Goal: Task Accomplishment & Management: Manage account settings

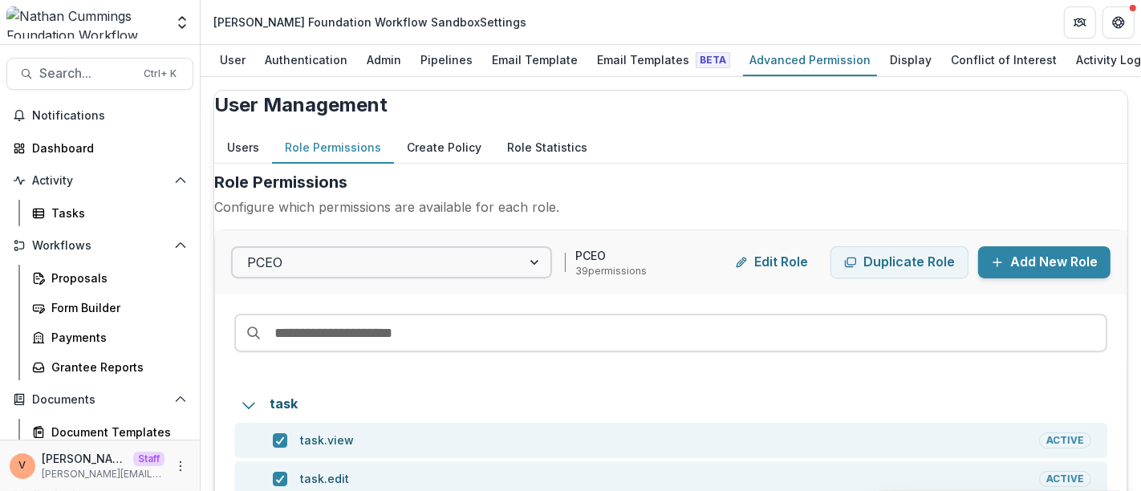
click at [550, 277] on div at bounding box center [535, 262] width 29 height 29
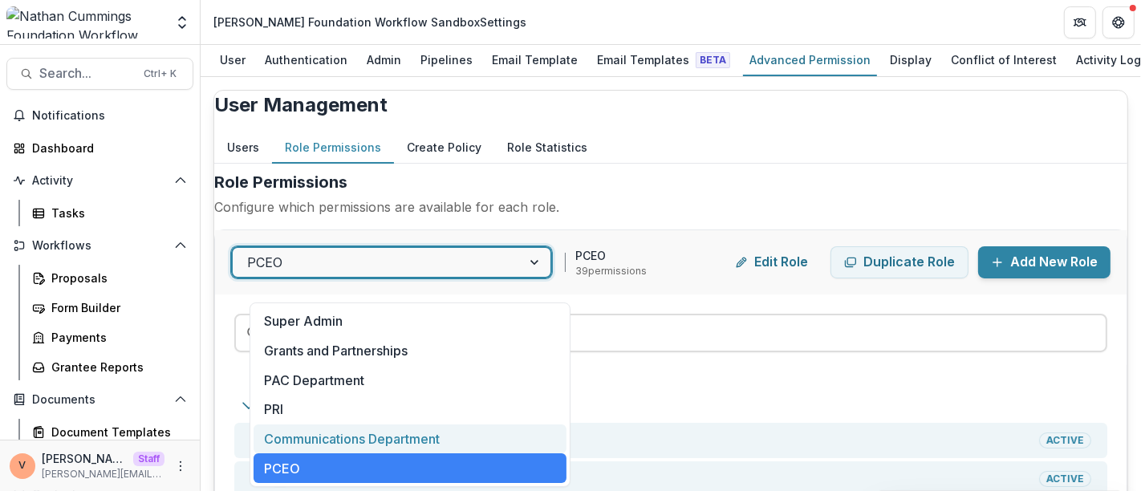
click at [407, 436] on div "Communications Department" at bounding box center [409, 439] width 313 height 30
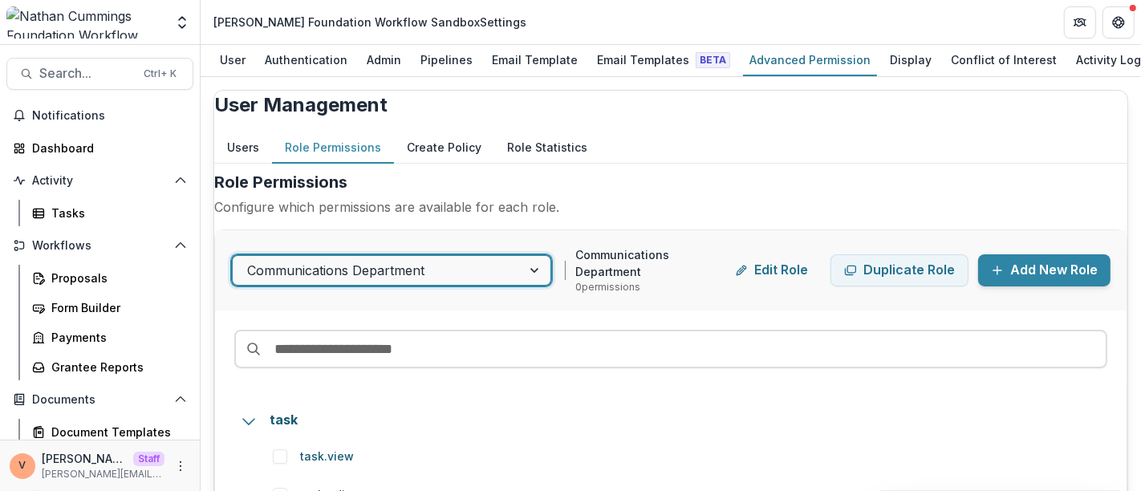
click at [537, 285] on div at bounding box center [535, 270] width 29 height 29
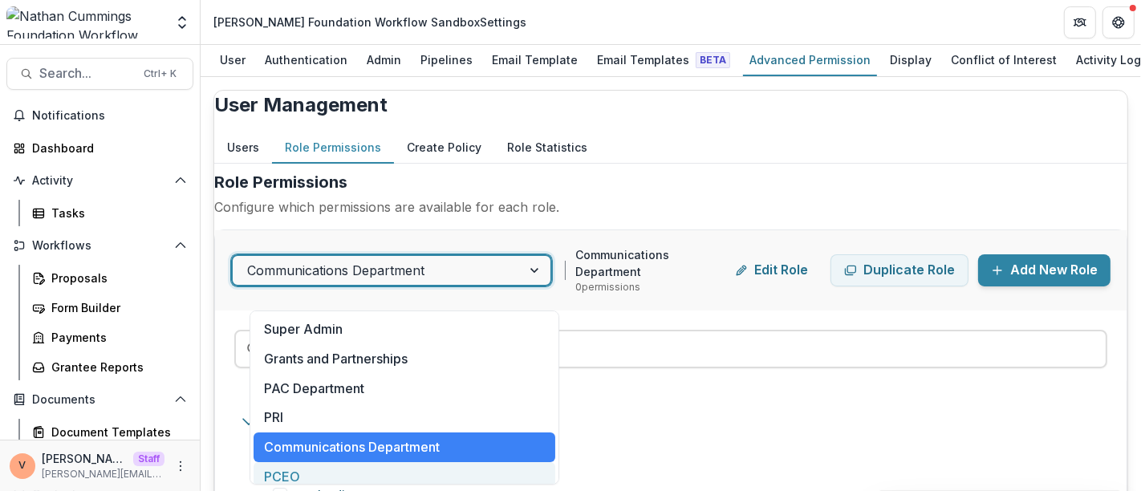
click at [318, 472] on div "PCEO" at bounding box center [403, 477] width 301 height 30
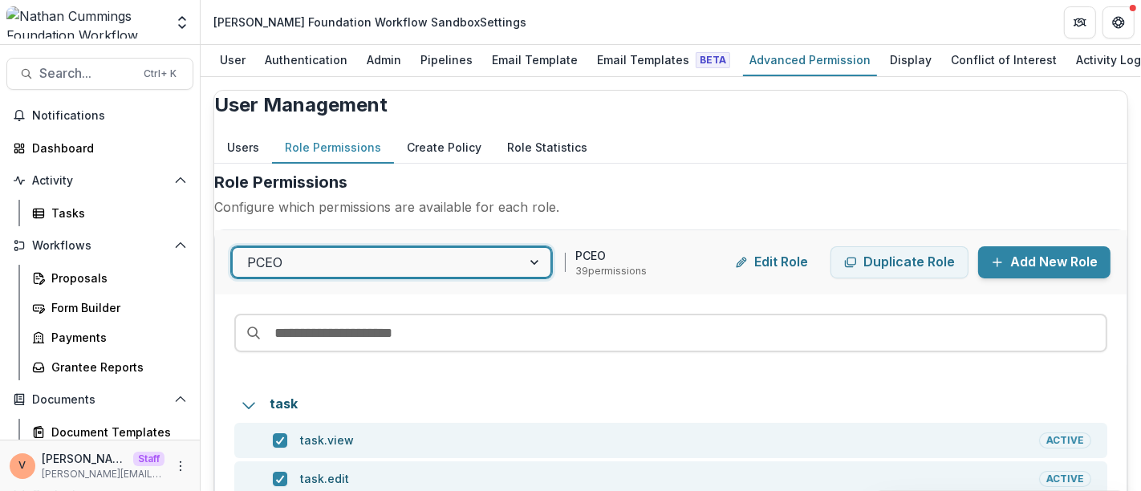
click at [741, 164] on div "Users Role Permissions Create Policy Role Statistics" at bounding box center [670, 147] width 913 height 31
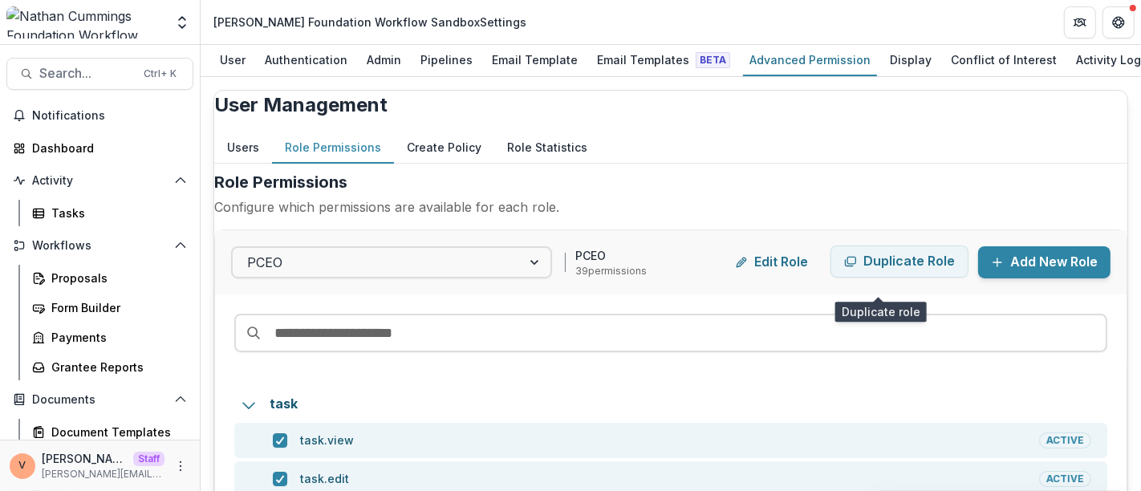
click at [875, 278] on button "Duplicate Role" at bounding box center [899, 261] width 138 height 32
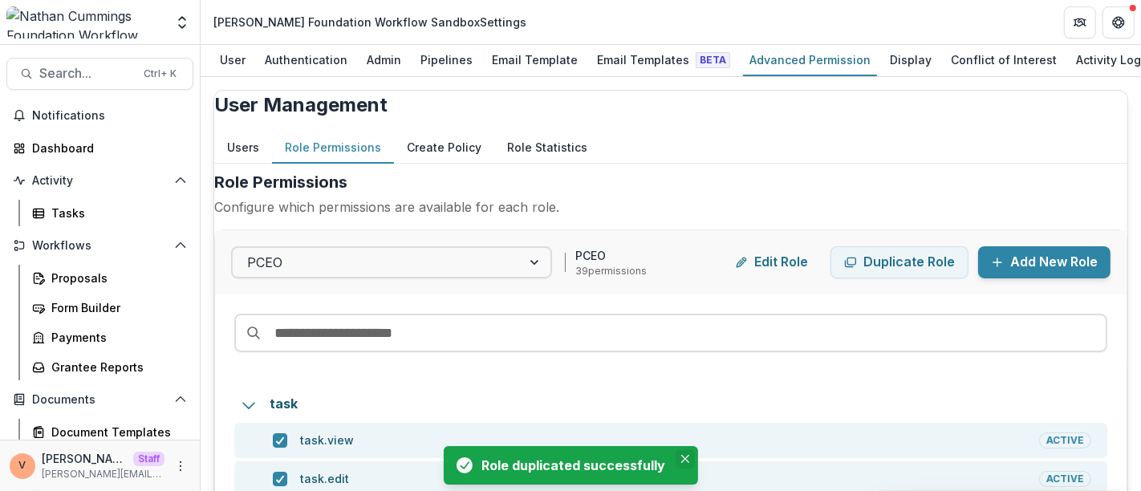
click at [682, 459] on icon "Close" at bounding box center [684, 459] width 8 height 8
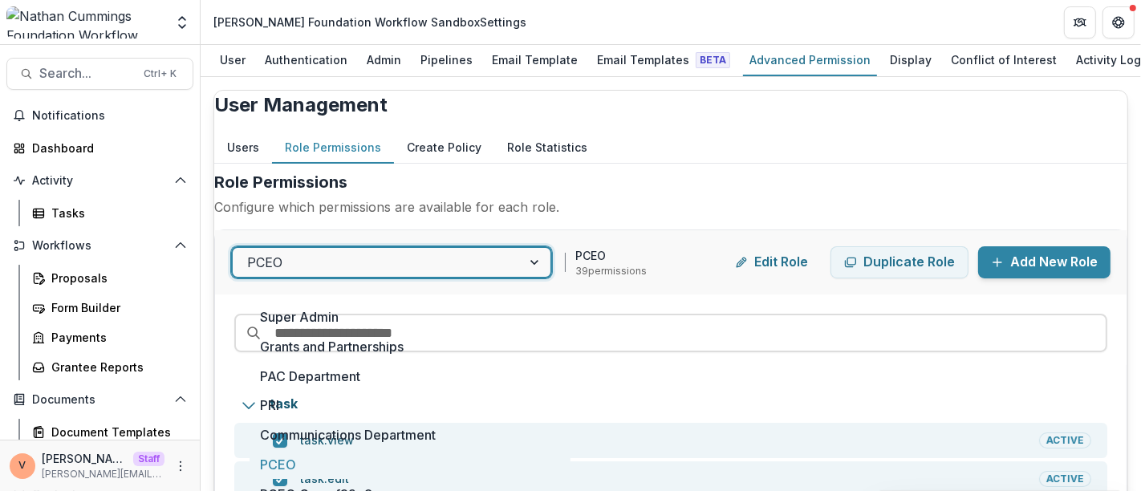
click at [550, 277] on div at bounding box center [535, 262] width 29 height 29
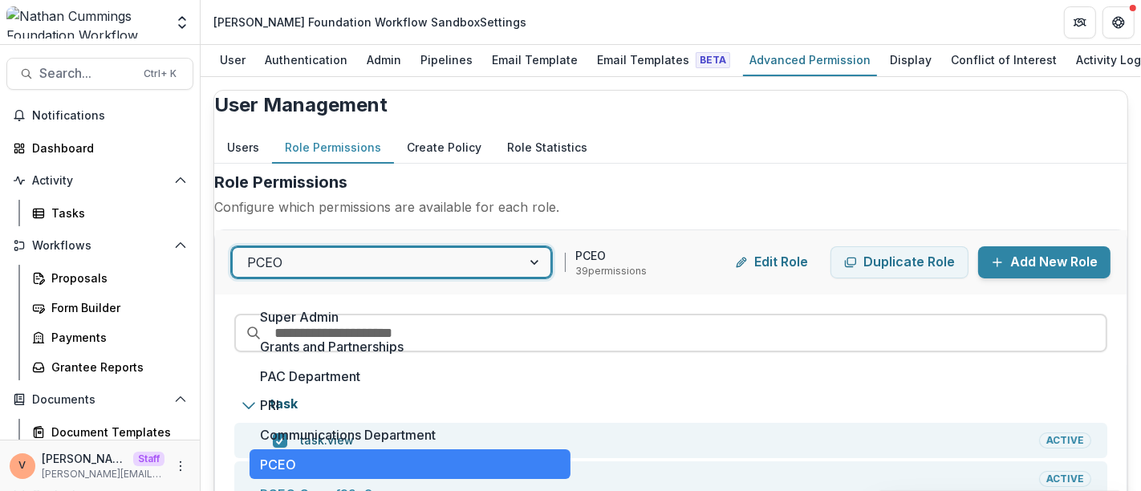
click at [382, 479] on div "PCEO Copy f39e8" at bounding box center [409, 494] width 321 height 30
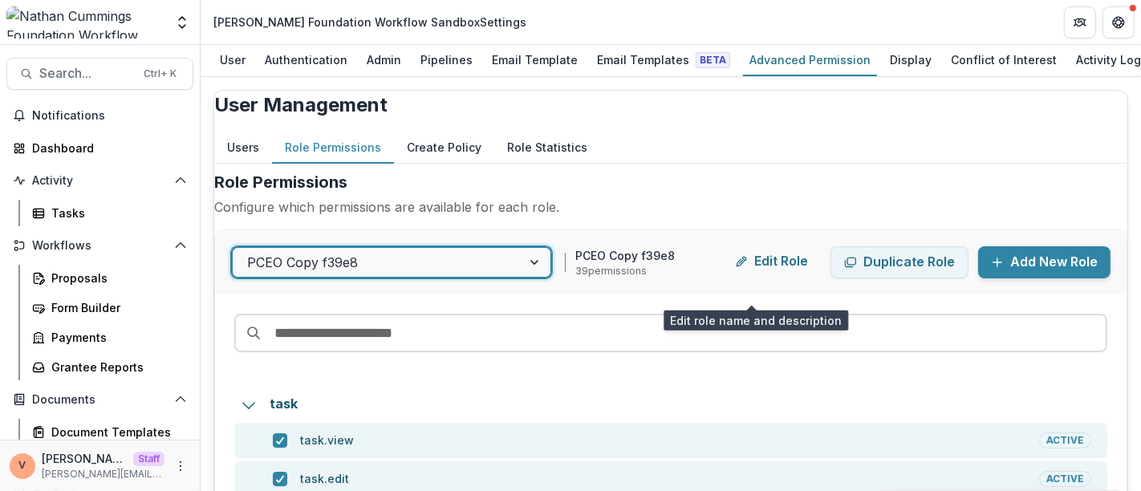
click at [756, 278] on button "Edit Role" at bounding box center [771, 261] width 99 height 32
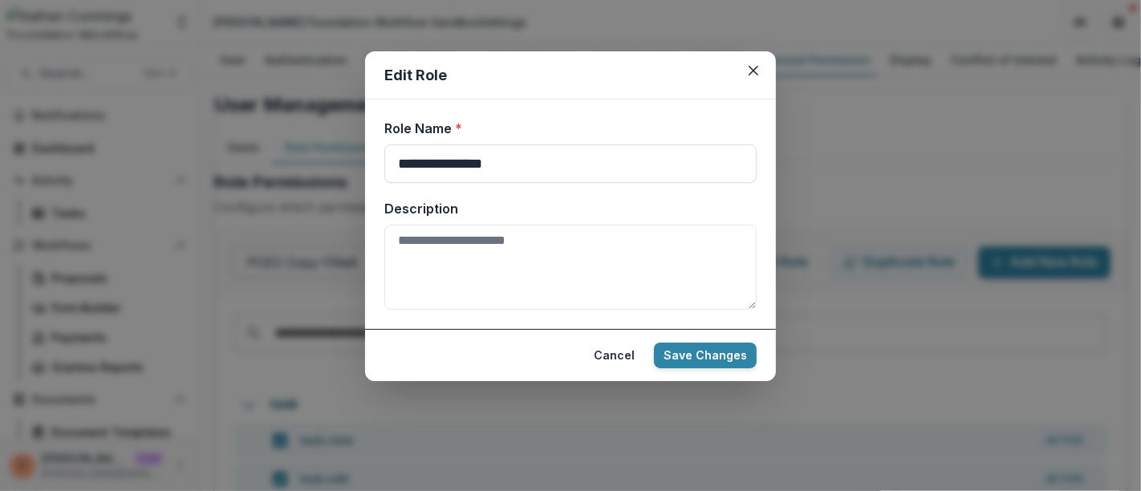
drag, startPoint x: 547, startPoint y: 167, endPoint x: 290, endPoint y: 170, distance: 257.5
click at [290, 170] on div "**********" at bounding box center [570, 245] width 1141 height 491
type input "**********"
click at [712, 359] on button "Save Changes" at bounding box center [705, 356] width 103 height 26
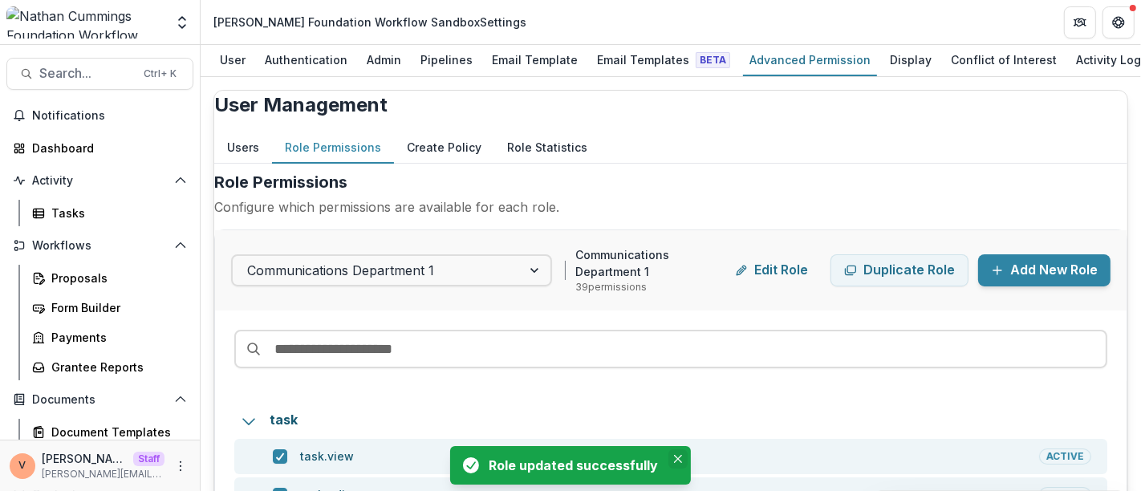
click at [683, 460] on button "Close" at bounding box center [677, 458] width 19 height 19
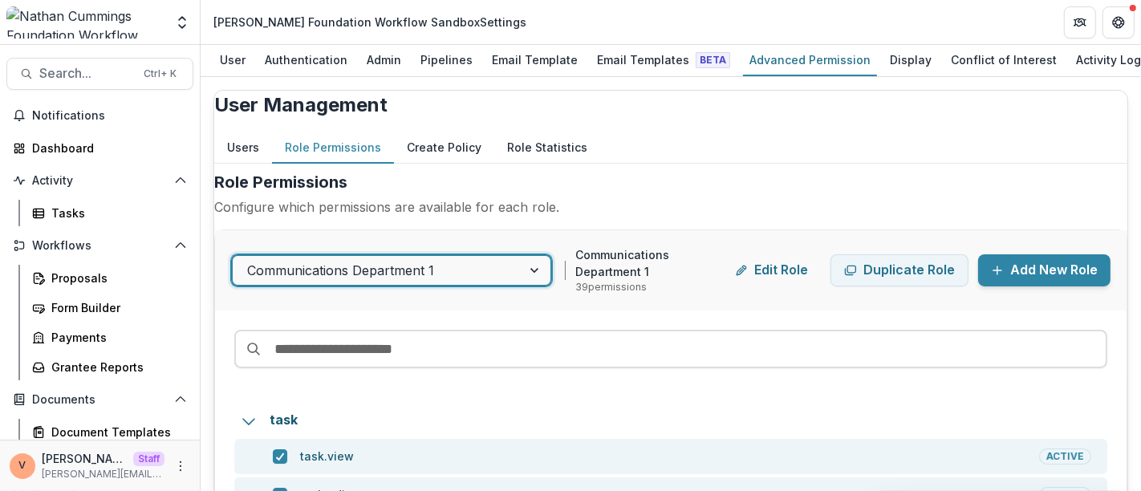
click at [537, 283] on div at bounding box center [535, 270] width 29 height 29
click at [709, 164] on div "Users Role Permissions Create Policy Role Statistics" at bounding box center [670, 147] width 913 height 31
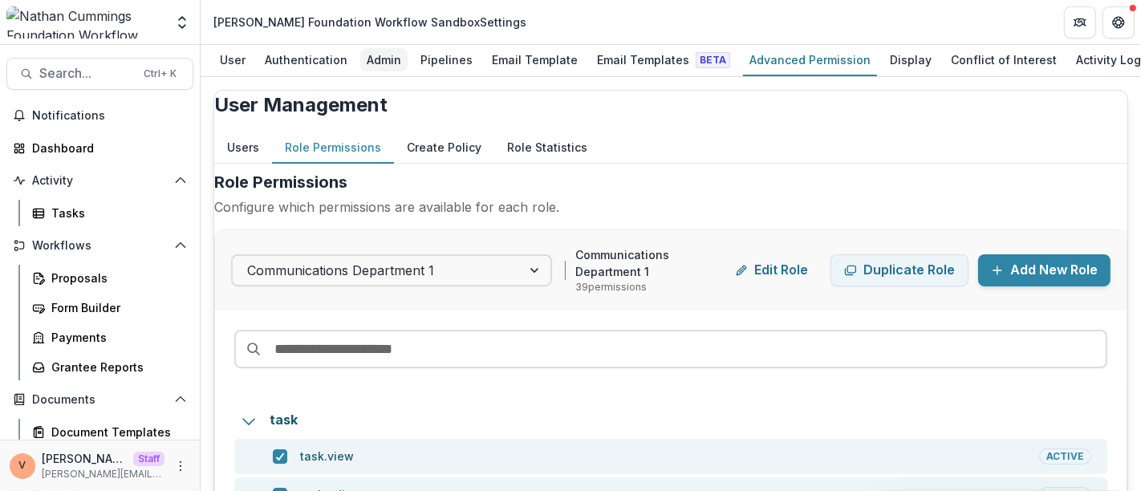
click at [378, 60] on div "Admin" at bounding box center [383, 59] width 47 height 23
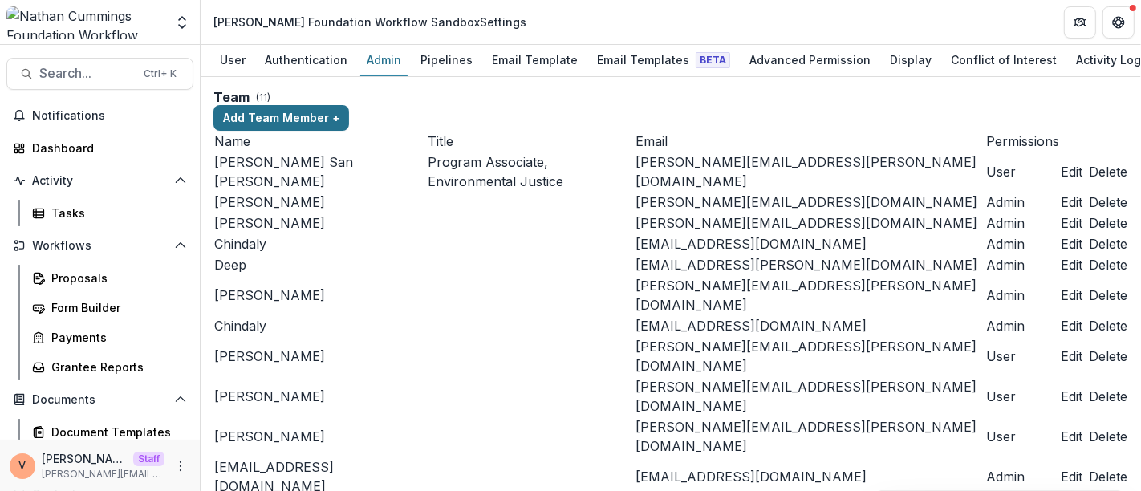
click at [349, 105] on button "Add Team Member +" at bounding box center [281, 118] width 136 height 26
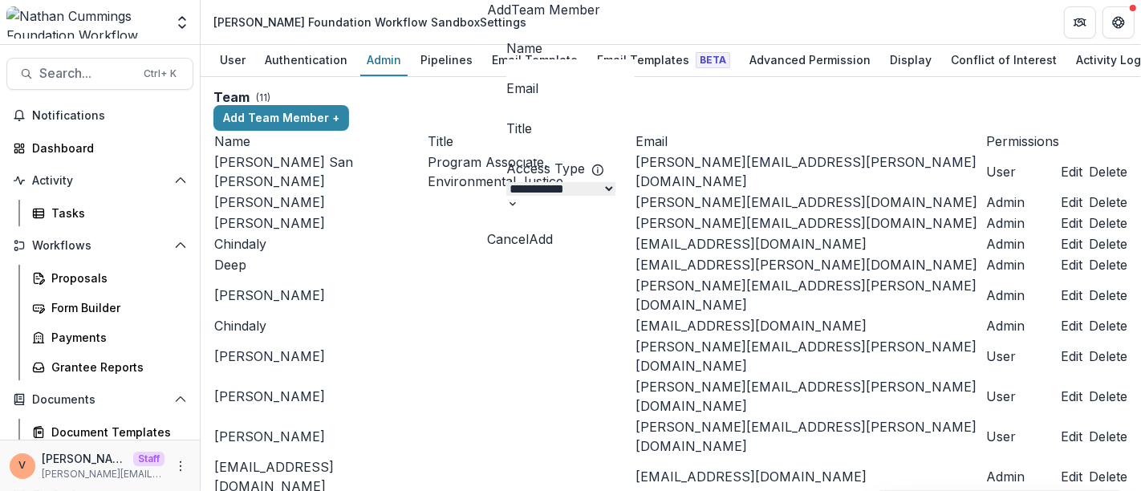
click at [535, 79] on input "Name" at bounding box center [570, 68] width 128 height 19
type input "******"
type input "**********"
type input "*"
type input "**********"
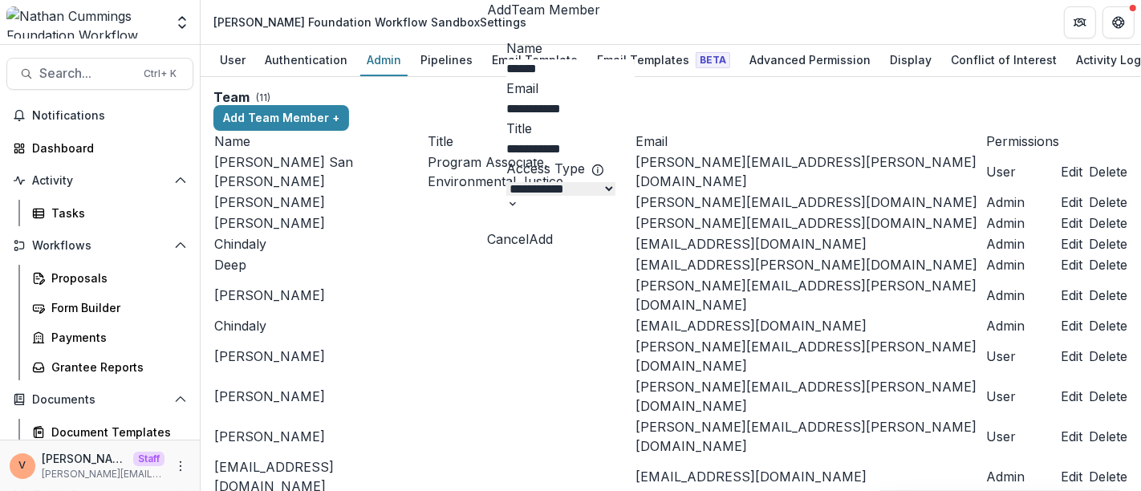
click at [615, 196] on select "**********" at bounding box center [560, 189] width 109 height 14
click at [506, 196] on select "**********" at bounding box center [560, 189] width 109 height 14
click at [529, 249] on button "Cancel" at bounding box center [508, 238] width 42 height 19
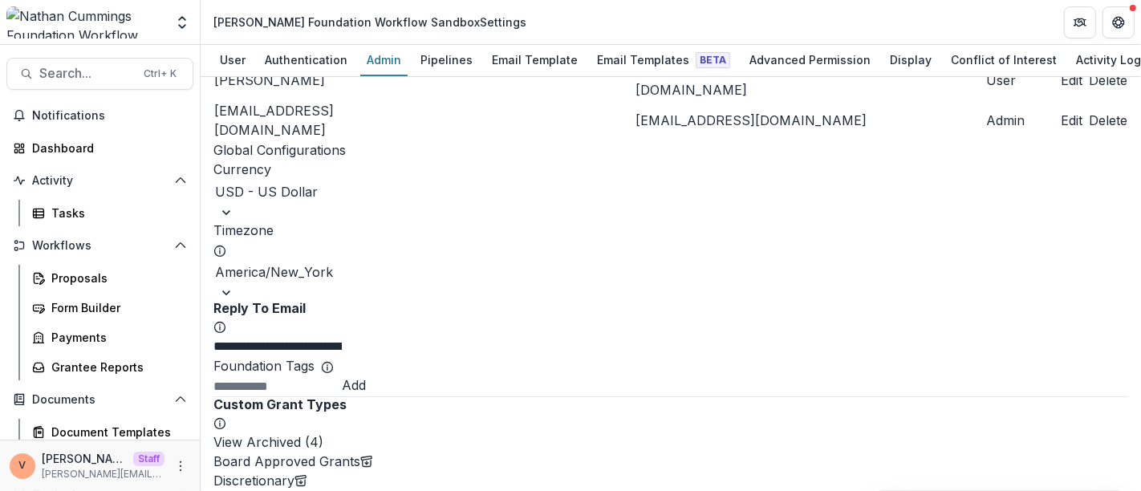
scroll to position [445, 0]
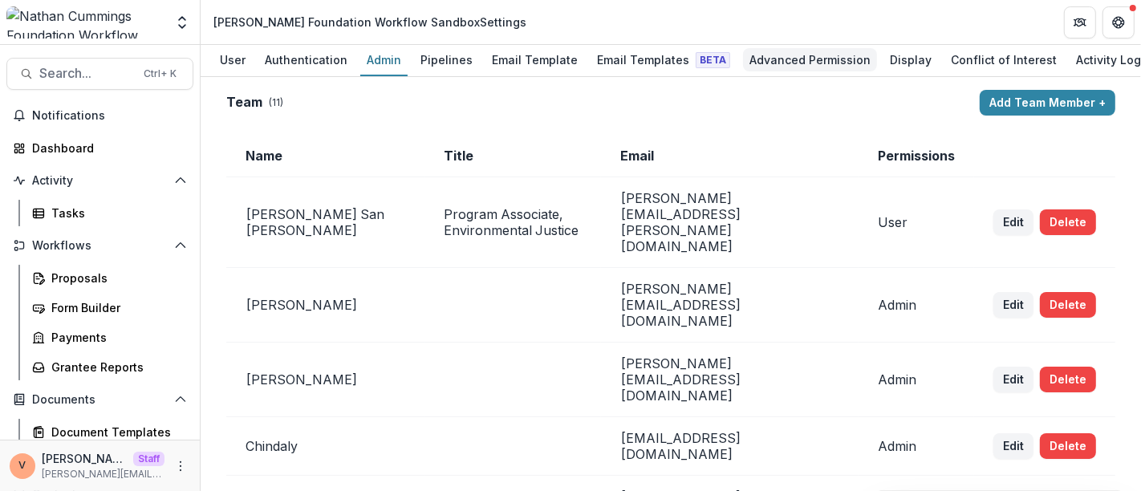
click at [800, 61] on div "Advanced Permission" at bounding box center [810, 59] width 134 height 23
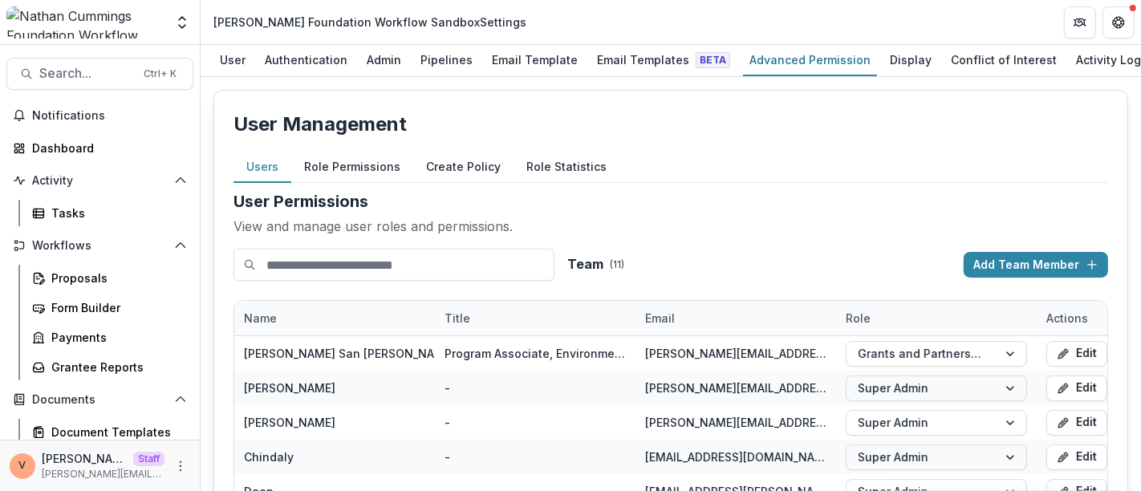
click at [344, 164] on button "Role Permissions" at bounding box center [352, 167] width 122 height 31
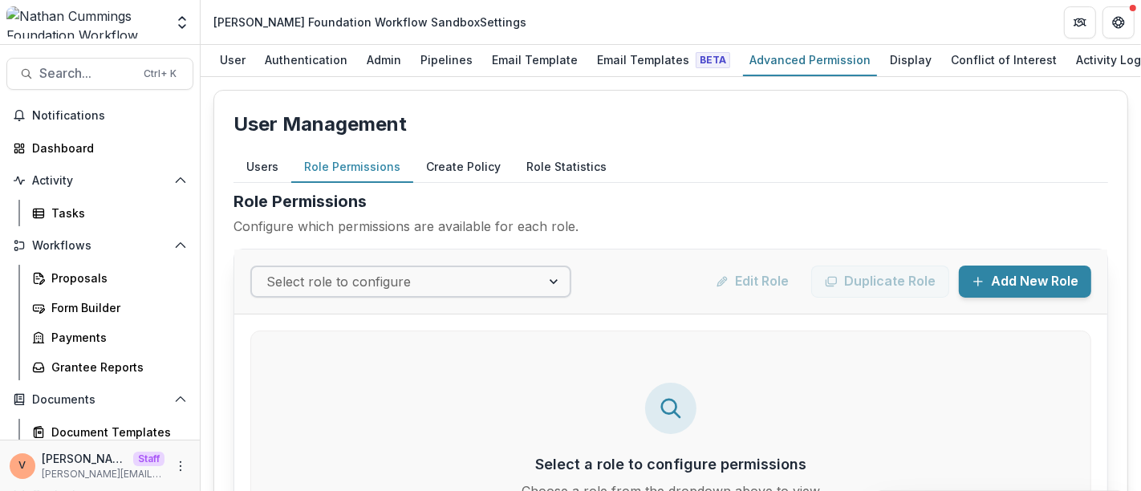
click at [415, 279] on div at bounding box center [396, 281] width 260 height 22
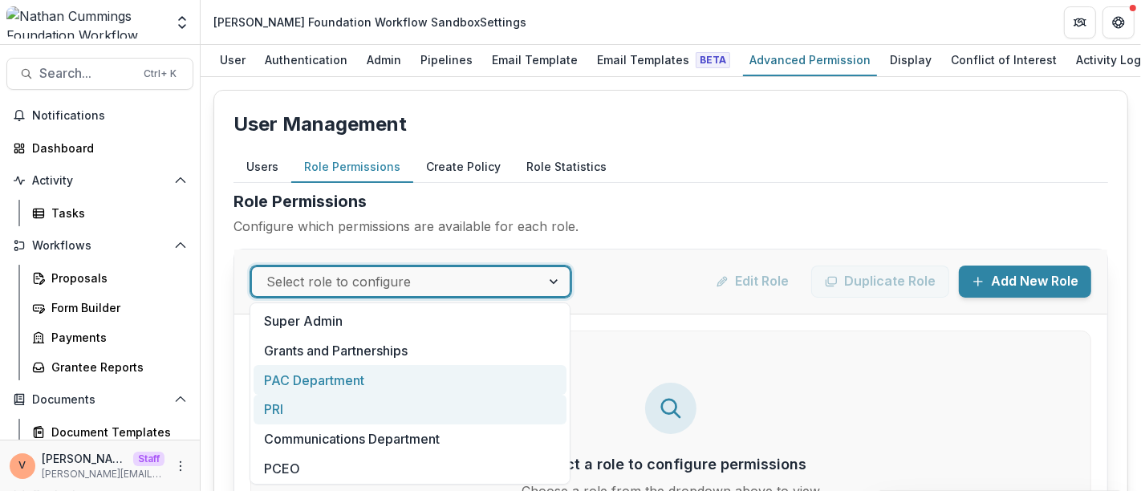
scroll to position [31, 0]
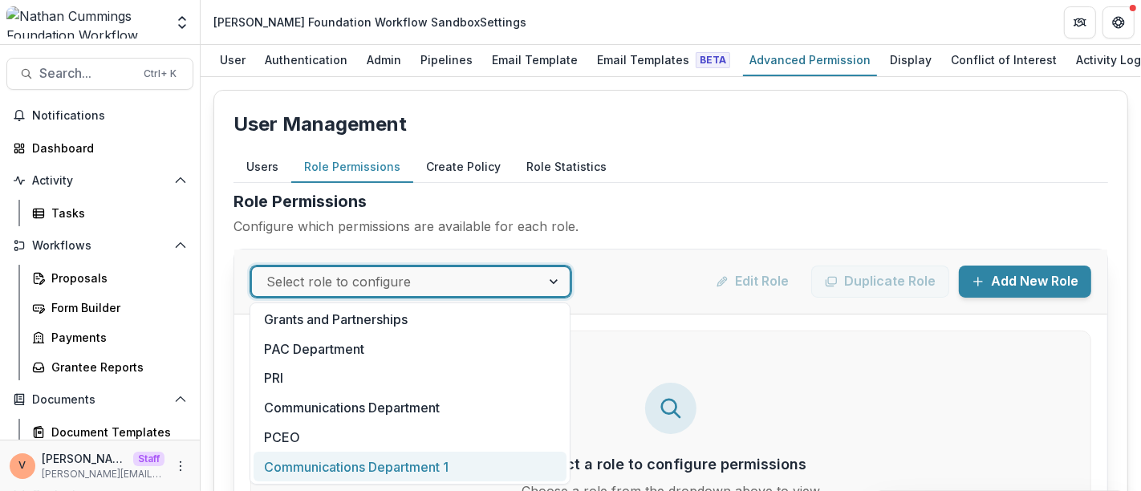
click at [429, 469] on div "Communications Department 1" at bounding box center [409, 467] width 313 height 30
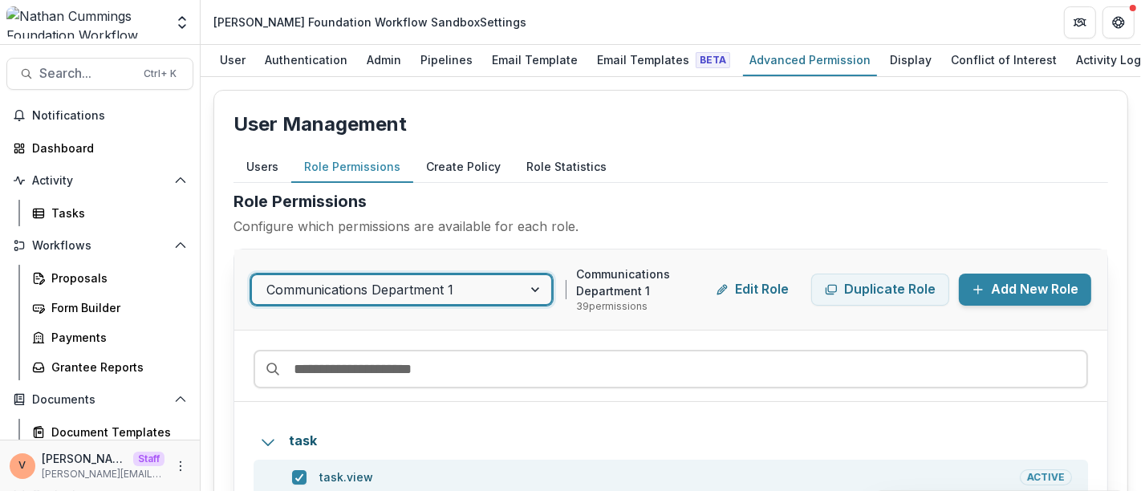
click at [675, 209] on h2 "Role Permissions" at bounding box center [670, 201] width 874 height 24
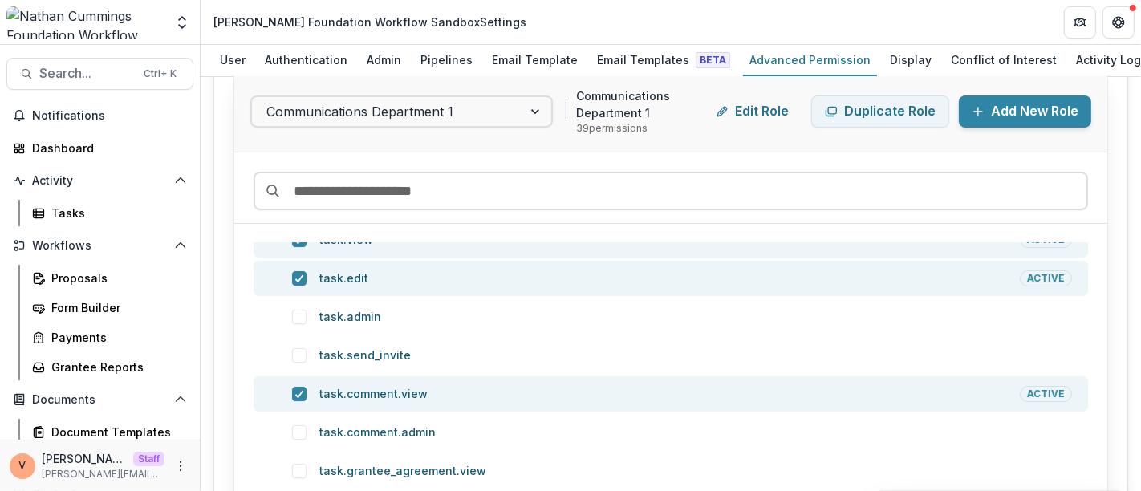
scroll to position [0, 0]
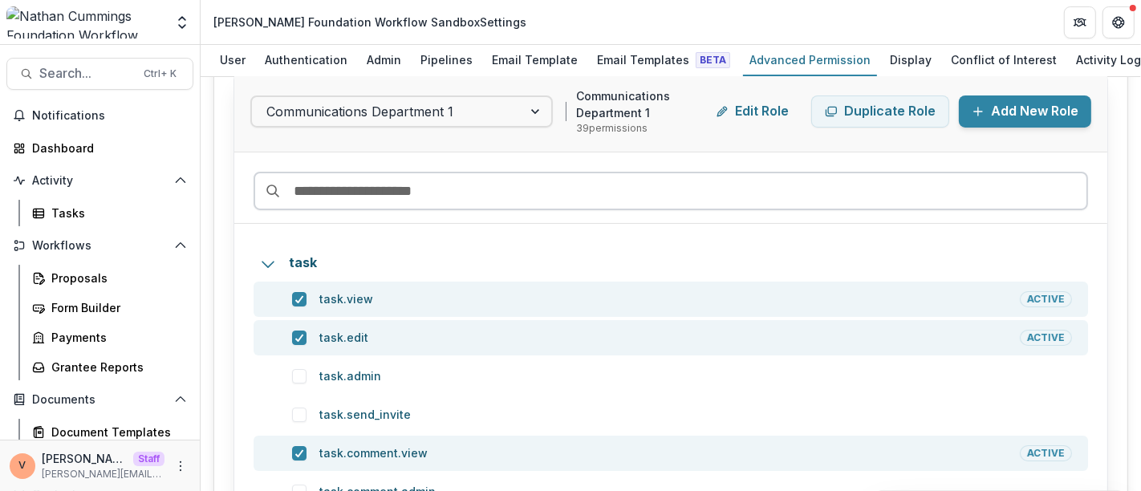
click at [357, 192] on input at bounding box center [670, 191] width 834 height 39
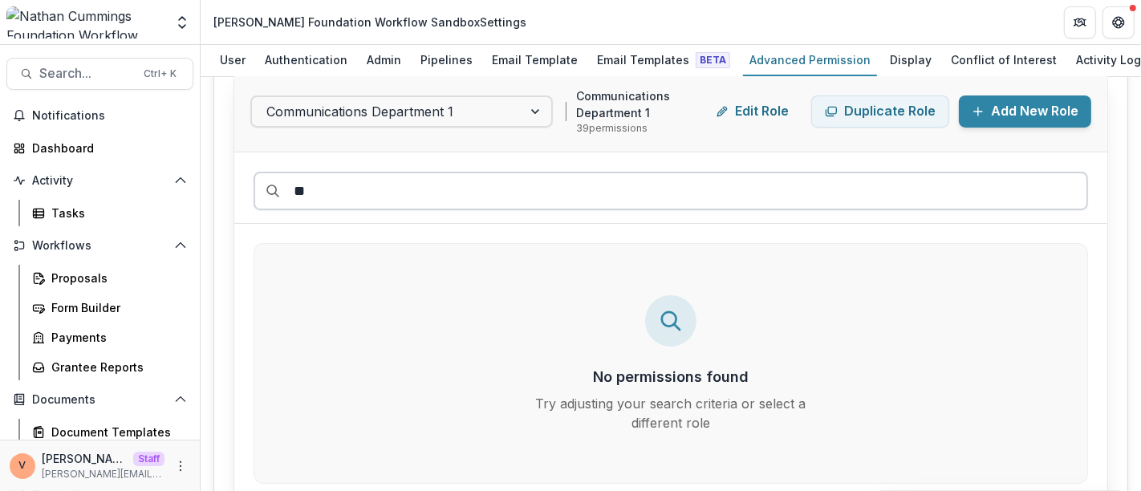
type input "*"
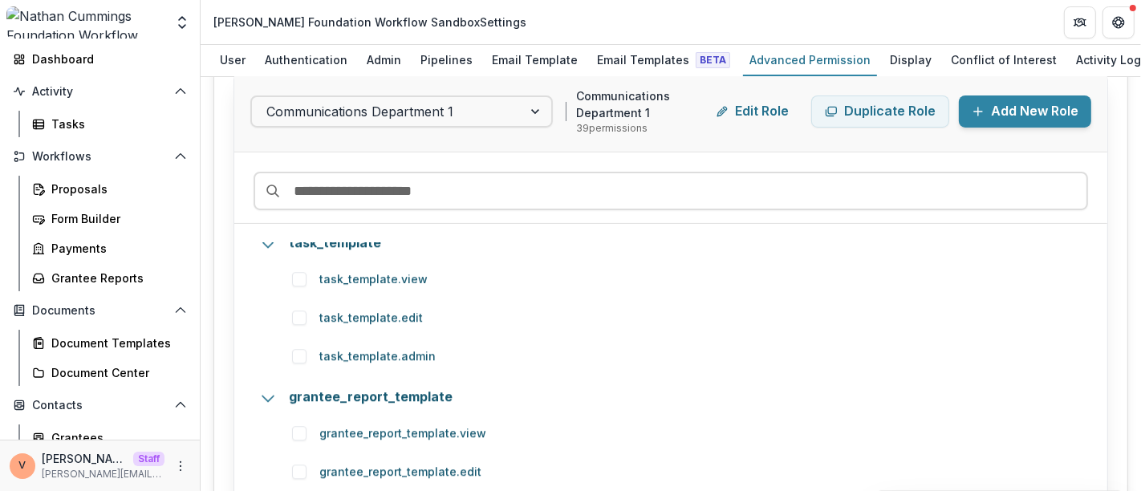
scroll to position [3921, 0]
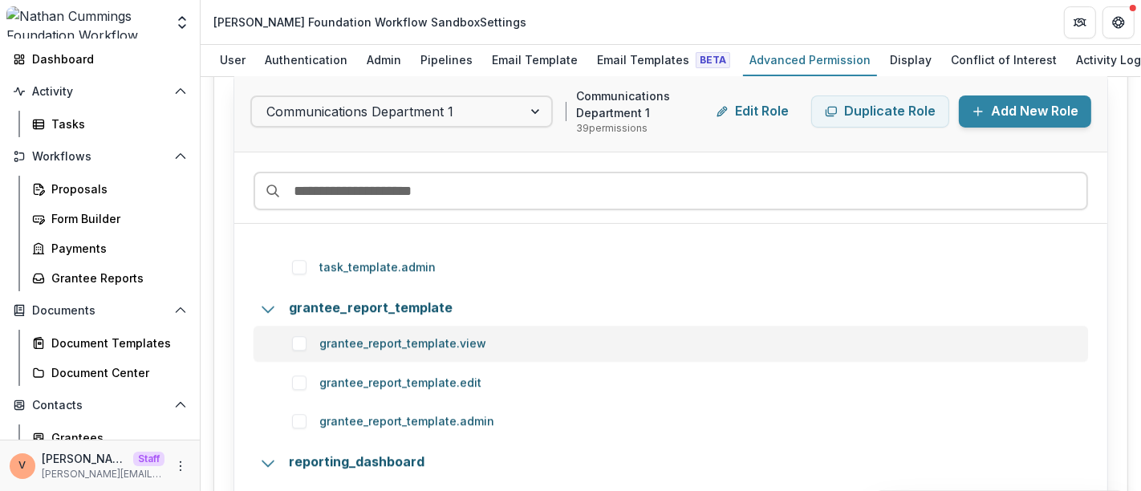
click at [299, 344] on span at bounding box center [299, 343] width 14 height 14
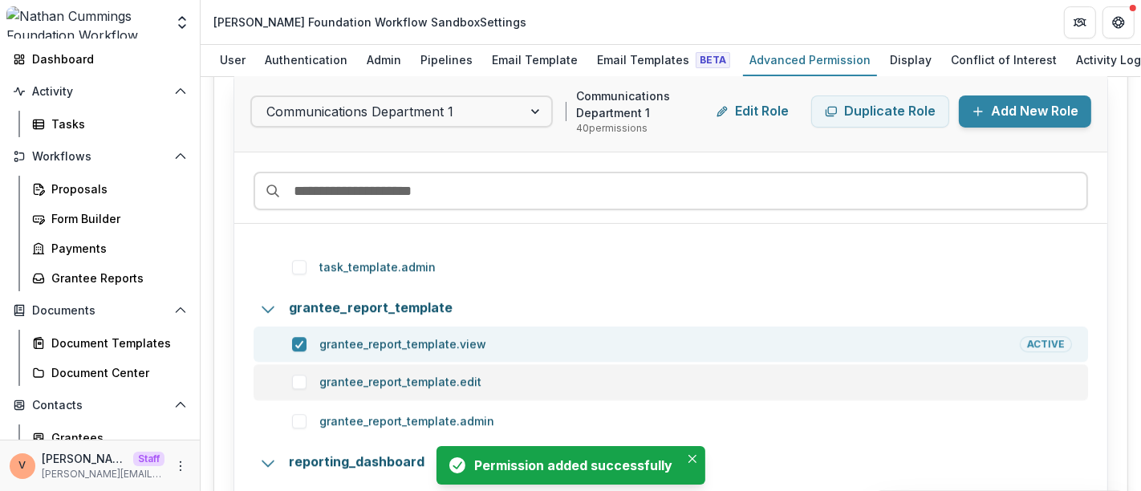
click at [300, 383] on span at bounding box center [299, 382] width 14 height 14
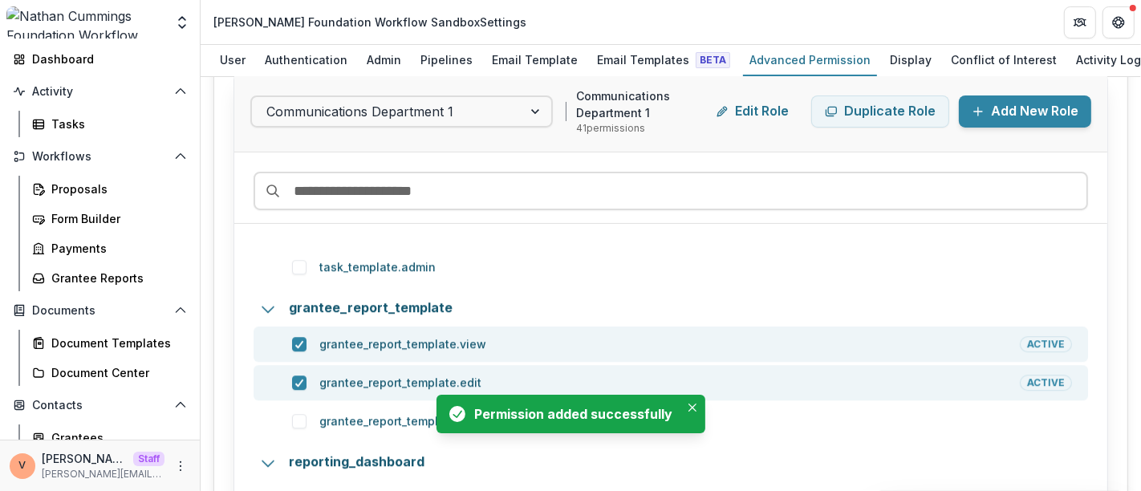
click at [693, 457] on icon "Close" at bounding box center [692, 459] width 8 height 8
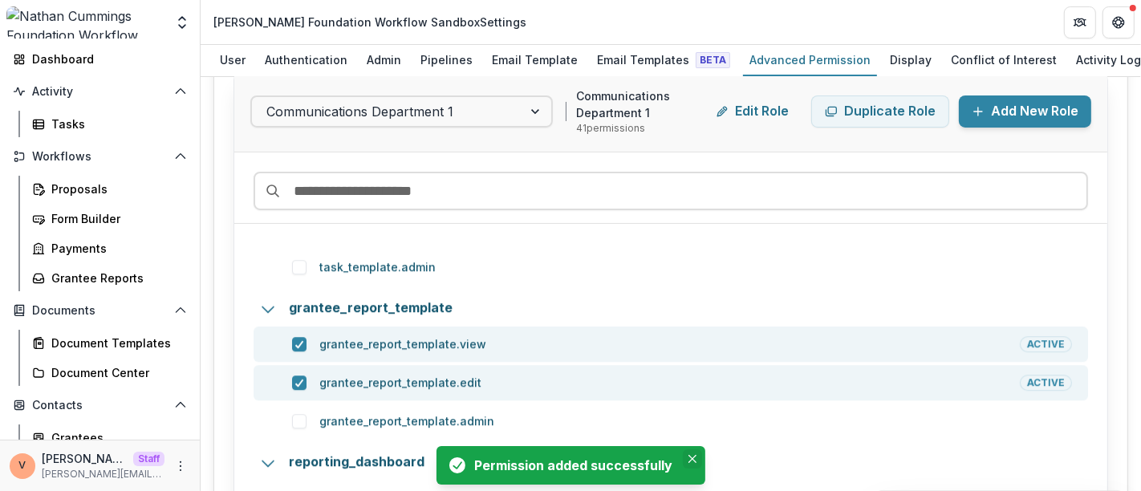
click at [690, 460] on icon "Close" at bounding box center [691, 459] width 8 height 8
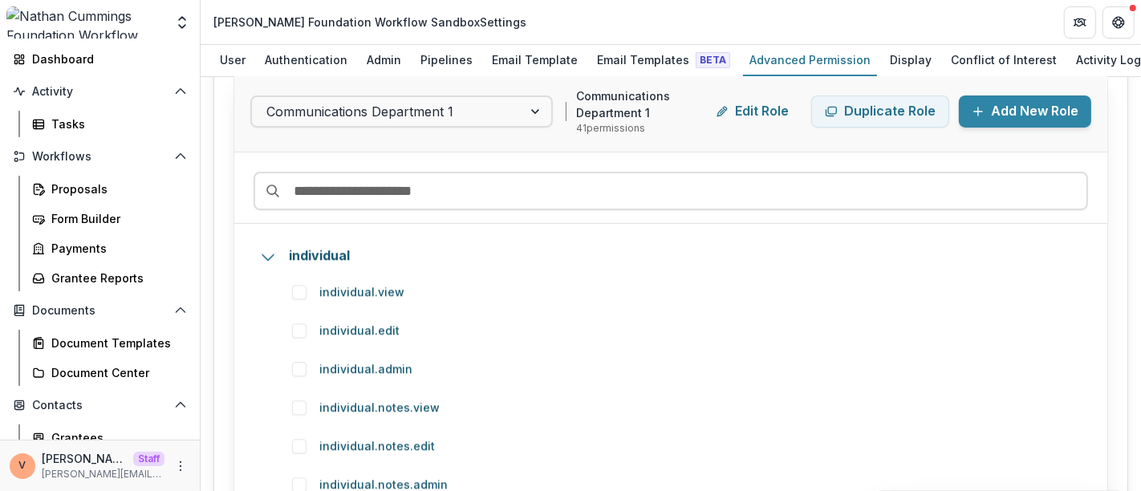
scroll to position [3534, 0]
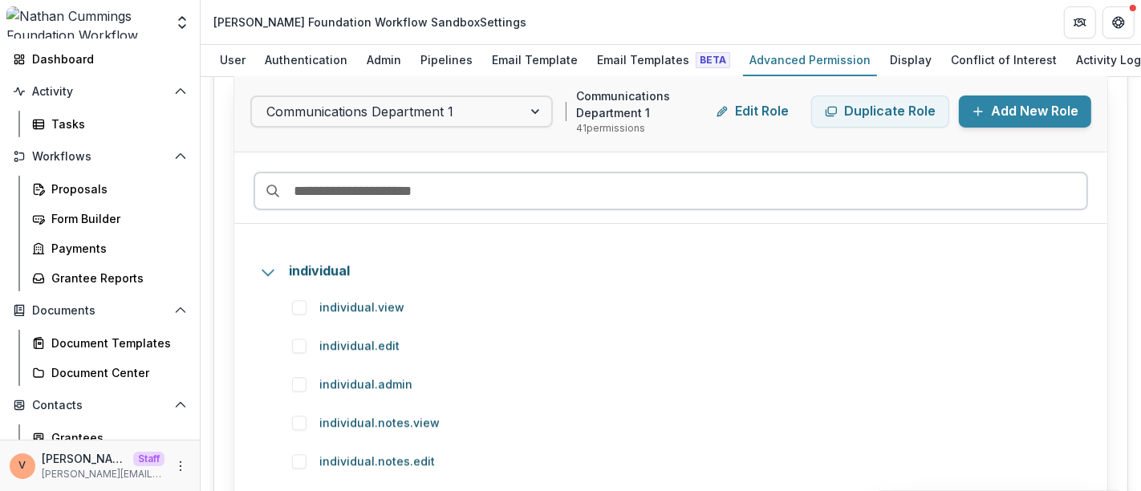
click at [384, 188] on input at bounding box center [670, 191] width 834 height 39
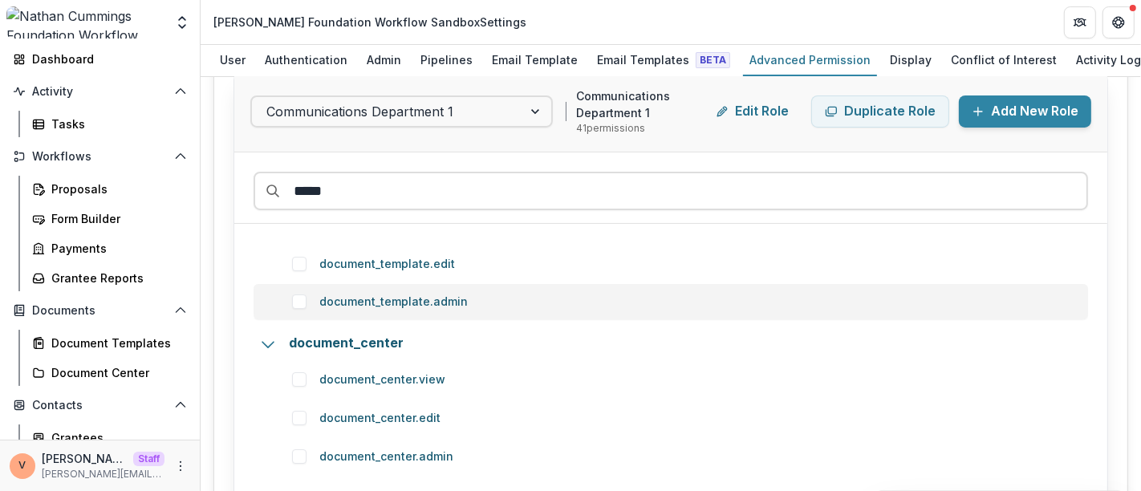
scroll to position [89, 0]
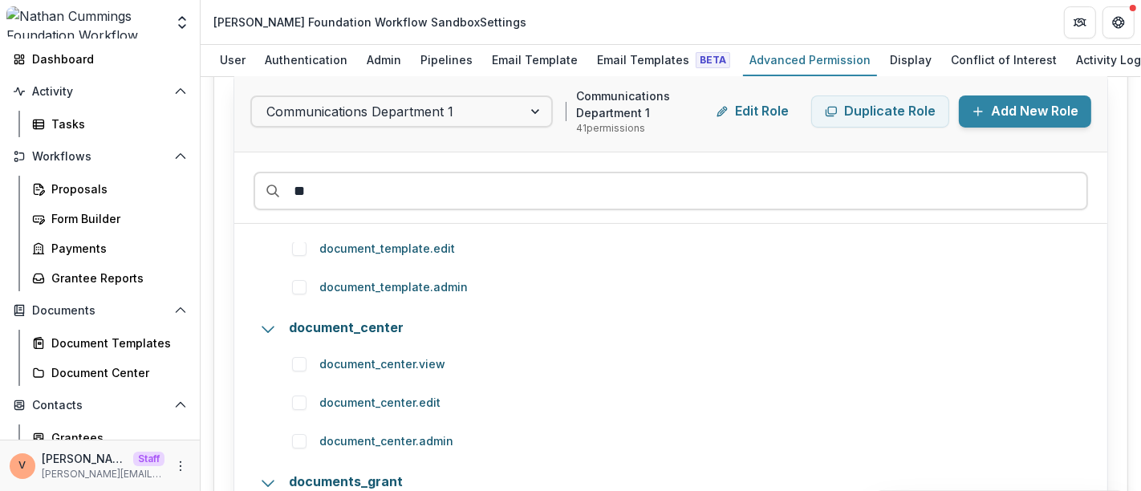
type input "*"
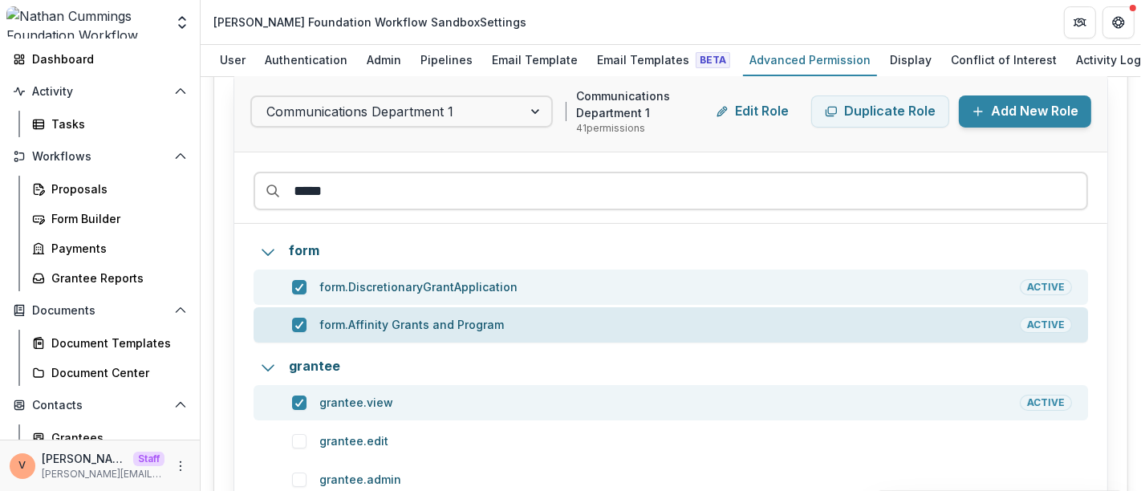
scroll to position [178, 0]
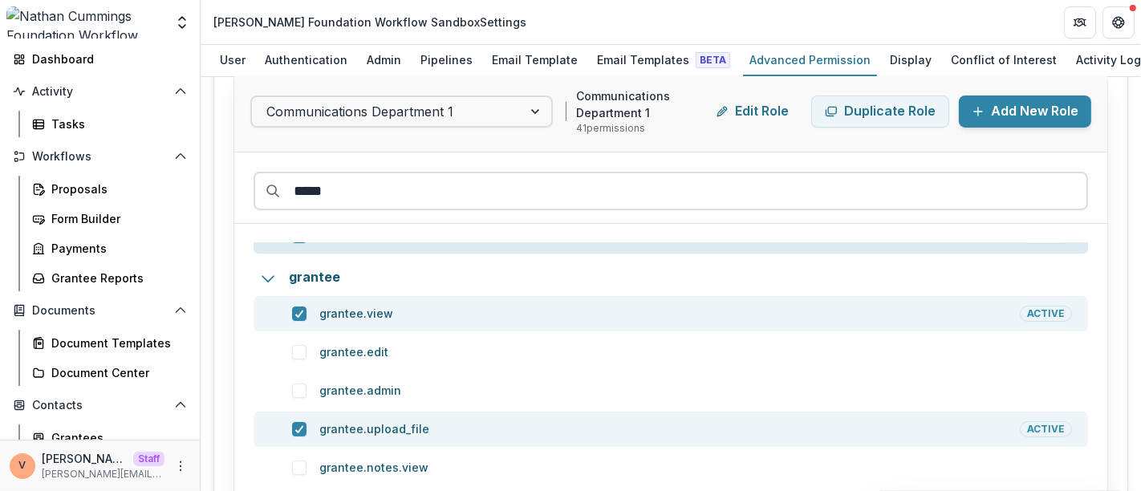
type input "*****"
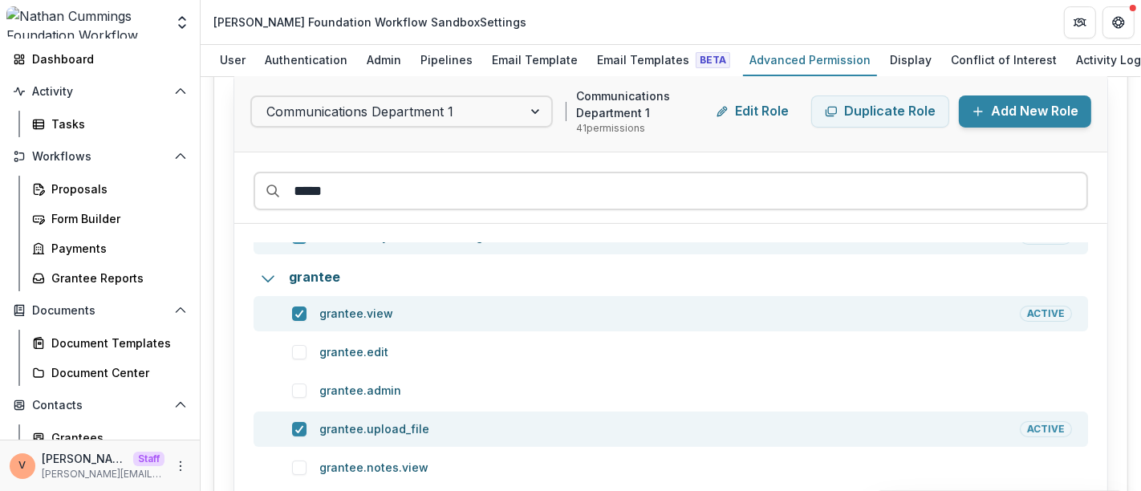
drag, startPoint x: 389, startPoint y: 194, endPoint x: 236, endPoint y: 187, distance: 153.4
click at [236, 187] on div "*****" at bounding box center [670, 187] width 873 height 71
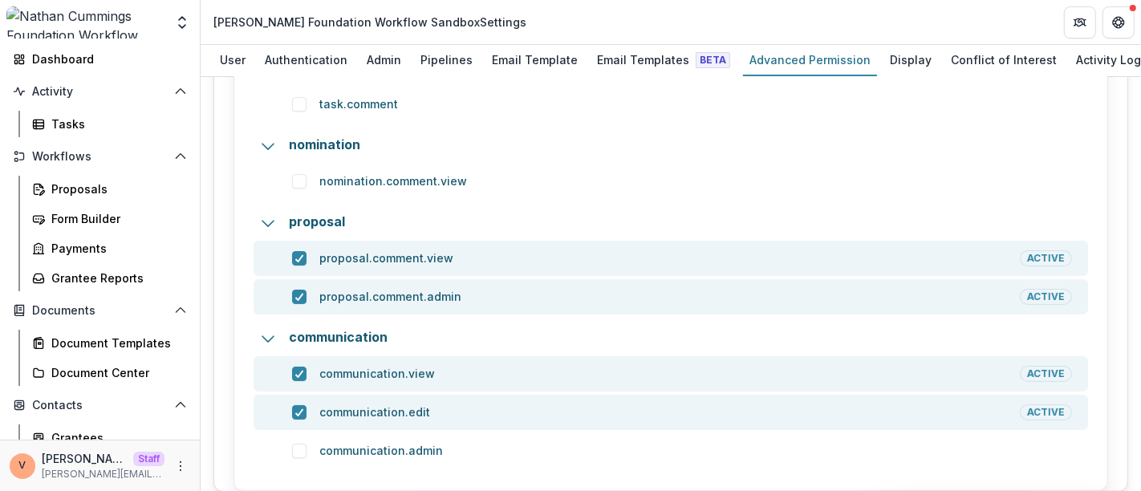
scroll to position [356, 0]
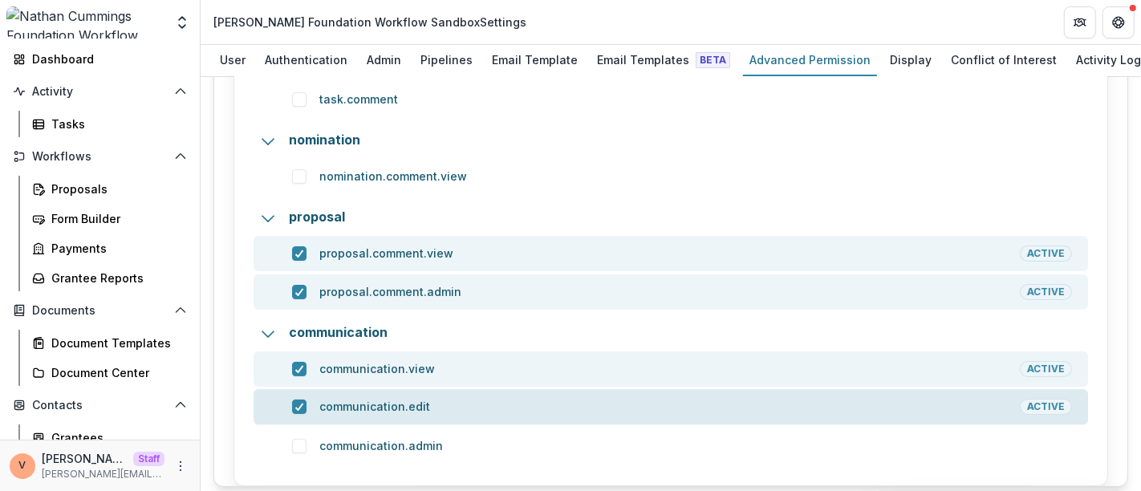
type input "****"
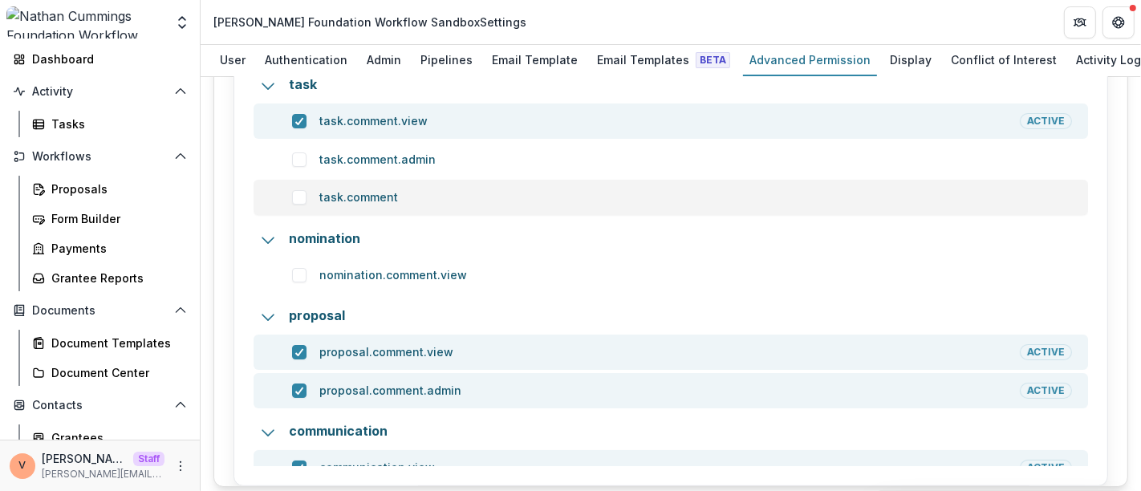
scroll to position [0, 0]
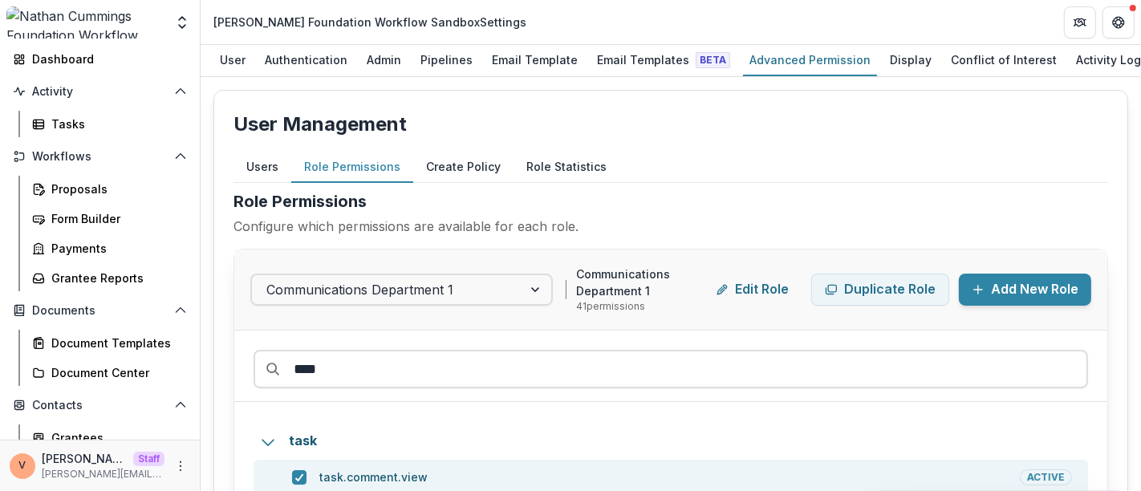
drag, startPoint x: 360, startPoint y: 361, endPoint x: 226, endPoint y: 367, distance: 134.1
click at [226, 367] on div "User Management Users Role Permissions Create Policy Role Statistics User Permi…" at bounding box center [670, 466] width 914 height 753
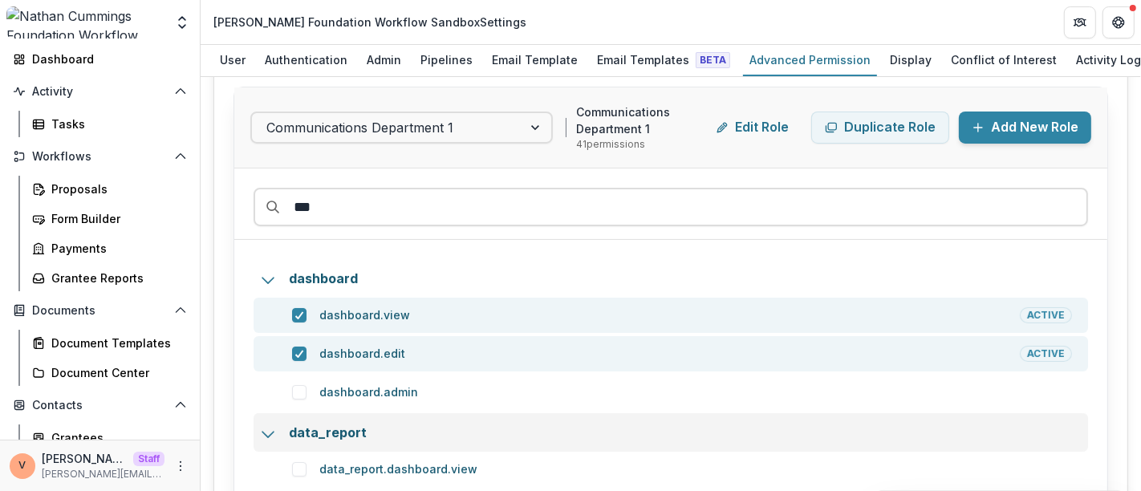
scroll to position [178, 0]
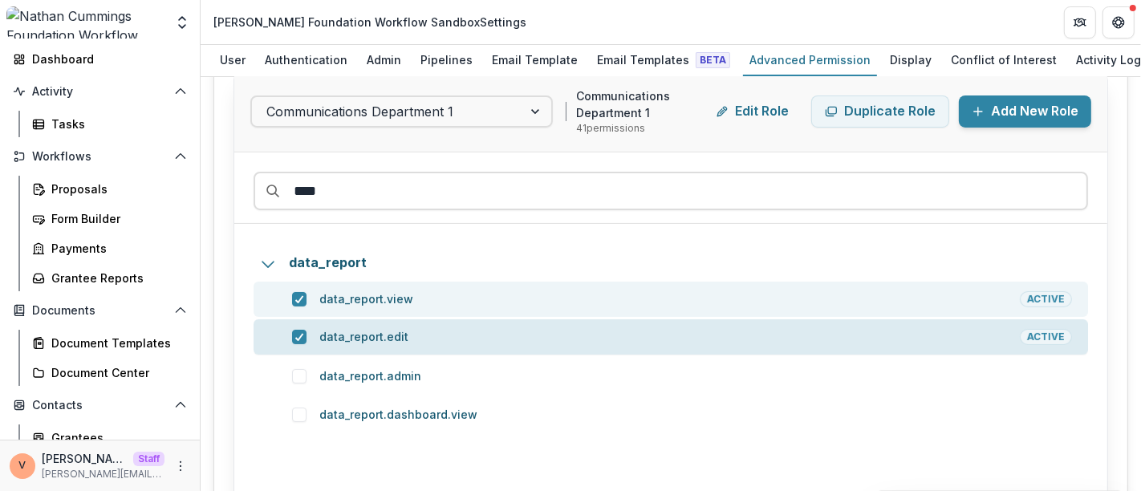
type input "****"
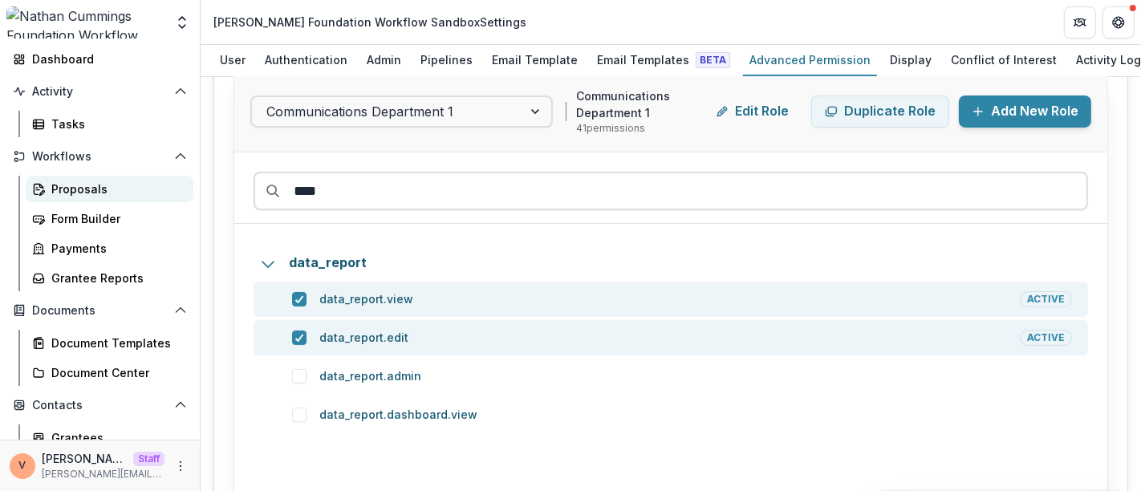
drag, startPoint x: 322, startPoint y: 184, endPoint x: 128, endPoint y: 201, distance: 194.8
click at [128, 201] on main "Search... Ctrl + K Notifications Dashboard Activity Tasks Workflows Proposals F…" at bounding box center [570, 268] width 1141 height 446
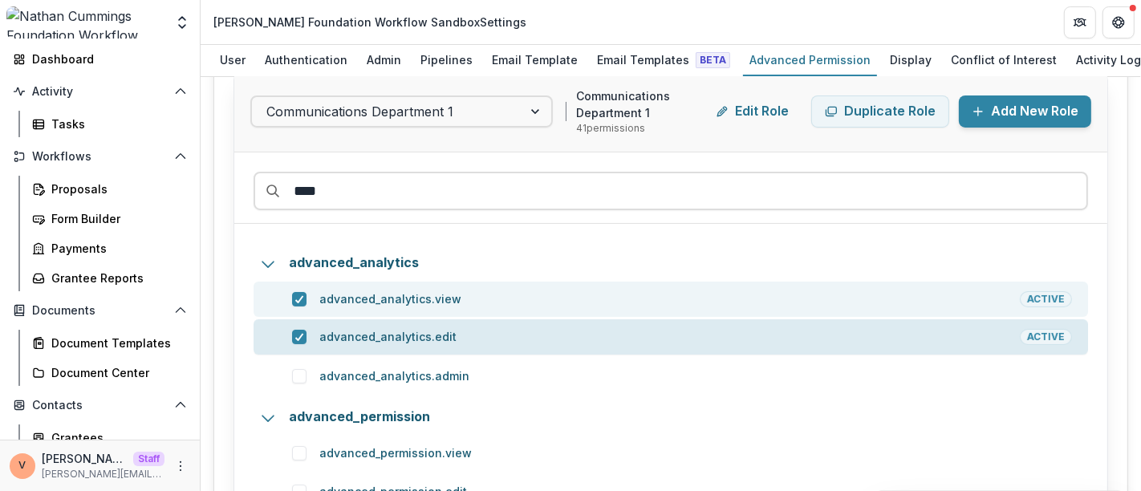
type input "****"
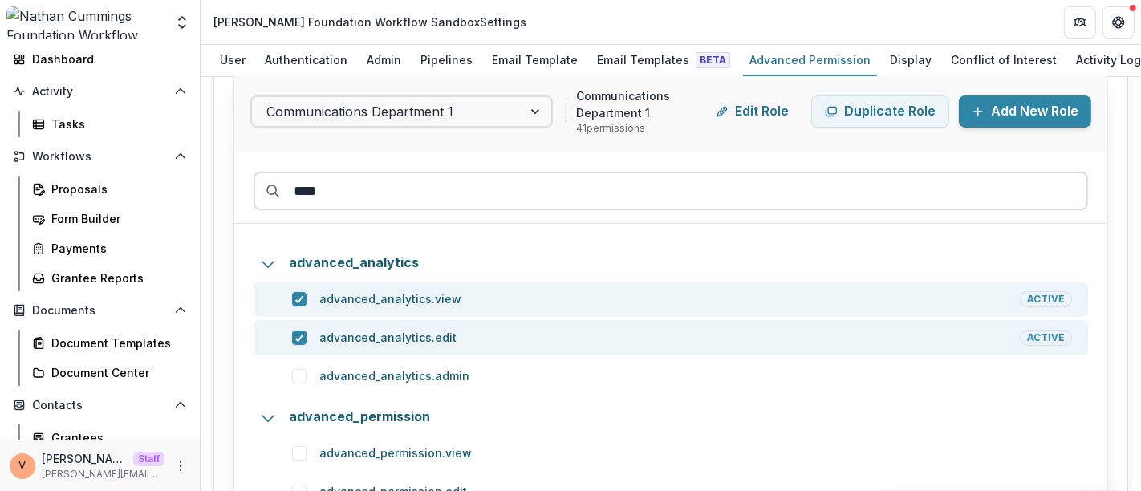
click at [207, 188] on div "User Management Users Role Permissions Create Policy Role Statistics User Permi…" at bounding box center [671, 284] width 940 height 414
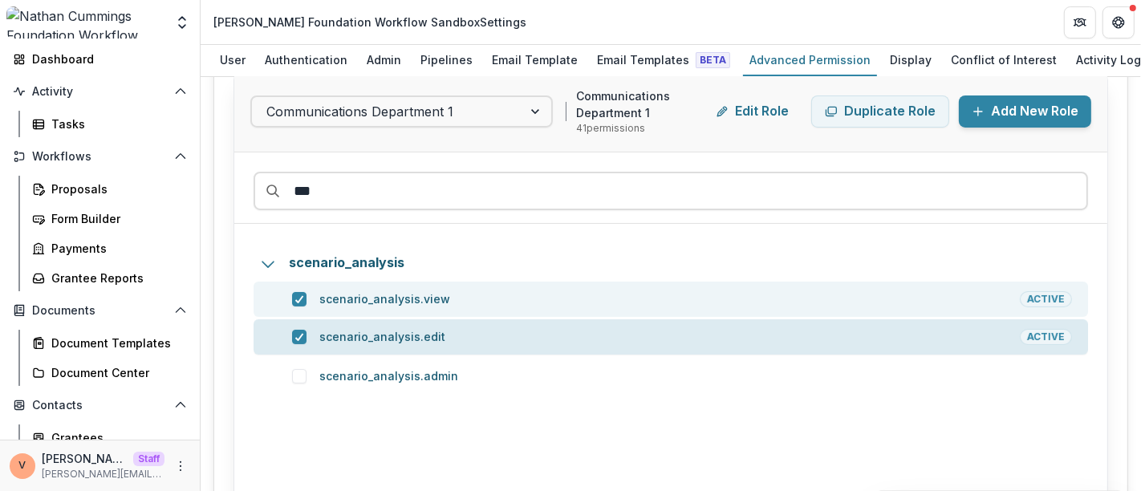
type input "***"
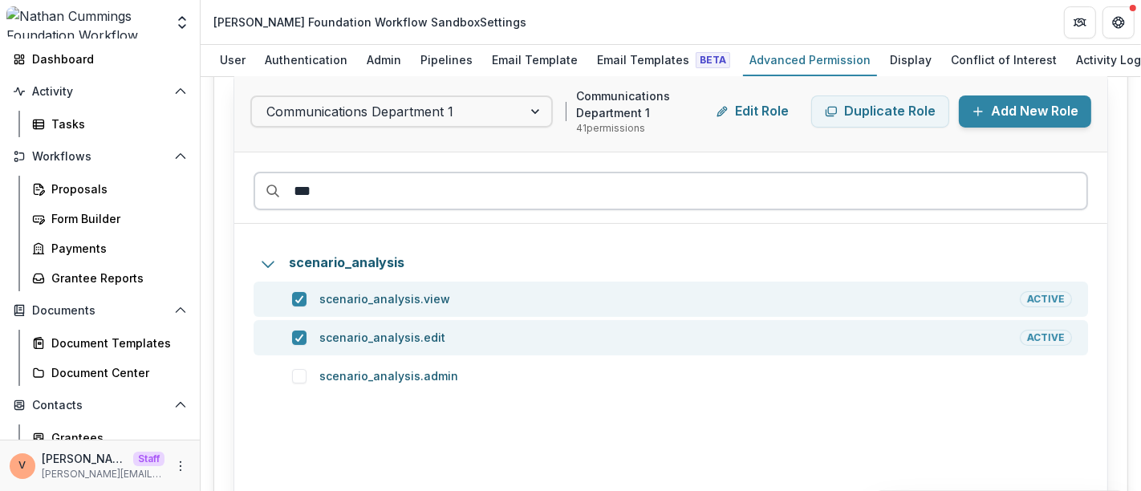
drag, startPoint x: 338, startPoint y: 182, endPoint x: 252, endPoint y: 196, distance: 87.7
click at [253, 196] on input "***" at bounding box center [670, 191] width 834 height 39
drag, startPoint x: 249, startPoint y: 185, endPoint x: 230, endPoint y: 185, distance: 19.3
click at [230, 185] on div "User Management Users Role Permissions Create Policy Role Statistics User Permi…" at bounding box center [670, 288] width 914 height 753
paste input "**********"
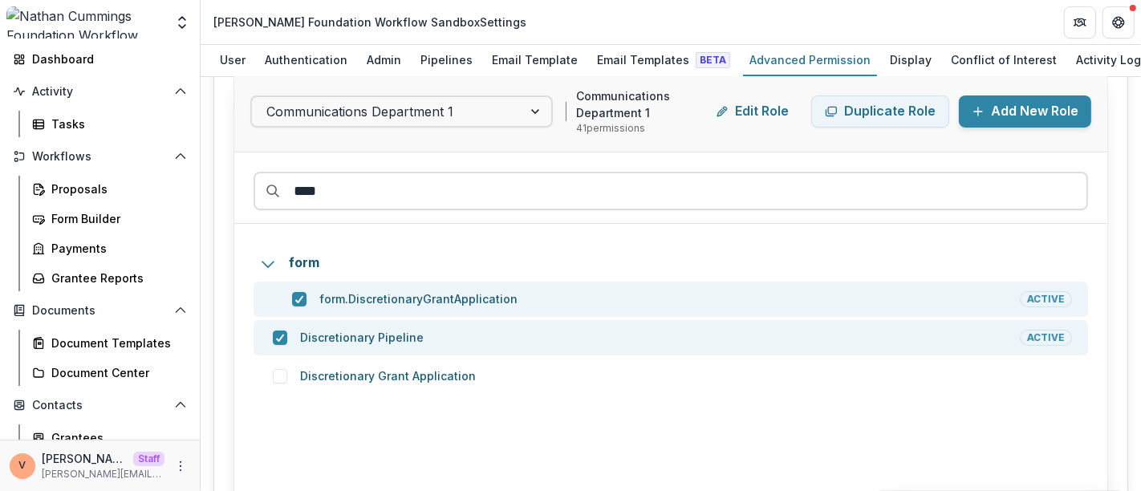
type input "**********"
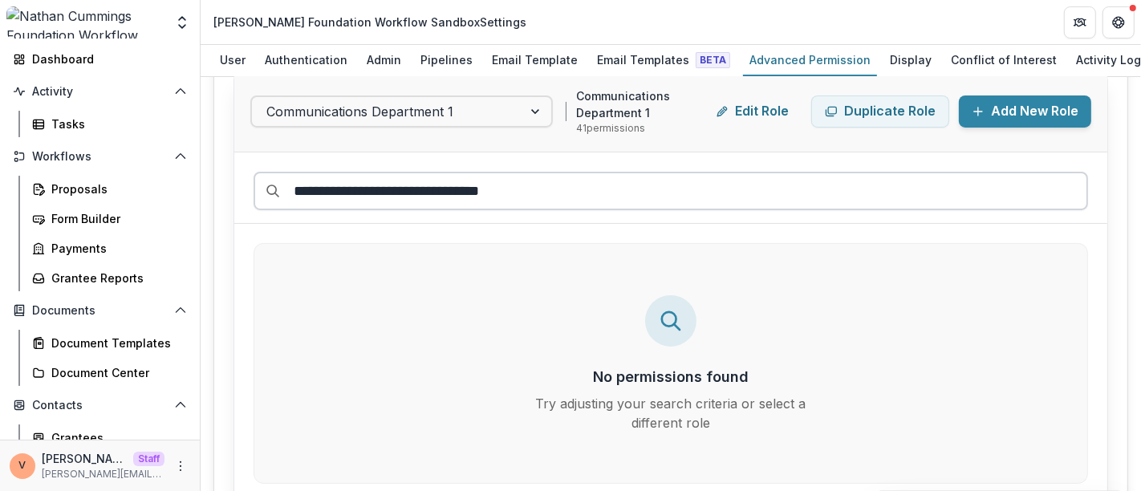
drag, startPoint x: 517, startPoint y: 186, endPoint x: 270, endPoint y: 190, distance: 247.1
click at [270, 190] on input "**********" at bounding box center [670, 191] width 834 height 39
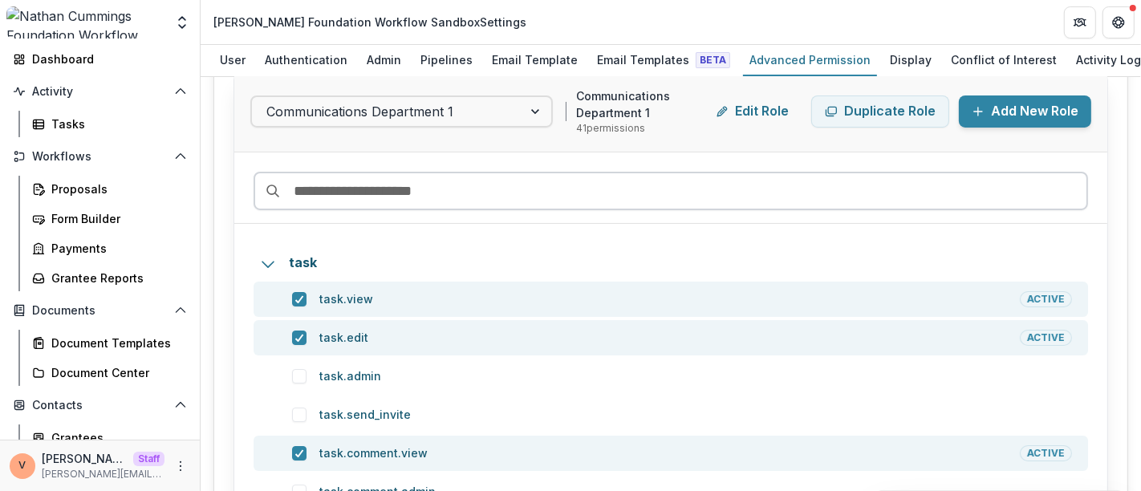
click at [411, 192] on input at bounding box center [670, 191] width 834 height 39
paste input "**********"
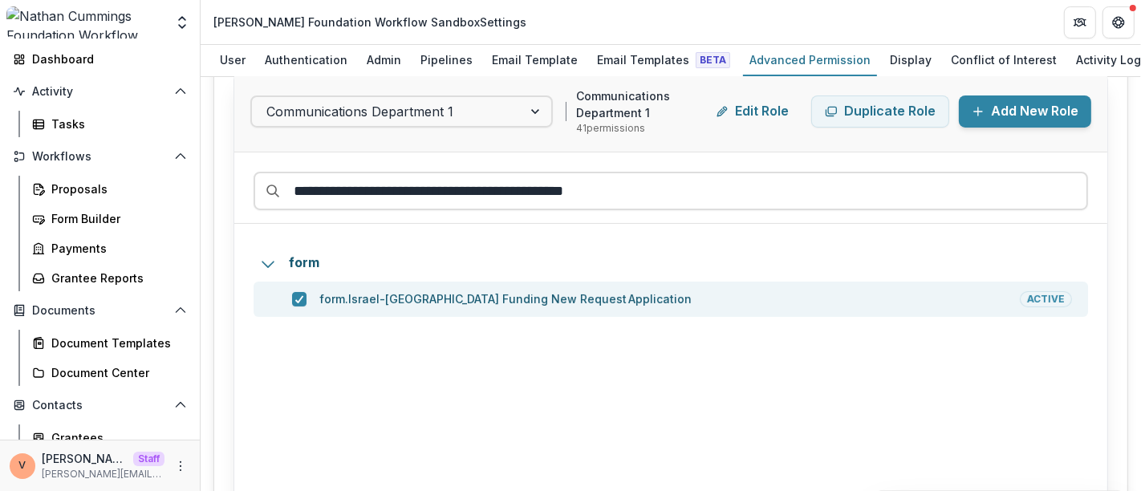
drag, startPoint x: 610, startPoint y: 188, endPoint x: 252, endPoint y: 189, distance: 357.7
click at [252, 189] on div "**********" at bounding box center [670, 187] width 873 height 71
paste input
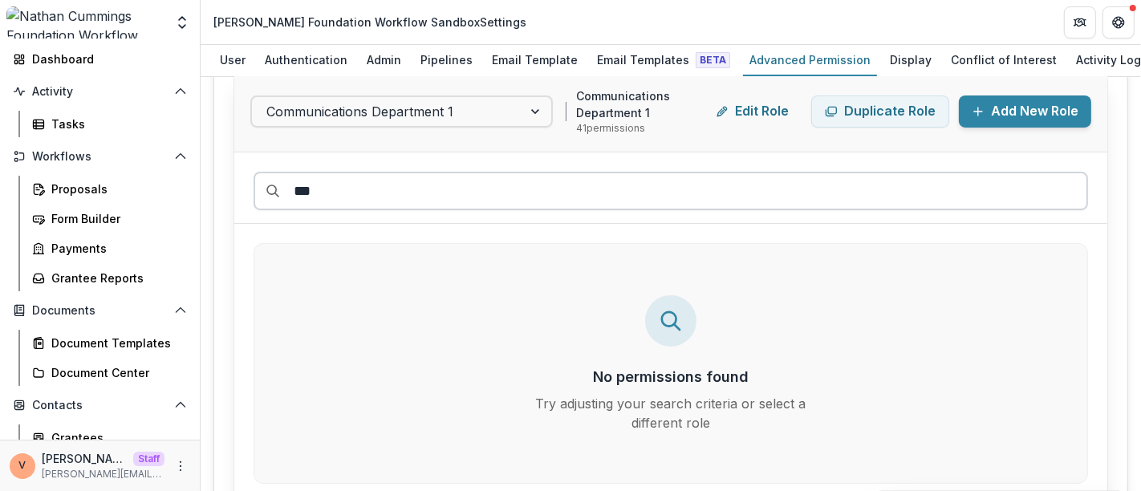
type input "*"
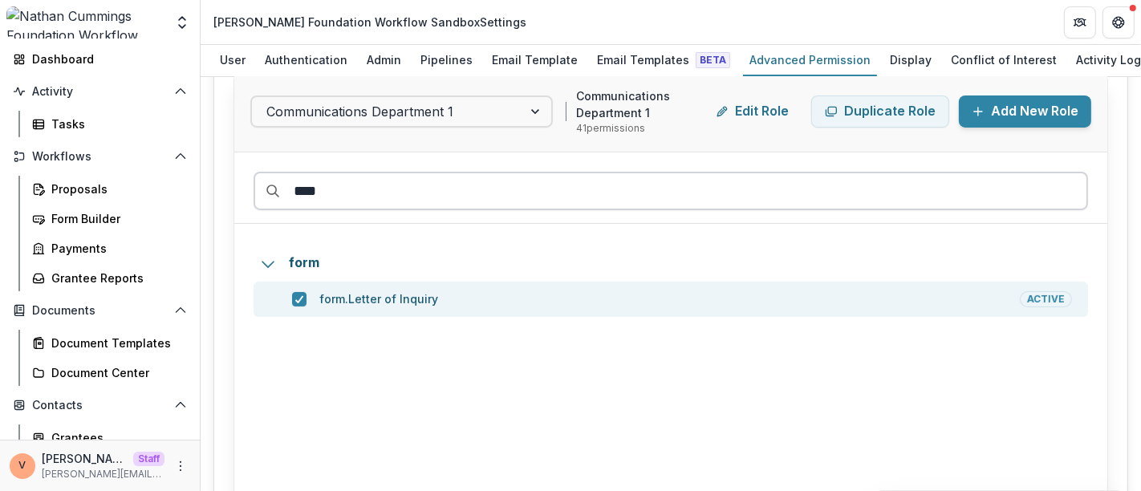
drag, startPoint x: 303, startPoint y: 186, endPoint x: 281, endPoint y: 186, distance: 22.5
click at [281, 186] on input "****" at bounding box center [670, 191] width 834 height 39
paste input "**********"
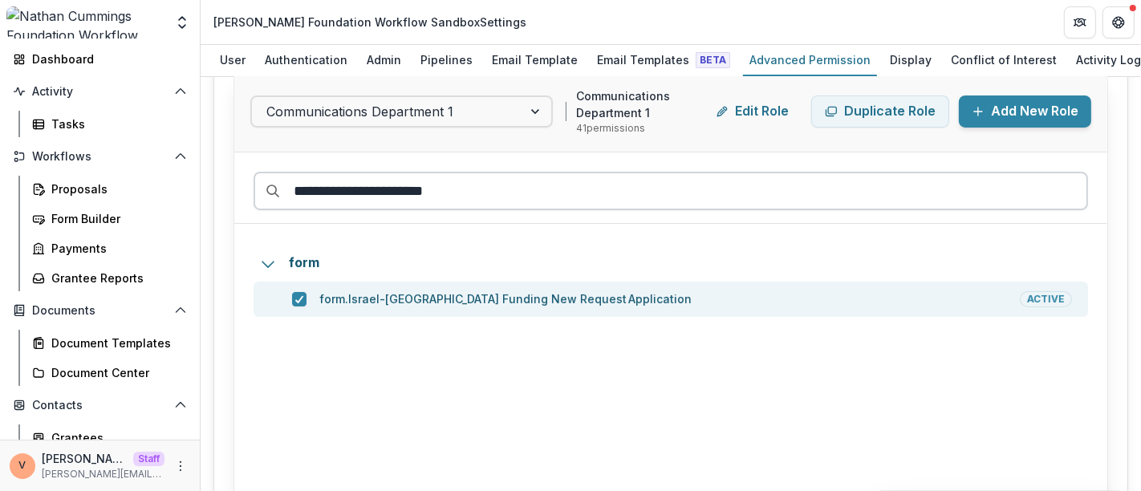
drag, startPoint x: 472, startPoint y: 188, endPoint x: 293, endPoint y: 184, distance: 179.7
click at [293, 184] on input "**********" at bounding box center [670, 191] width 834 height 39
paste input "****"
drag, startPoint x: 501, startPoint y: 192, endPoint x: 292, endPoint y: 184, distance: 209.5
click at [292, 184] on input "**********" at bounding box center [670, 191] width 834 height 39
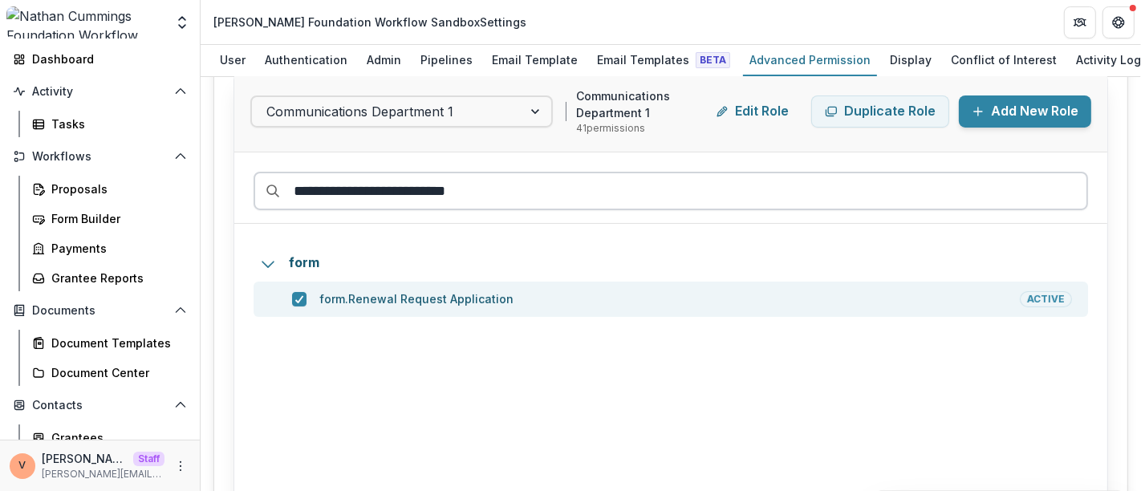
paste input "**********"
type input "*"
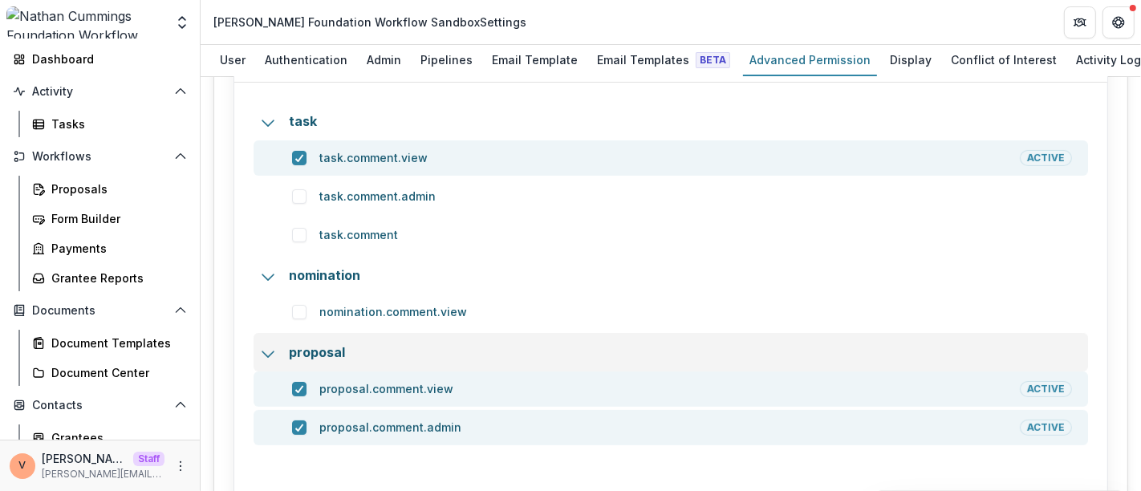
scroll to position [356, 0]
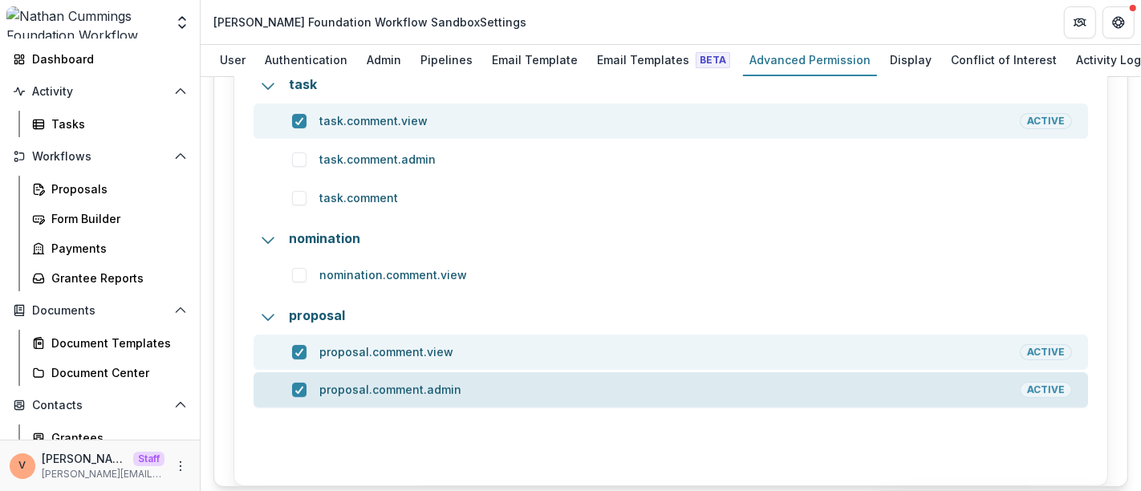
type input "*******"
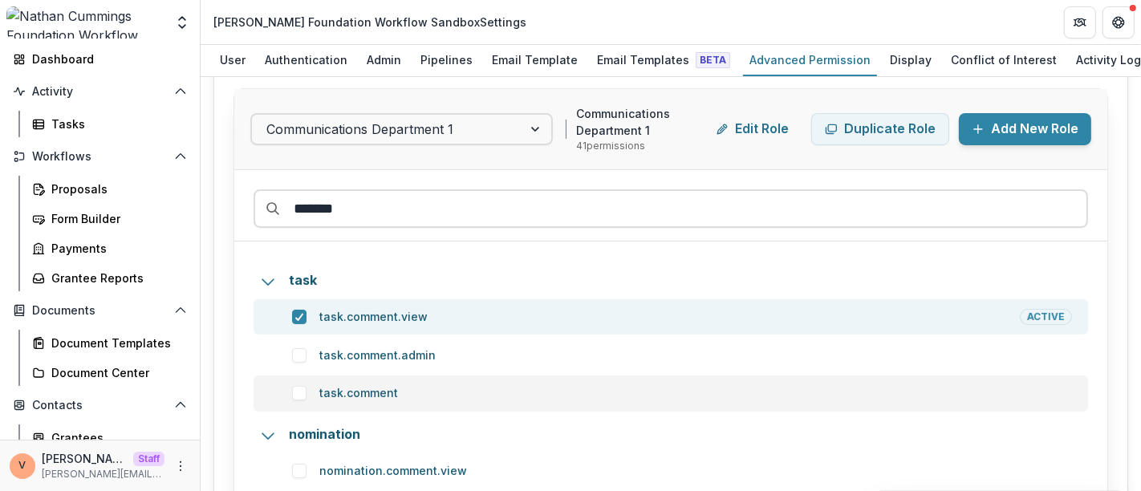
scroll to position [89, 0]
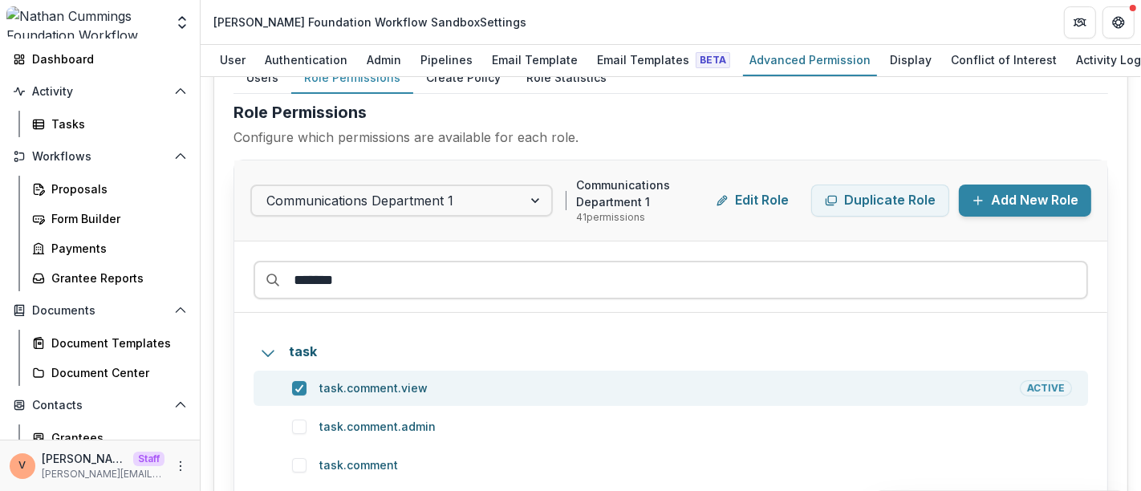
drag, startPoint x: 266, startPoint y: 270, endPoint x: 245, endPoint y: 273, distance: 20.2
click at [245, 273] on div "*******" at bounding box center [670, 276] width 873 height 71
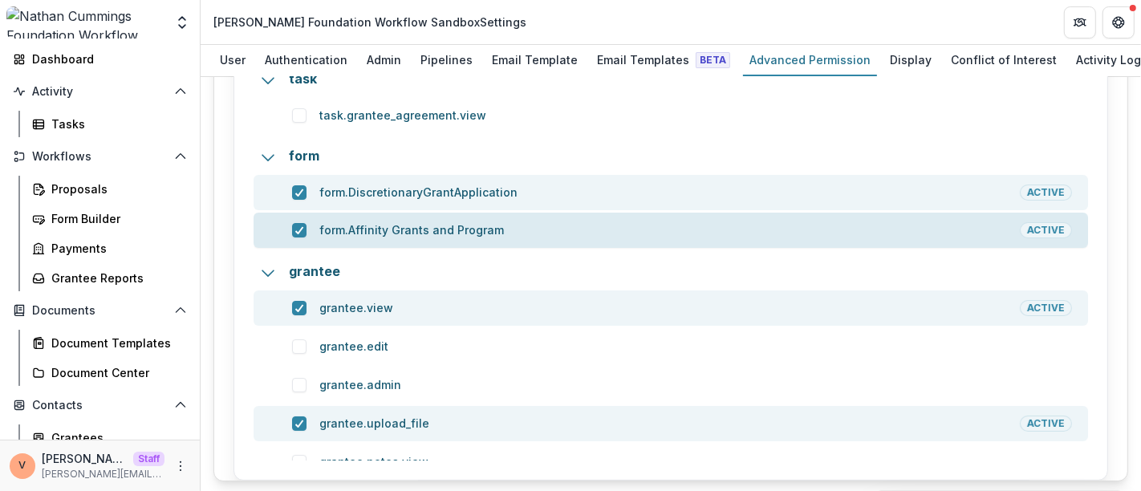
scroll to position [94, 0]
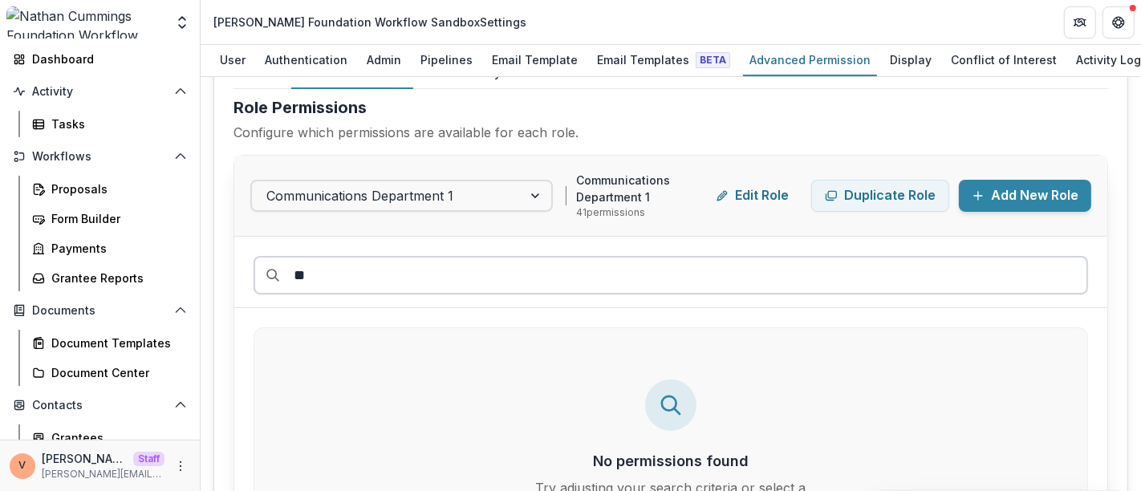
type input "*"
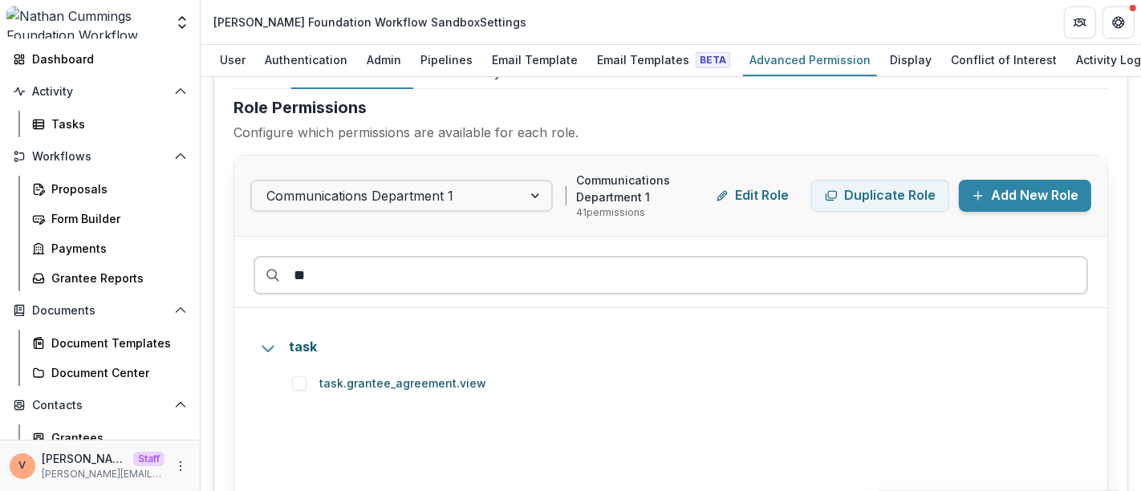
type input "*"
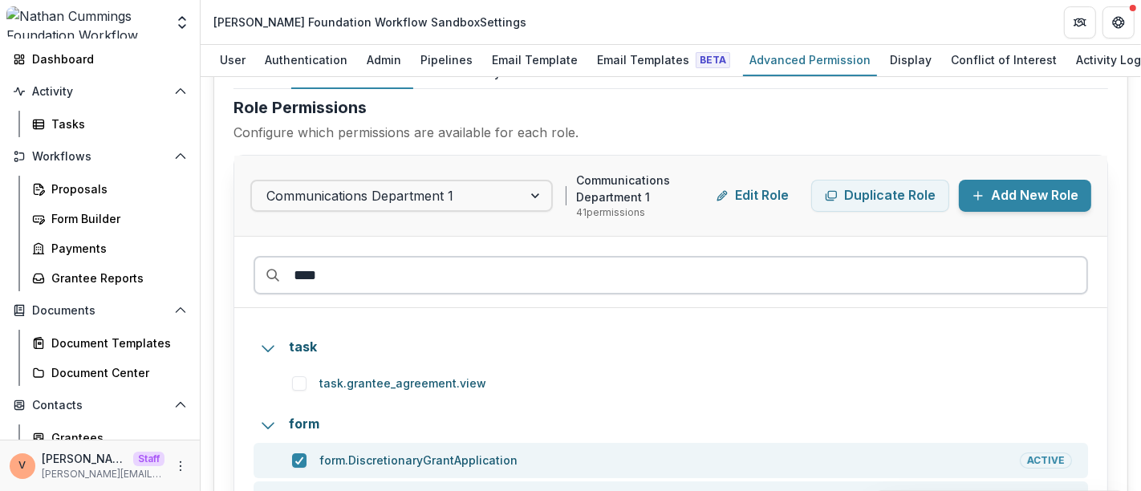
type input "*****"
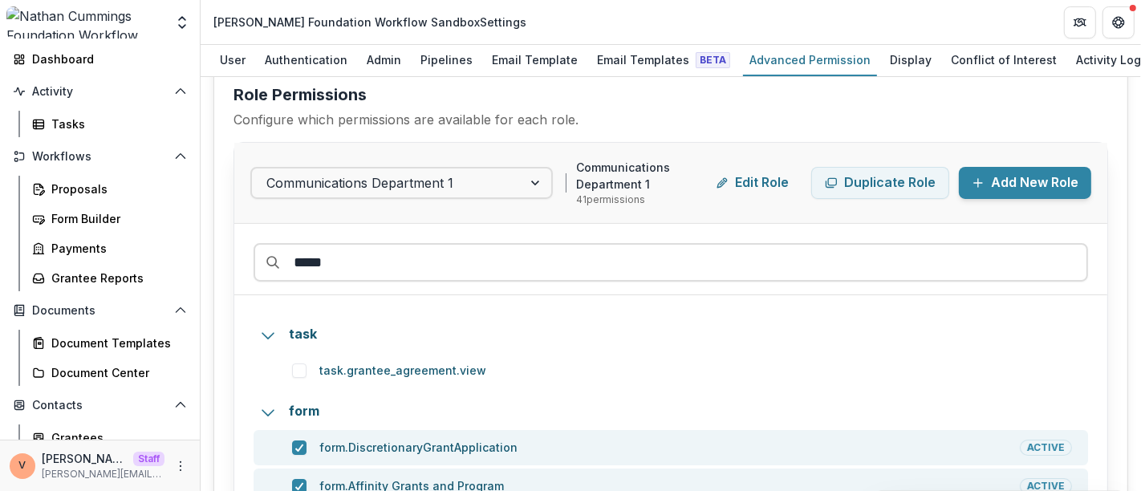
scroll to position [0, 0]
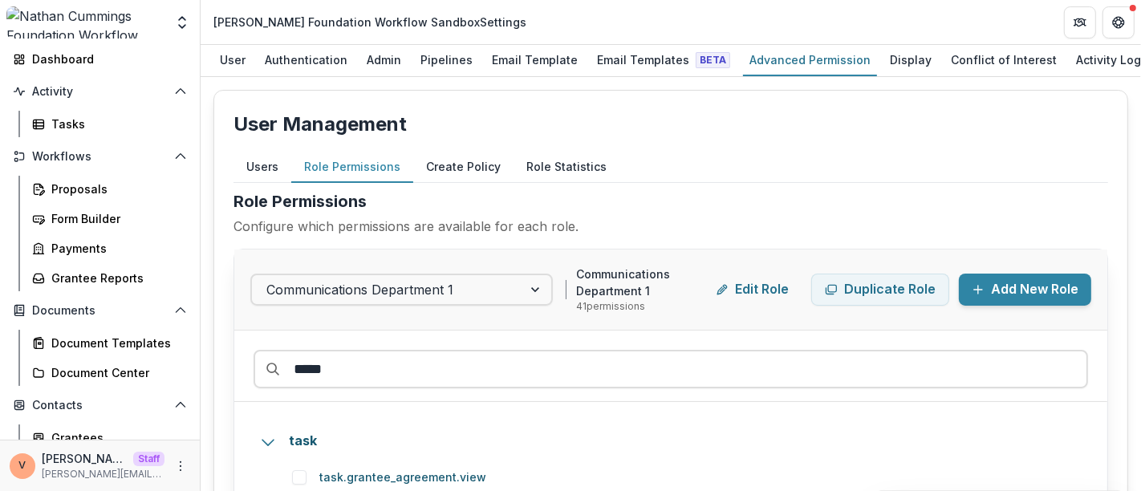
drag, startPoint x: 352, startPoint y: 375, endPoint x: 209, endPoint y: 374, distance: 142.8
click at [209, 374] on div "User Management Users Role Permissions Create Policy Role Statistics User Permi…" at bounding box center [671, 284] width 940 height 414
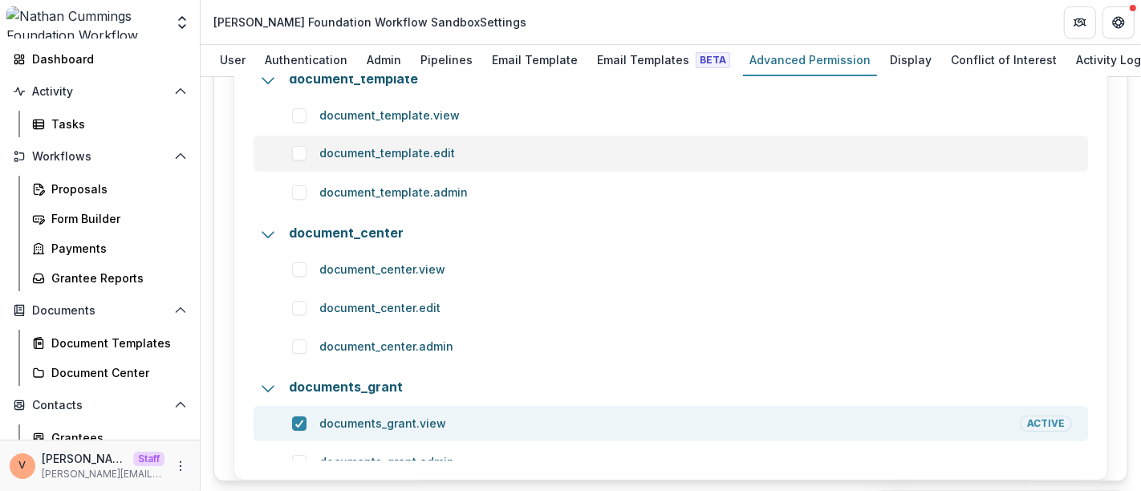
scroll to position [183, 0]
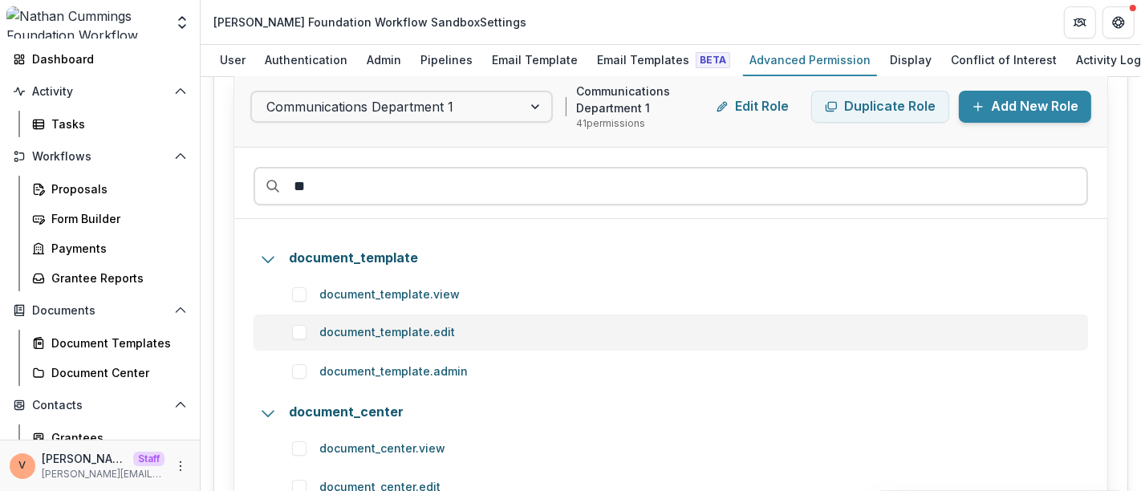
type input "*"
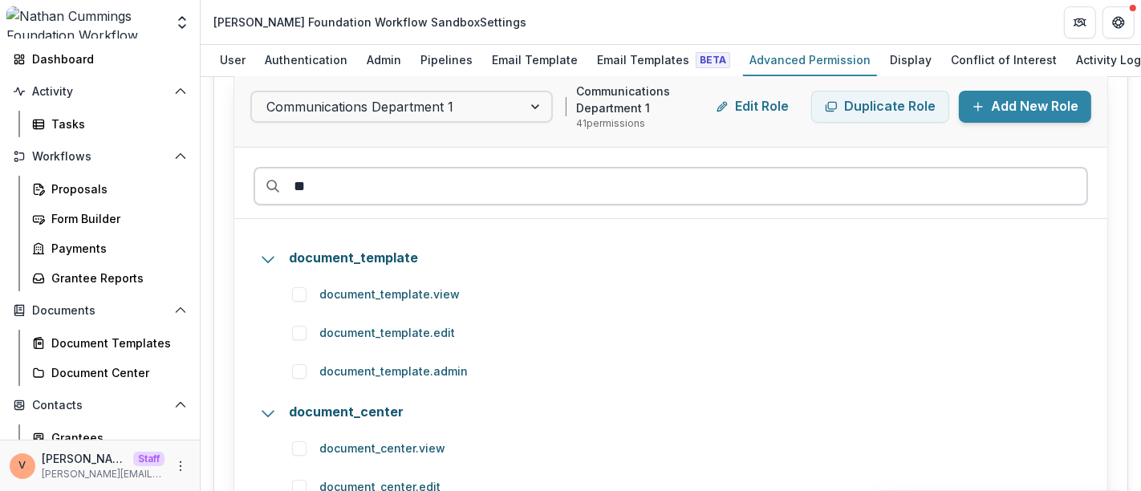
type input "*"
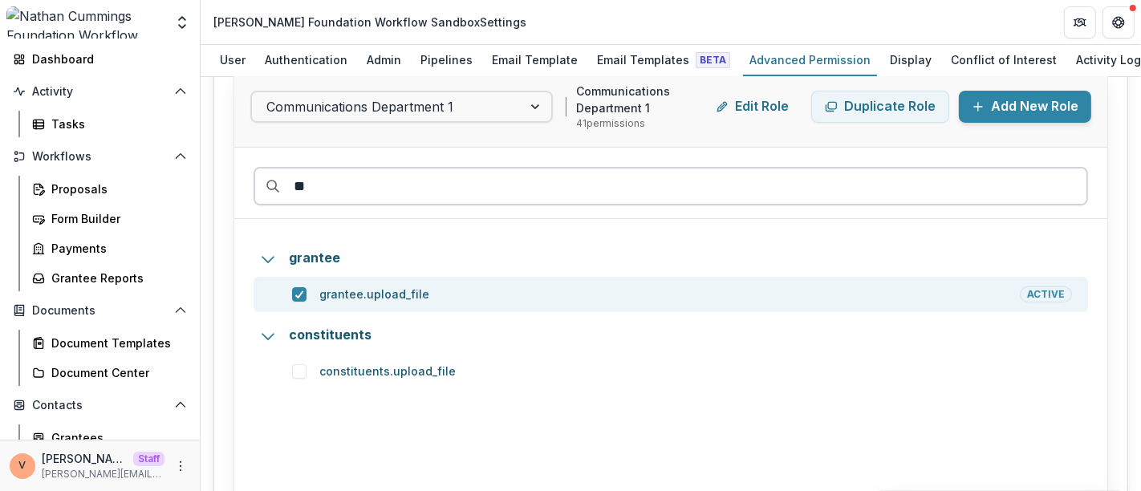
type input "*"
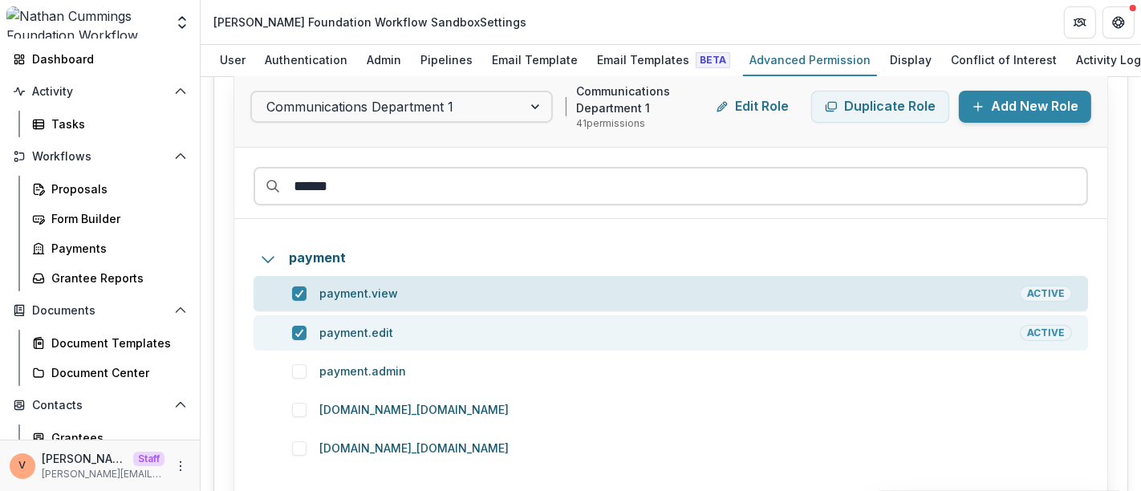
type input "******"
click at [300, 290] on icon at bounding box center [299, 294] width 10 height 8
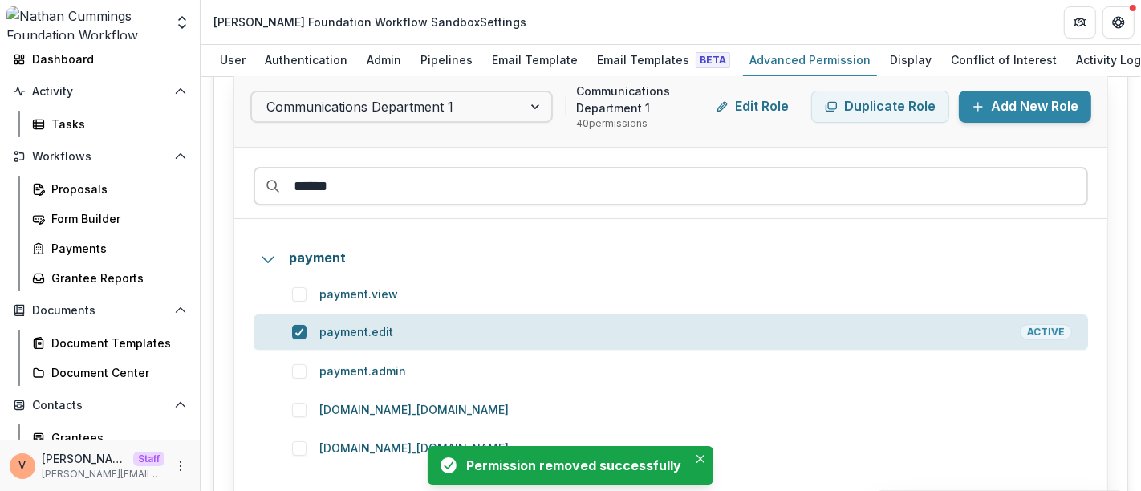
click at [302, 335] on span at bounding box center [299, 332] width 14 height 14
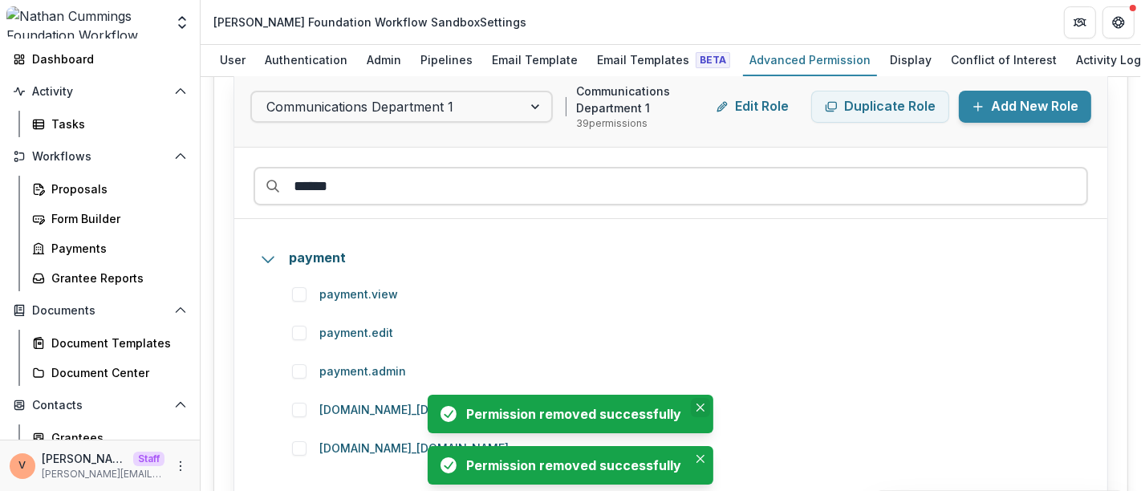
click at [699, 402] on button "Close" at bounding box center [700, 407] width 19 height 19
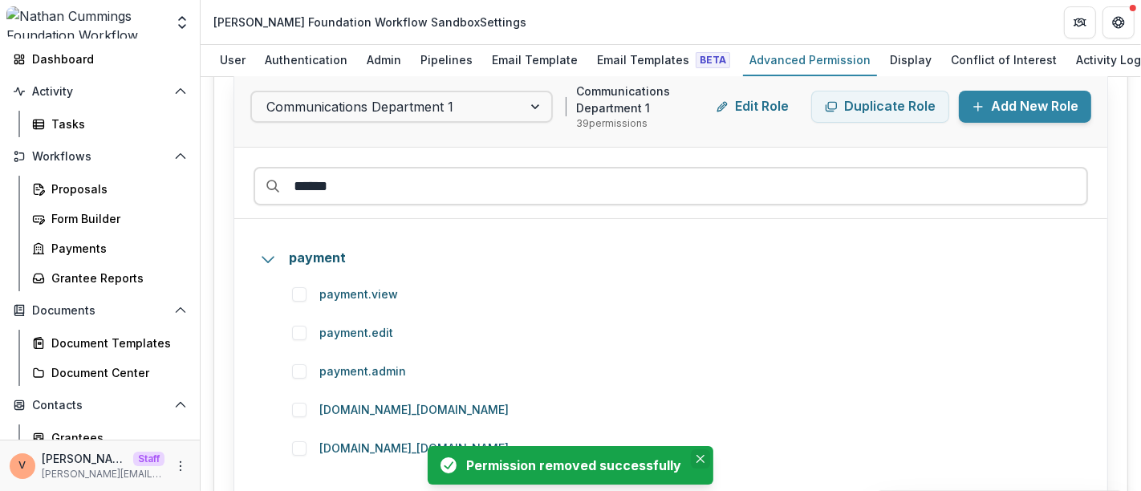
click at [696, 456] on icon "Close" at bounding box center [700, 459] width 8 height 8
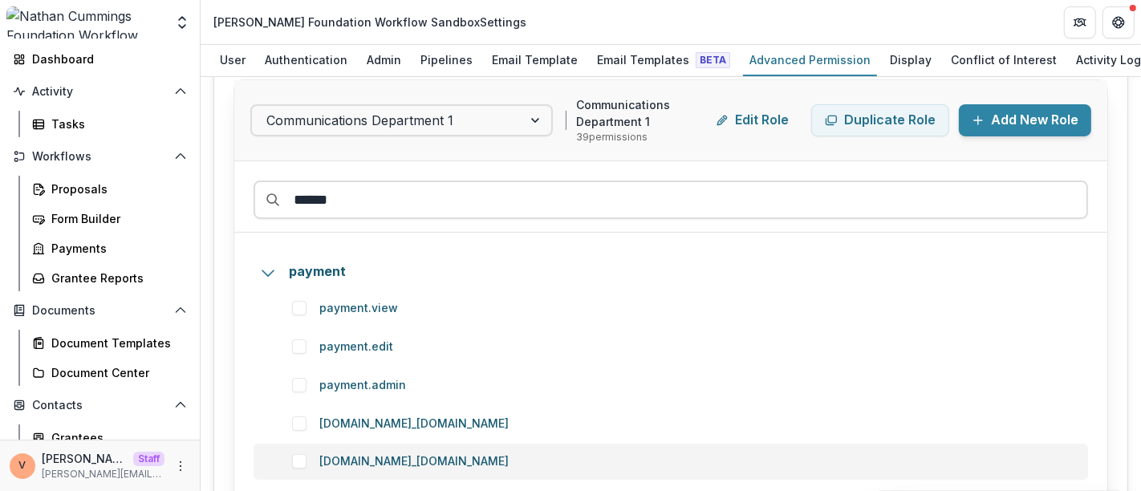
scroll to position [94, 0]
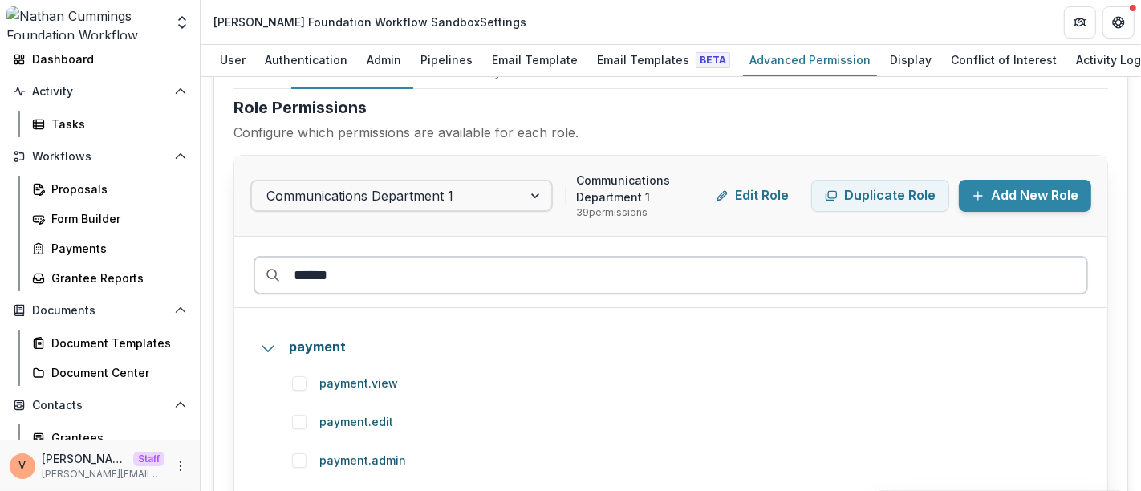
drag, startPoint x: 365, startPoint y: 281, endPoint x: 268, endPoint y: 271, distance: 97.5
click at [268, 271] on input "******" at bounding box center [670, 275] width 834 height 39
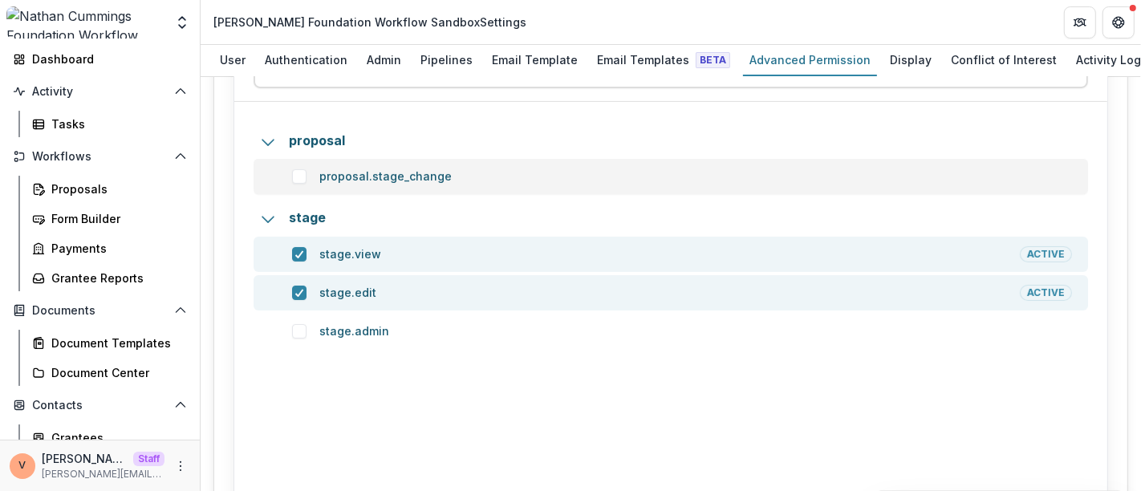
scroll to position [273, 0]
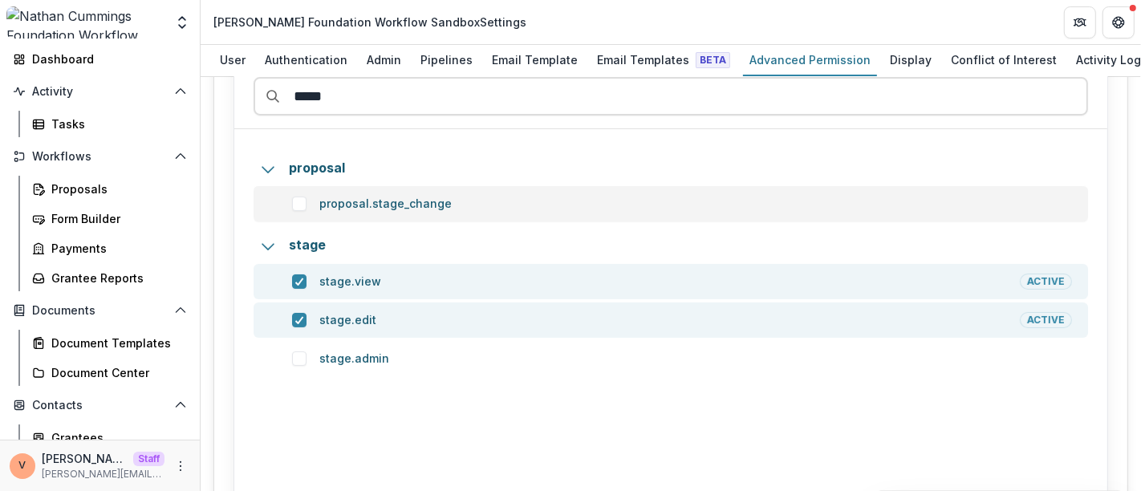
click at [301, 205] on span at bounding box center [299, 204] width 14 height 14
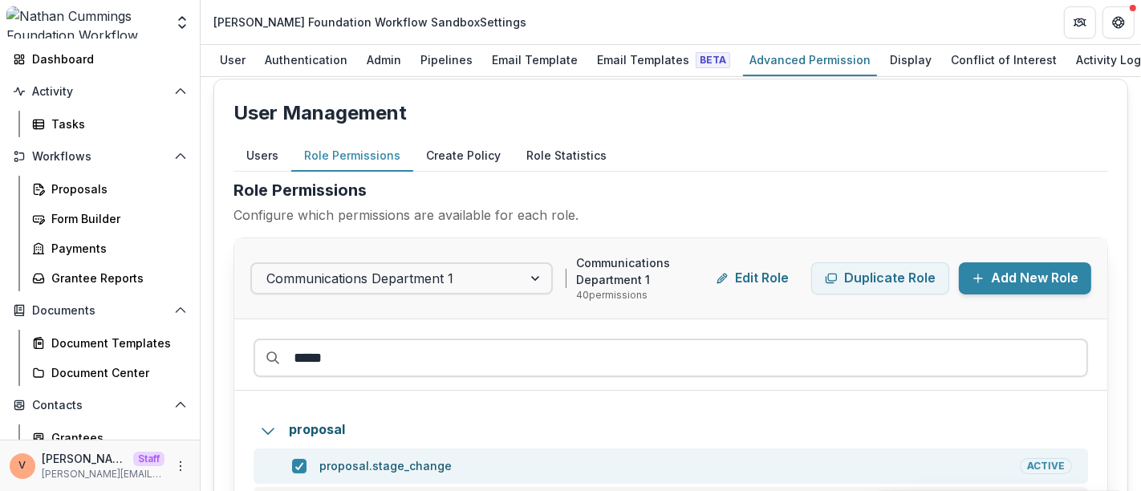
scroll to position [5, 0]
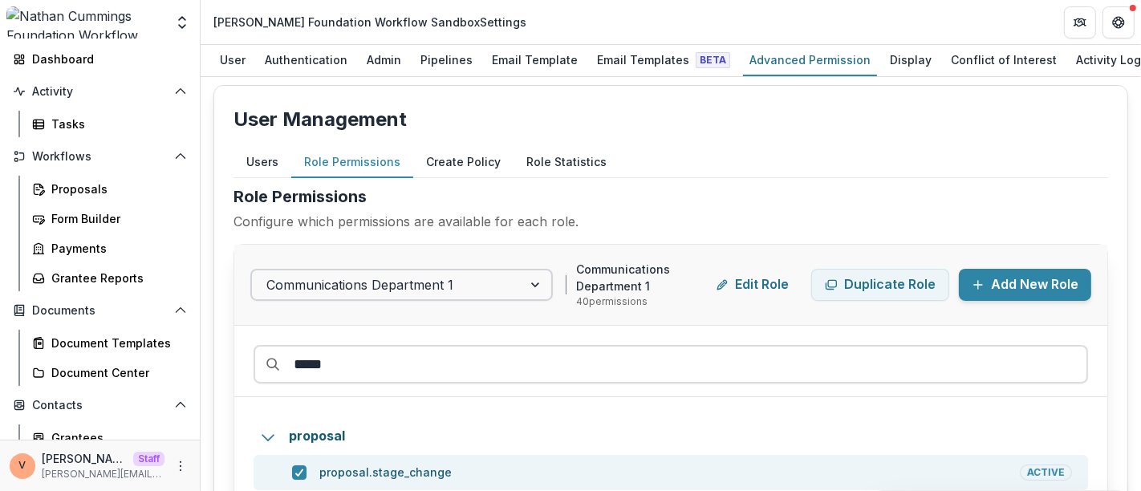
click at [481, 279] on div at bounding box center [386, 285] width 241 height 22
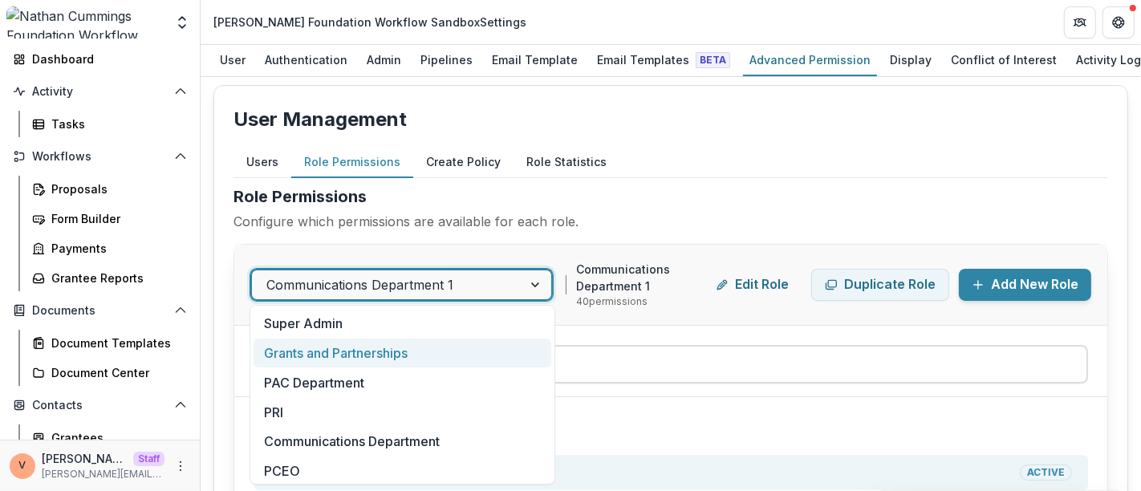
scroll to position [34, 0]
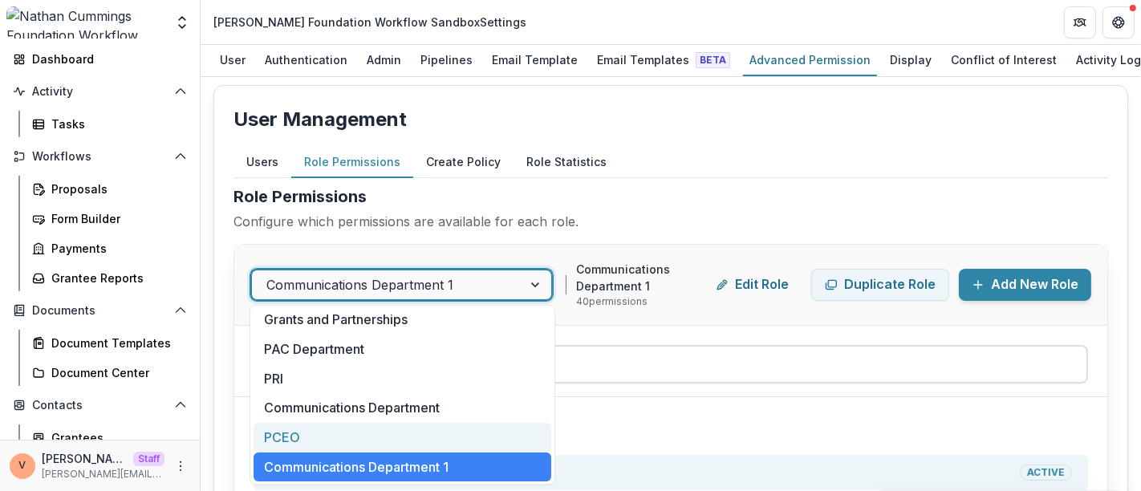
click at [343, 430] on div "PCEO" at bounding box center [402, 438] width 298 height 30
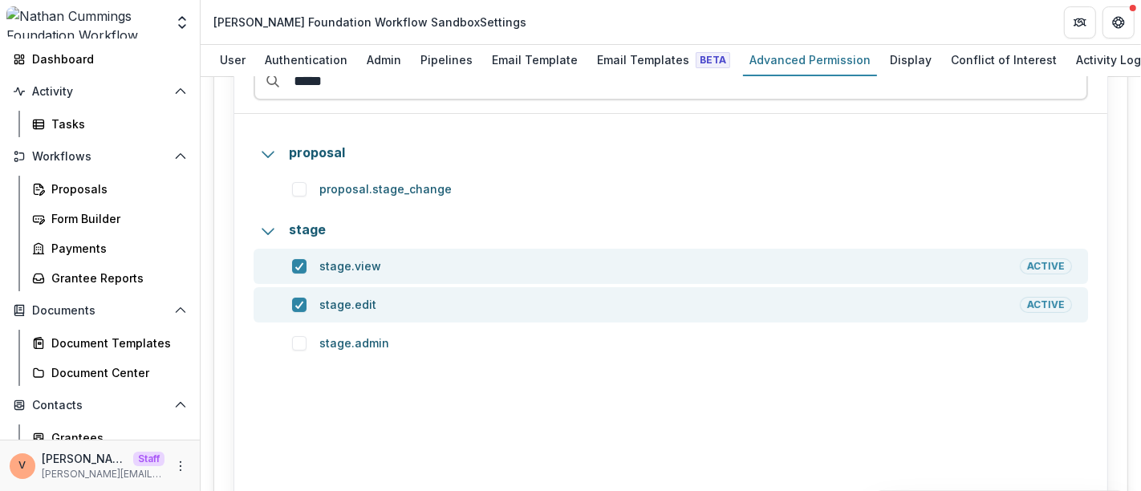
scroll to position [273, 0]
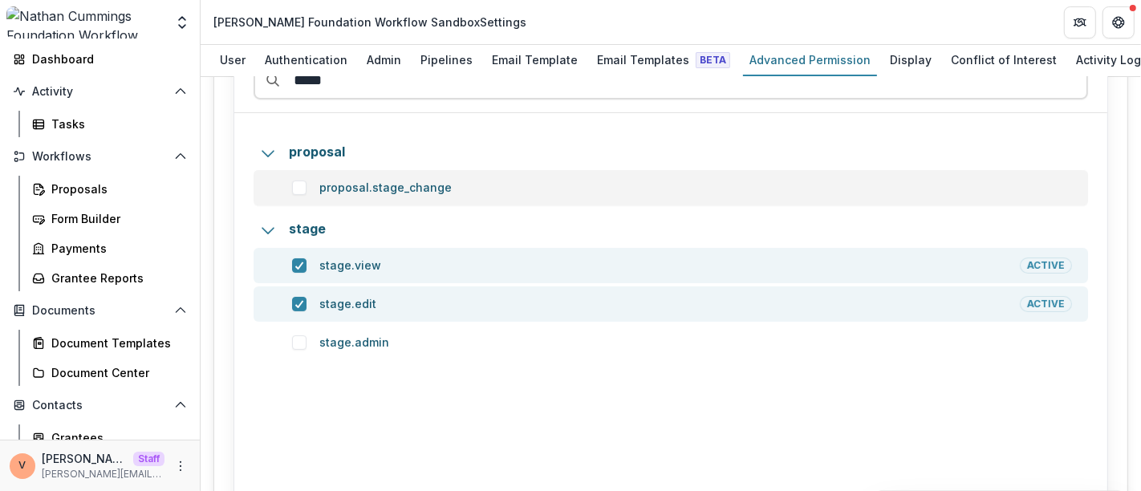
click at [298, 188] on span at bounding box center [299, 187] width 14 height 14
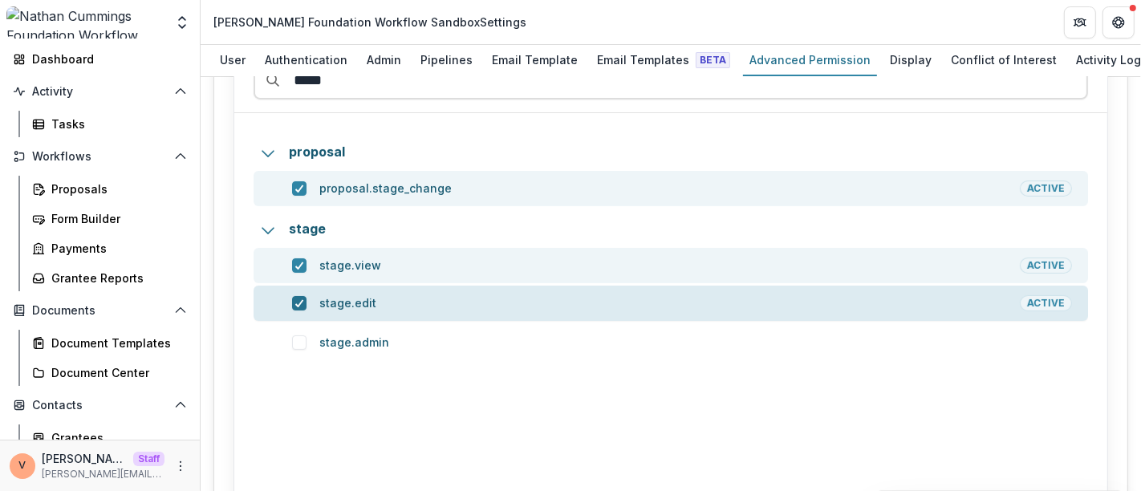
click at [300, 303] on icon at bounding box center [299, 303] width 10 height 8
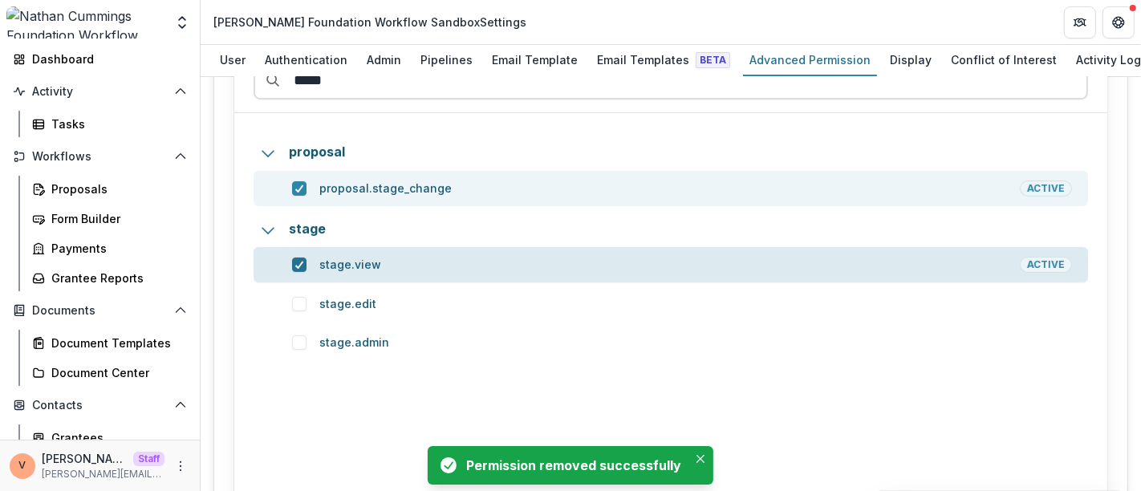
click at [300, 266] on div at bounding box center [299, 264] width 10 height 13
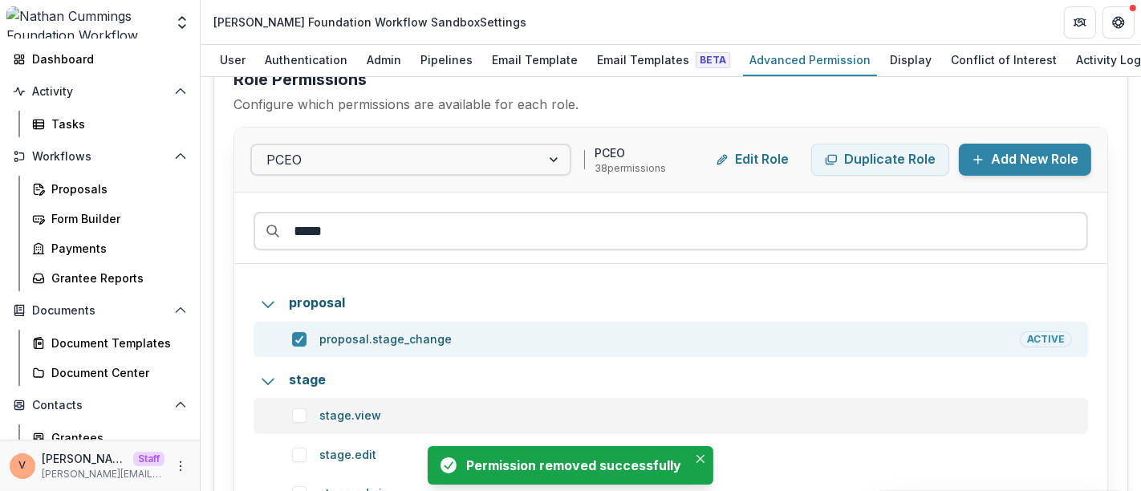
scroll to position [94, 0]
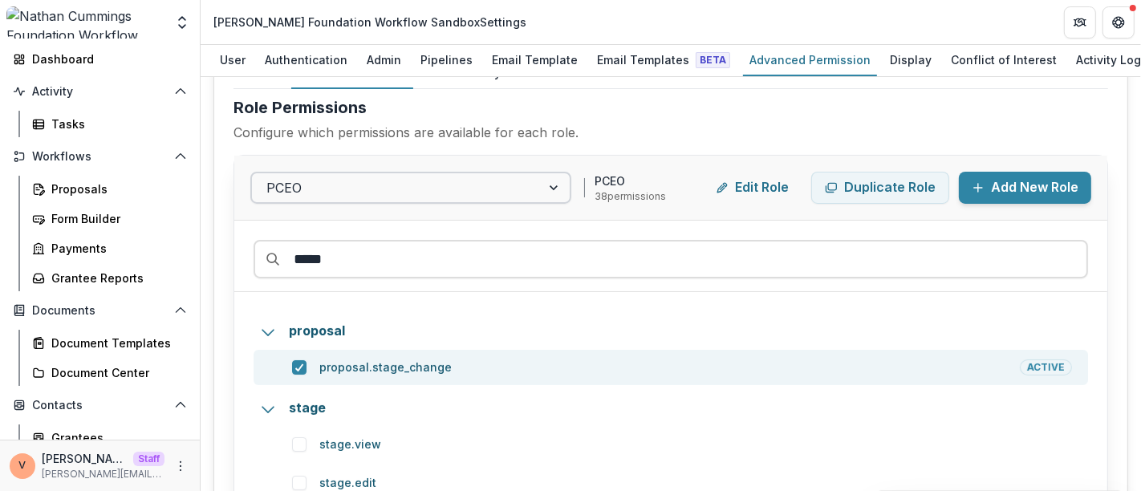
click at [552, 182] on div at bounding box center [555, 187] width 29 height 29
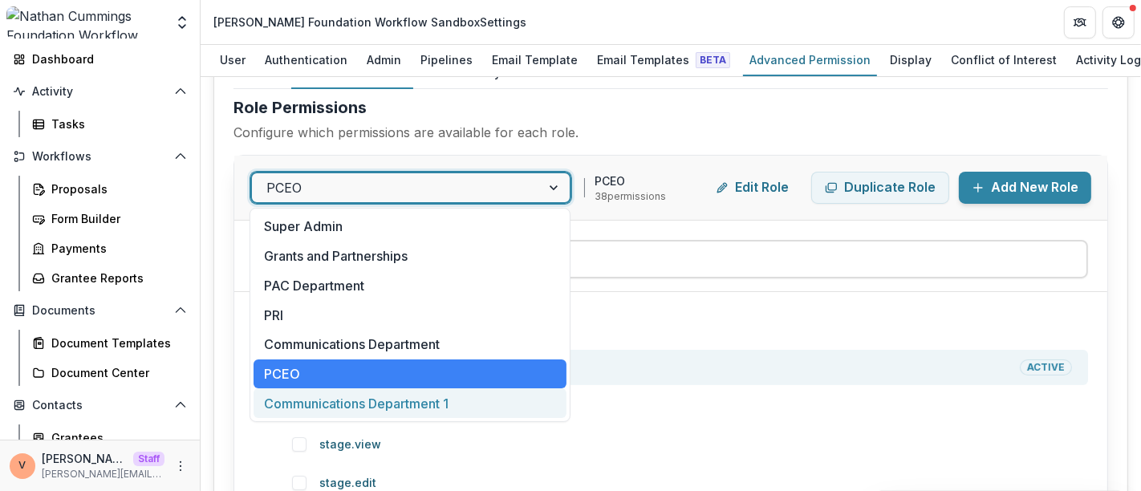
click at [425, 402] on div "Communications Department 1" at bounding box center [409, 403] width 313 height 30
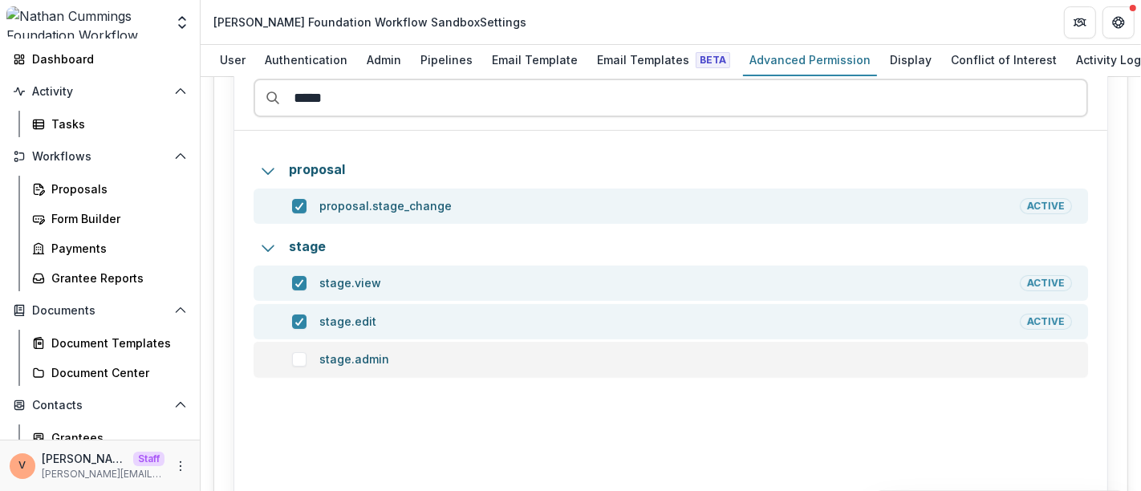
scroll to position [273, 0]
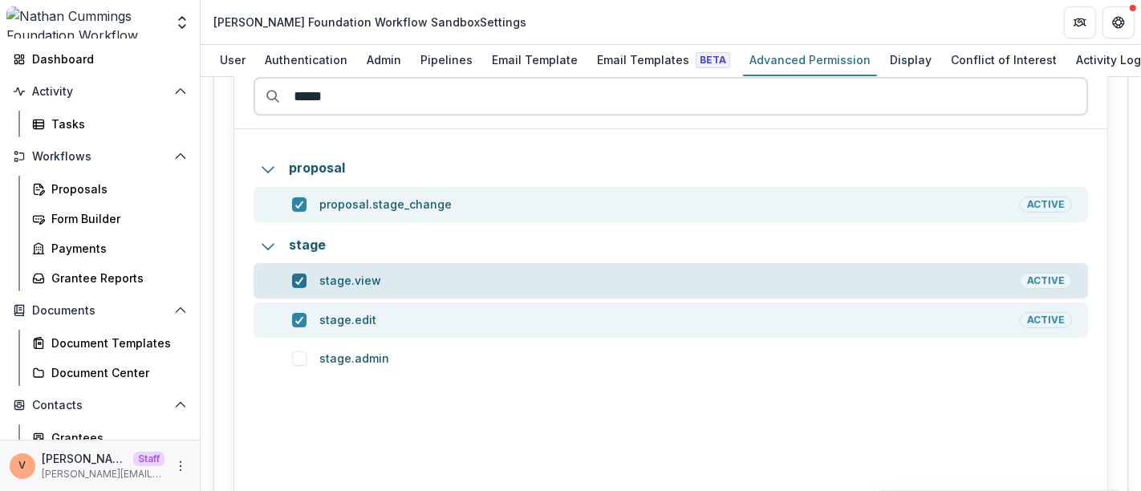
click at [305, 278] on span at bounding box center [299, 281] width 14 height 14
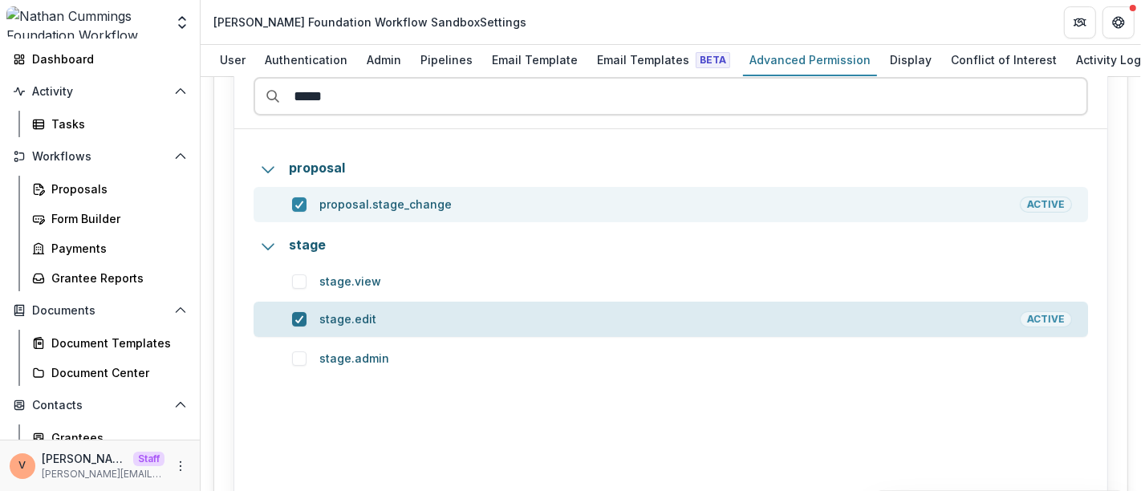
click at [300, 318] on icon at bounding box center [299, 319] width 10 height 8
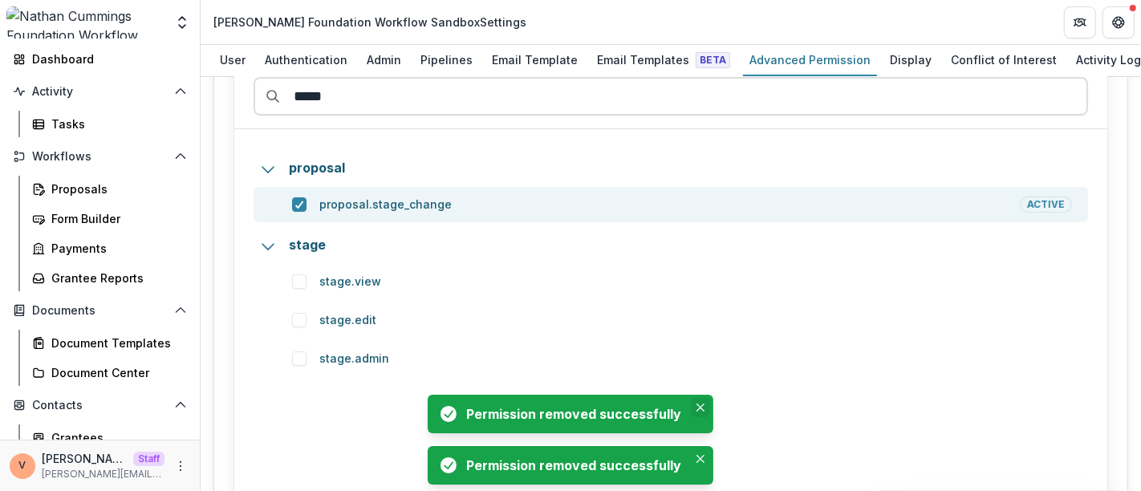
click at [696, 407] on icon "Close" at bounding box center [700, 407] width 8 height 8
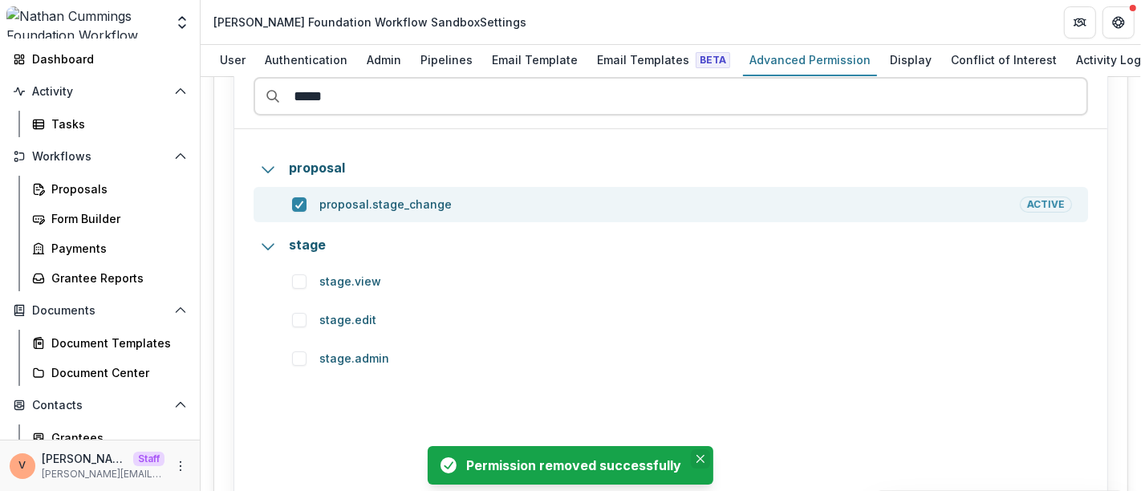
click at [699, 464] on button "Close" at bounding box center [700, 458] width 19 height 19
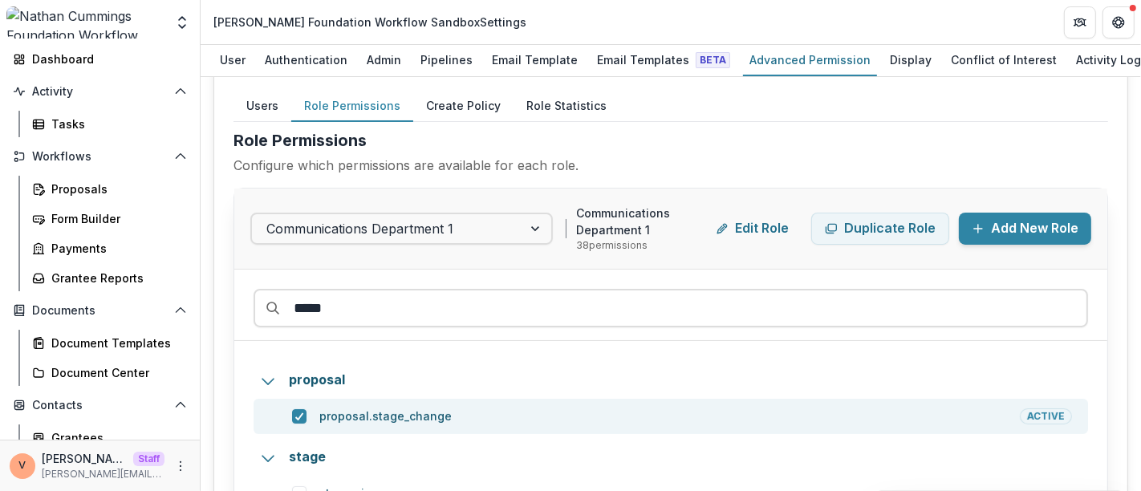
scroll to position [89, 0]
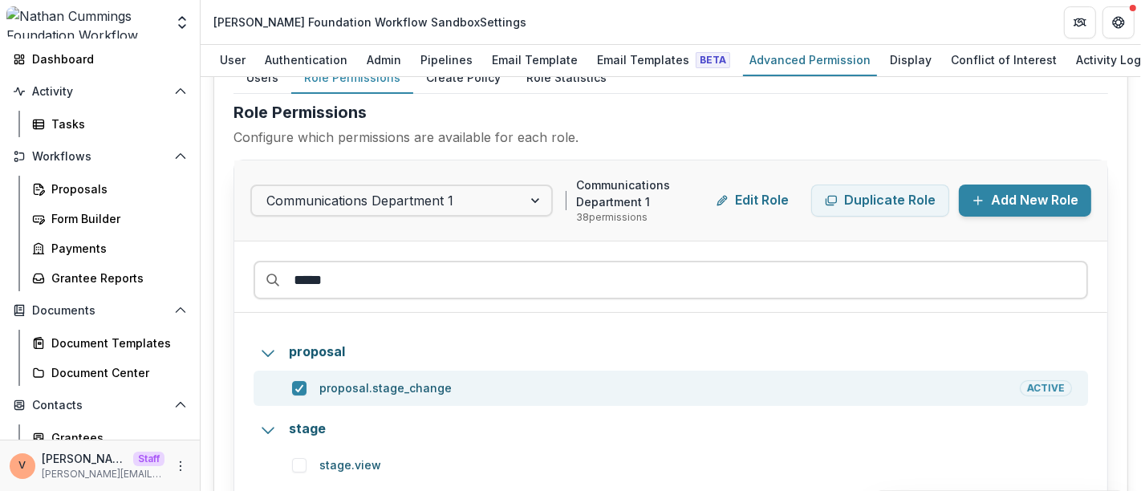
drag, startPoint x: 292, startPoint y: 278, endPoint x: 201, endPoint y: 279, distance: 90.6
click at [201, 279] on div "User Management Users Role Permissions Create Policy Role Statistics User Permi…" at bounding box center [671, 284] width 940 height 414
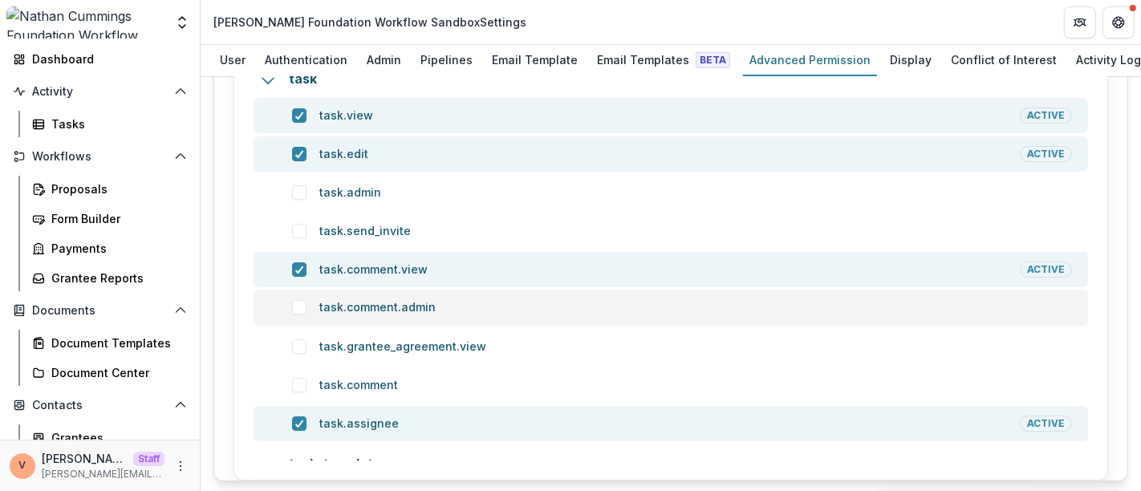
scroll to position [273, 0]
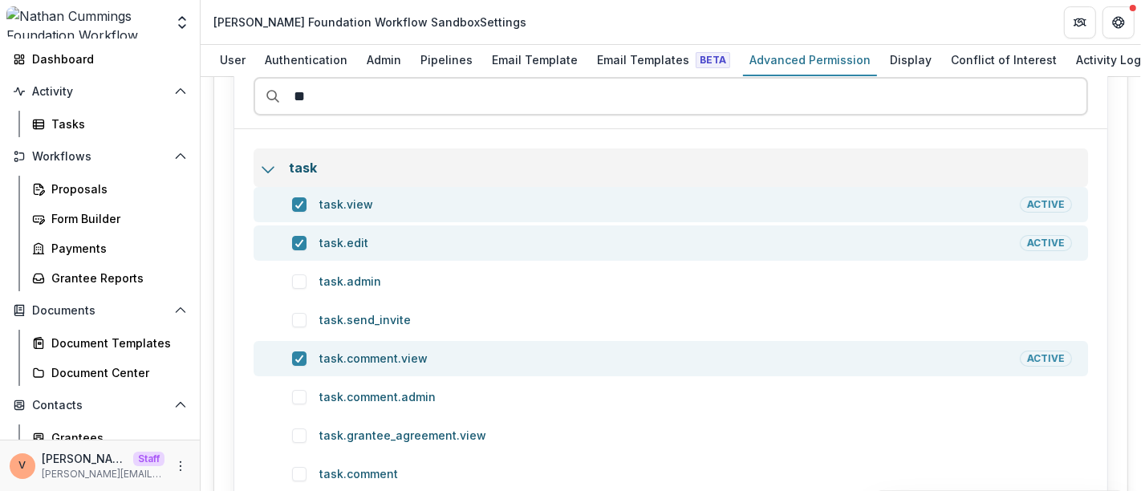
type input "*"
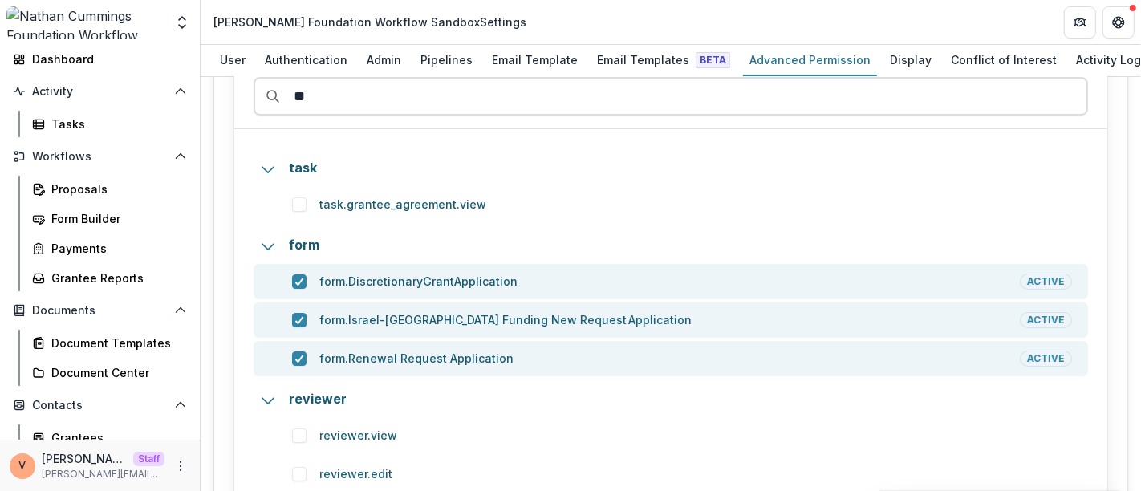
type input "*"
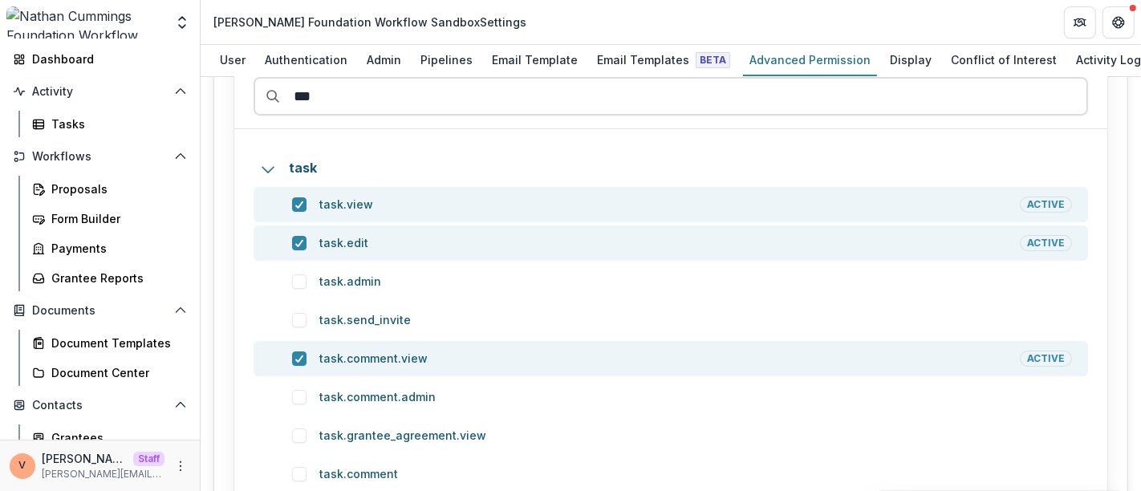
type input "****"
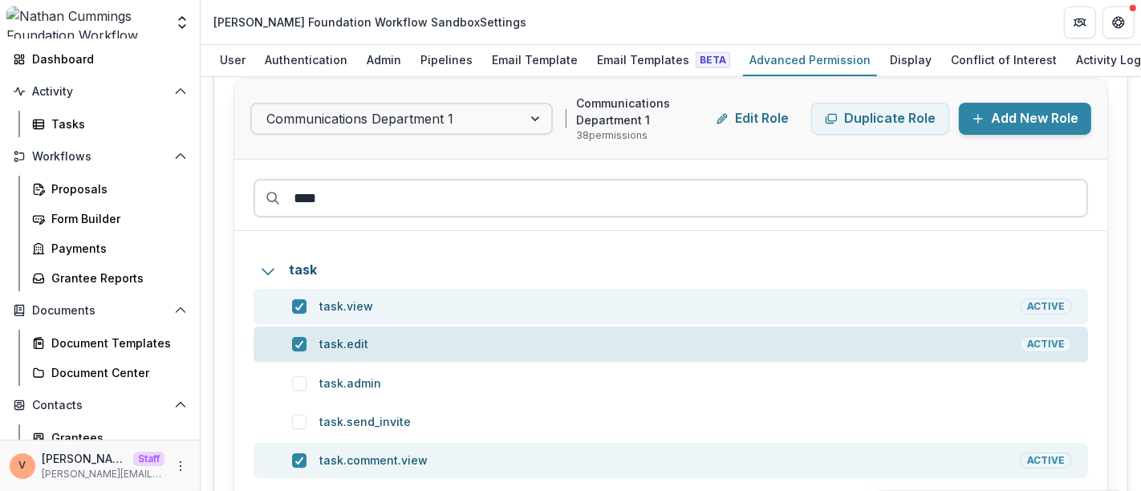
scroll to position [5, 0]
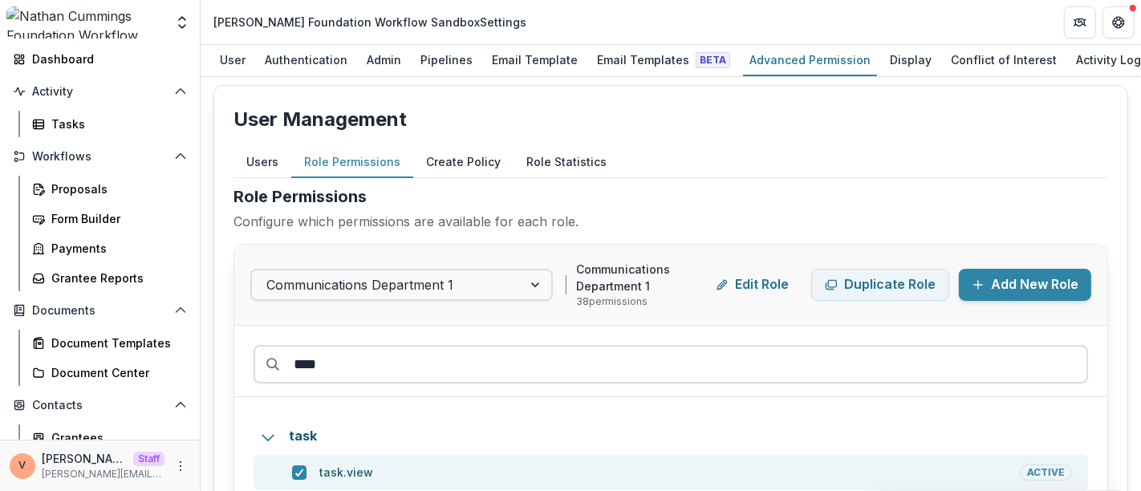
drag, startPoint x: 348, startPoint y: 359, endPoint x: 249, endPoint y: 361, distance: 99.5
click at [249, 361] on div "****" at bounding box center [670, 361] width 873 height 71
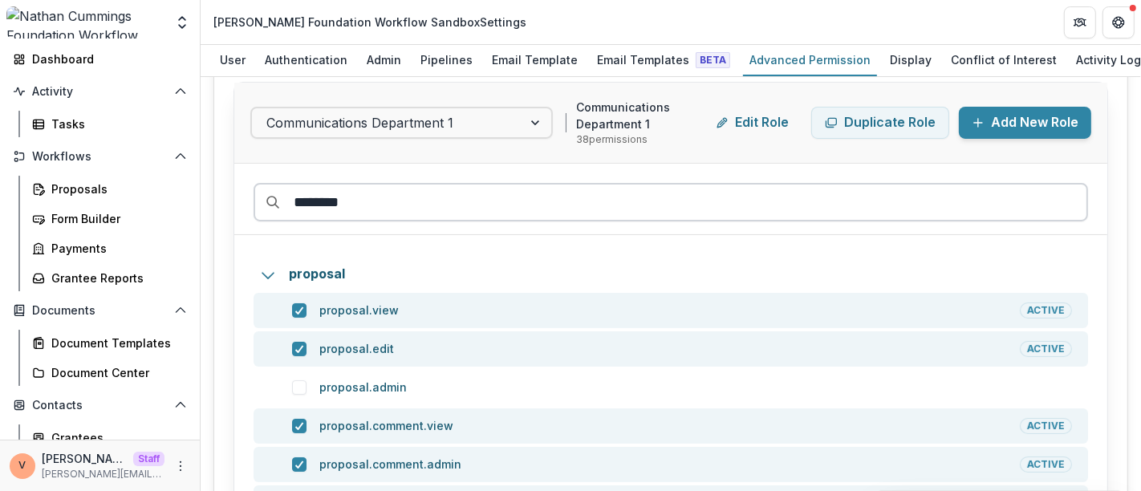
scroll to position [183, 0]
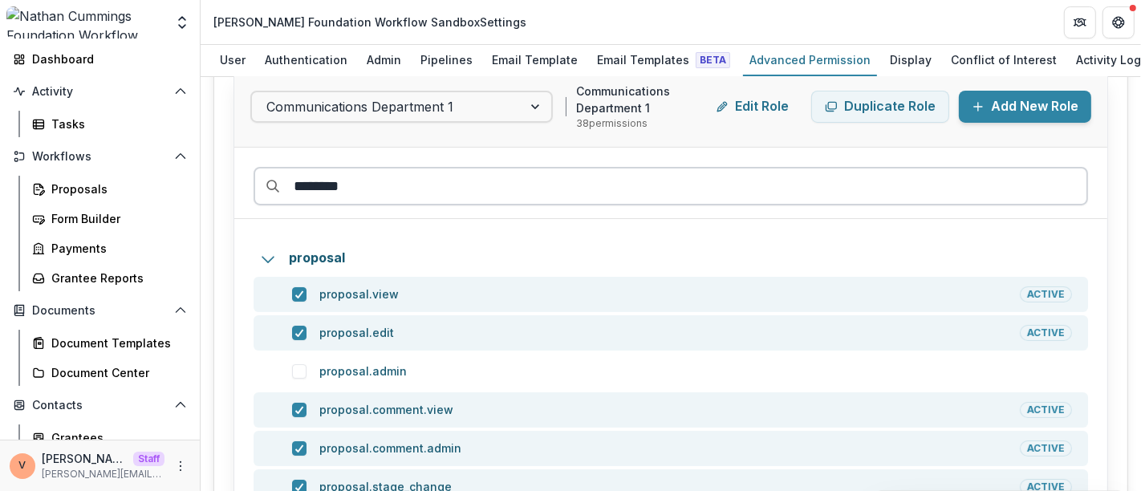
type input "********"
drag, startPoint x: 395, startPoint y: 174, endPoint x: 201, endPoint y: 176, distance: 194.1
click at [201, 176] on div "User Management Users Role Permissions Create Policy Role Statistics User Permi…" at bounding box center [671, 284] width 940 height 414
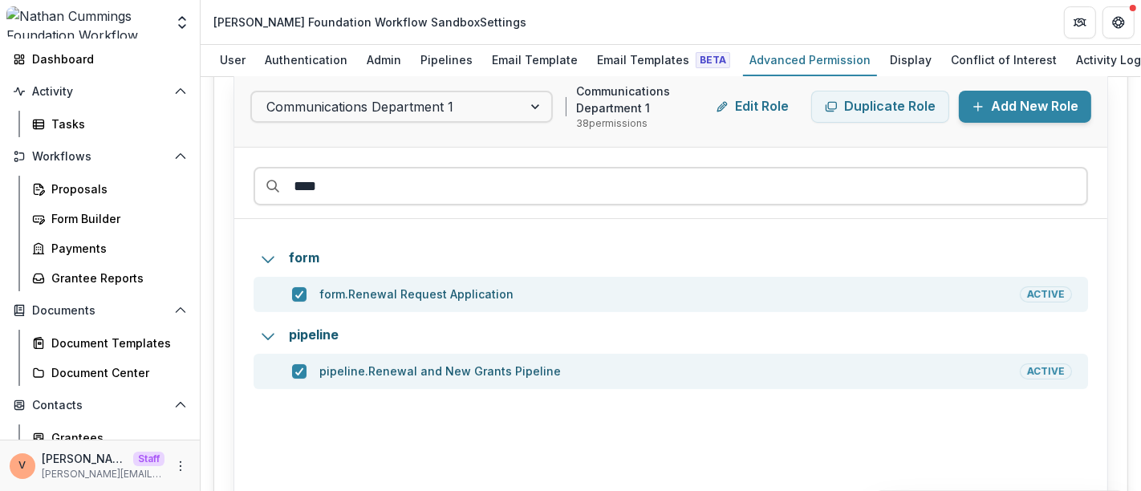
type input "****"
drag, startPoint x: 372, startPoint y: 182, endPoint x: 231, endPoint y: 183, distance: 141.2
click at [231, 183] on div "User Management Users Role Permissions Create Policy Role Statistics User Permi…" at bounding box center [670, 283] width 914 height 753
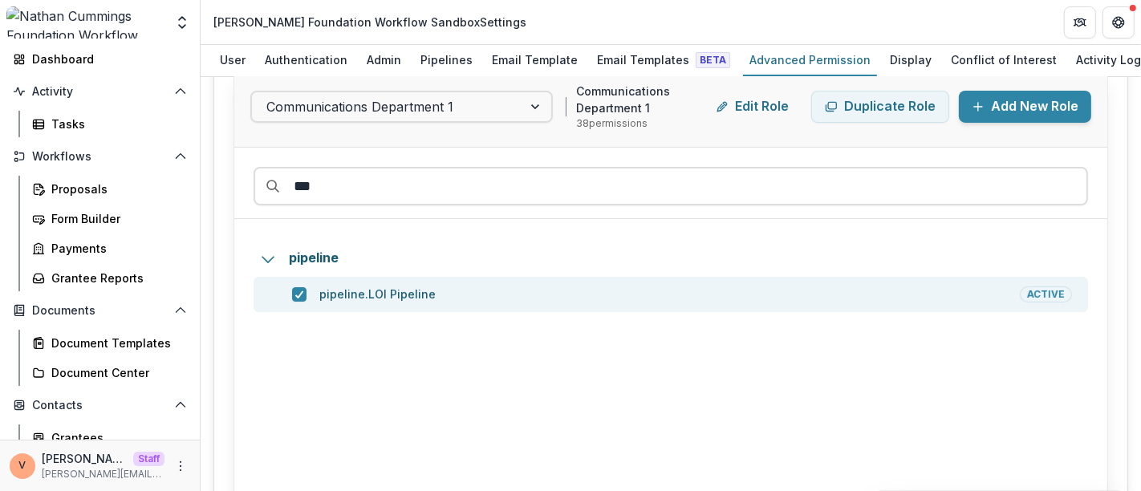
drag, startPoint x: 355, startPoint y: 178, endPoint x: 215, endPoint y: 181, distance: 139.6
click at [215, 181] on div "User Management Users Role Permissions Create Policy Role Statistics User Permi…" at bounding box center [670, 283] width 914 height 753
paste input "**********"
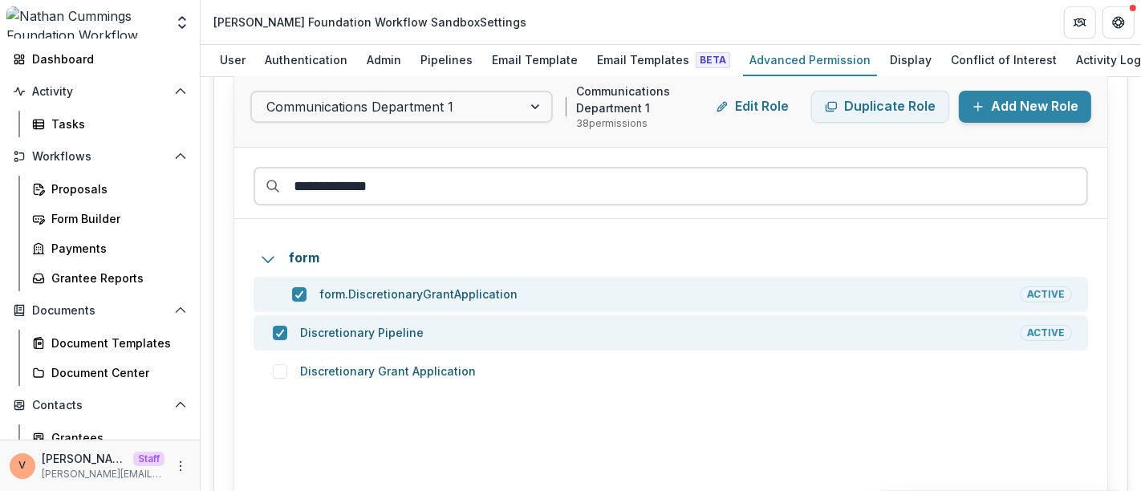
type input "**********"
drag, startPoint x: 330, startPoint y: 187, endPoint x: 237, endPoint y: 197, distance: 93.5
click at [237, 197] on div "**********" at bounding box center [670, 183] width 873 height 71
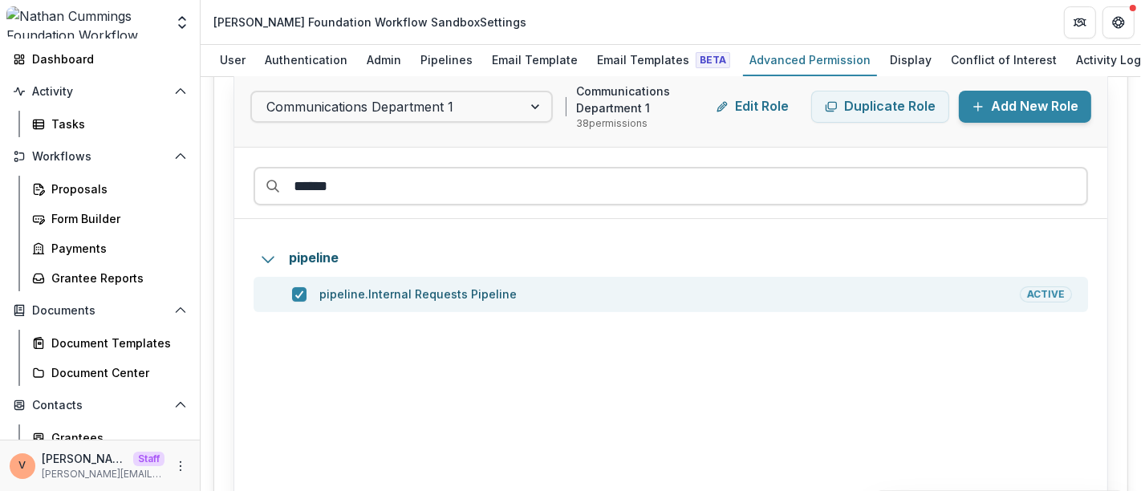
type input "******"
drag, startPoint x: 272, startPoint y: 188, endPoint x: 202, endPoint y: 193, distance: 70.0
click at [202, 193] on div "User Management Users Role Permissions Create Policy Role Statistics User Permi…" at bounding box center [671, 284] width 940 height 414
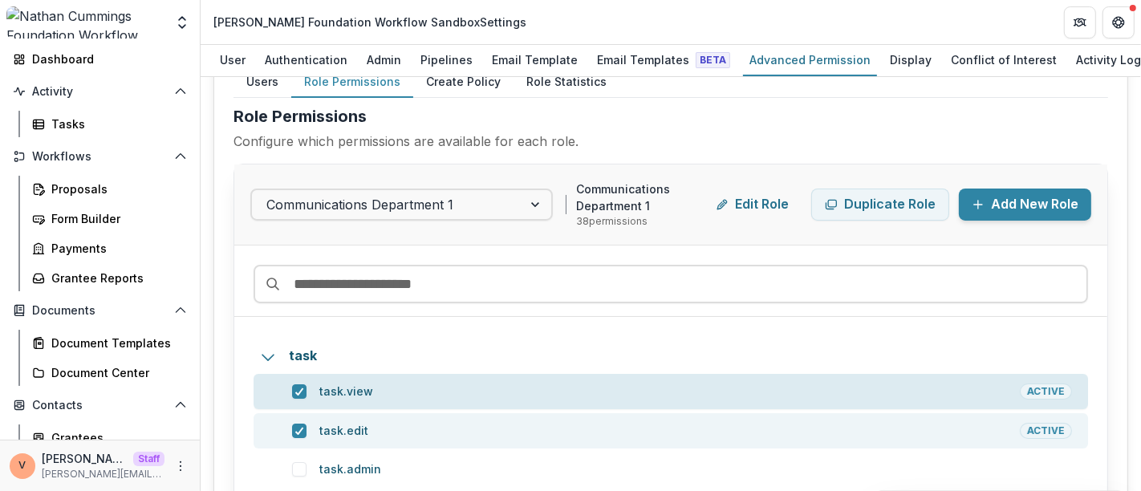
scroll to position [0, 0]
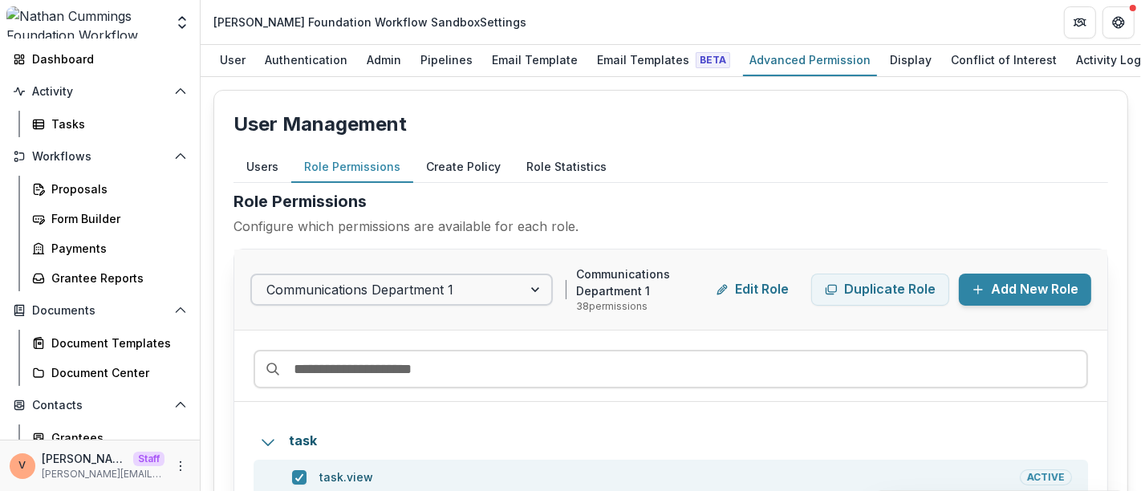
click at [536, 283] on div at bounding box center [536, 289] width 29 height 29
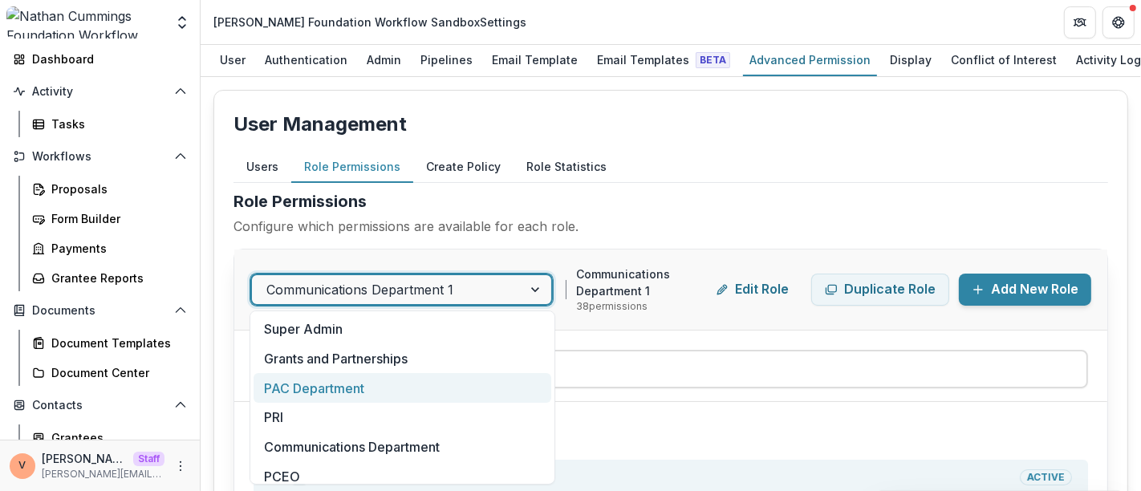
scroll to position [39, 0]
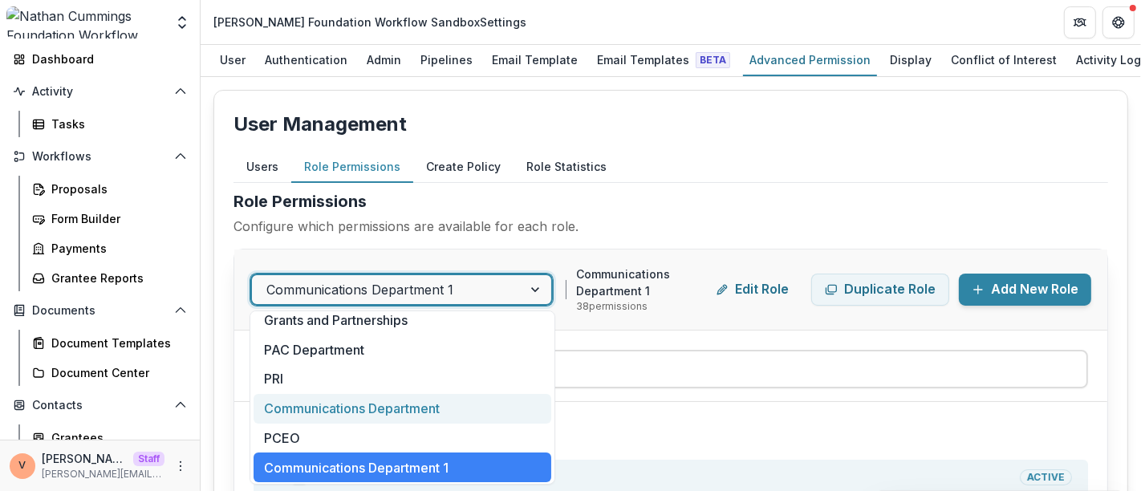
click at [683, 137] on p "User Management" at bounding box center [670, 124] width 874 height 29
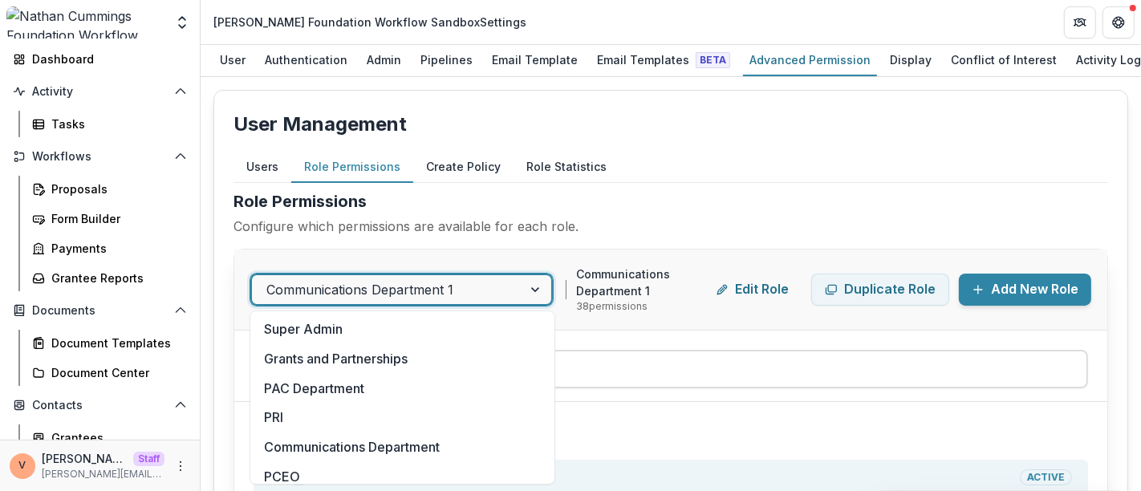
click at [541, 287] on div at bounding box center [536, 289] width 29 height 29
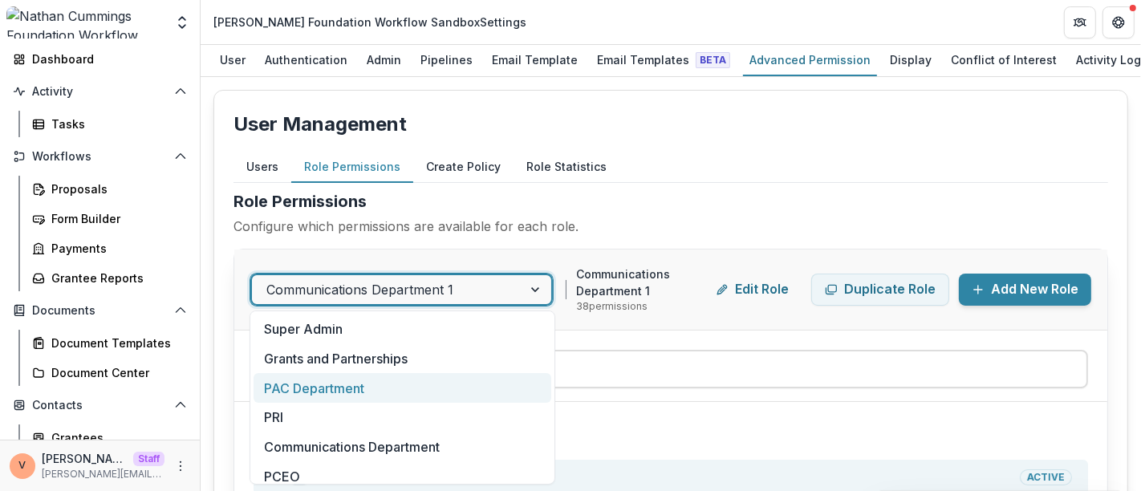
click at [434, 391] on div "PAC Department" at bounding box center [402, 388] width 298 height 30
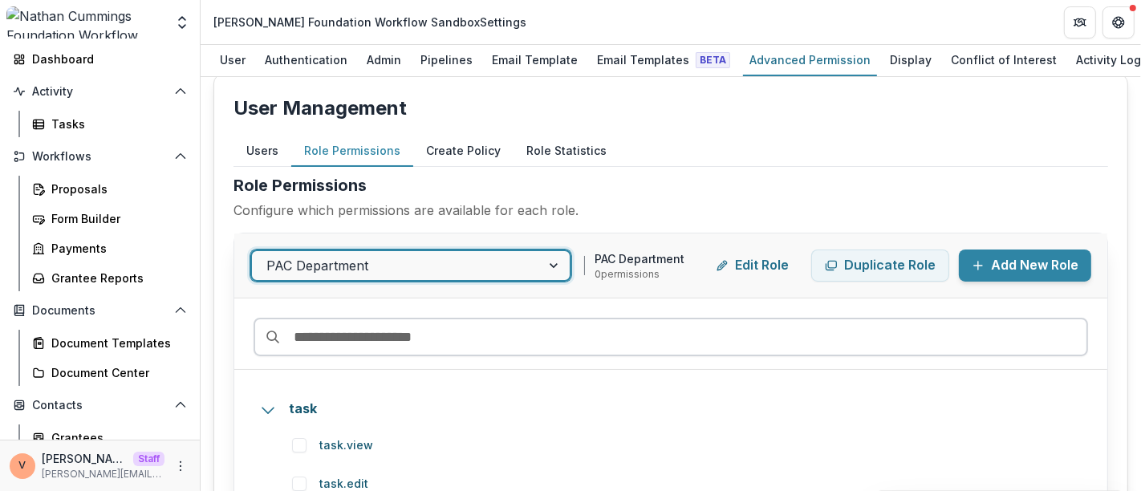
scroll to position [0, 0]
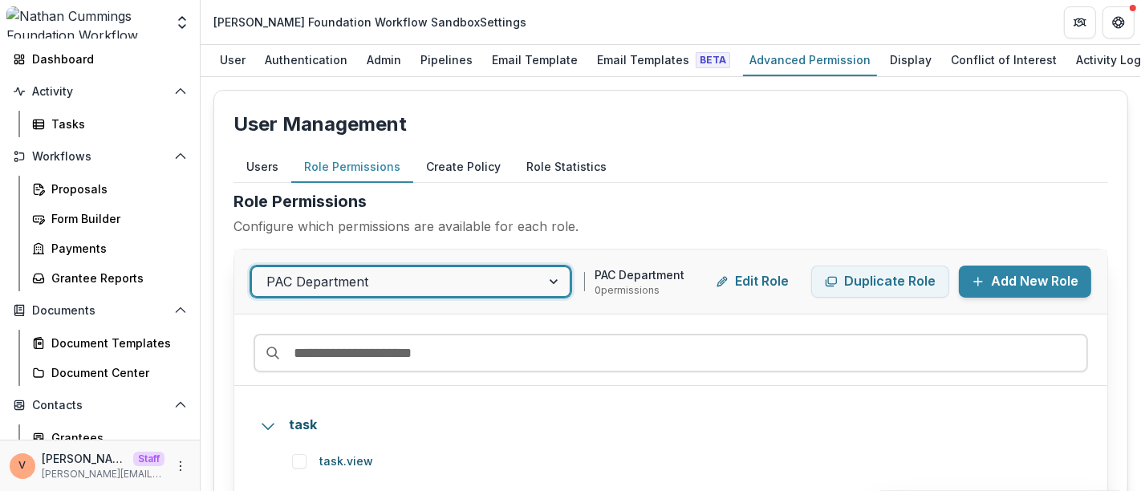
click at [556, 280] on div at bounding box center [555, 281] width 29 height 29
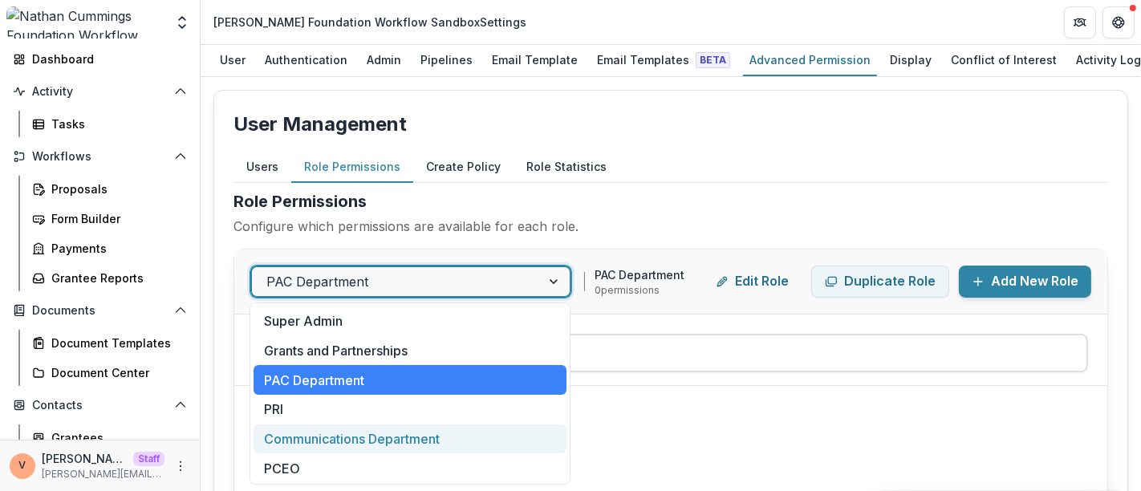
scroll to position [31, 0]
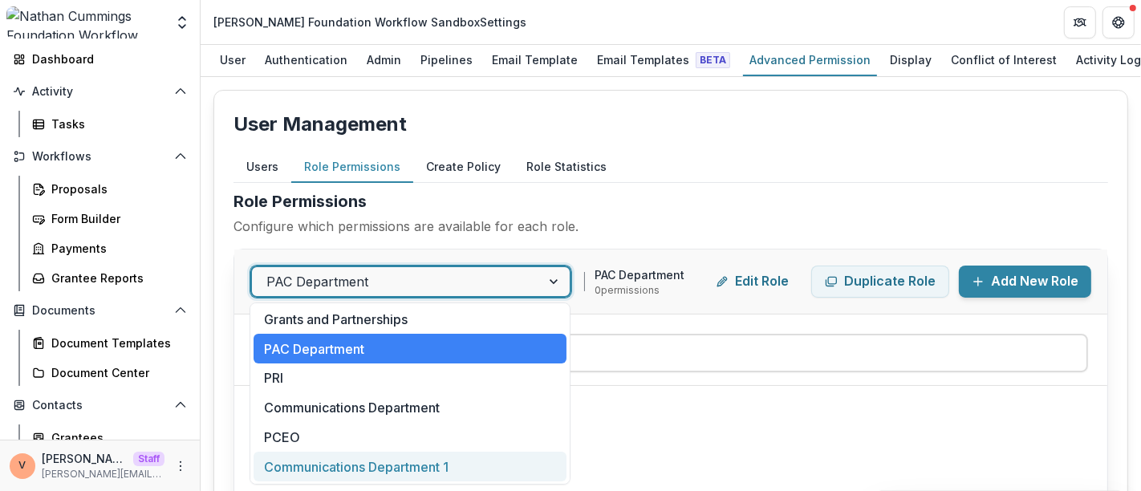
click at [407, 468] on div "Communications Department 1" at bounding box center [409, 467] width 313 height 30
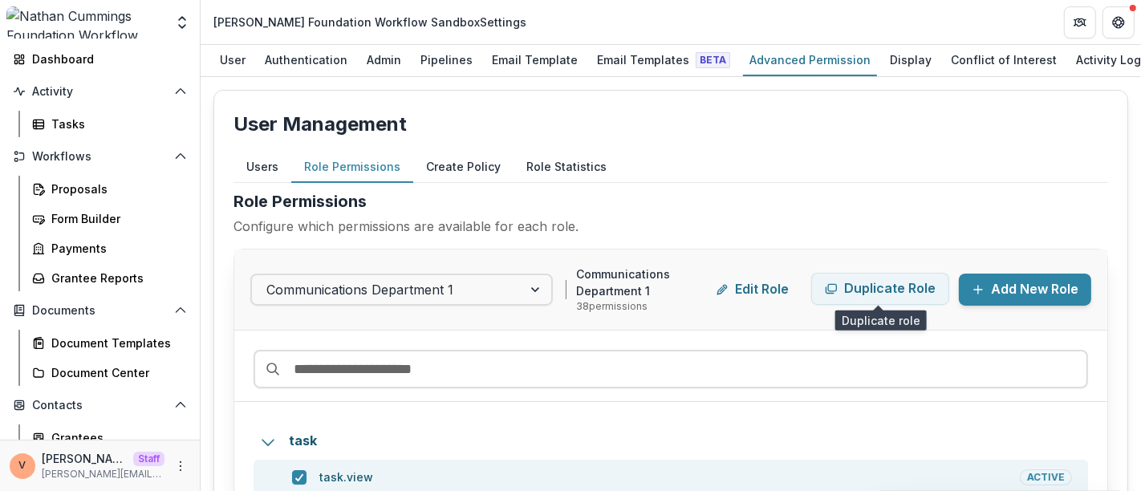
click at [879, 290] on button "Duplicate Role" at bounding box center [880, 289] width 138 height 32
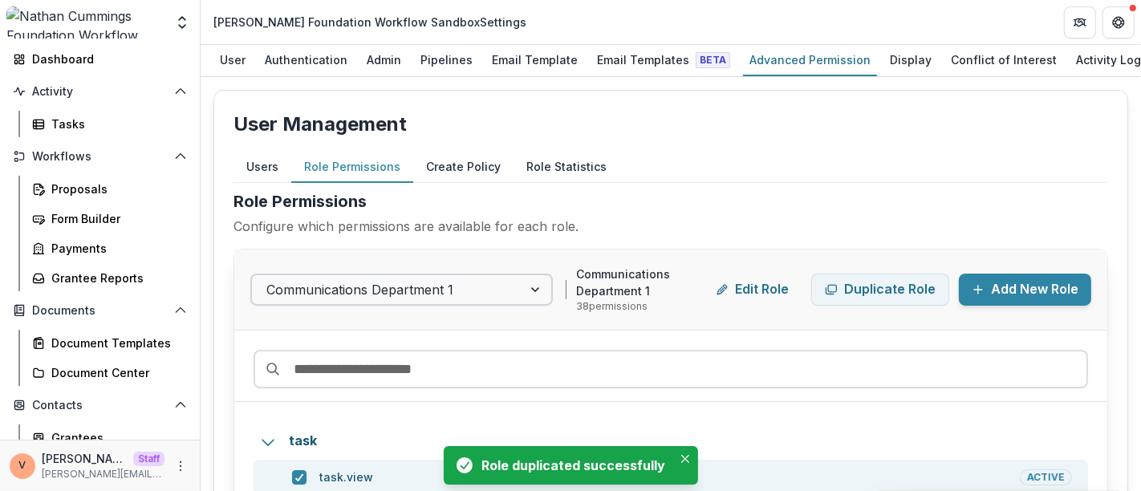
click at [538, 285] on div at bounding box center [536, 289] width 29 height 29
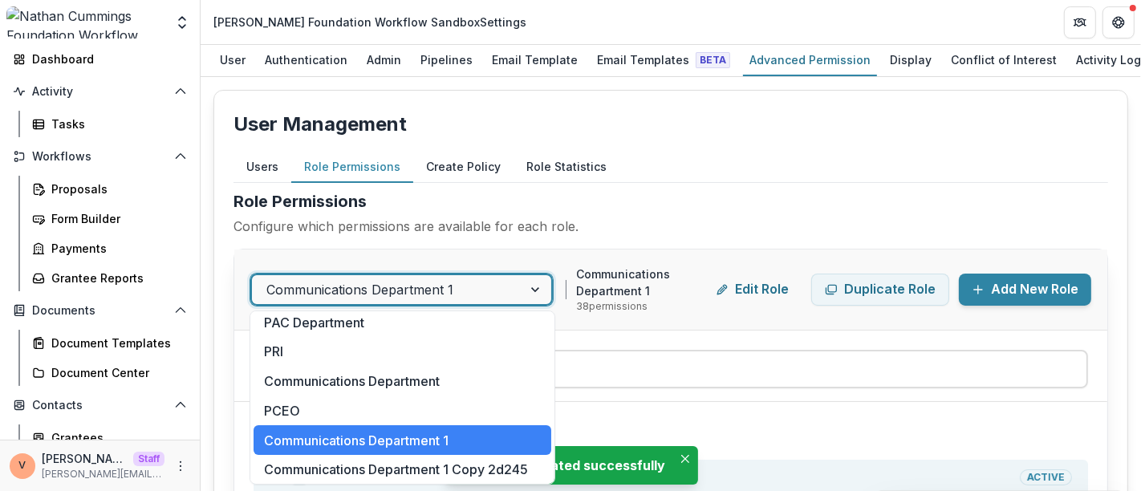
scroll to position [68, 0]
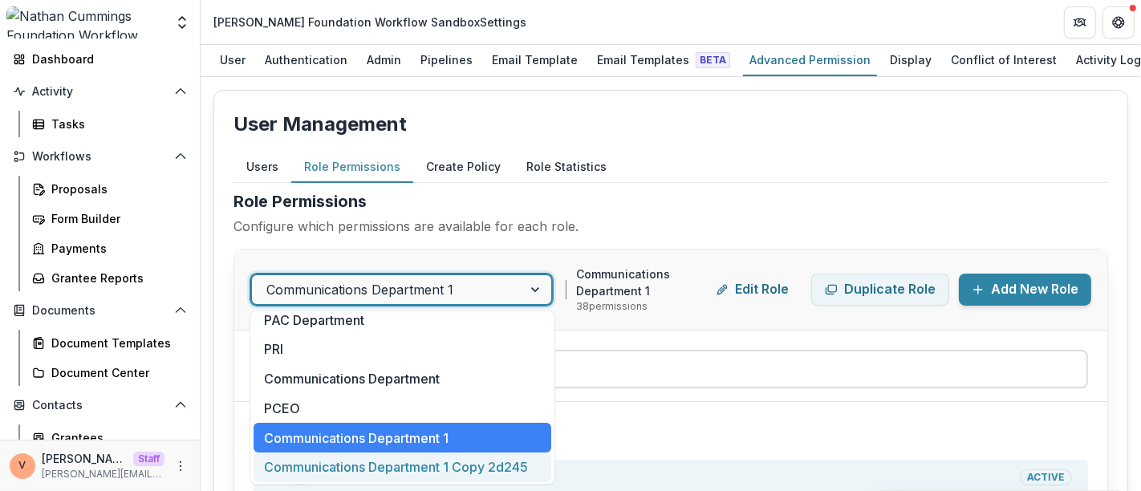
click at [477, 462] on div "Communications Department 1 Copy 2d245" at bounding box center [402, 467] width 298 height 30
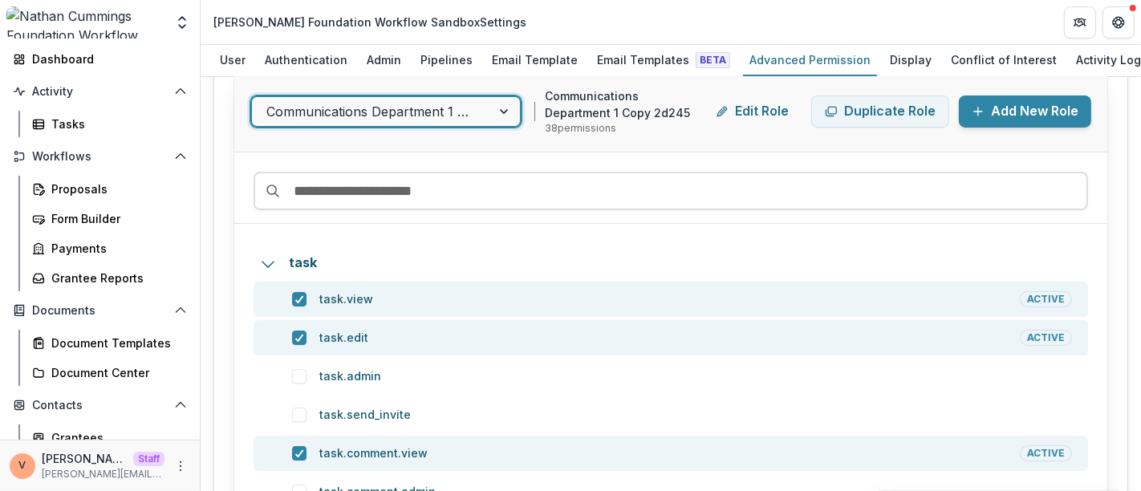
scroll to position [0, 0]
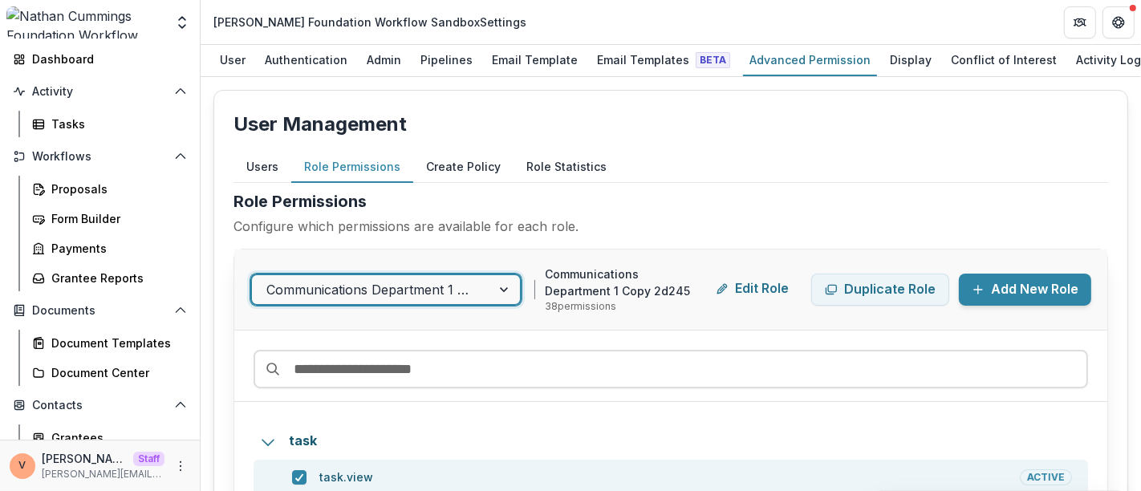
click at [746, 290] on button "Edit Role" at bounding box center [752, 289] width 99 height 32
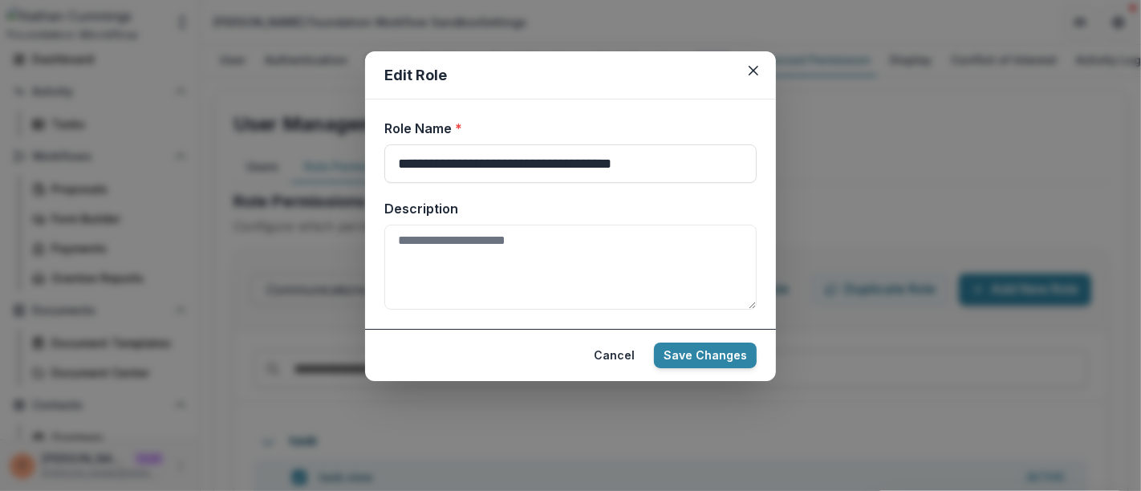
drag, startPoint x: 510, startPoint y: 162, endPoint x: 318, endPoint y: 168, distance: 191.8
click at [318, 168] on div "**********" at bounding box center [570, 245] width 1141 height 491
drag, startPoint x: 524, startPoint y: 161, endPoint x: 653, endPoint y: 162, distance: 129.1
click at [653, 162] on input "**********" at bounding box center [570, 163] width 372 height 39
type input "**********"
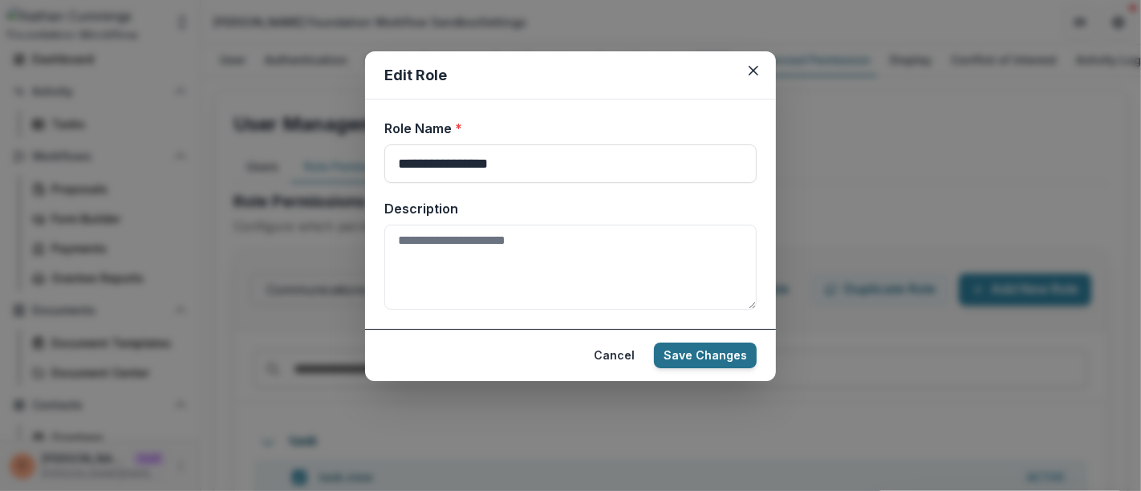
click at [723, 355] on button "Save Changes" at bounding box center [705, 356] width 103 height 26
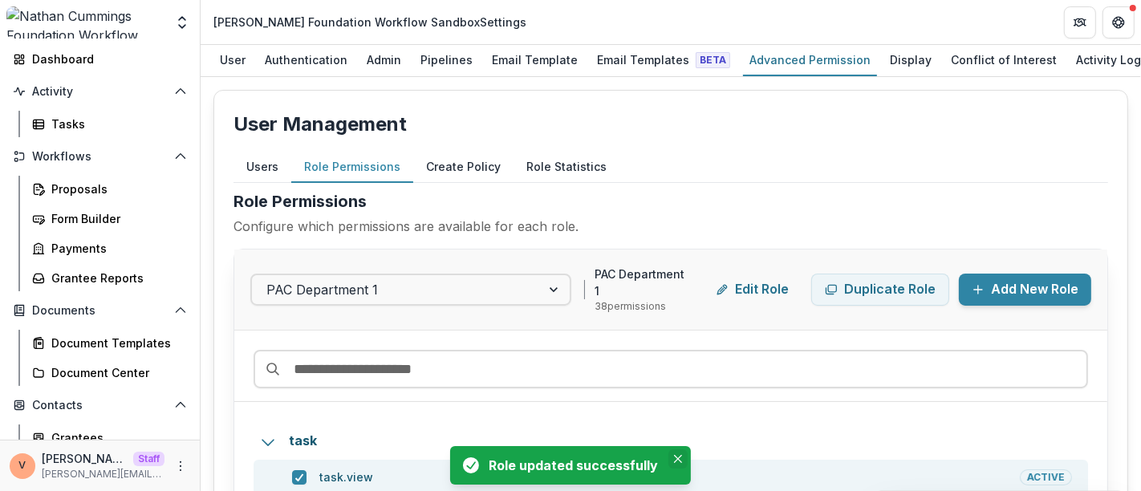
click at [680, 460] on icon "Close" at bounding box center [678, 459] width 8 height 8
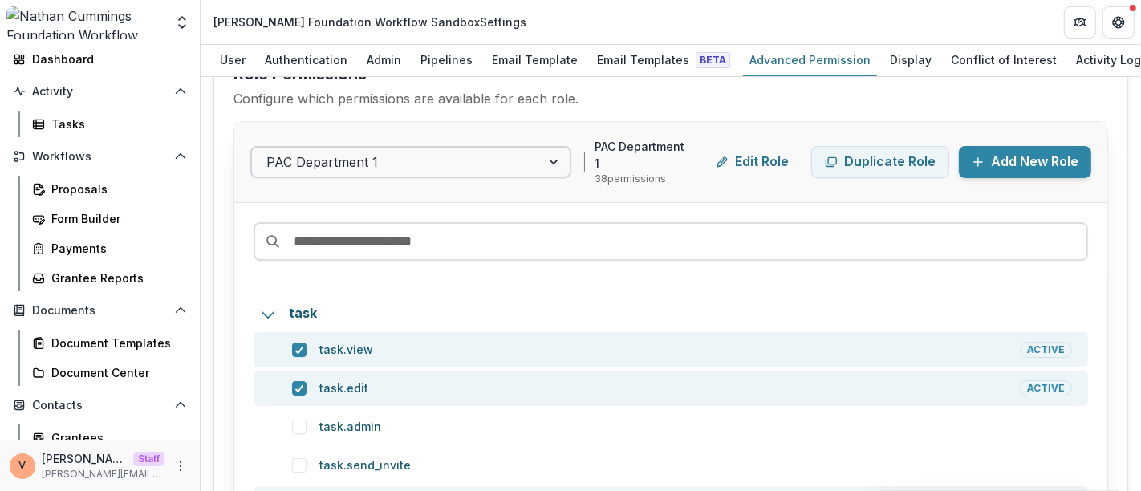
scroll to position [89, 0]
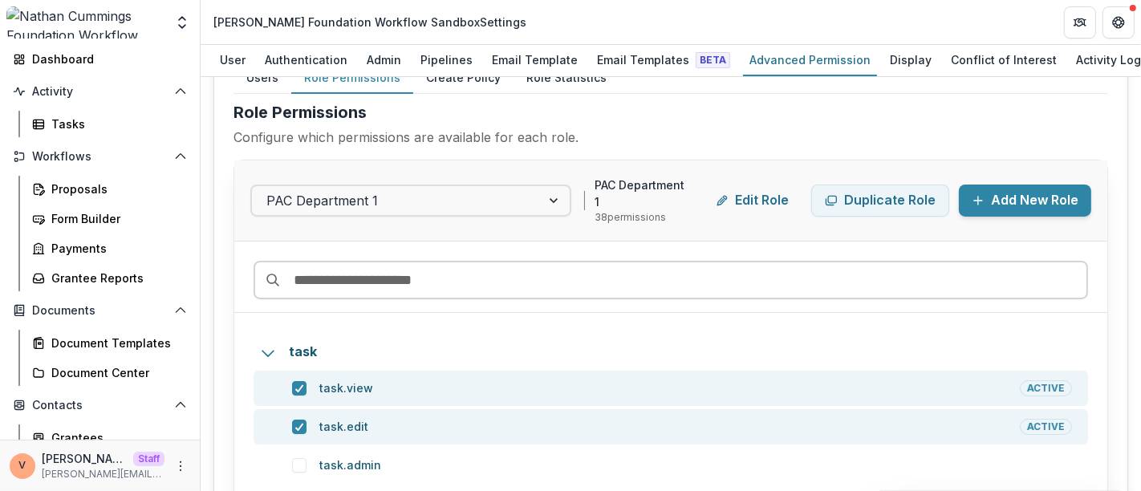
click at [387, 278] on input at bounding box center [670, 280] width 834 height 39
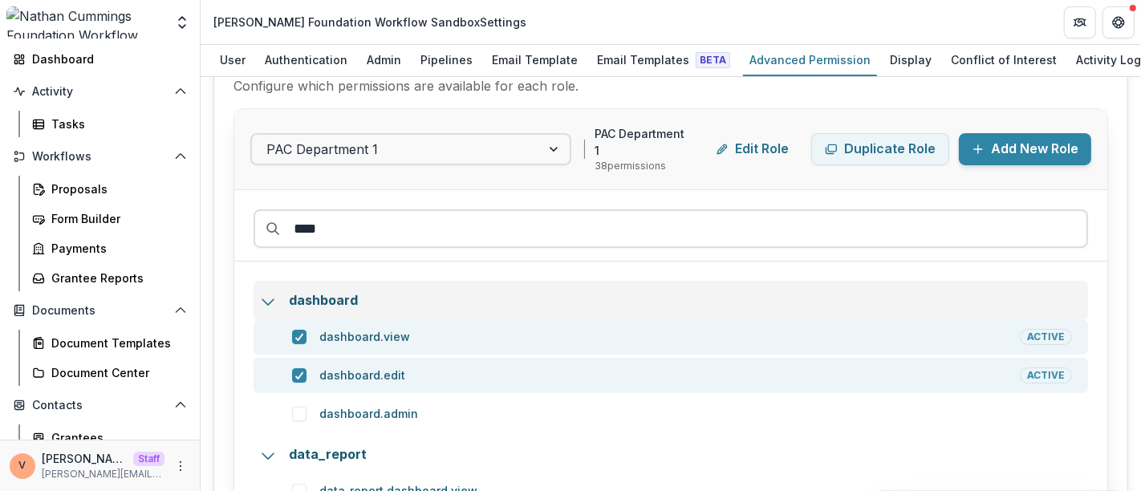
scroll to position [178, 0]
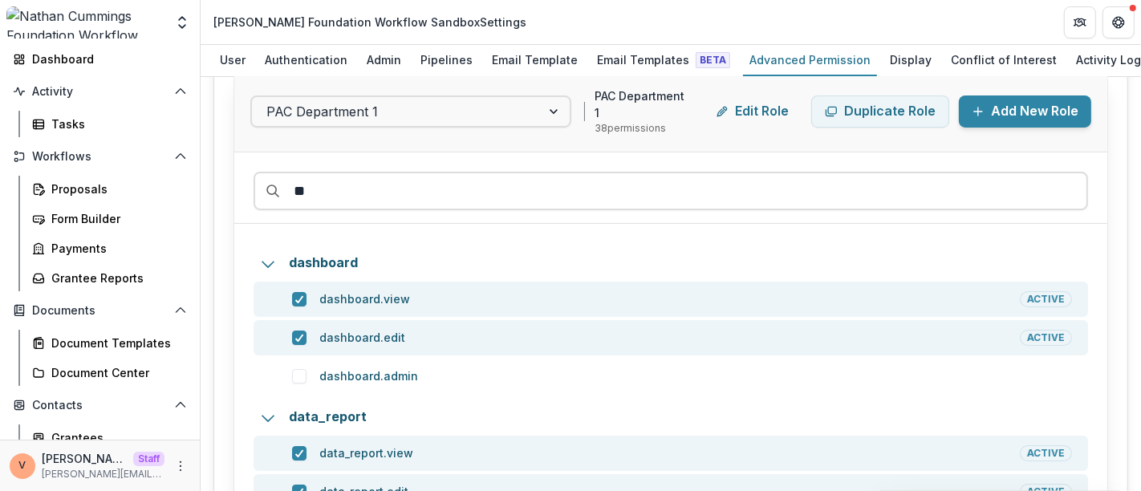
type input "*"
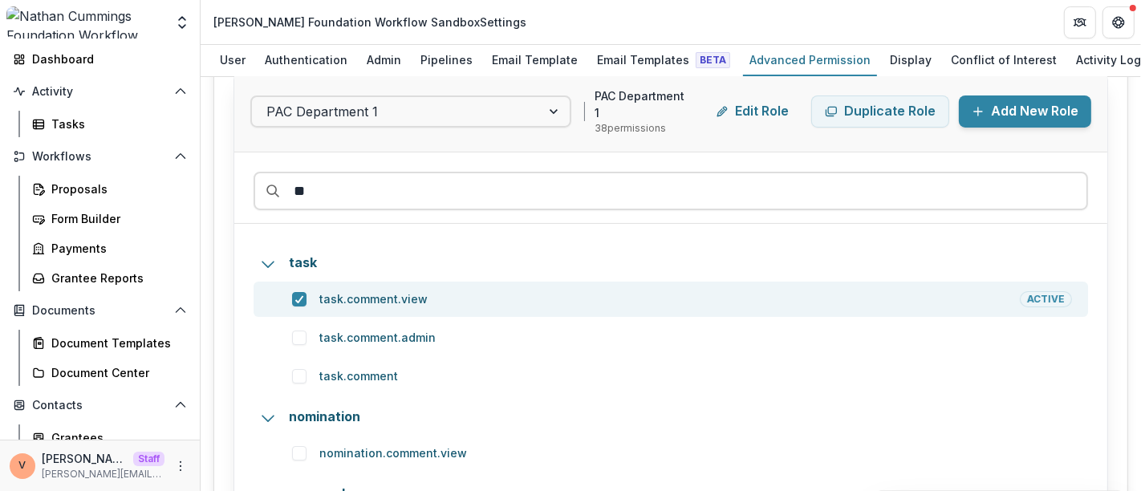
type input "*"
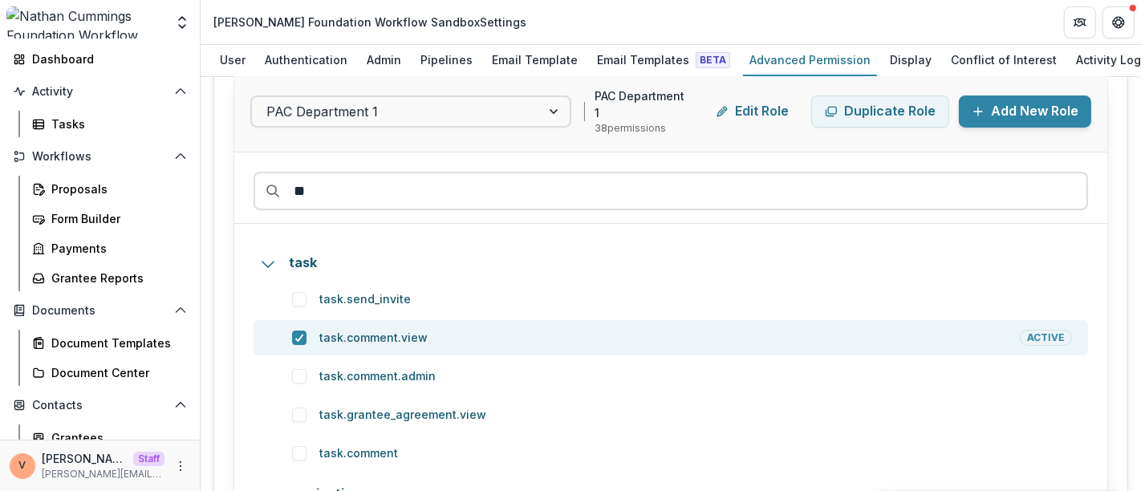
type input "*"
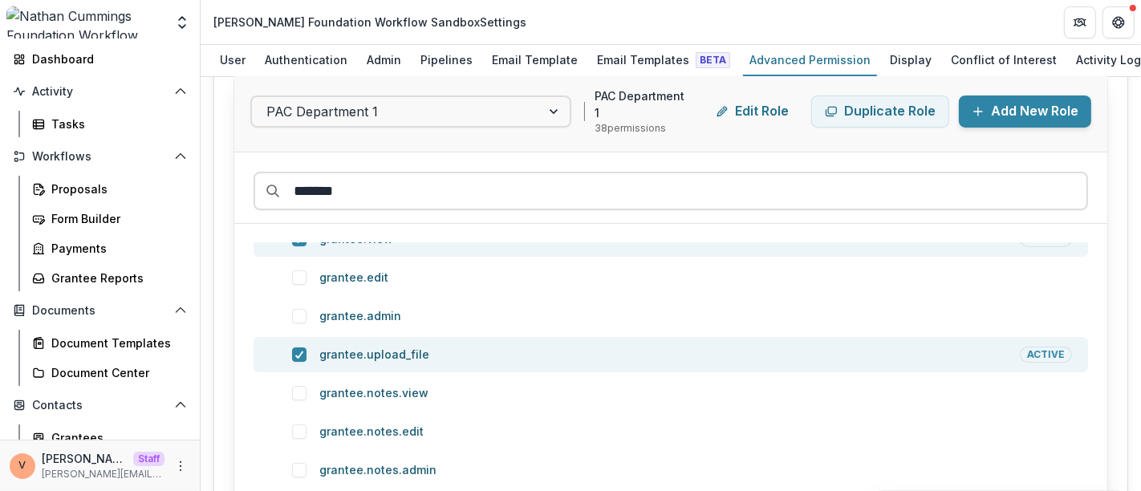
scroll to position [48, 0]
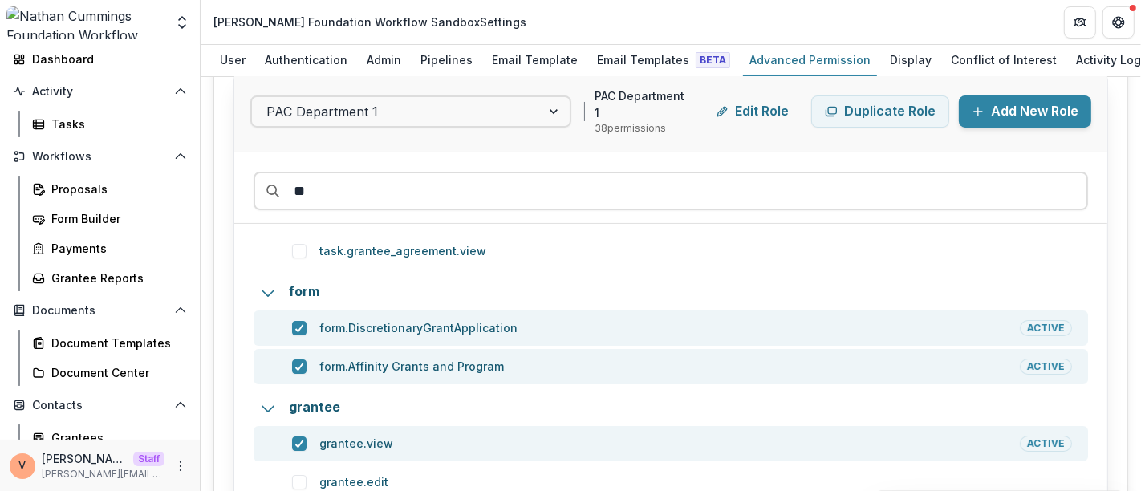
type input "*"
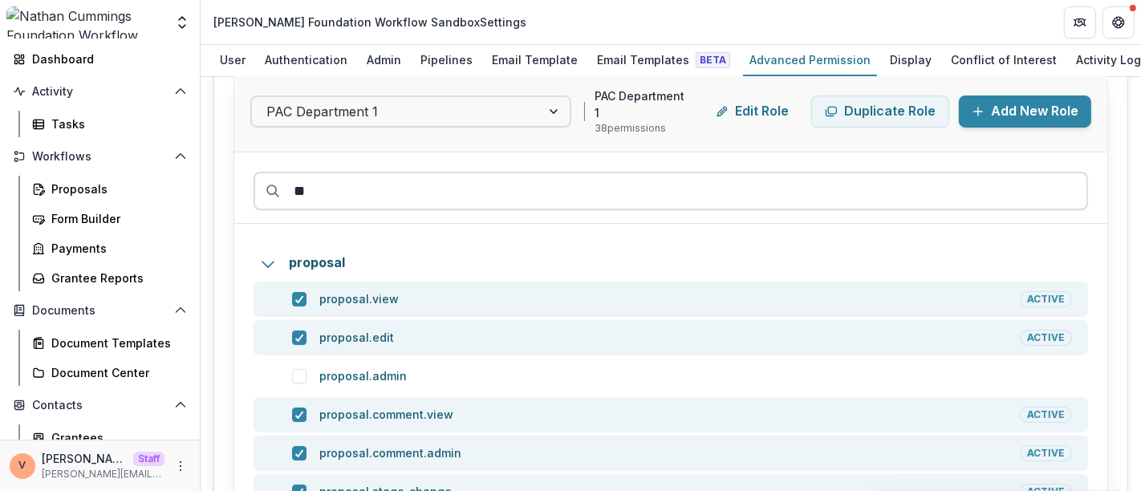
scroll to position [0, 0]
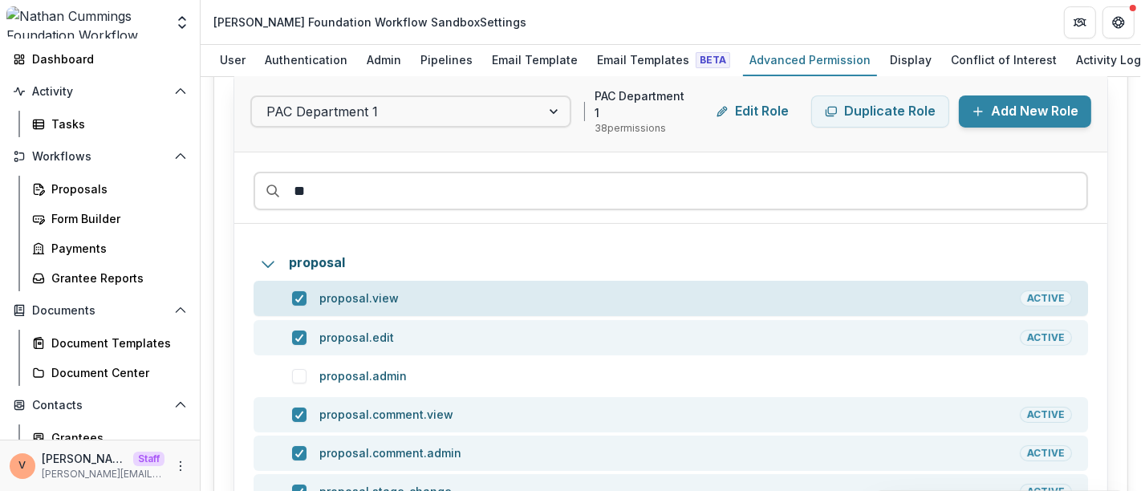
type input "*"
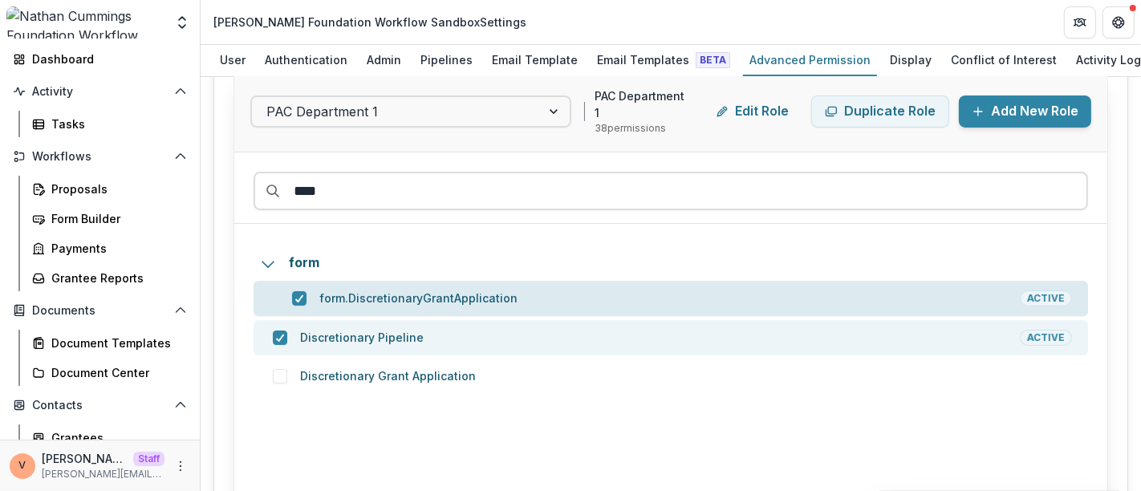
type input "****"
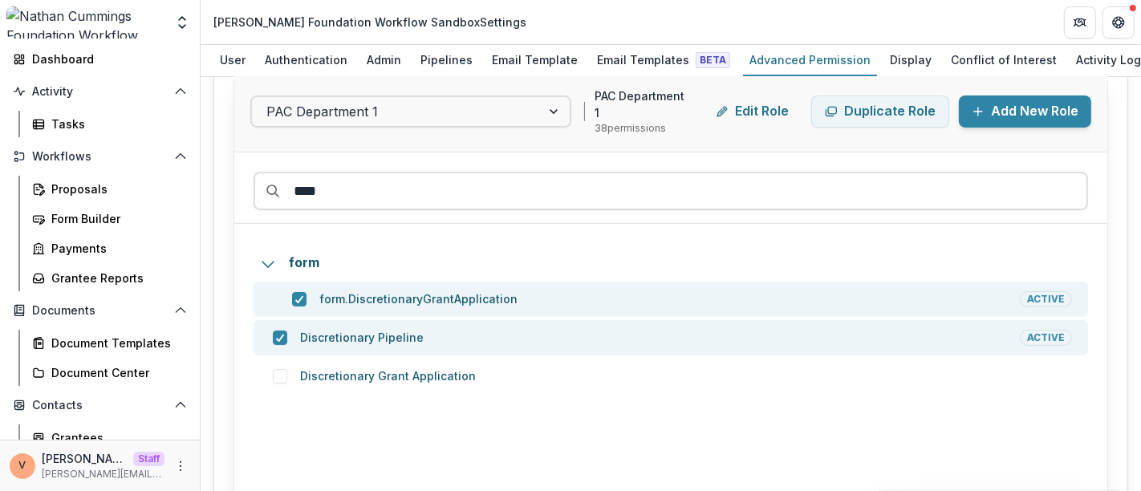
click at [783, 442] on div "form form.DiscretionaryGrantApplication Active Discretionary Pipeline Active Di…" at bounding box center [670, 443] width 834 height 401
click at [180, 468] on icon "More" at bounding box center [180, 466] width 13 height 13
click at [497, 441] on div "form form.DiscretionaryGrantApplication Active Discretionary Pipeline Active Di…" at bounding box center [670, 443] width 834 height 401
click at [385, 60] on div "Admin" at bounding box center [383, 59] width 47 height 23
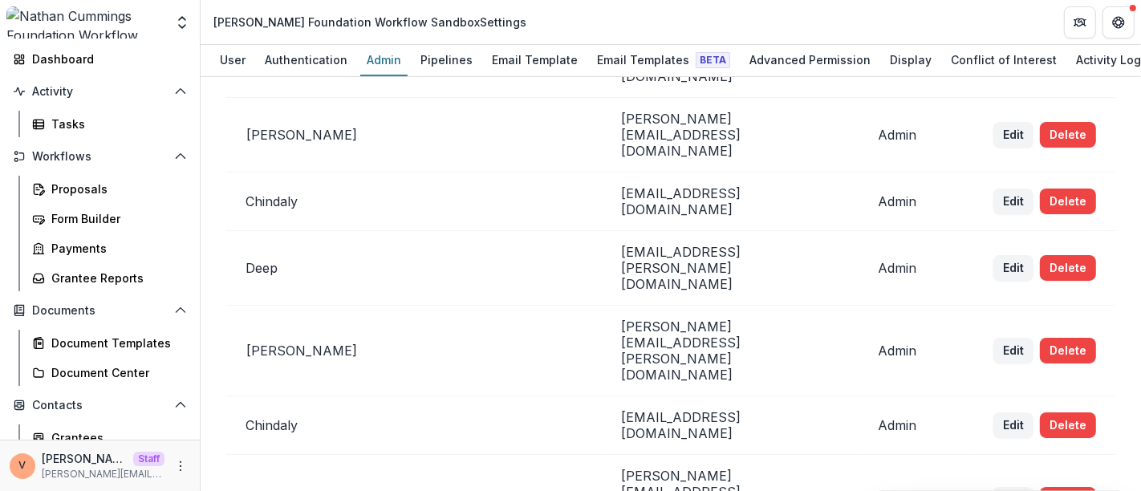
scroll to position [267, 0]
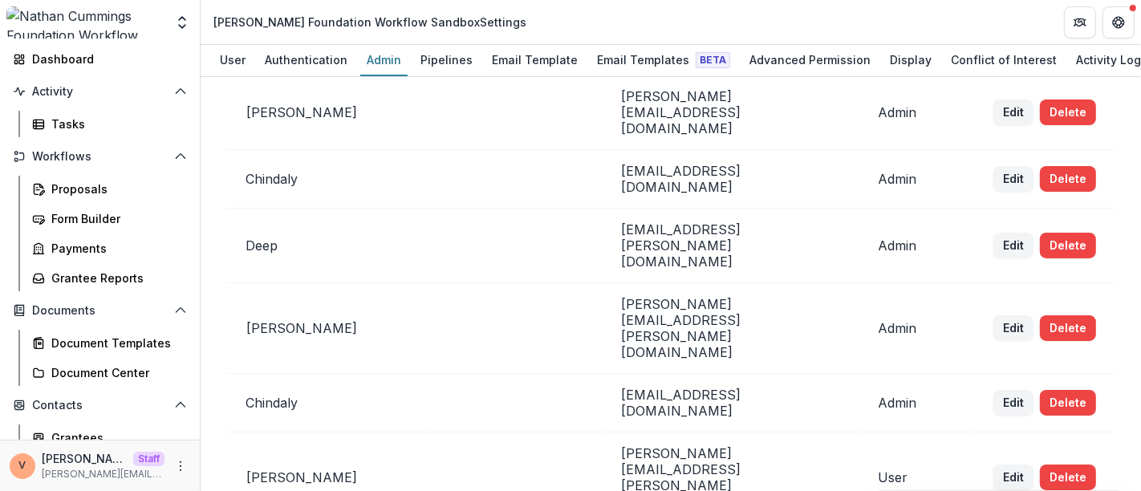
drag, startPoint x: 395, startPoint y: 19, endPoint x: 550, endPoint y: 19, distance: 155.6
click at [550, 19] on header "Nathan Cummings Foundation Workflow Sandbox Settings" at bounding box center [671, 22] width 940 height 44
click at [572, 15] on header "Nathan Cummings Foundation Workflow Sandbox Settings" at bounding box center [671, 22] width 940 height 44
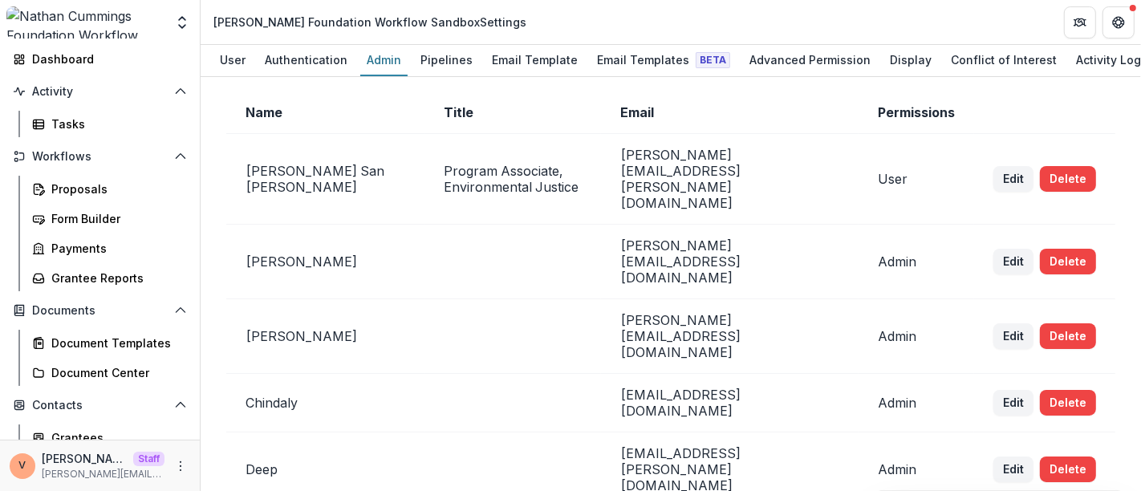
scroll to position [0, 0]
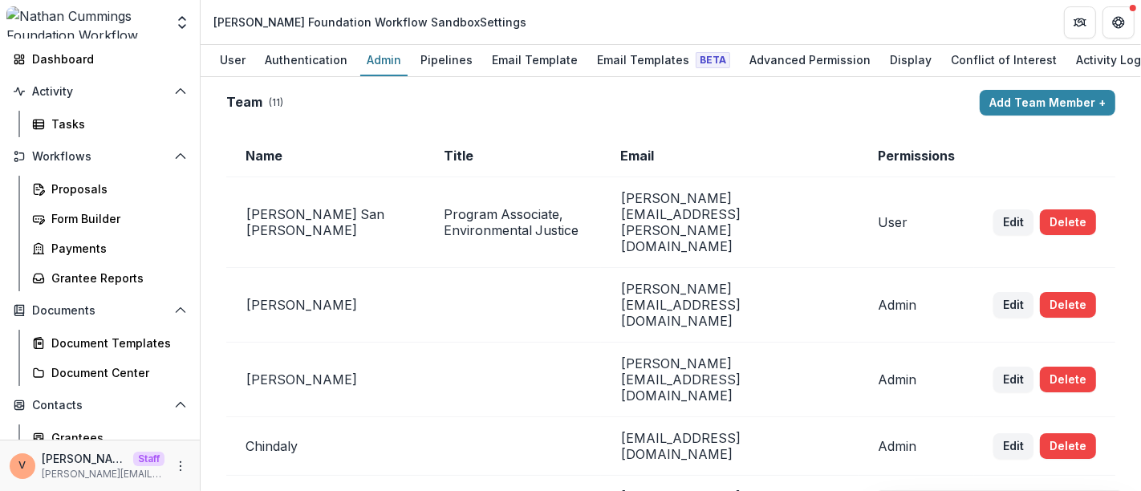
drag, startPoint x: 431, startPoint y: 24, endPoint x: 552, endPoint y: 24, distance: 121.1
click at [552, 24] on header "Nathan Cummings Foundation Workflow Sandbox Settings" at bounding box center [671, 22] width 940 height 44
click at [590, 22] on header "Nathan Cummings Foundation Workflow Sandbox Settings" at bounding box center [671, 22] width 940 height 44
click at [795, 60] on div "Advanced Permission" at bounding box center [810, 59] width 134 height 23
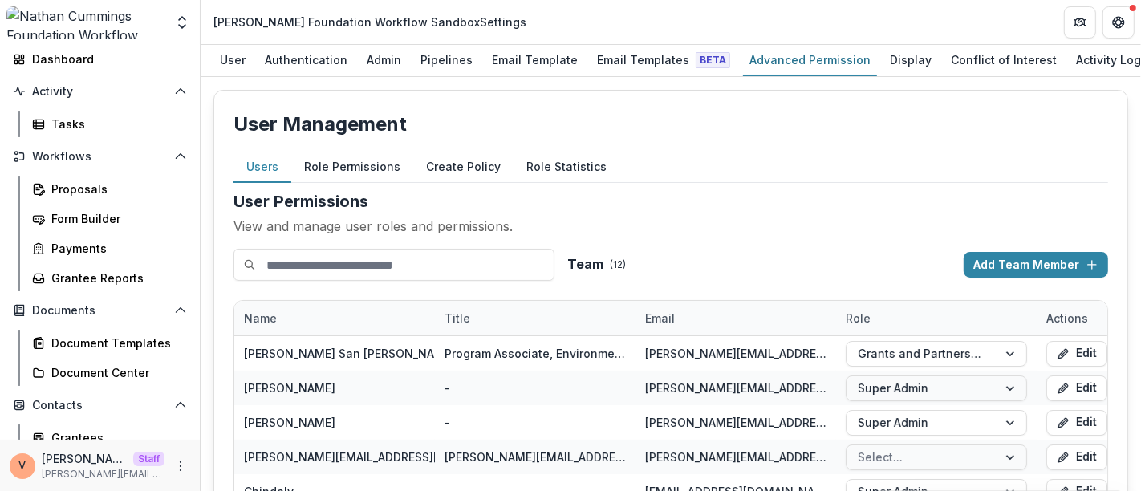
click at [364, 163] on button "Role Permissions" at bounding box center [352, 167] width 122 height 31
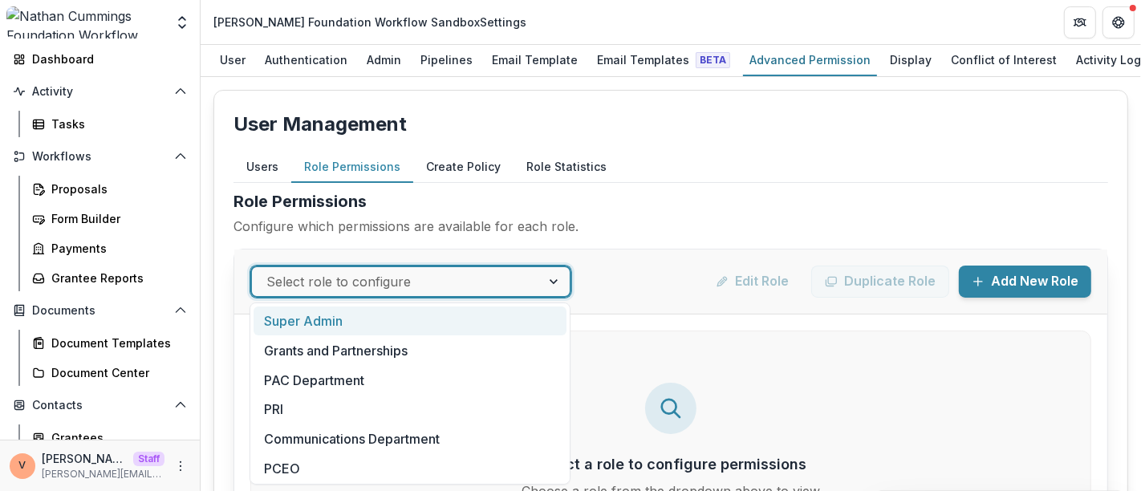
click at [561, 280] on div at bounding box center [555, 281] width 29 height 29
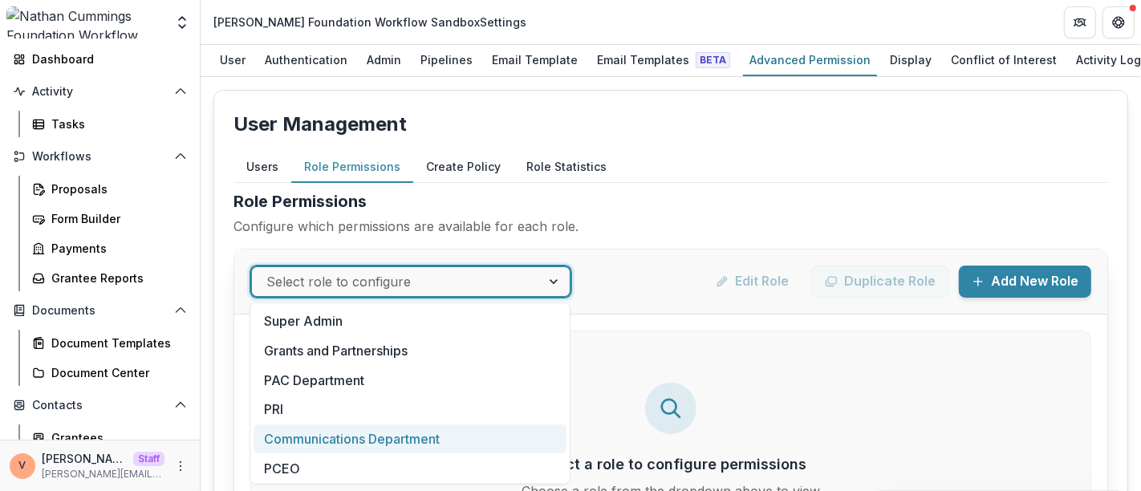
scroll to position [61, 0]
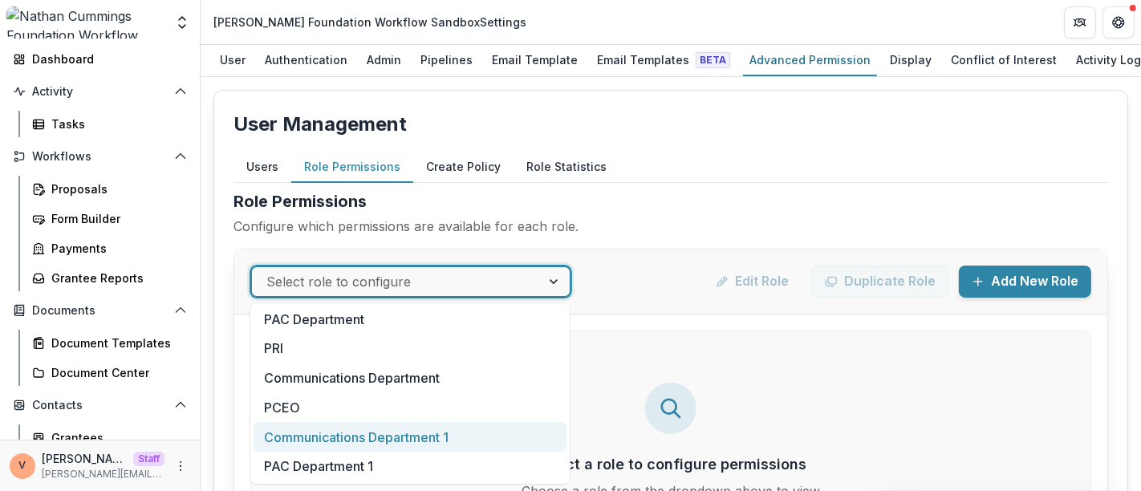
click at [422, 436] on div "Communications Department 1" at bounding box center [409, 437] width 313 height 30
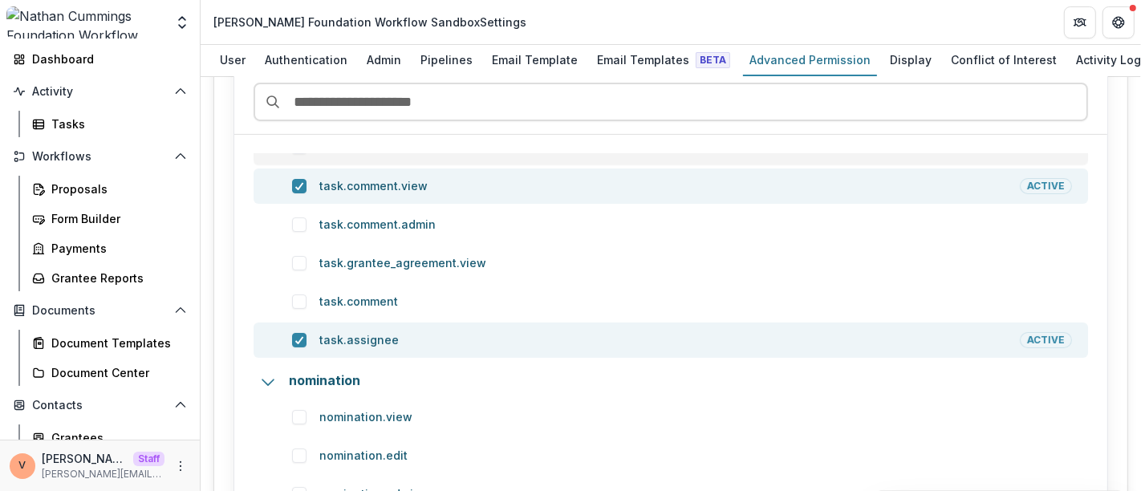
scroll to position [0, 0]
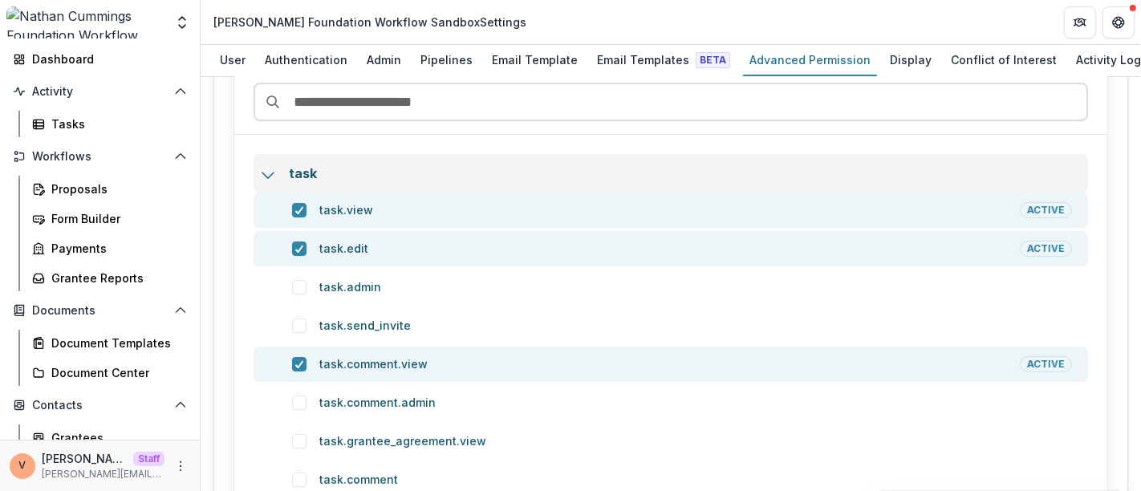
click at [266, 168] on icon at bounding box center [268, 175] width 16 height 16
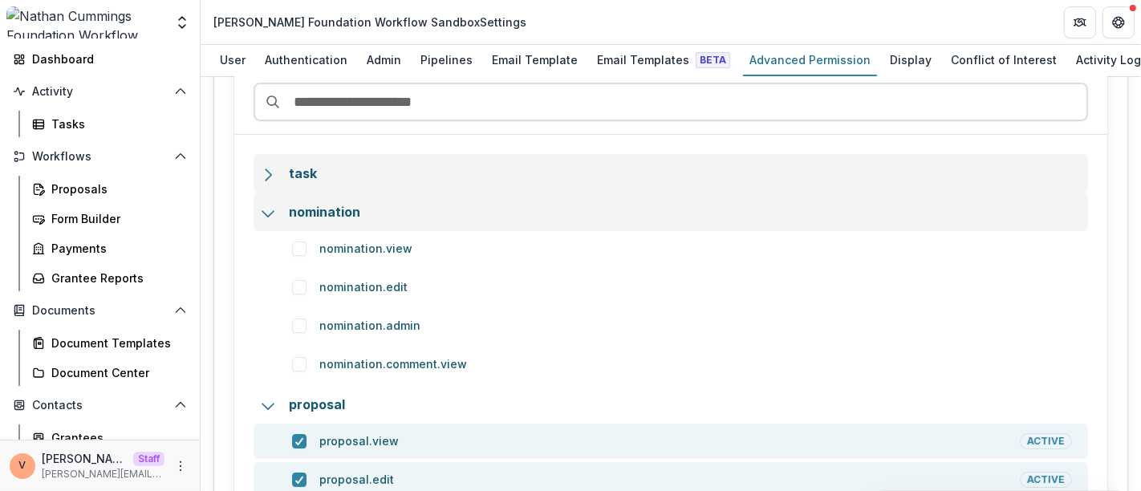
click at [270, 209] on icon at bounding box center [268, 213] width 16 height 16
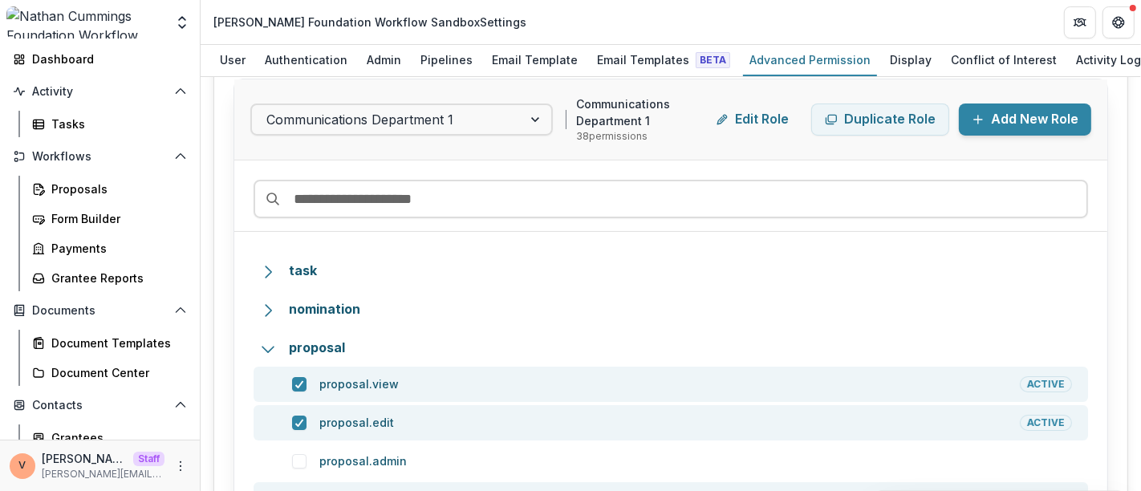
scroll to position [178, 0]
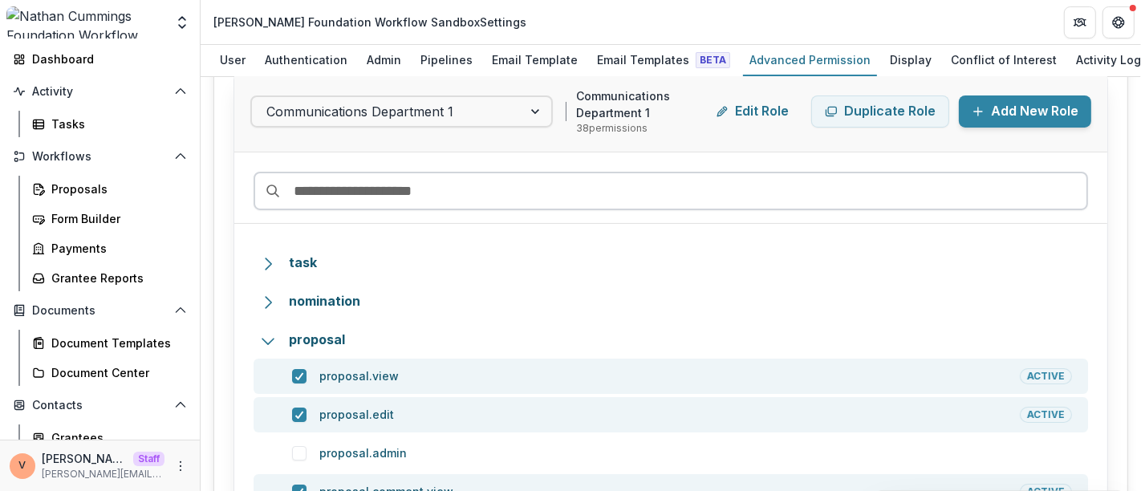
click at [444, 185] on input at bounding box center [670, 191] width 834 height 39
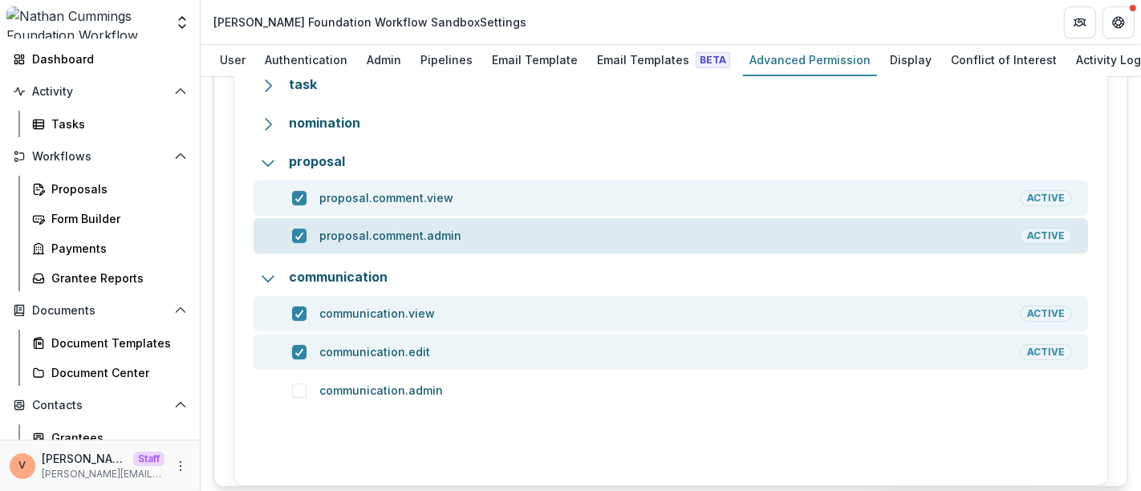
scroll to position [267, 0]
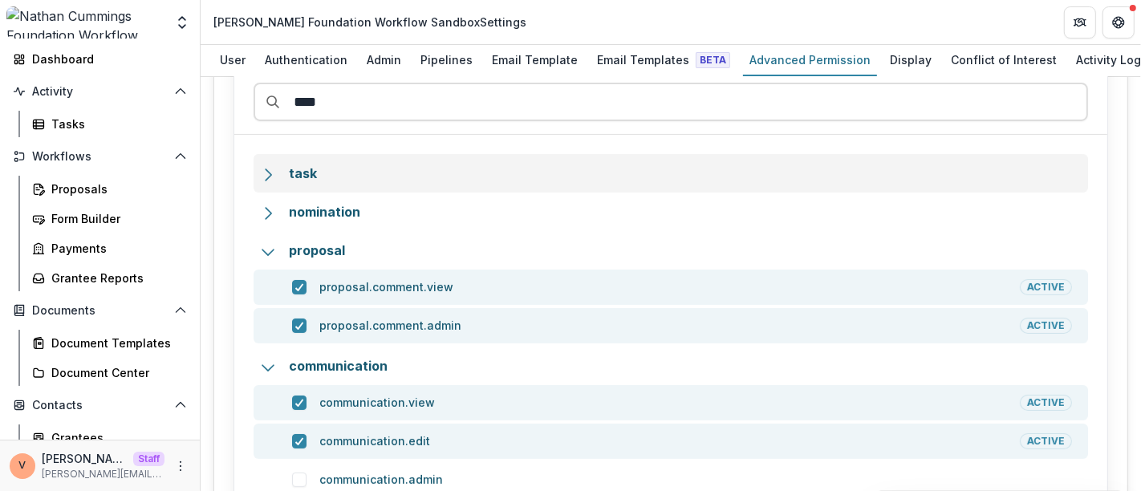
type input "****"
click at [271, 167] on icon at bounding box center [268, 175] width 16 height 16
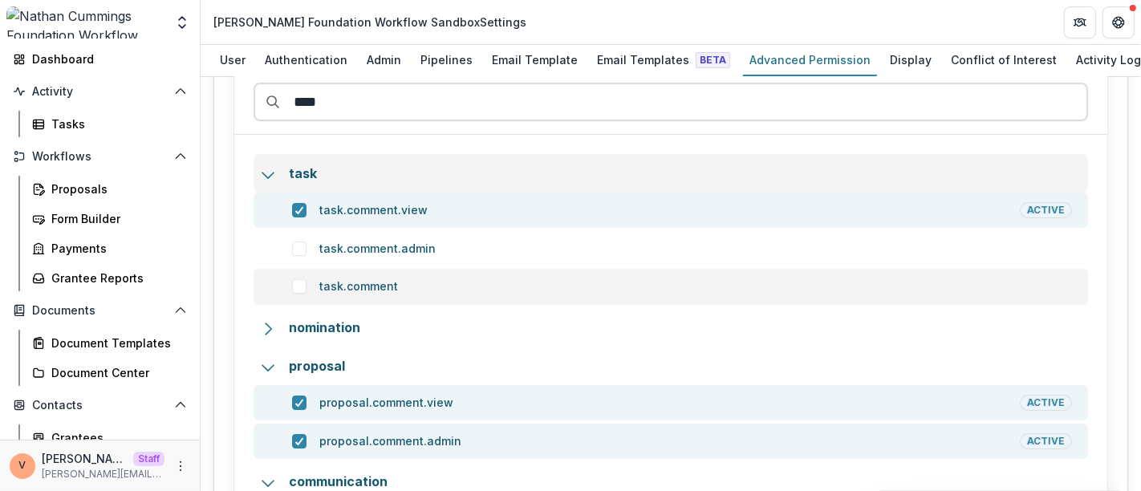
click at [302, 282] on span at bounding box center [299, 286] width 14 height 14
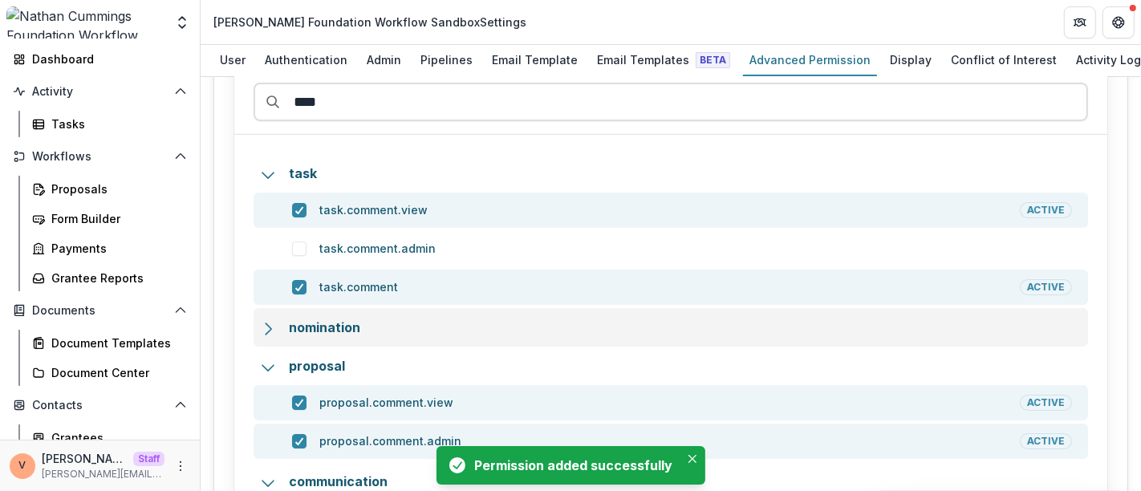
scroll to position [61, 0]
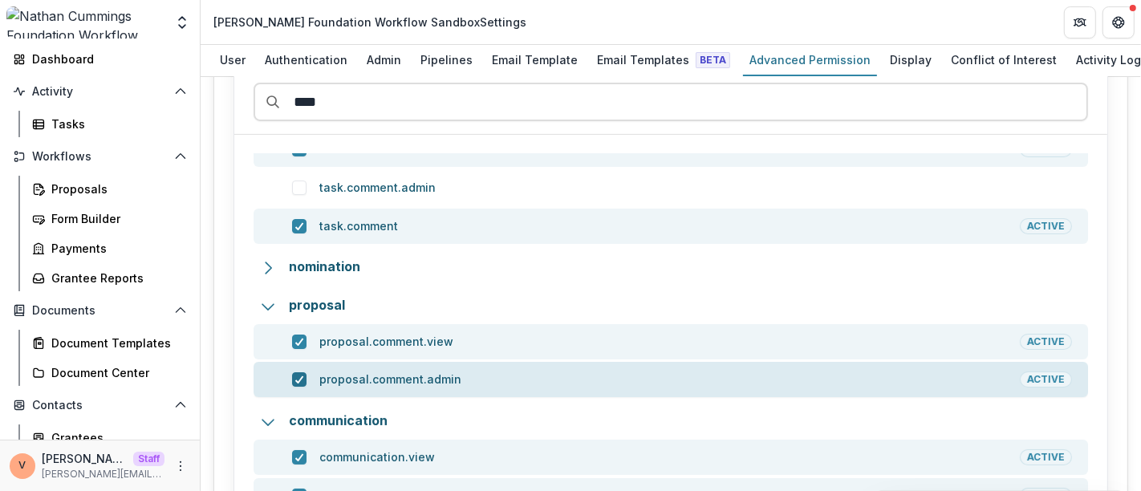
click at [300, 375] on icon at bounding box center [299, 379] width 10 height 8
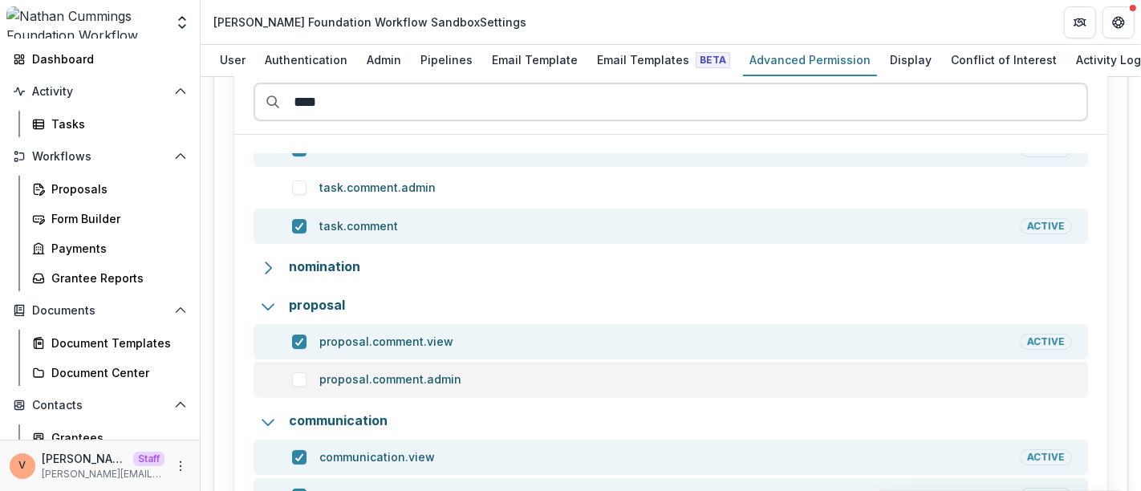
click at [302, 379] on span at bounding box center [299, 379] width 14 height 14
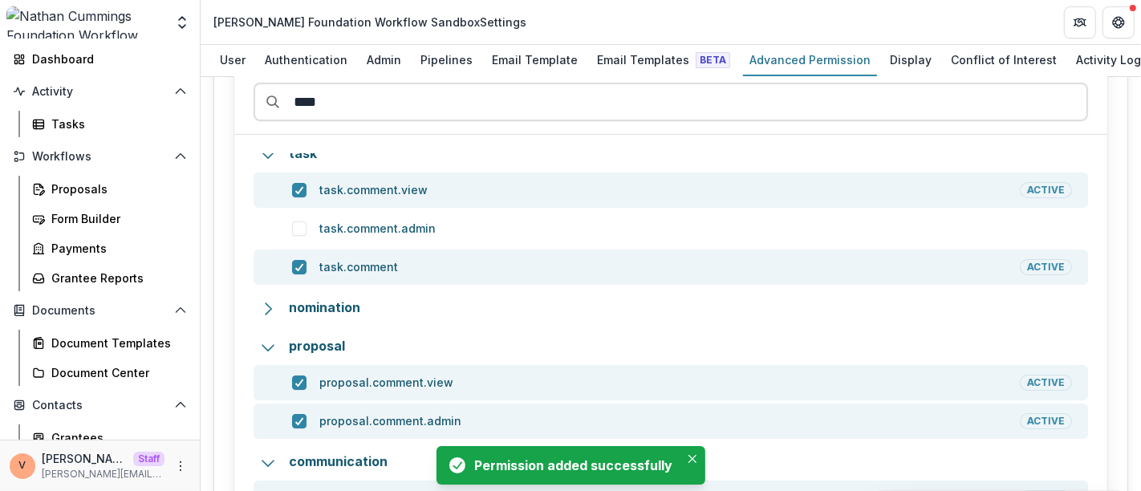
scroll to position [0, 0]
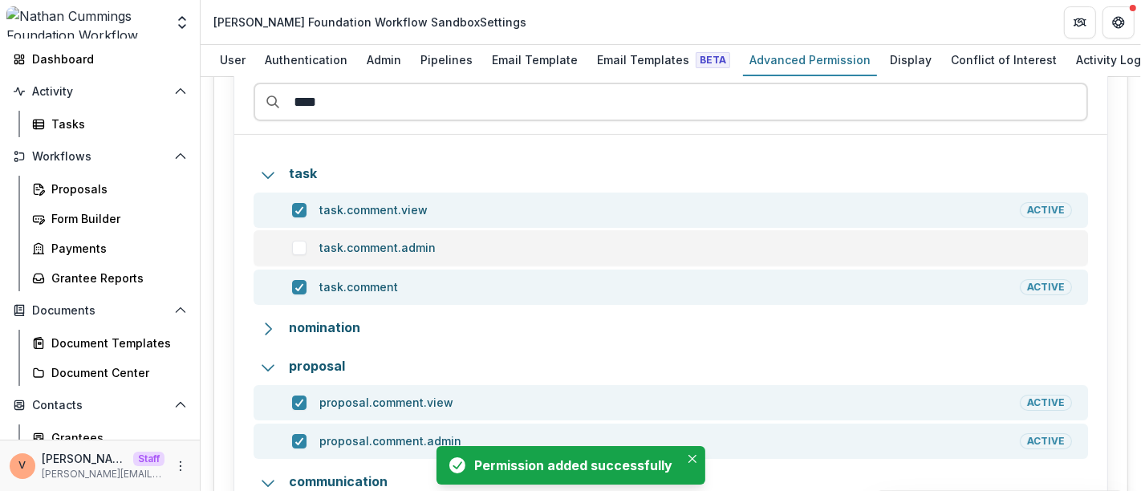
click at [300, 247] on span at bounding box center [299, 248] width 14 height 14
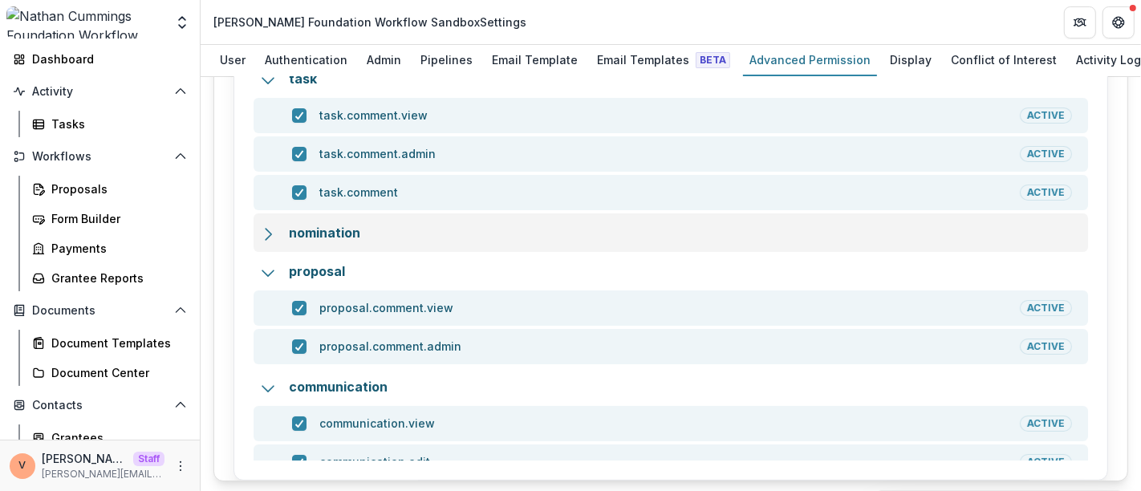
click at [266, 232] on icon at bounding box center [268, 234] width 16 height 16
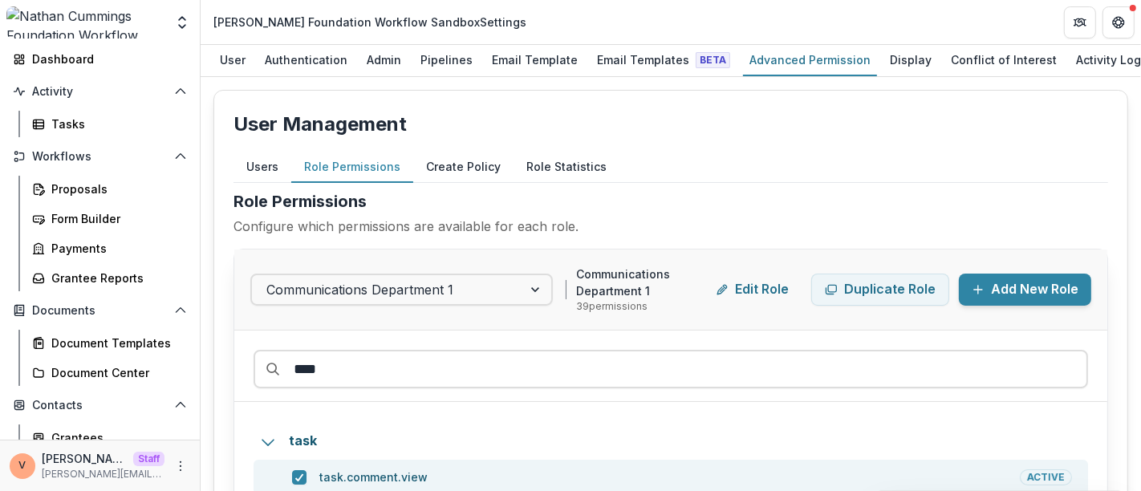
drag, startPoint x: 343, startPoint y: 365, endPoint x: 230, endPoint y: 359, distance: 113.2
click at [230, 359] on div "User Management Users Role Permissions Create Policy Role Statistics User Permi…" at bounding box center [670, 466] width 914 height 753
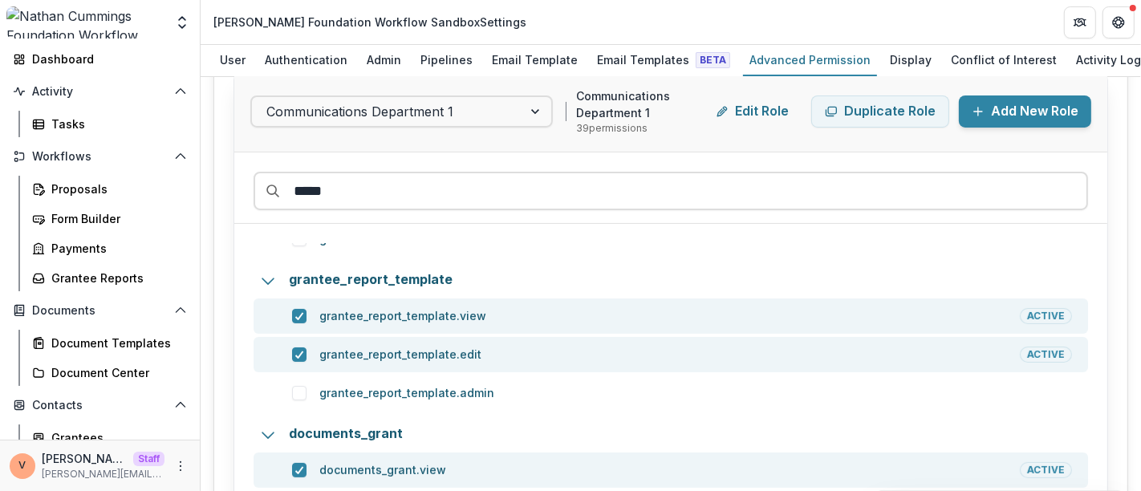
scroll to position [446, 0]
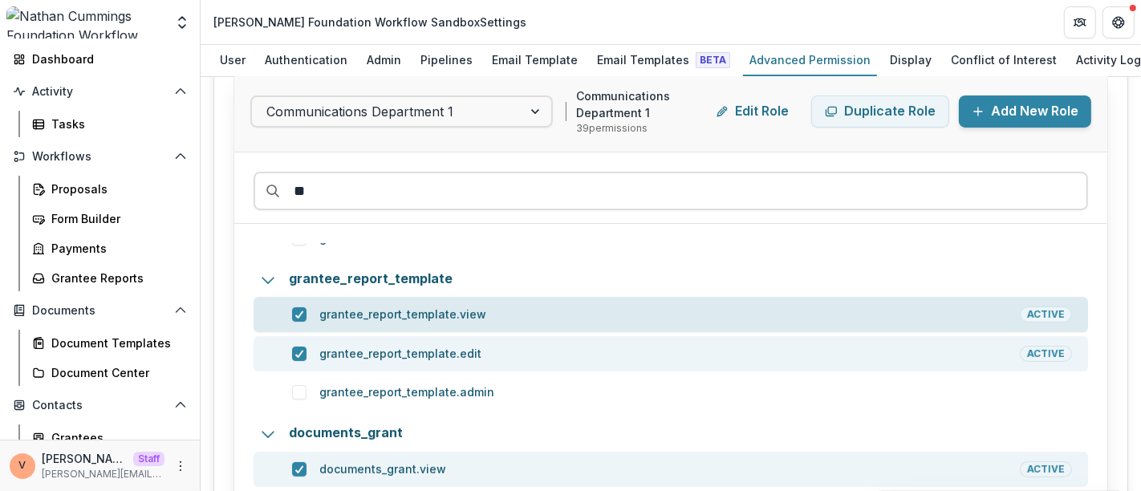
type input "*"
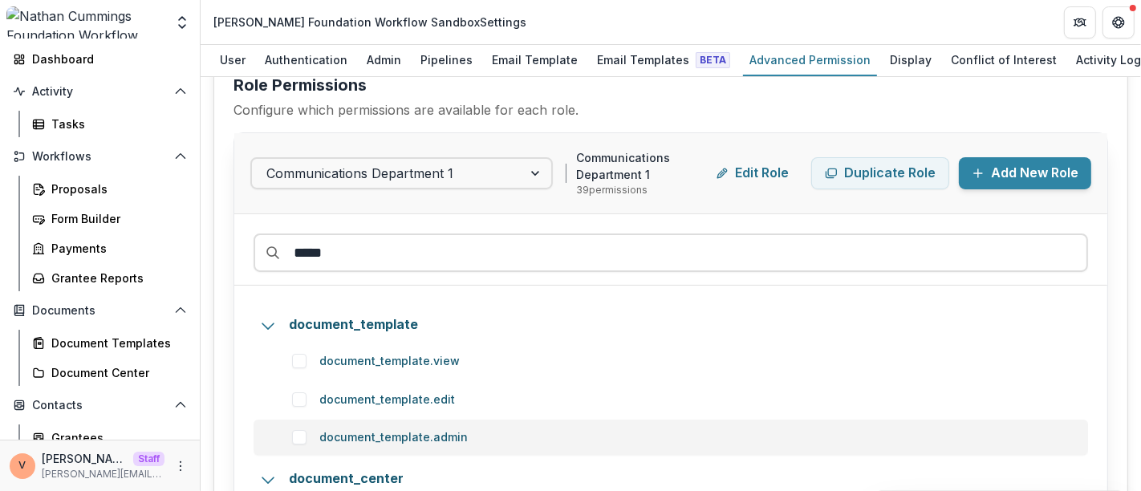
scroll to position [89, 0]
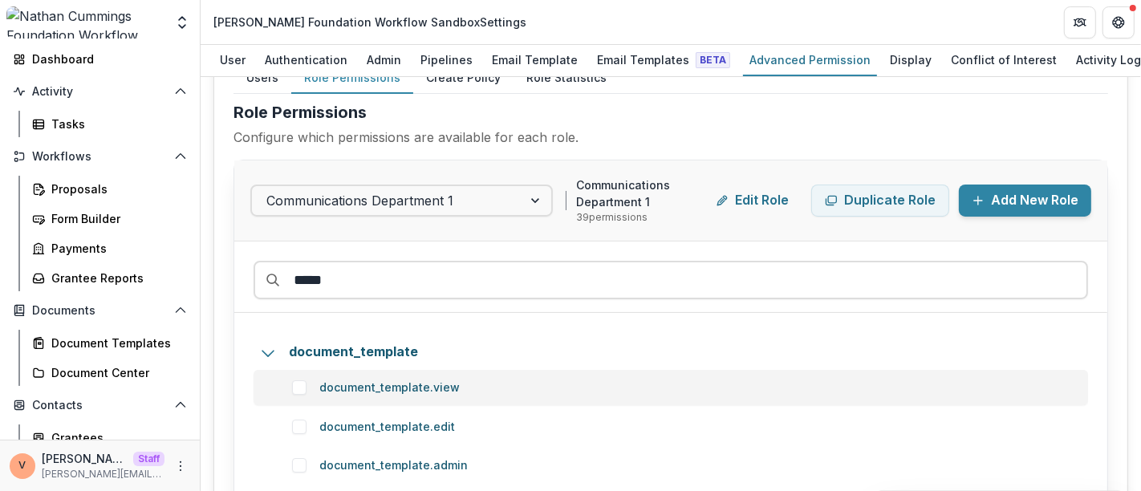
type input "*****"
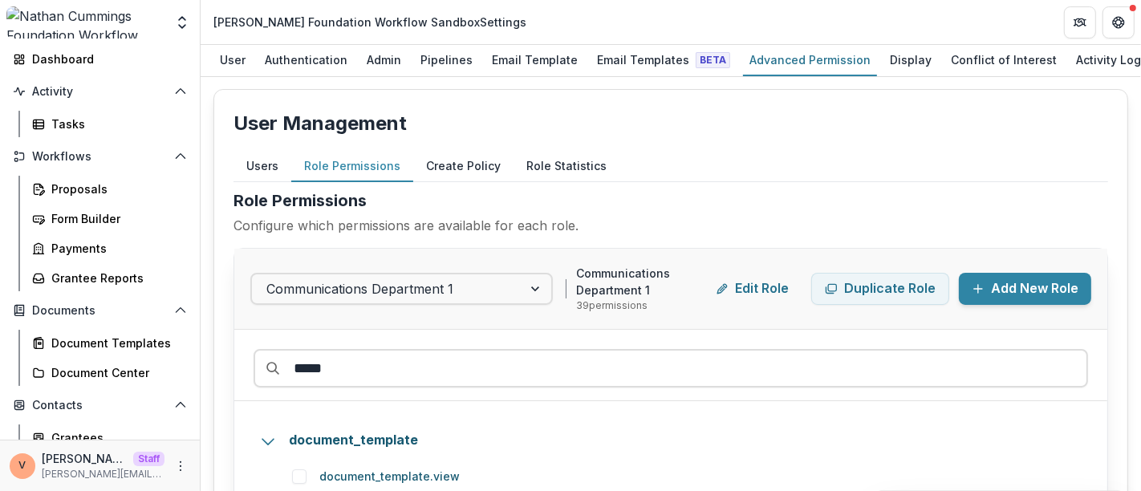
scroll to position [0, 0]
drag, startPoint x: 373, startPoint y: 371, endPoint x: 80, endPoint y: 367, distance: 292.8
click at [80, 367] on main "Search... Ctrl + K Notifications Dashboard Activity Tasks Workflows Proposals F…" at bounding box center [570, 268] width 1141 height 446
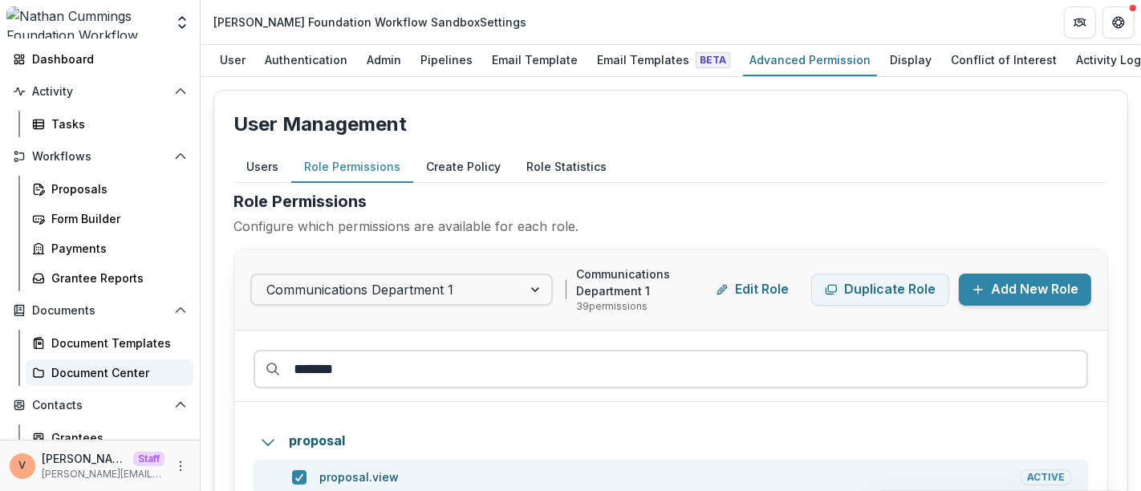
type input "********"
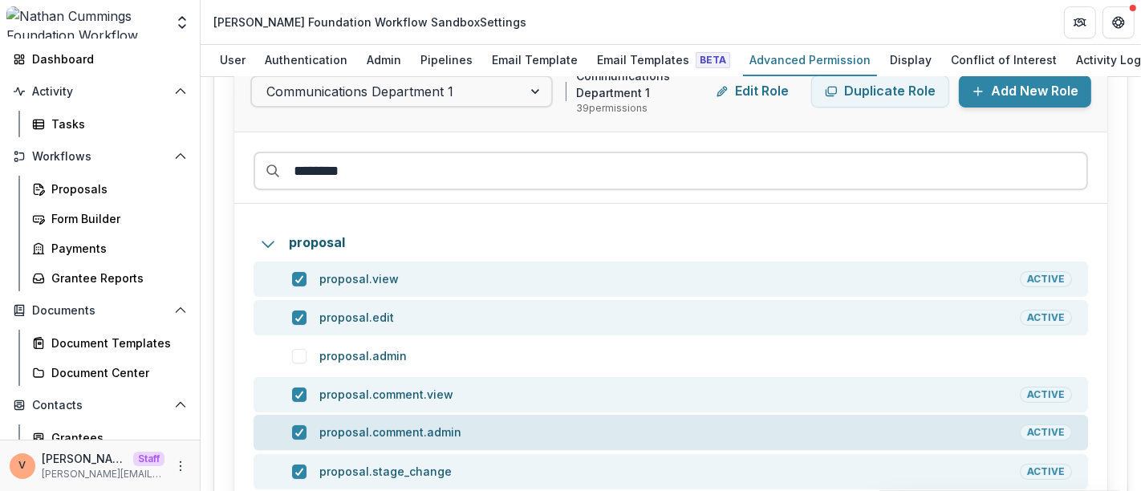
scroll to position [267, 0]
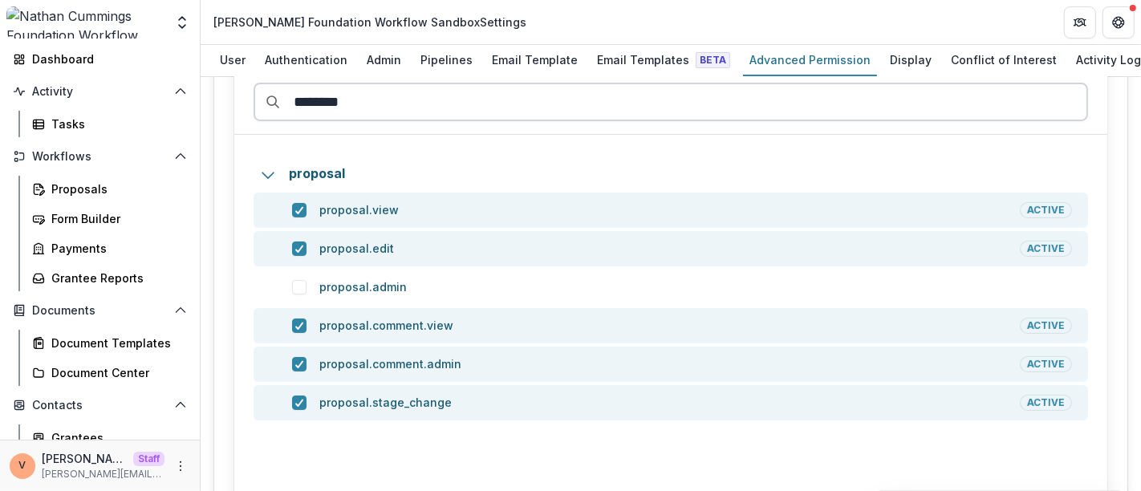
drag, startPoint x: 387, startPoint y: 105, endPoint x: 296, endPoint y: 106, distance: 90.6
click at [296, 106] on input "********" at bounding box center [670, 102] width 834 height 39
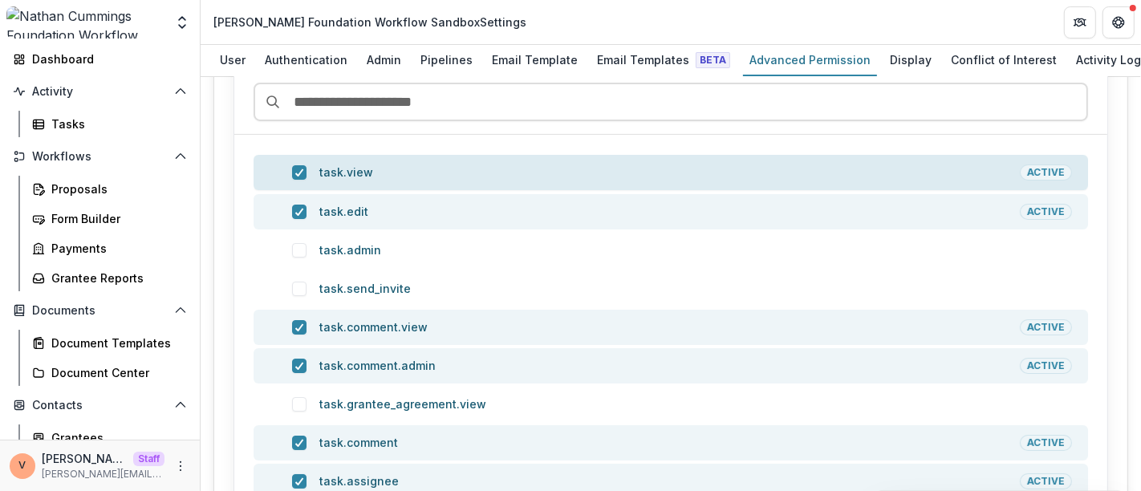
scroll to position [0, 0]
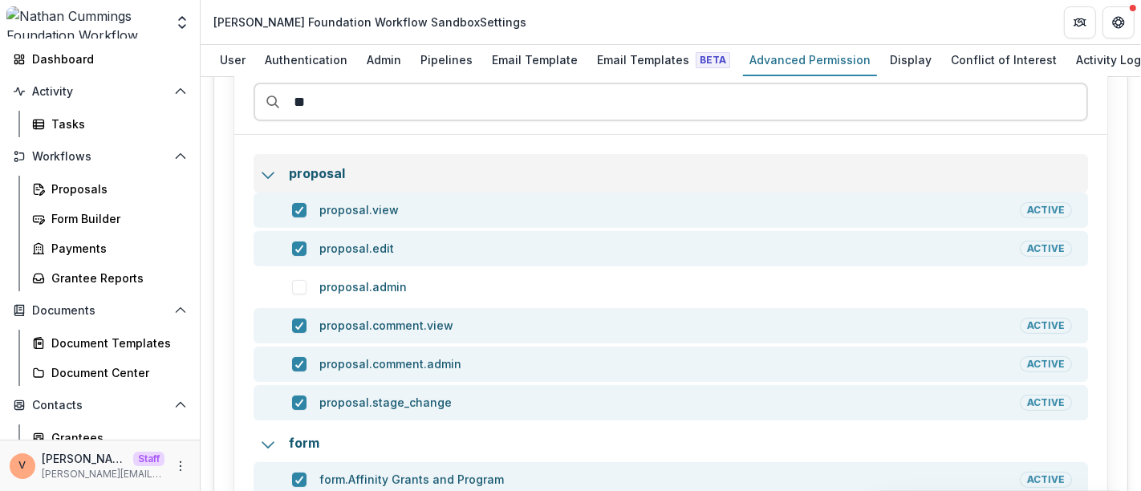
type input "*"
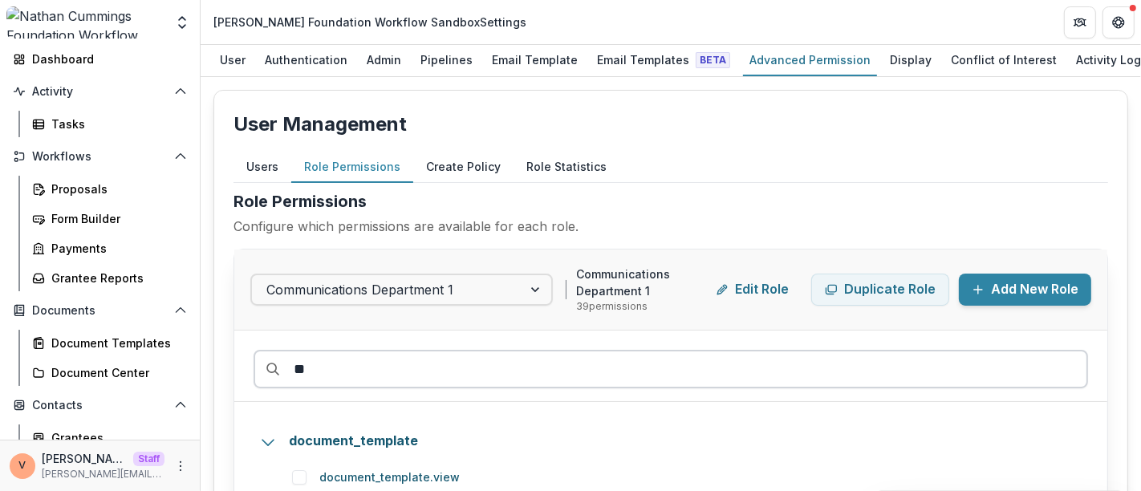
type input "*"
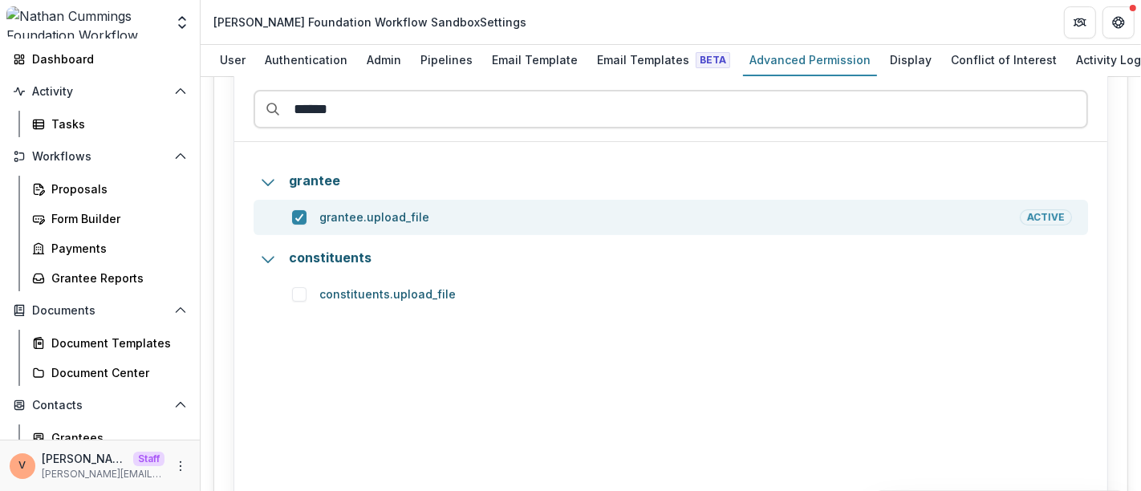
scroll to position [267, 0]
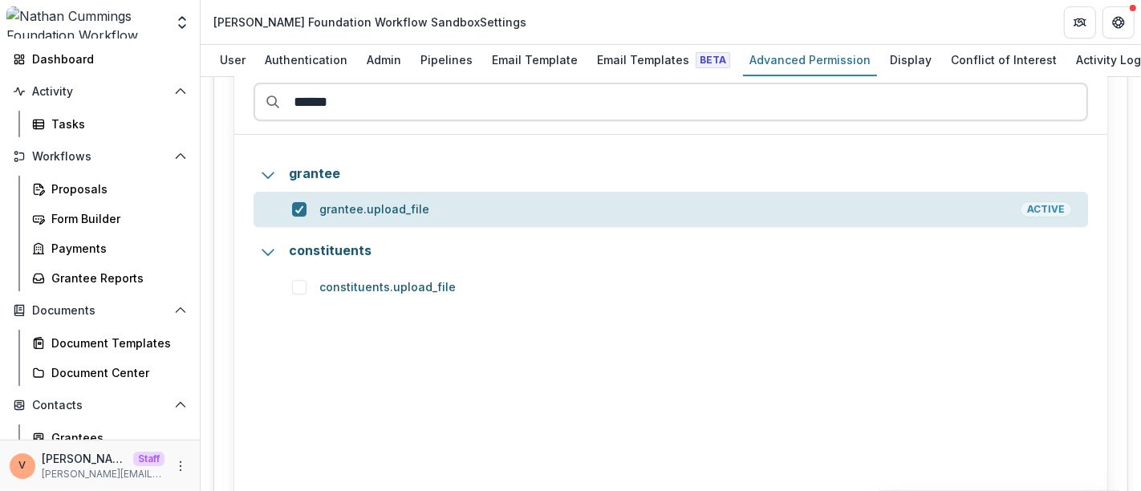
click at [300, 210] on icon at bounding box center [299, 209] width 10 height 8
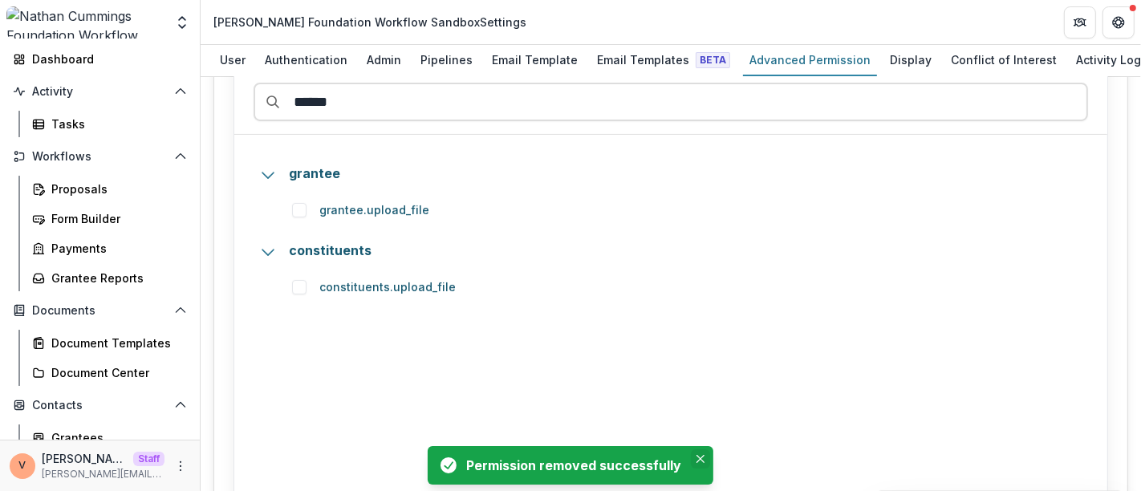
click at [698, 456] on icon "Close" at bounding box center [700, 459] width 8 height 8
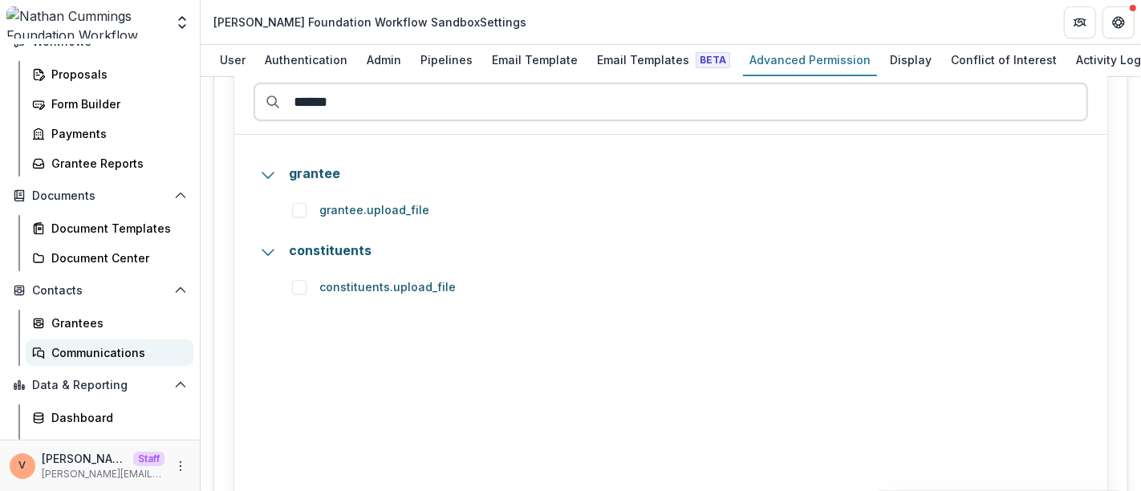
scroll to position [223, 0]
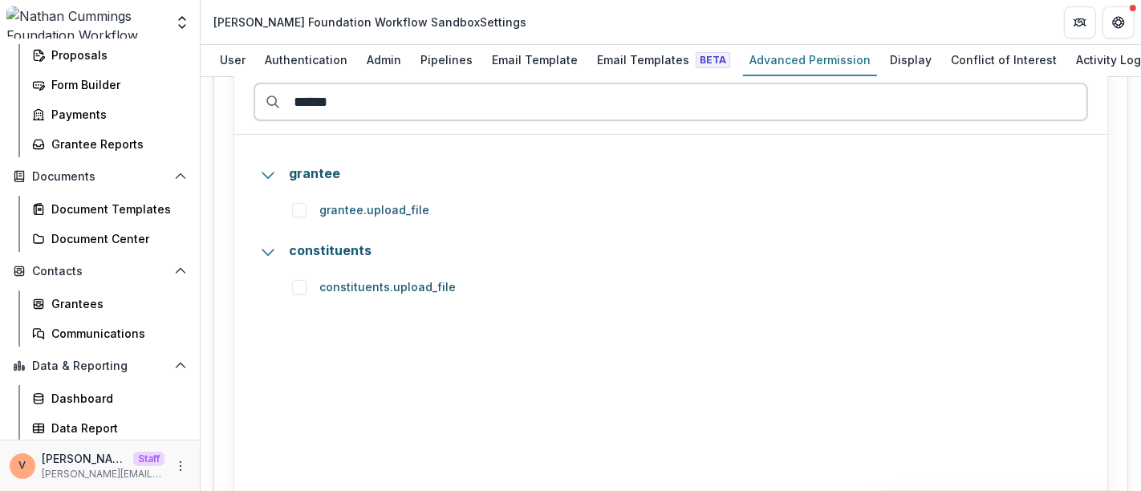
drag, startPoint x: 388, startPoint y: 89, endPoint x: 322, endPoint y: 95, distance: 66.0
click at [322, 95] on input "******" at bounding box center [670, 102] width 834 height 39
type input "*"
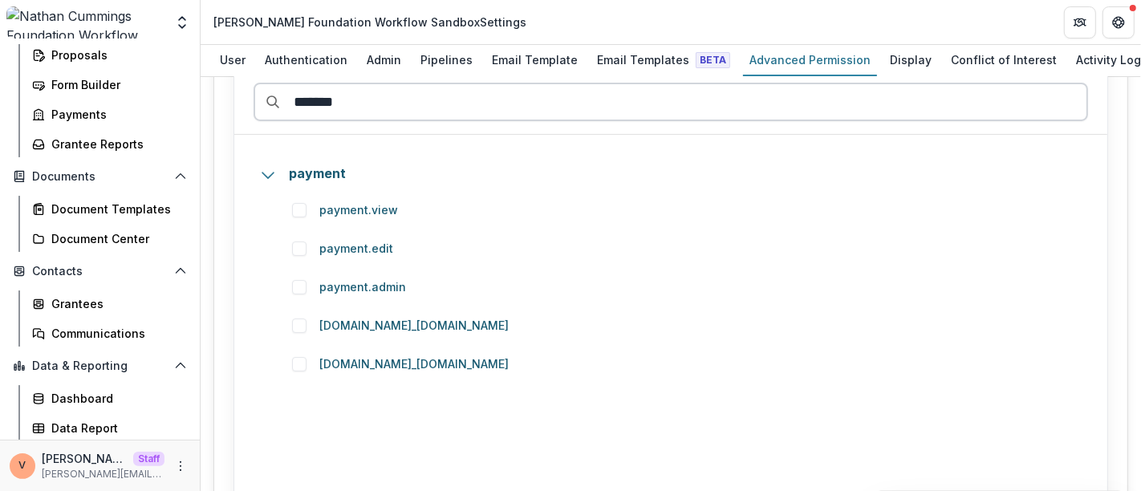
drag, startPoint x: 371, startPoint y: 94, endPoint x: 254, endPoint y: 95, distance: 116.3
click at [254, 95] on input "*******" at bounding box center [670, 102] width 834 height 39
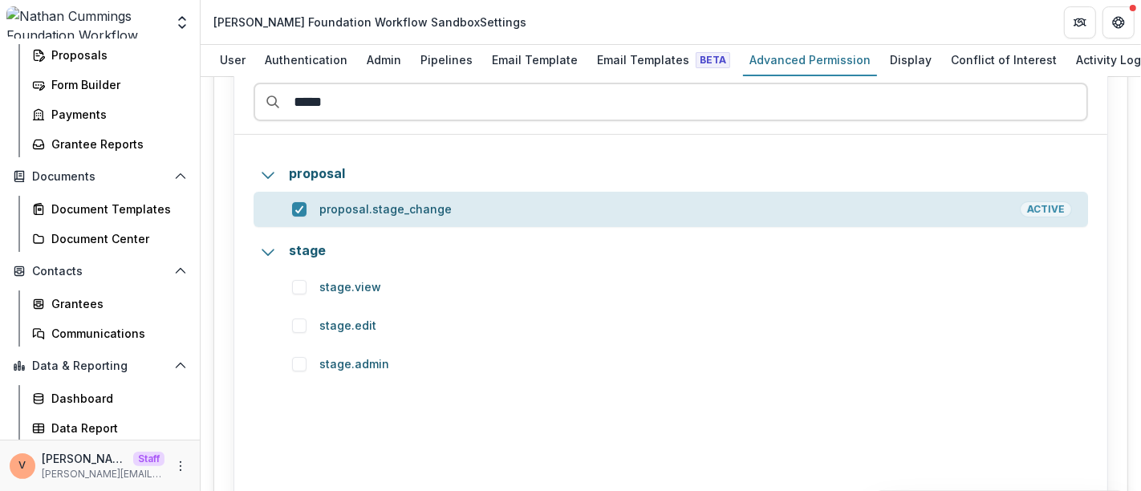
type input "*****"
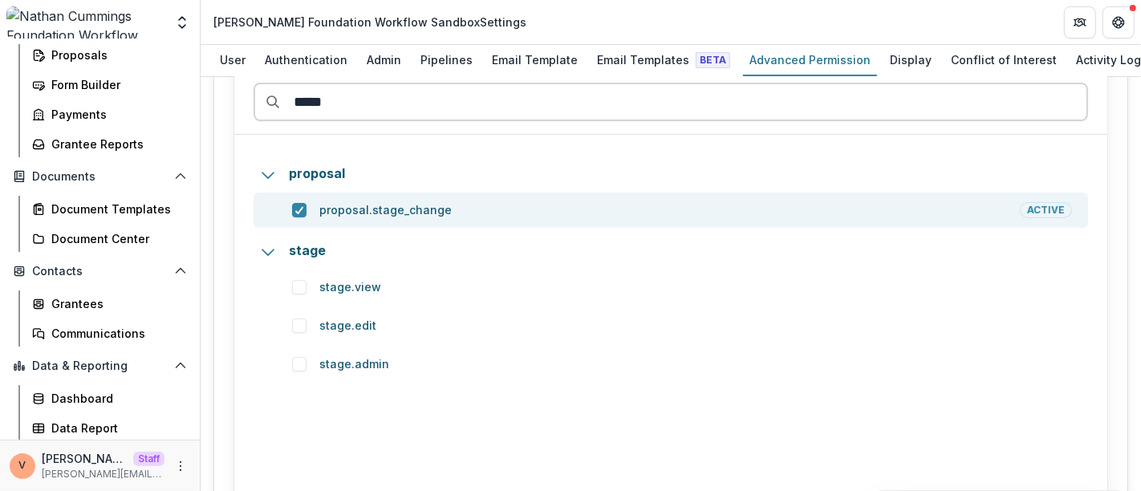
drag, startPoint x: 365, startPoint y: 99, endPoint x: 279, endPoint y: 98, distance: 85.8
click at [279, 98] on input "*****" at bounding box center [670, 102] width 834 height 39
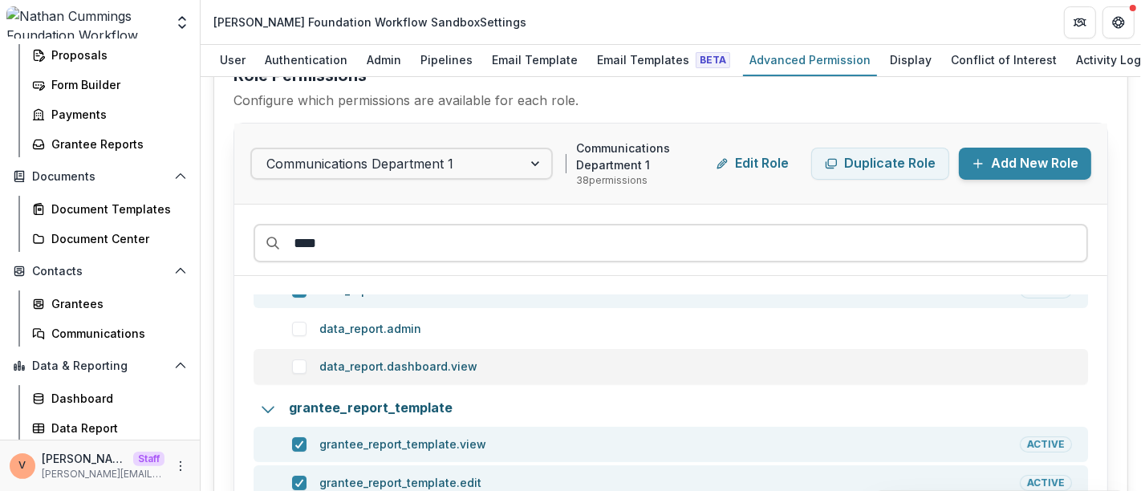
scroll to position [5, 0]
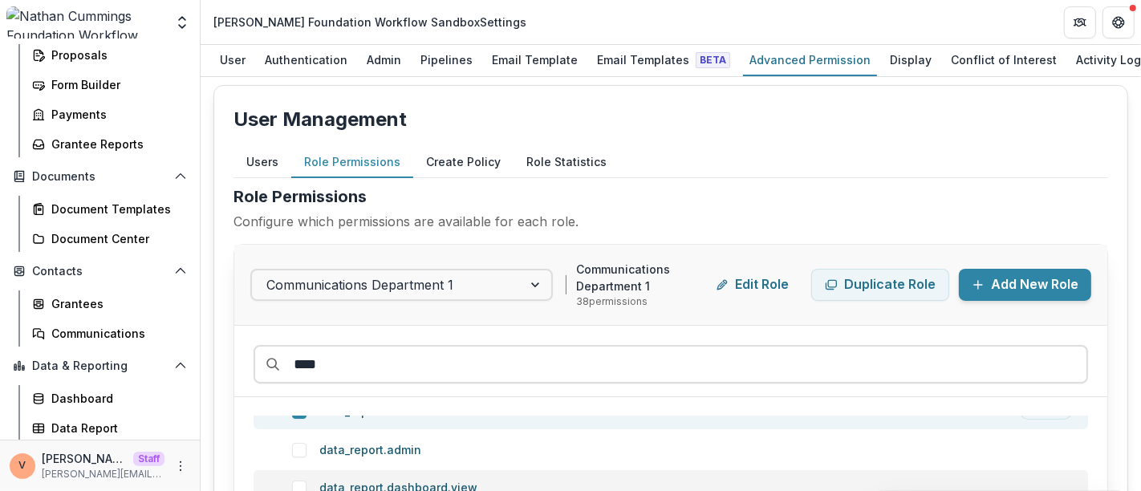
type input "****"
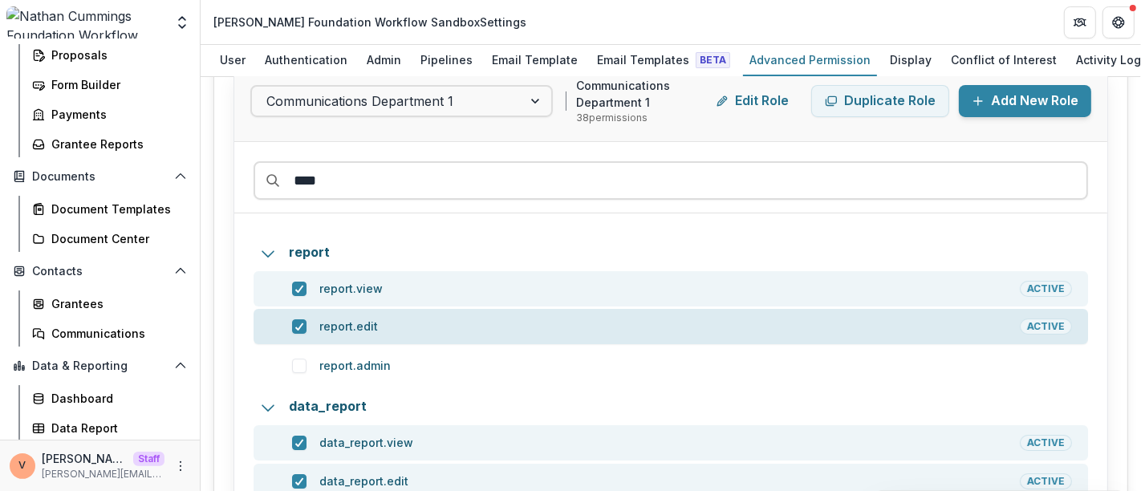
scroll to position [30, 0]
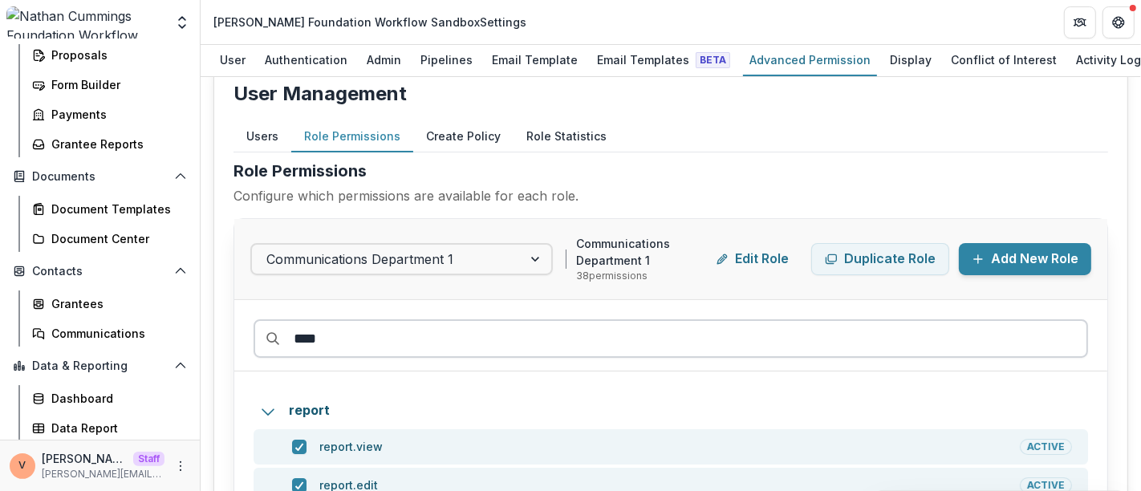
drag, startPoint x: 340, startPoint y: 339, endPoint x: 257, endPoint y: 343, distance: 83.5
click at [257, 343] on input "****" at bounding box center [670, 338] width 834 height 39
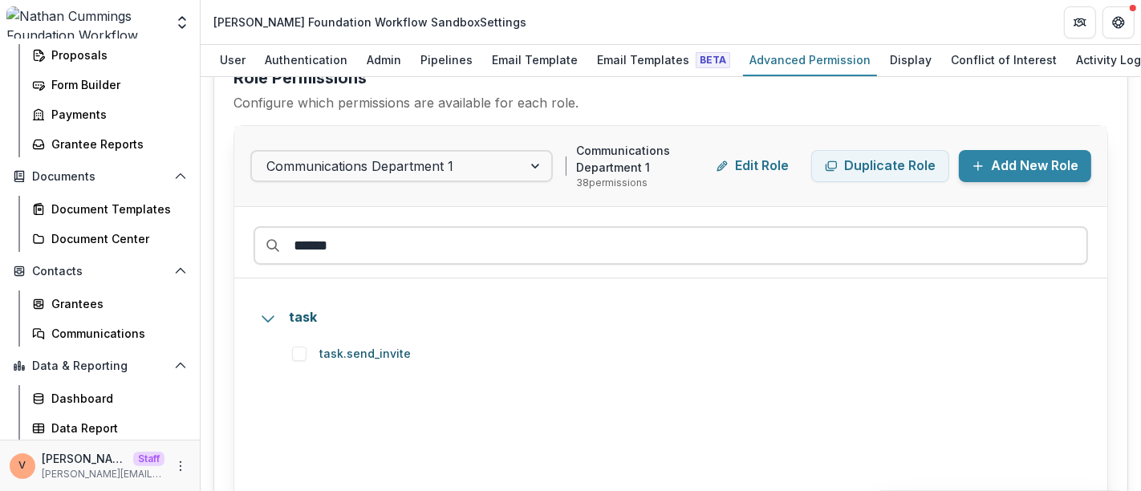
scroll to position [209, 0]
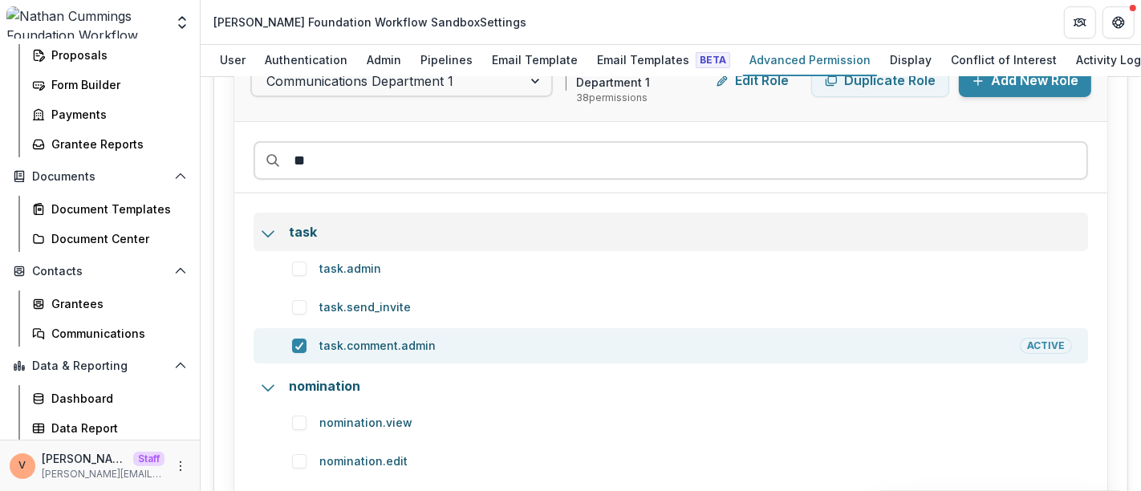
type input "*"
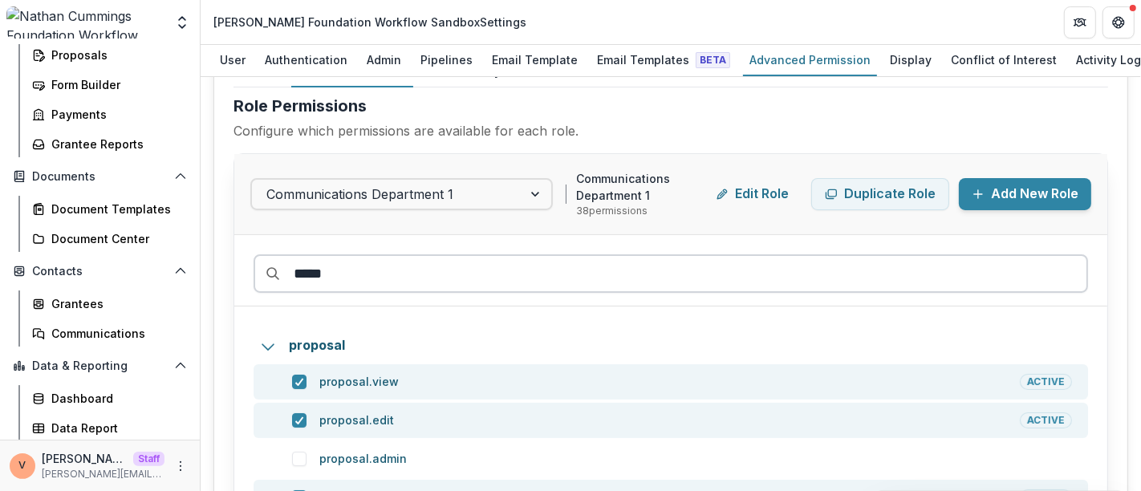
scroll to position [94, 0]
drag, startPoint x: 347, startPoint y: 270, endPoint x: 236, endPoint y: 278, distance: 111.8
click at [236, 278] on div "*****" at bounding box center [670, 272] width 873 height 71
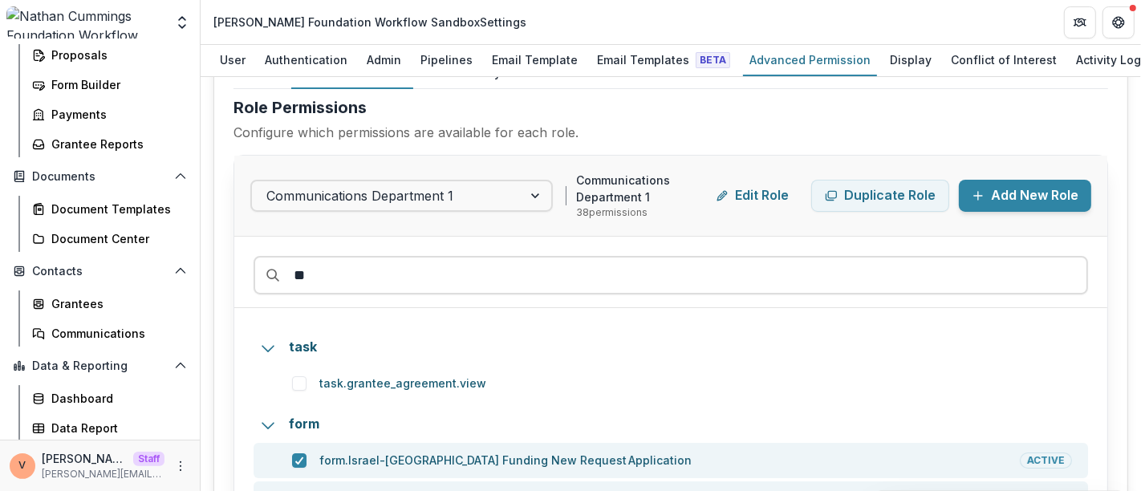
type input "*"
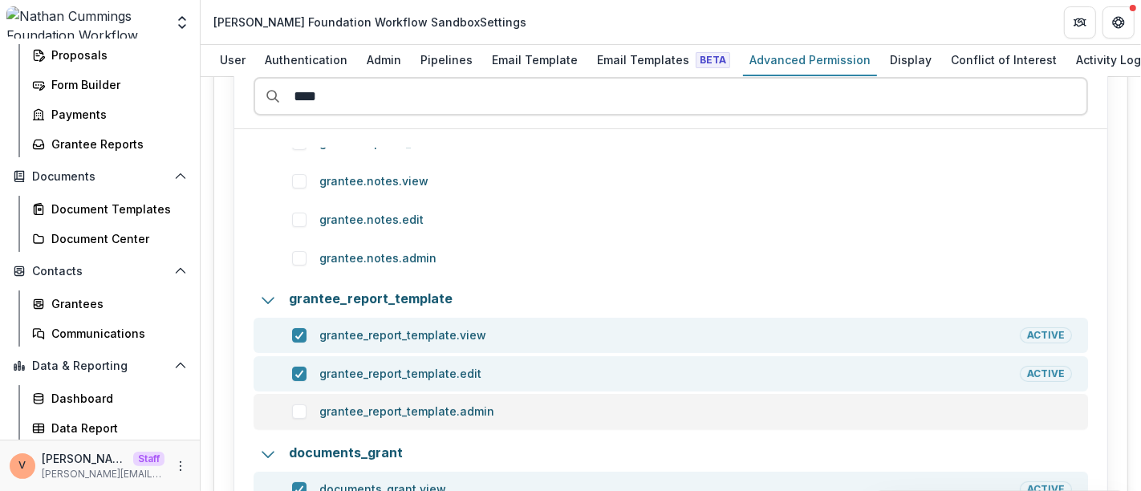
scroll to position [268, 0]
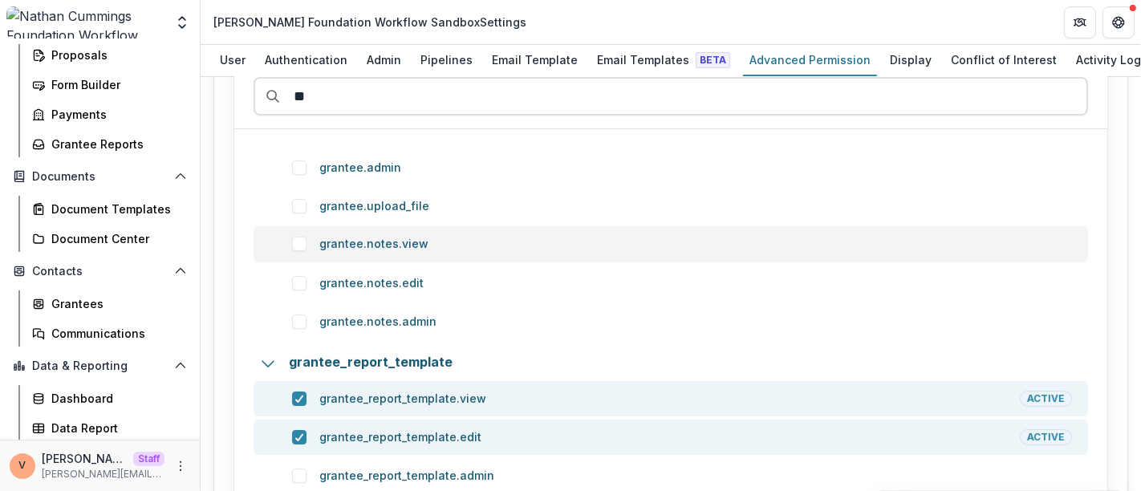
type input "*"
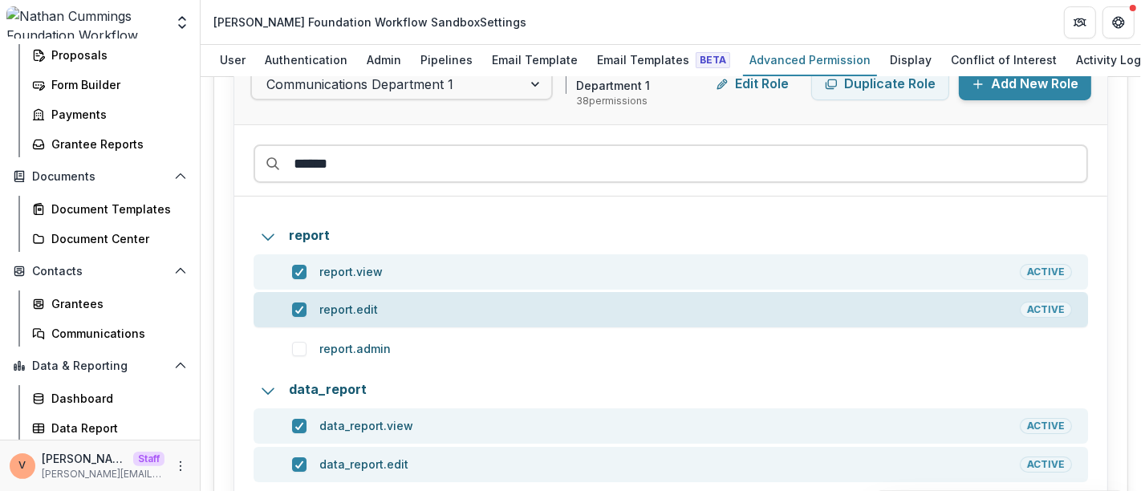
scroll to position [112, 0]
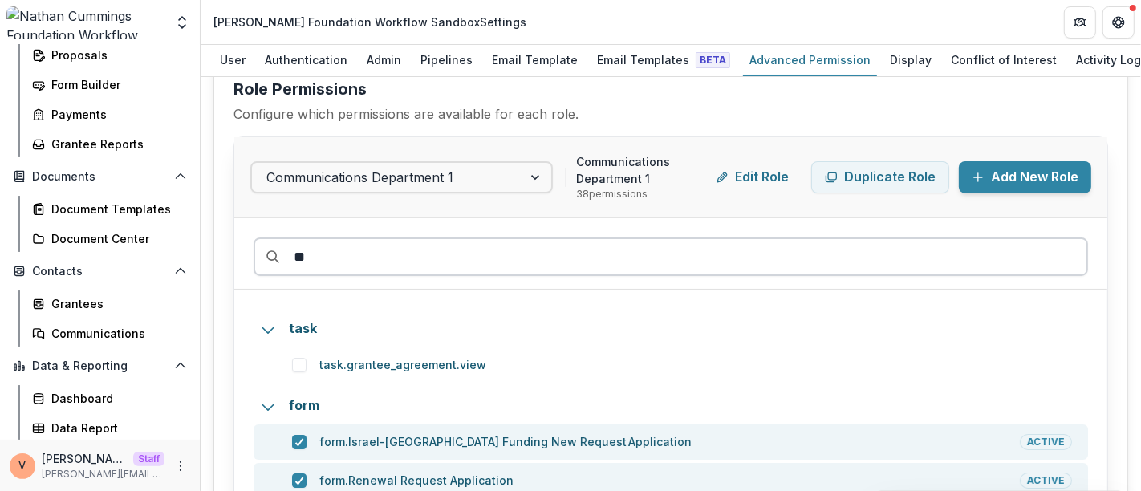
type input "*"
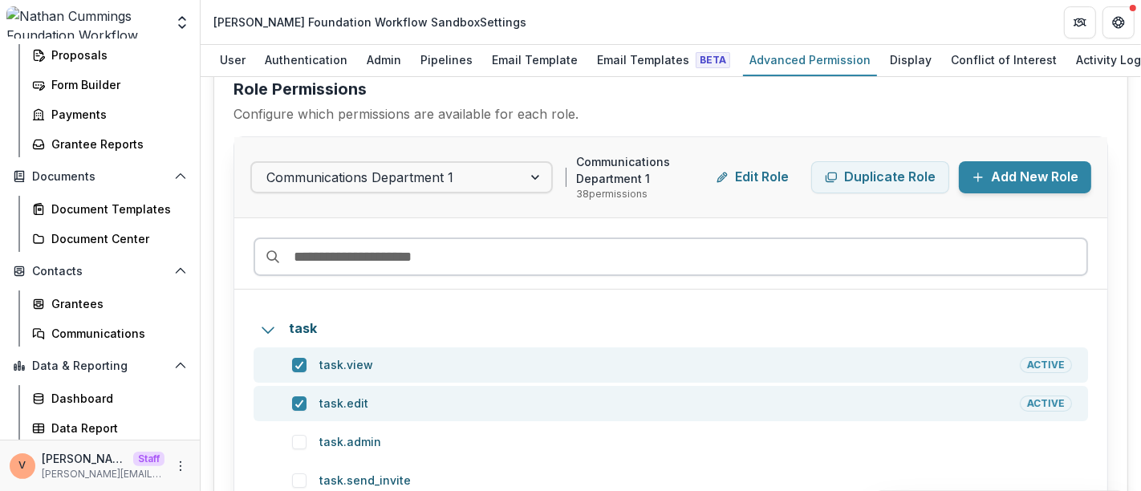
click at [387, 257] on input at bounding box center [670, 256] width 834 height 39
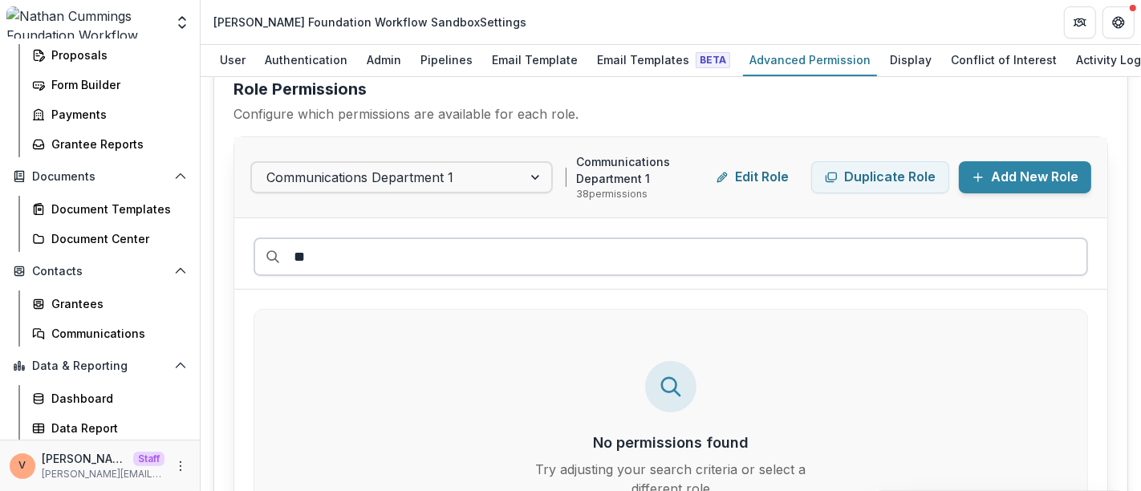
type input "*"
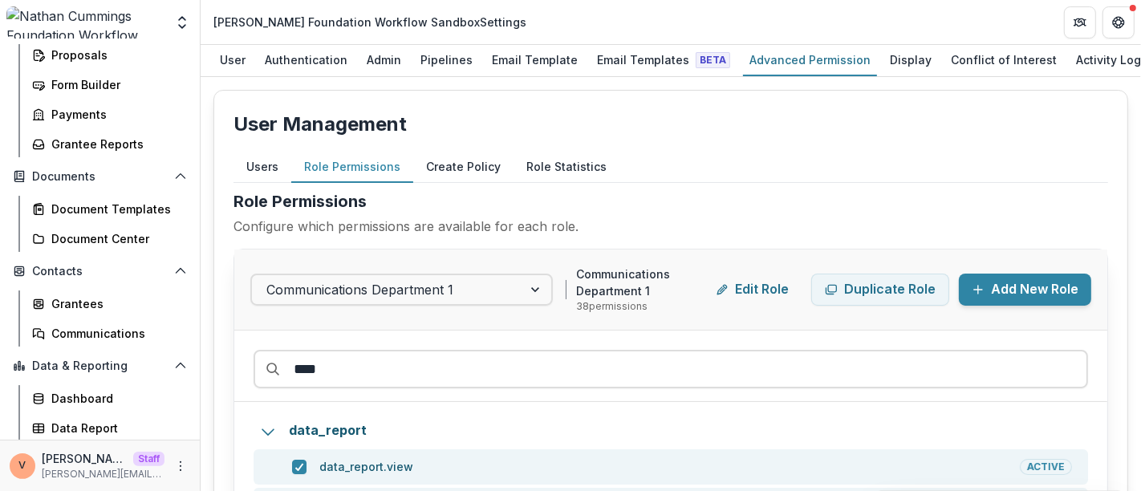
scroll to position [75, 0]
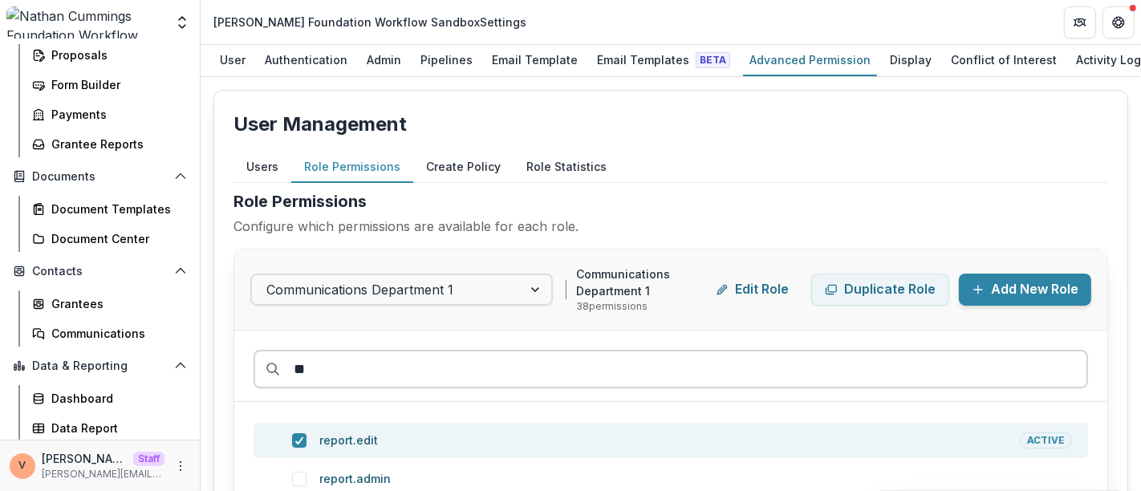
type input "*"
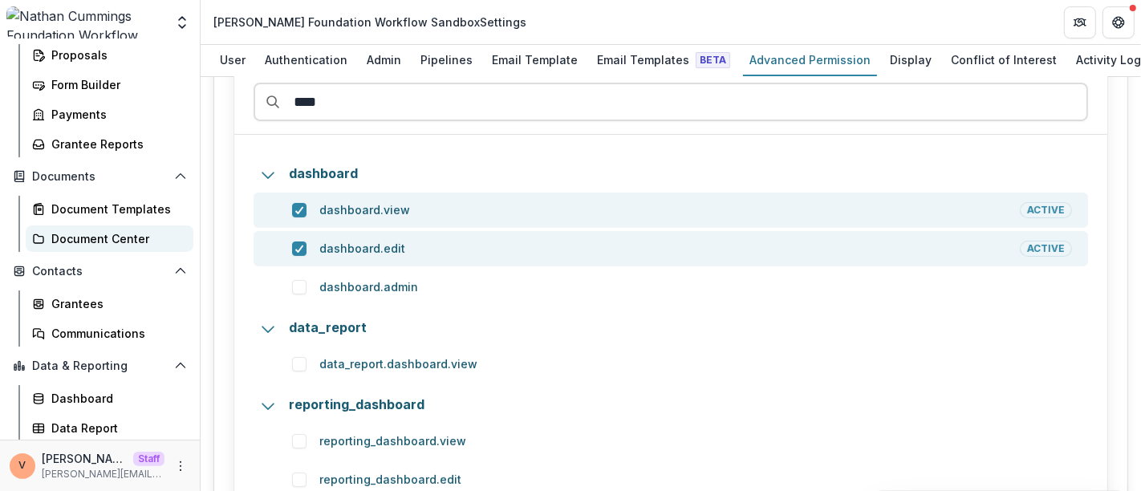
scroll to position [0, 0]
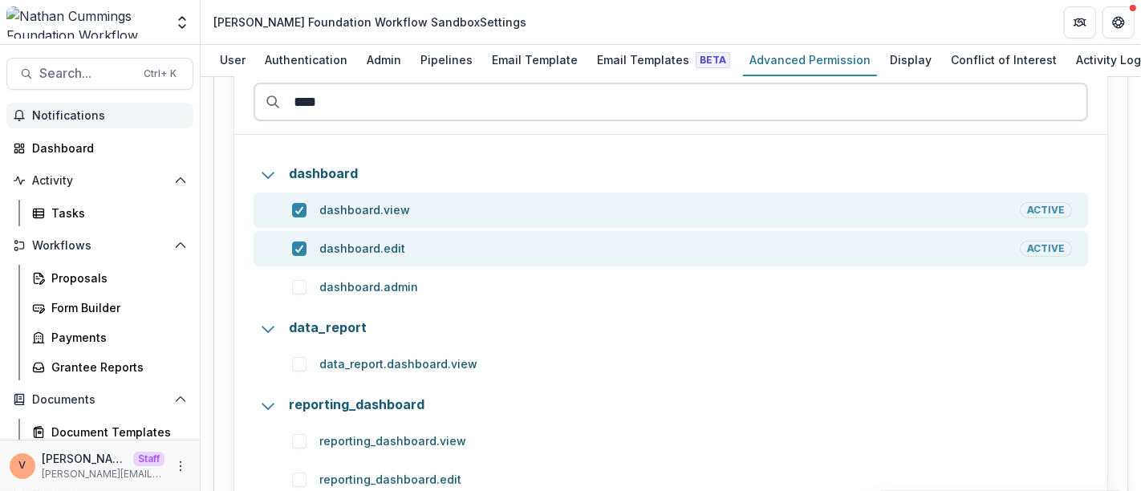
type input "****"
click at [91, 113] on span "Notifications" at bounding box center [109, 116] width 155 height 14
click at [656, 150] on div "dashboard dashboard.view Active dashboard.edit Active dashboard.admin data_repo…" at bounding box center [670, 355] width 873 height 440
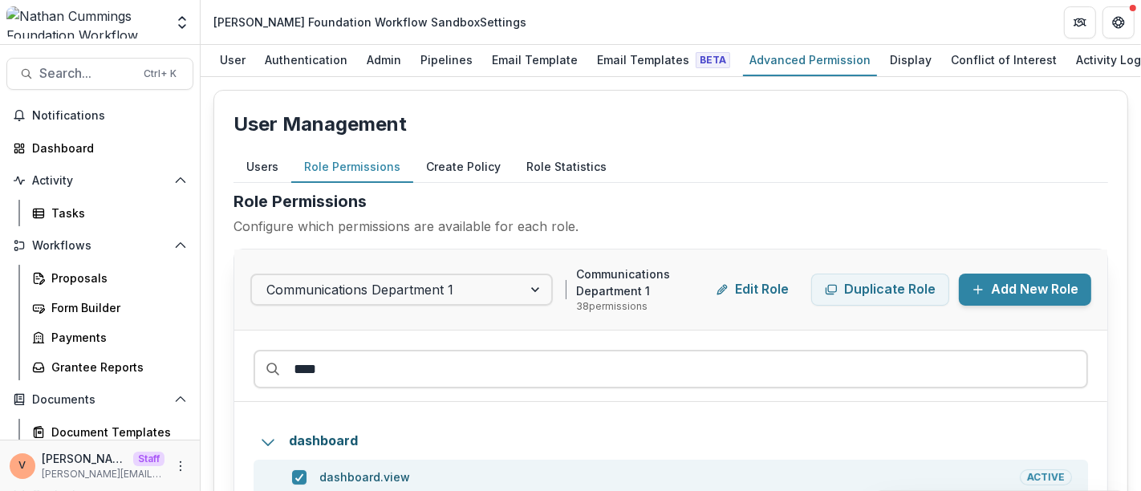
drag, startPoint x: 336, startPoint y: 371, endPoint x: 201, endPoint y: 371, distance: 134.8
click at [201, 371] on div "User Management Users Role Permissions Create Policy Role Statistics User Permi…" at bounding box center [671, 284] width 940 height 414
click at [446, 156] on button "Create Policy" at bounding box center [463, 167] width 100 height 31
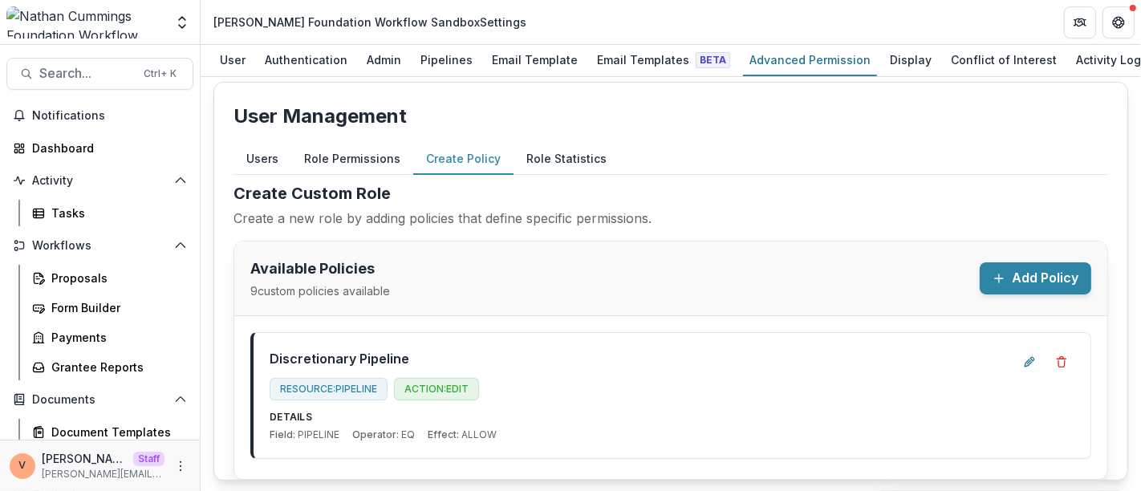
click at [707, 140] on div "User Management Users Role Permissions Create Policy Role Statistics User Permi…" at bounding box center [670, 281] width 914 height 399
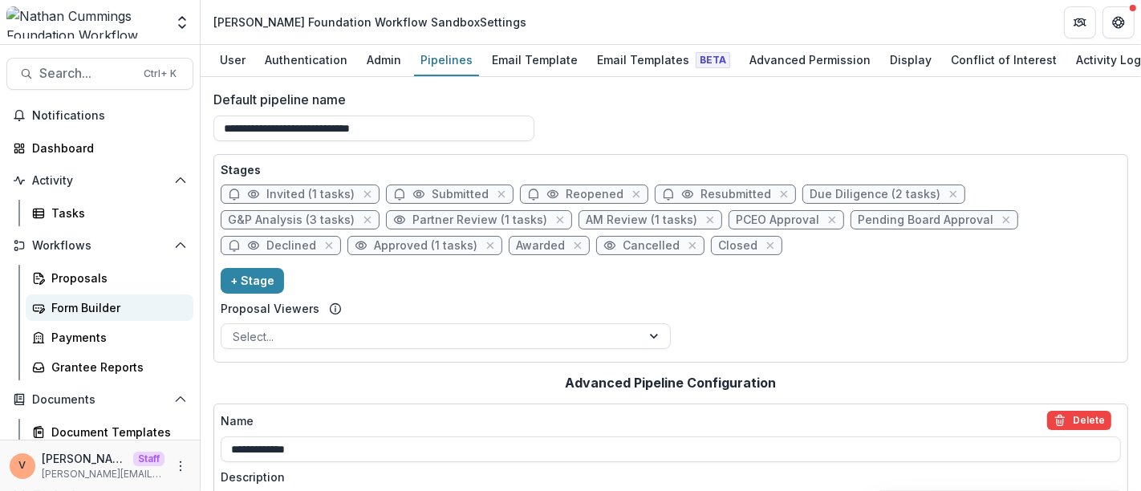
click at [82, 301] on div "Form Builder" at bounding box center [115, 307] width 129 height 17
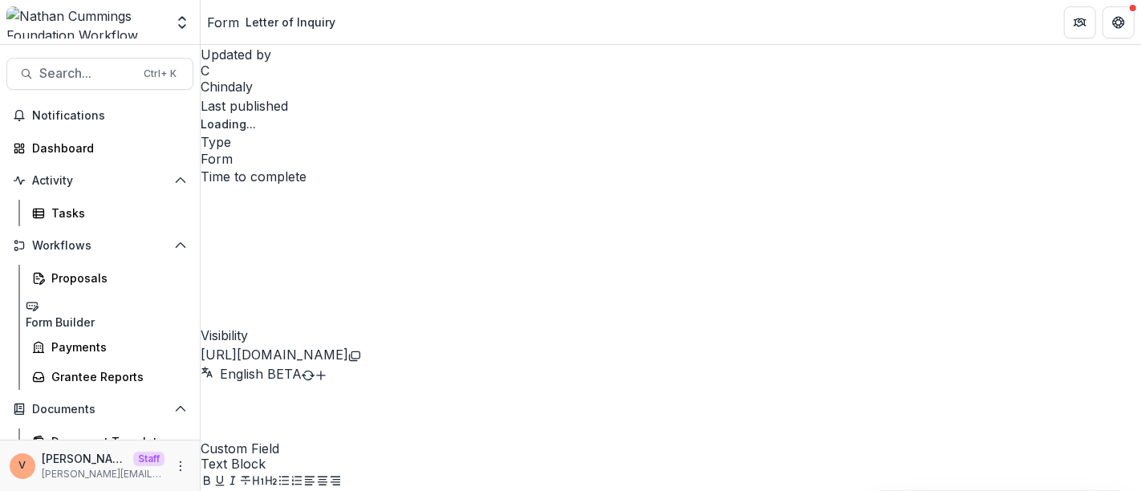
scroll to position [1871, 0]
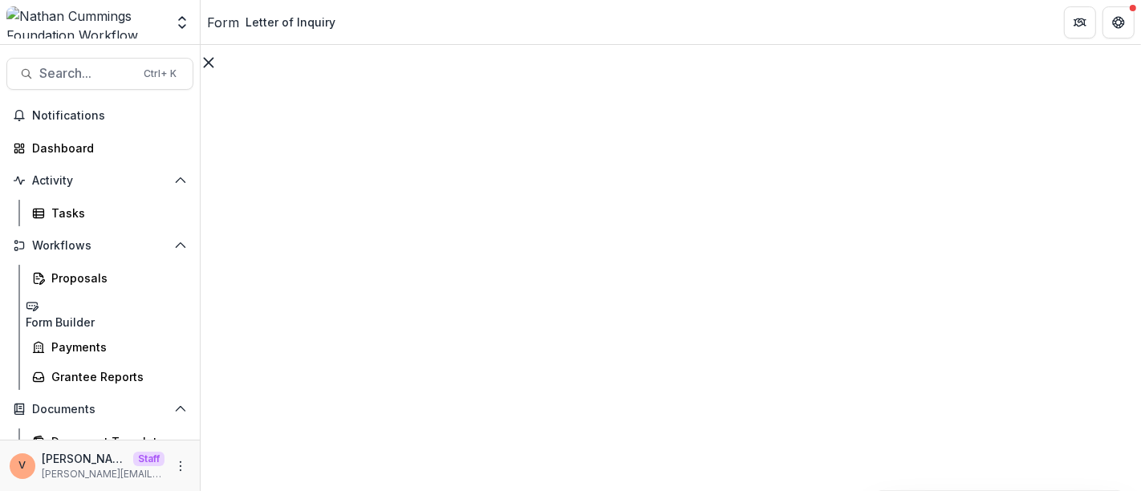
click at [226, 14] on div "Form" at bounding box center [223, 22] width 32 height 19
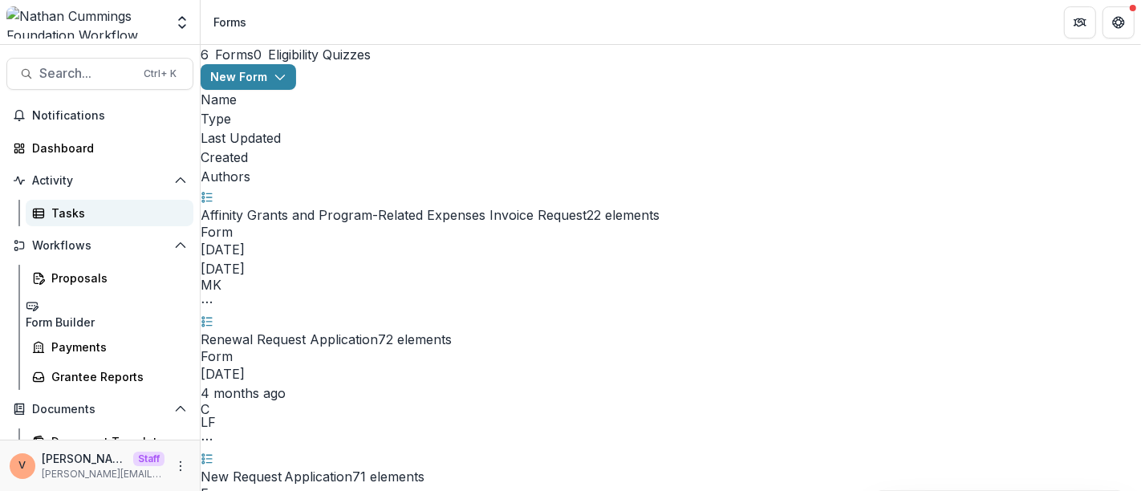
click at [70, 207] on div "Tasks" at bounding box center [115, 213] width 129 height 17
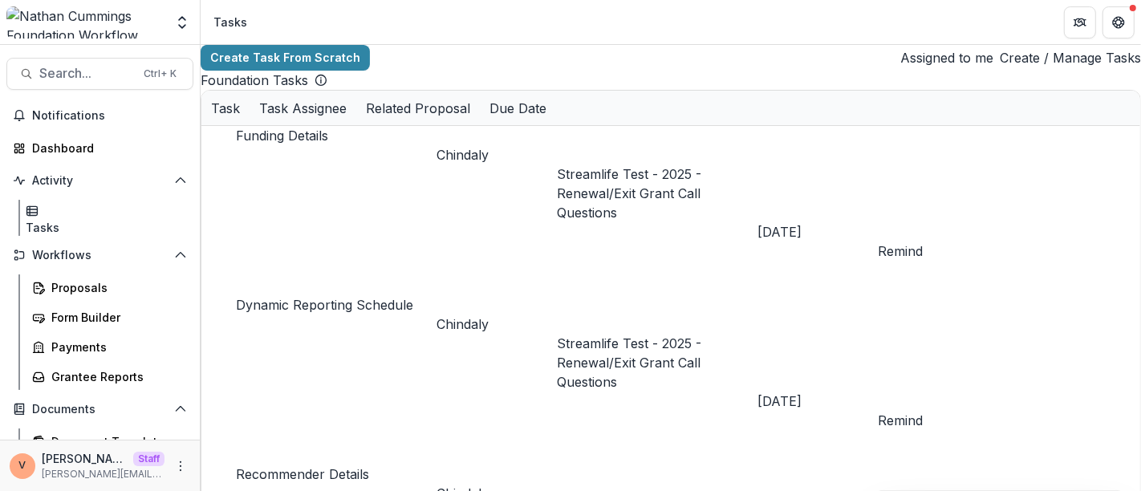
click at [1077, 60] on link "Create / Manage Tasks" at bounding box center [1069, 57] width 141 height 19
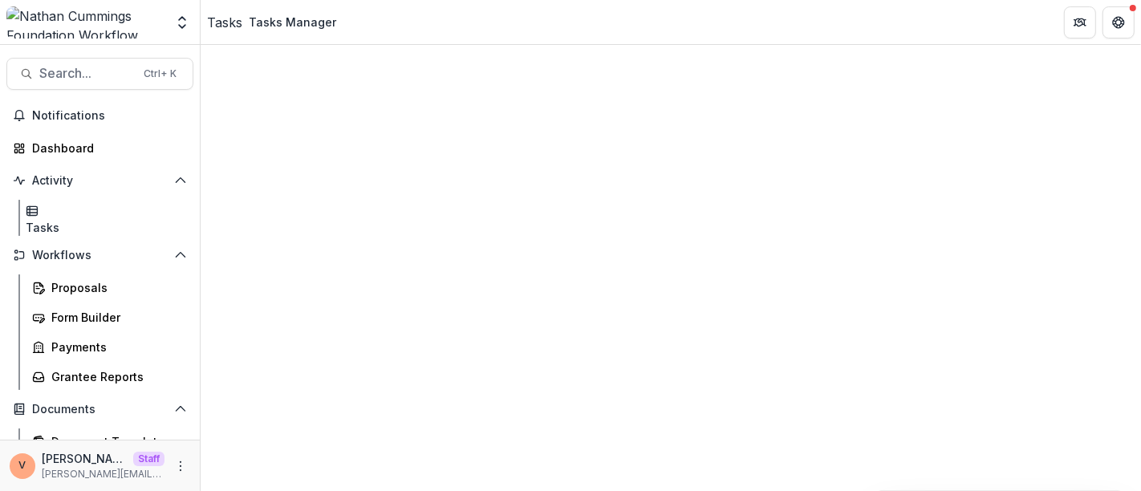
scroll to position [129, 0]
click at [176, 468] on icon "More" at bounding box center [180, 466] width 13 height 13
click at [529, 10] on header "Tasks Tasks Manager" at bounding box center [671, 22] width 940 height 44
click at [178, 464] on icon "More" at bounding box center [180, 466] width 13 height 13
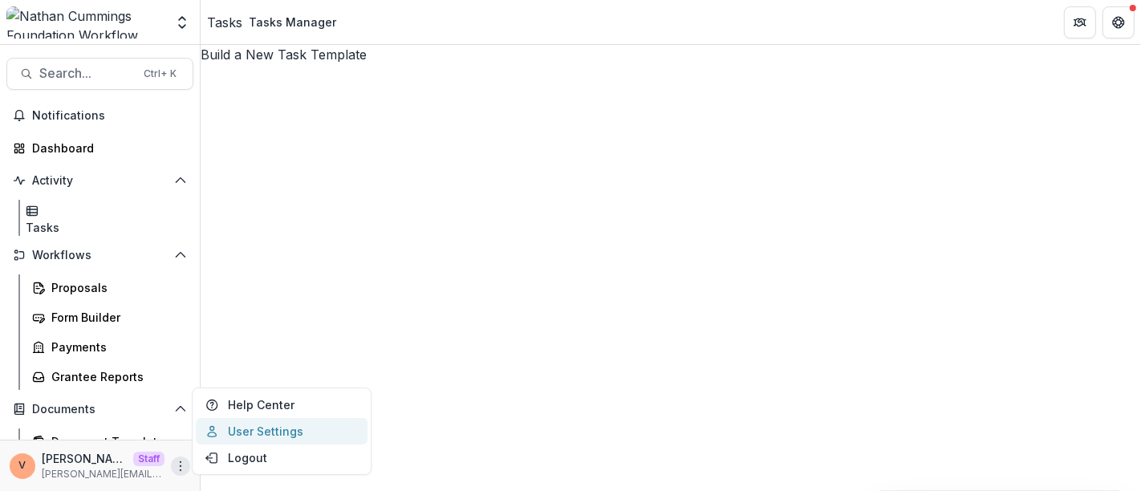
click at [257, 430] on link "User Settings" at bounding box center [282, 431] width 172 height 26
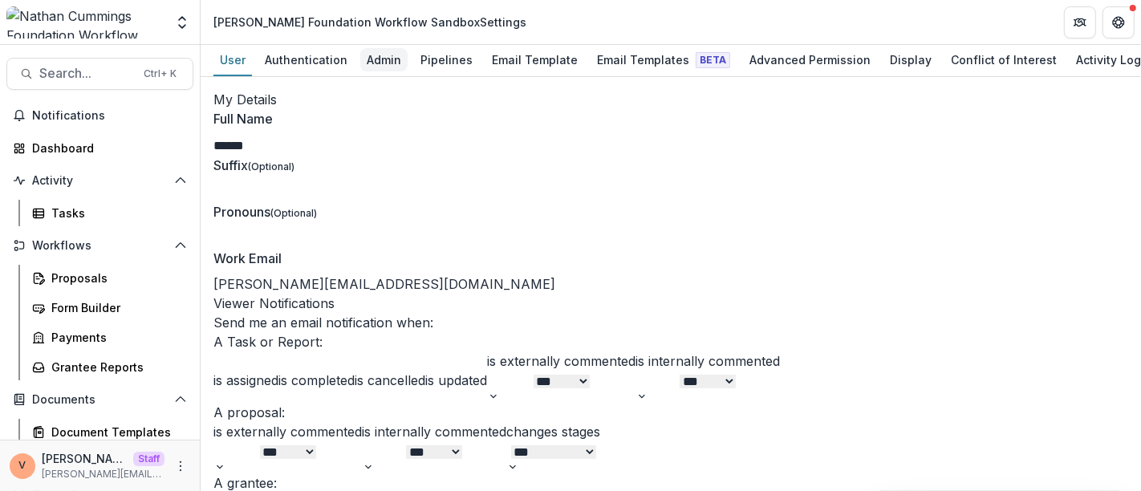
click at [387, 57] on div "Admin" at bounding box center [383, 59] width 47 height 23
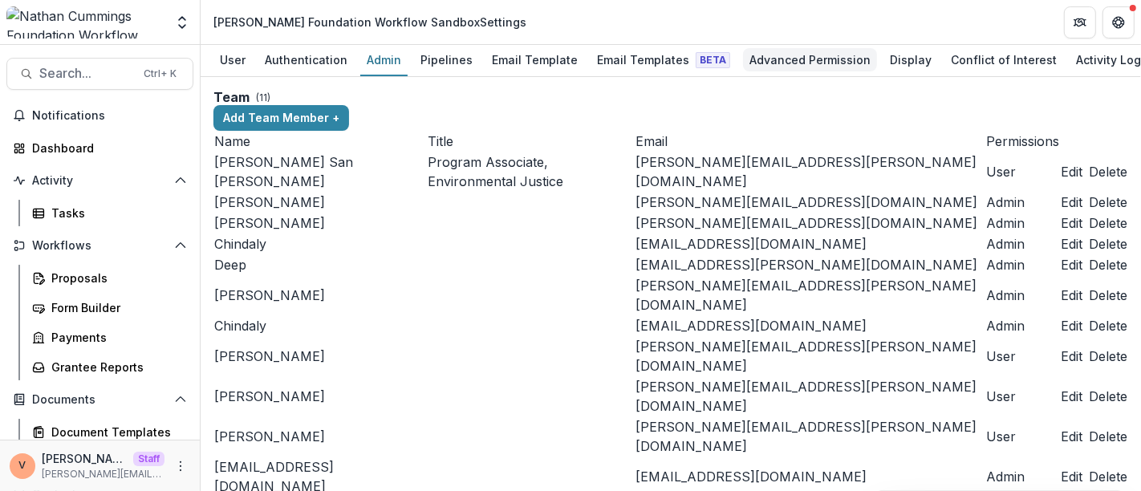
click at [802, 58] on div "Advanced Permission" at bounding box center [810, 59] width 134 height 23
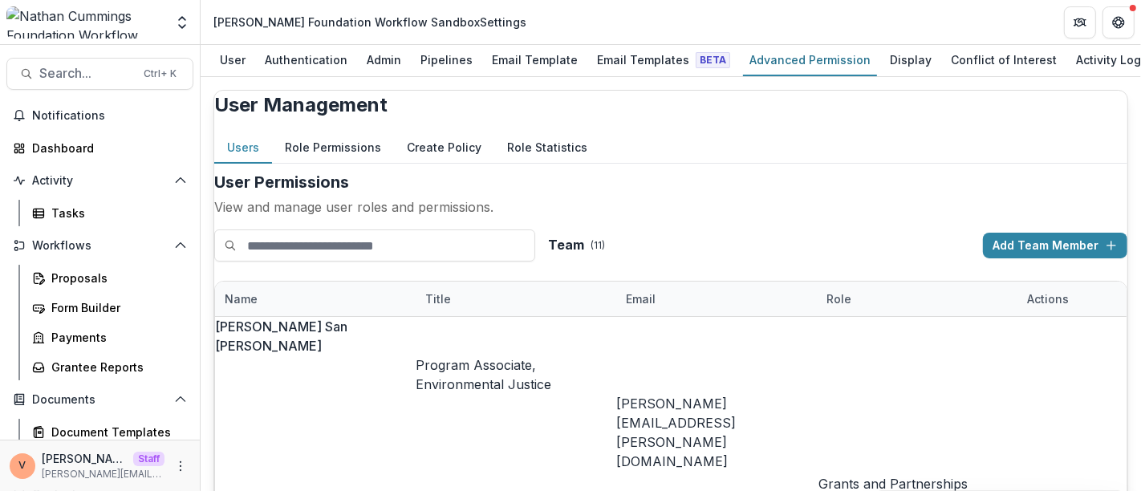
click at [475, 164] on button "Create Policy" at bounding box center [444, 147] width 100 height 31
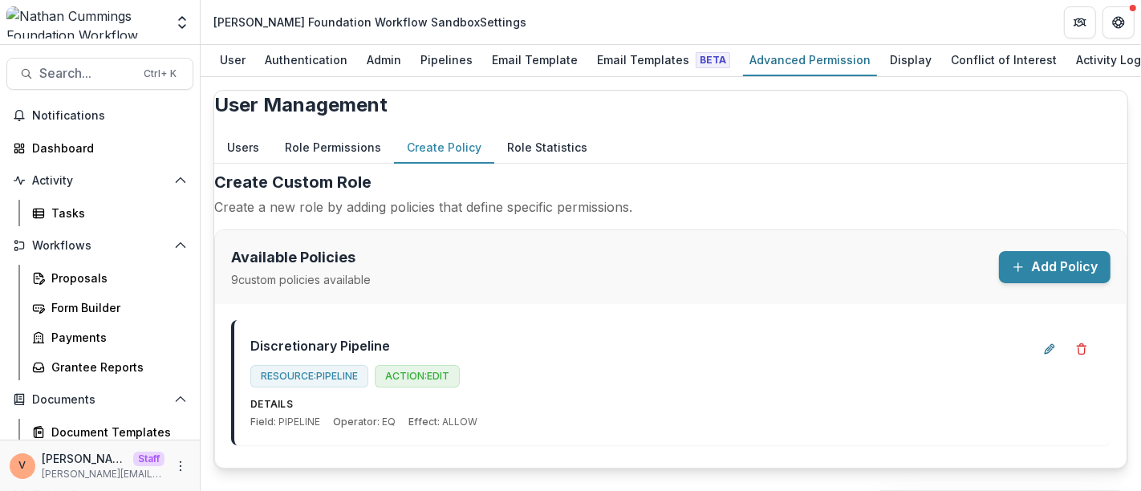
scroll to position [8, 0]
click at [1030, 278] on button "Add Policy" at bounding box center [1054, 266] width 111 height 32
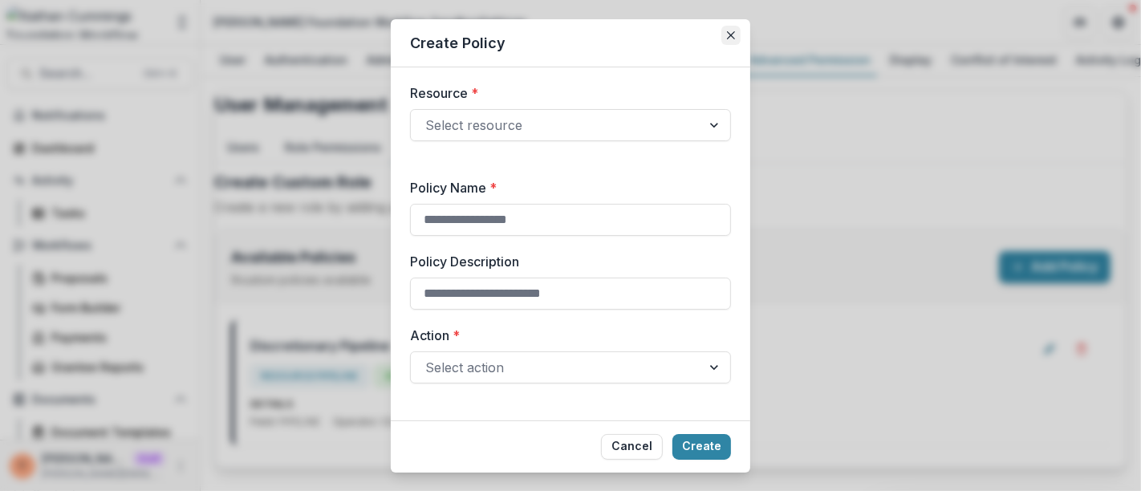
click at [731, 39] on icon "Close" at bounding box center [731, 34] width 8 height 8
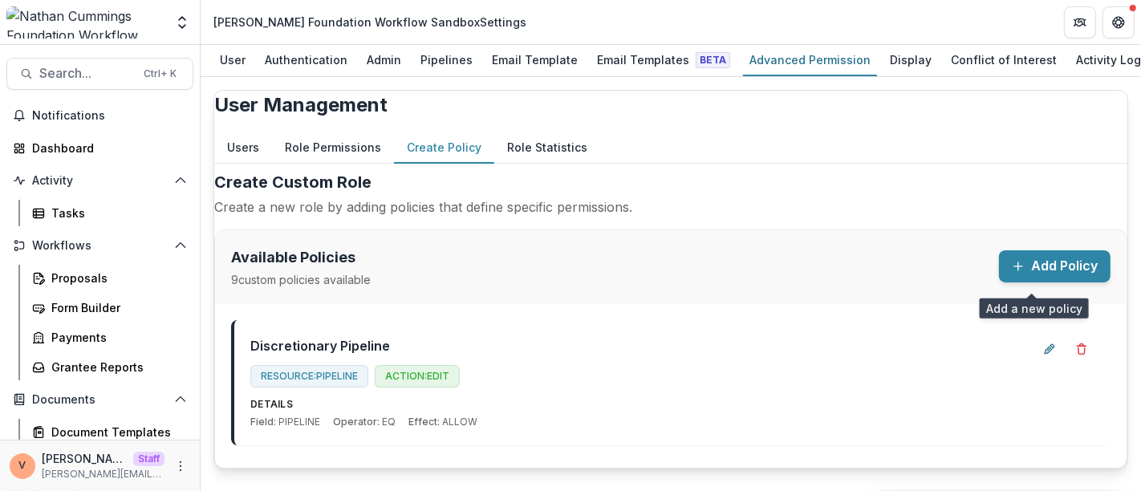
click at [1016, 271] on button "Add Policy" at bounding box center [1054, 266] width 111 height 32
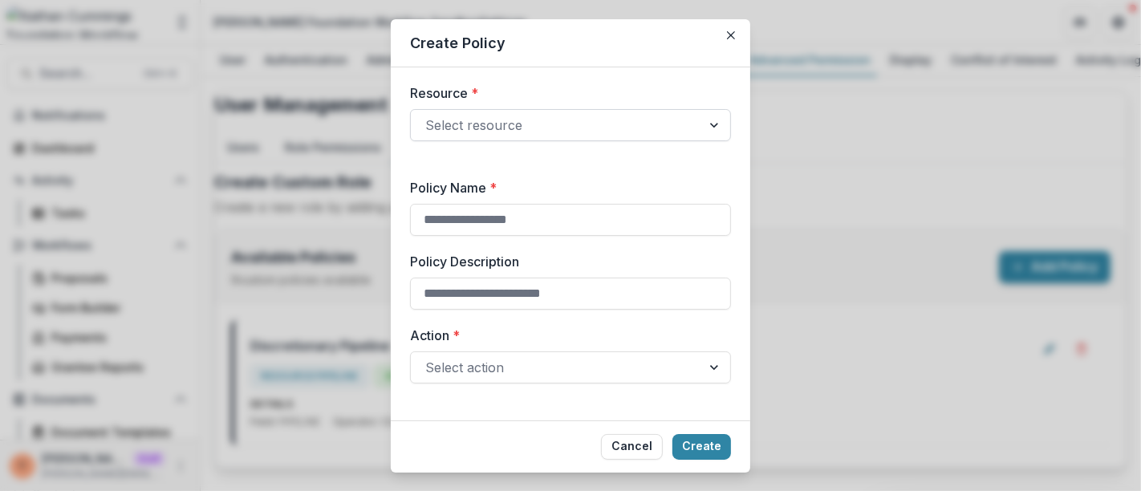
click at [659, 136] on div at bounding box center [555, 125] width 261 height 22
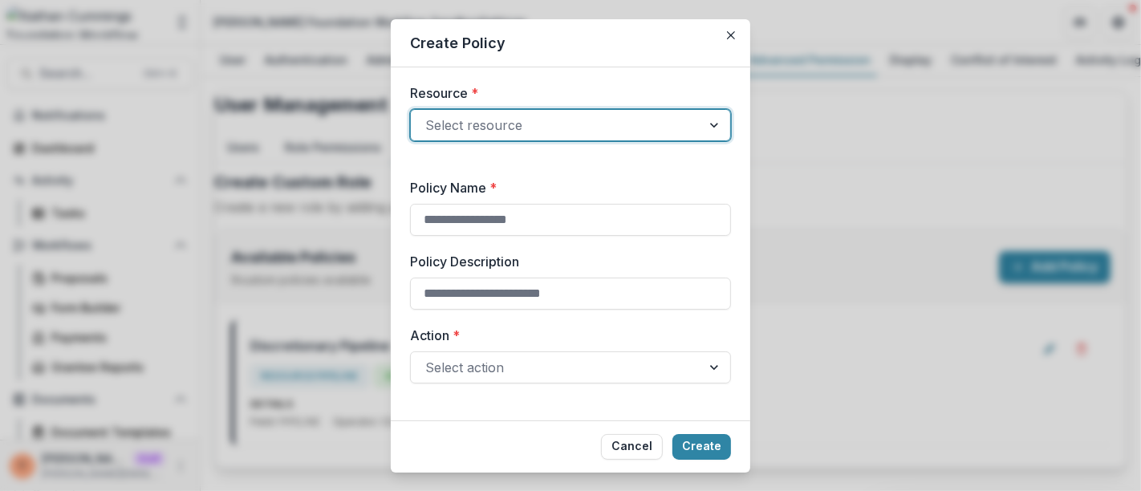
type input "*****"
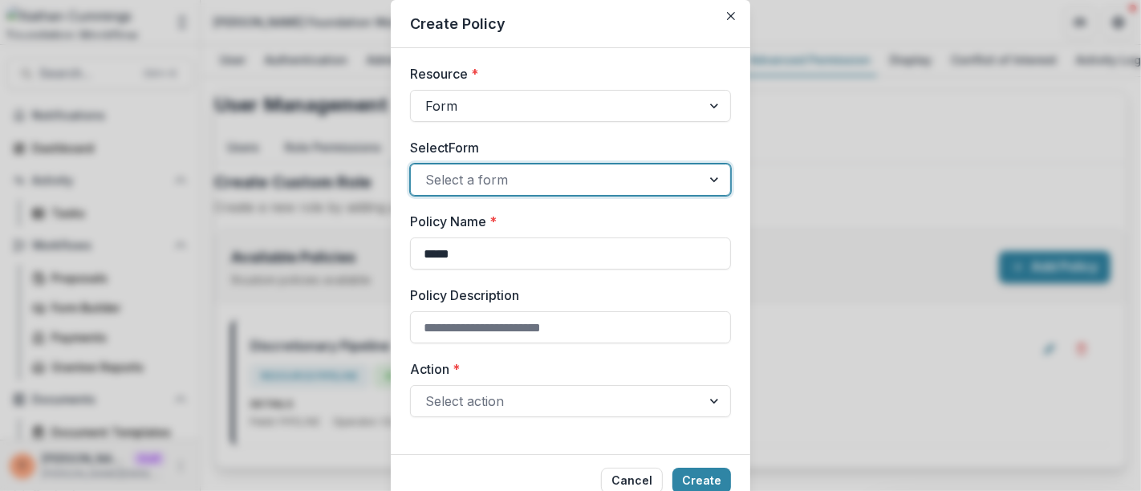
click at [578, 177] on div at bounding box center [555, 179] width 261 height 22
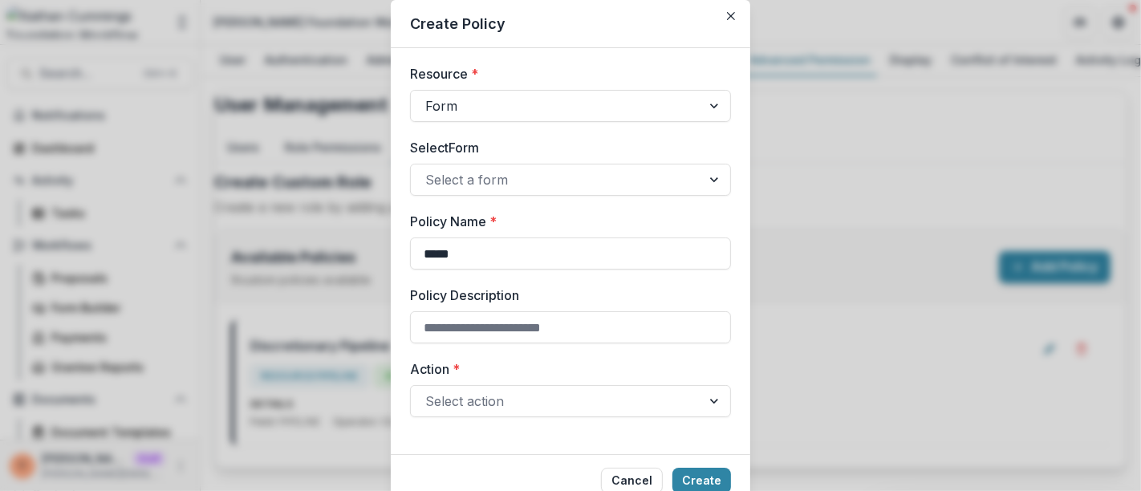
click at [594, 147] on label "Select Form" at bounding box center [565, 147] width 311 height 19
click at [429, 170] on input "Select Form" at bounding box center [427, 179] width 4 height 19
click at [643, 468] on button "Cancel" at bounding box center [632, 481] width 62 height 26
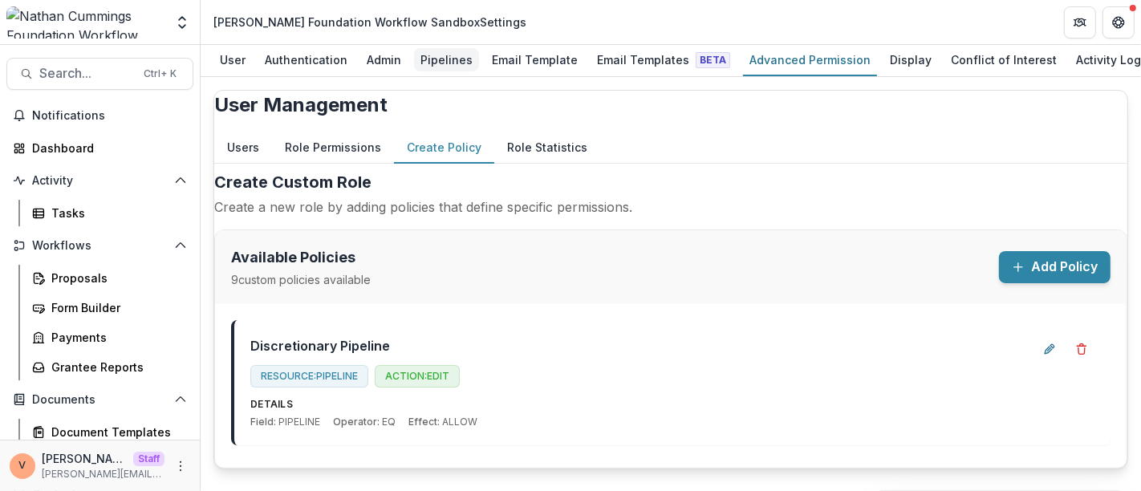
click at [437, 59] on div "Pipelines" at bounding box center [446, 59] width 65 height 23
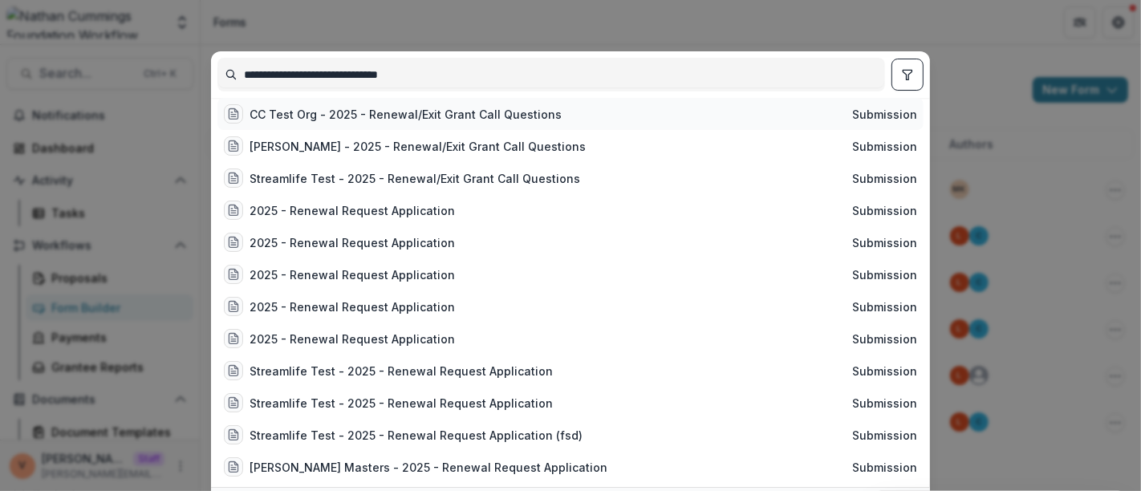
type input "**********"
click at [465, 116] on div "CC Test Org - 2025 - Renewal/Exit Grant Call Questions" at bounding box center [405, 114] width 312 height 17
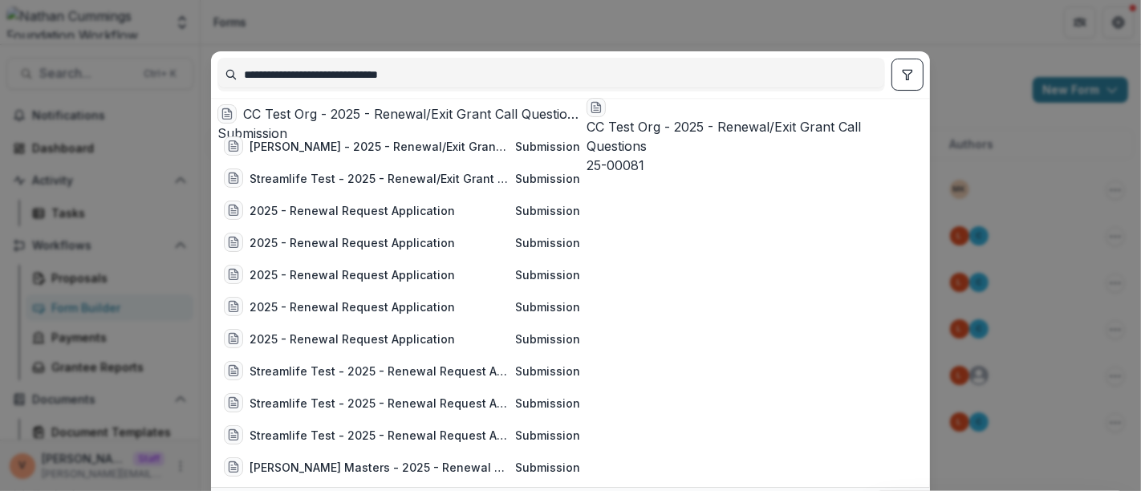
click at [413, 114] on div "CC Test Org - 2025 - Renewal/Exit Grant Call Questions" at bounding box center [411, 113] width 337 height 19
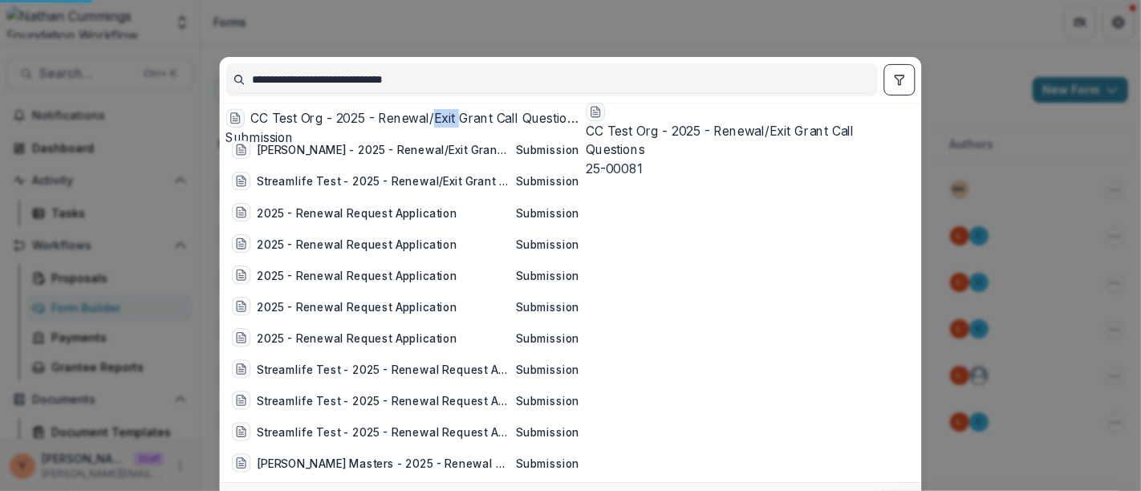
click at [413, 114] on div "CC Test Org - 2025 - Renewal/Exit Grant Call Questions Submission" at bounding box center [402, 128] width 354 height 38
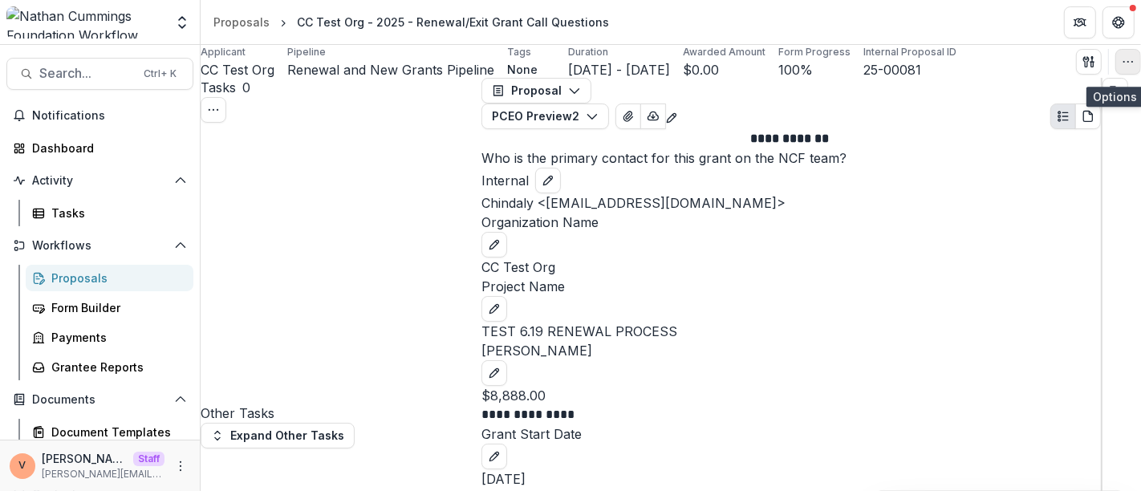
click at [1121, 68] on icon "button" at bounding box center [1127, 61] width 13 height 13
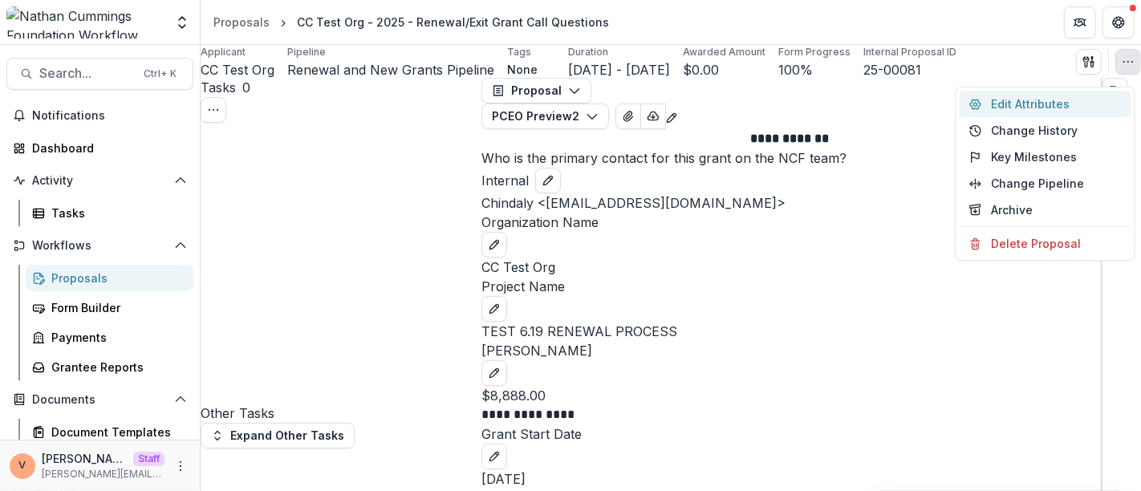
click at [1034, 103] on button "Edit Attributes" at bounding box center [1045, 104] width 172 height 26
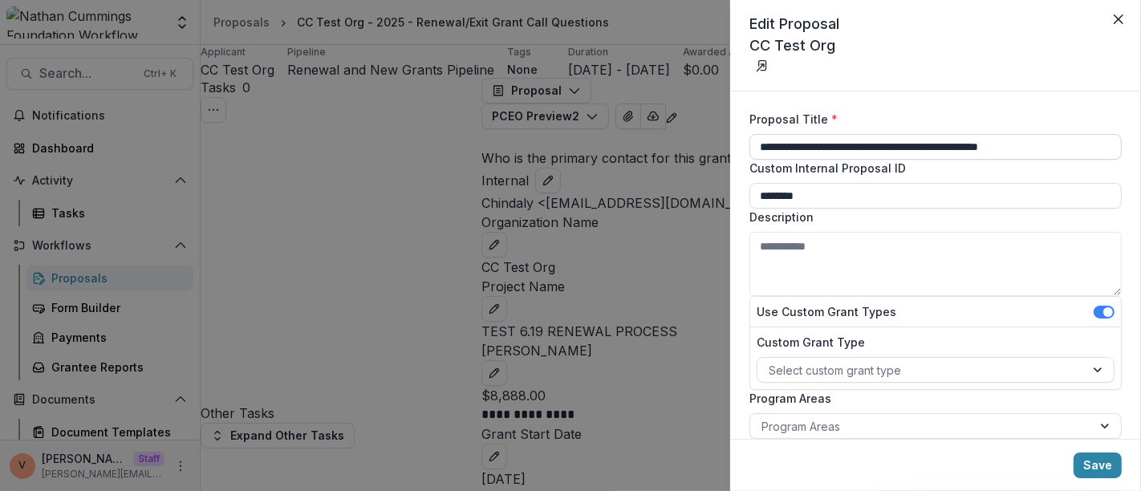
drag, startPoint x: 882, startPoint y: 112, endPoint x: 1072, endPoint y: 115, distance: 190.1
click at [1072, 134] on input "**********" at bounding box center [935, 147] width 372 height 26
click at [1049, 91] on div "**********" at bounding box center [935, 264] width 411 height 347
click at [1116, 17] on icon "Close" at bounding box center [1118, 19] width 10 height 10
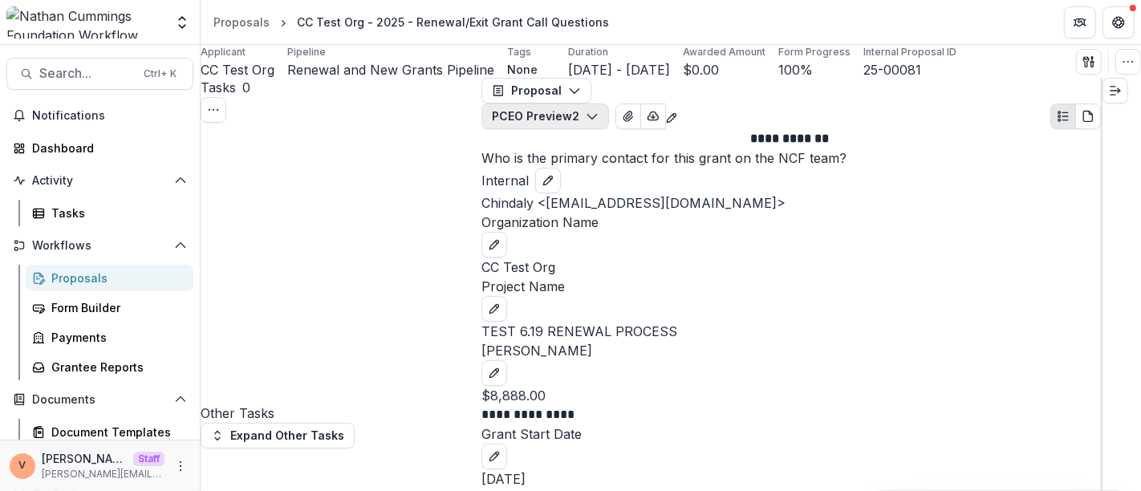
click at [598, 110] on icon "button" at bounding box center [592, 116] width 13 height 13
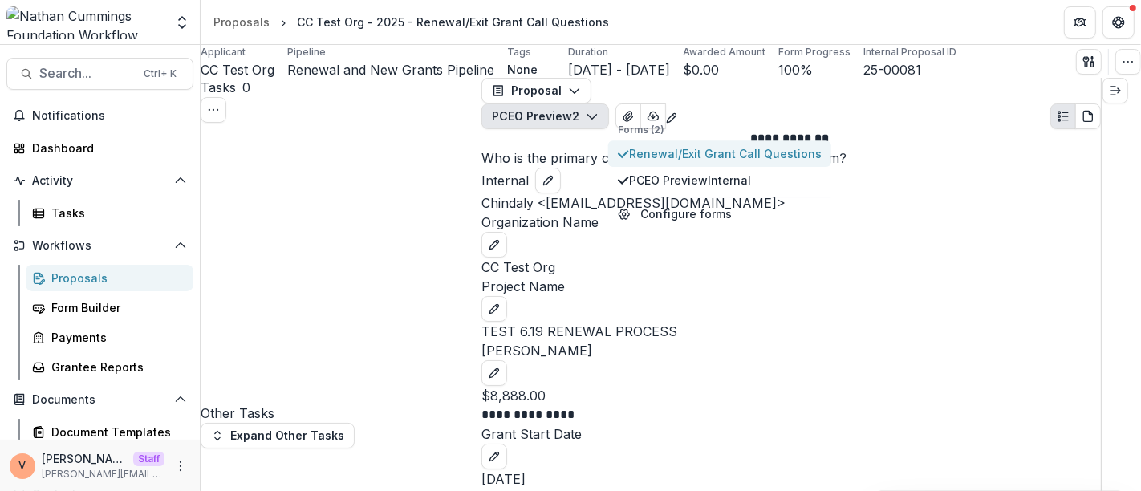
click at [735, 162] on span "Renewal/Exit Grant Call Questions" at bounding box center [725, 153] width 193 height 17
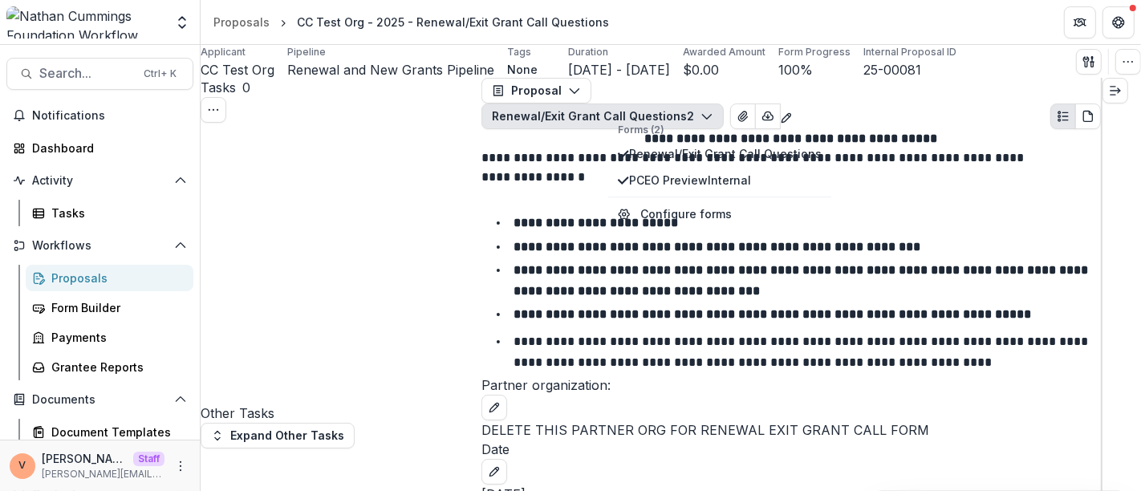
click at [958, 55] on div "Applicant CC Test Org Pipeline Renewal and New Grants Pipeline Tags None All ta…" at bounding box center [671, 61] width 940 height 33
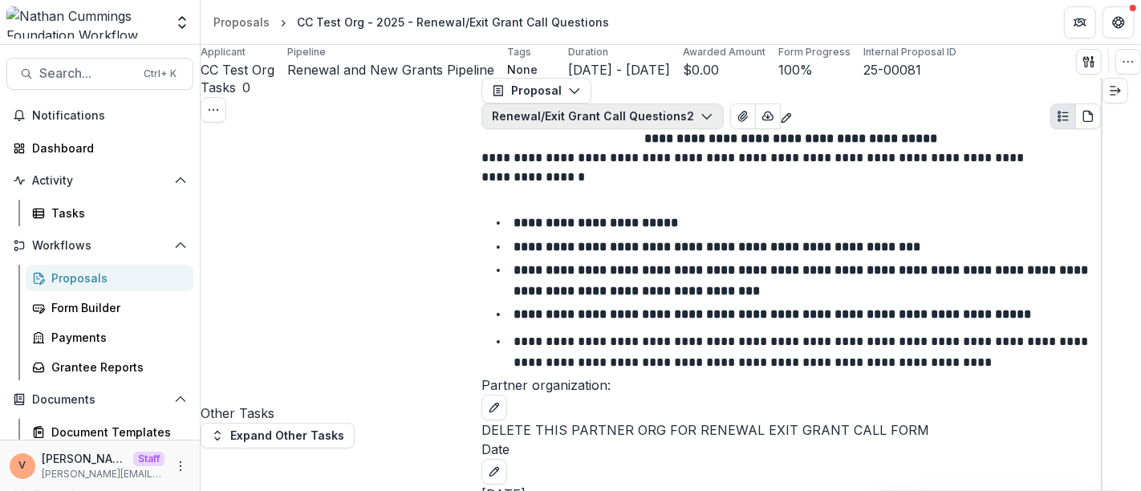
click at [713, 110] on icon "button" at bounding box center [706, 116] width 13 height 13
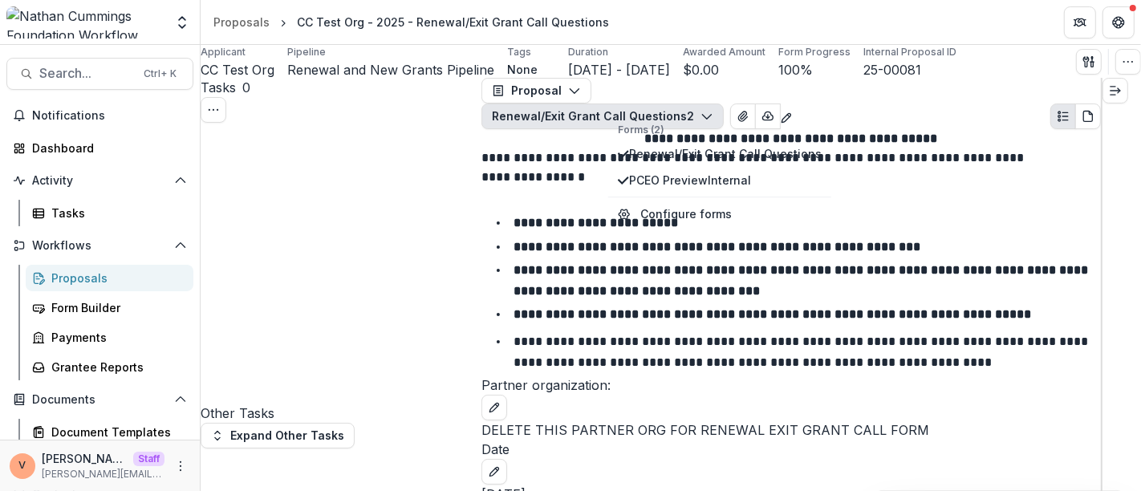
click at [713, 110] on icon "button" at bounding box center [706, 116] width 13 height 13
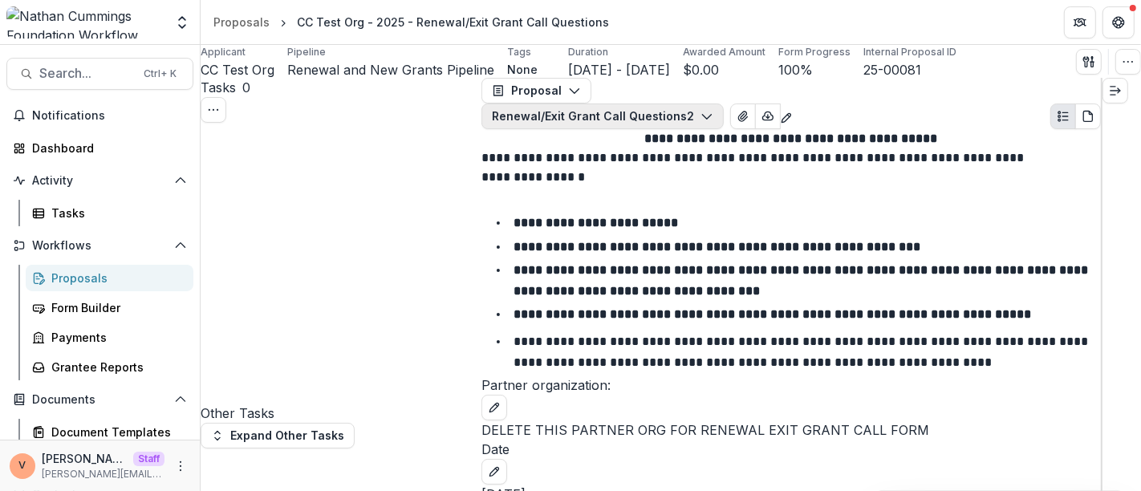
click at [713, 110] on icon "button" at bounding box center [706, 116] width 13 height 13
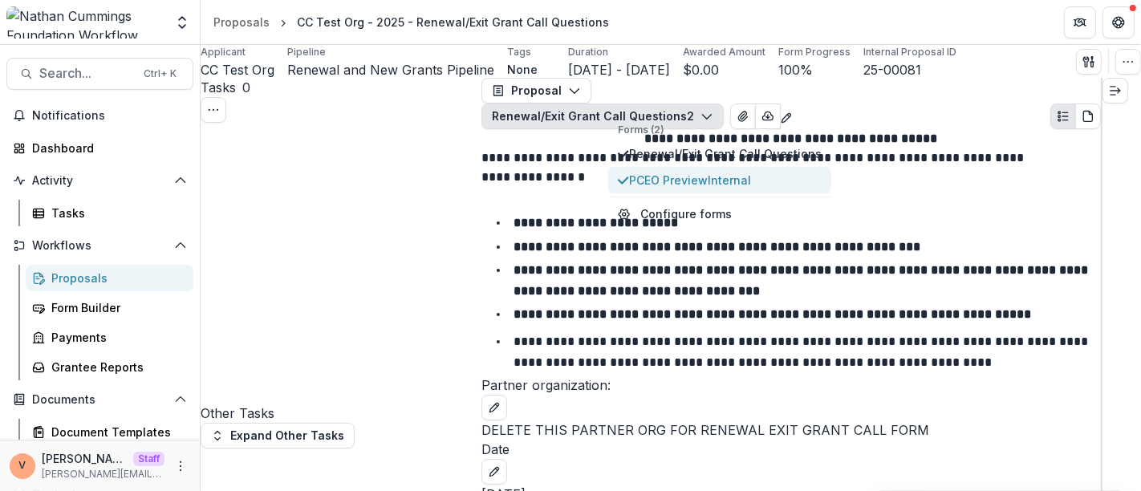
click at [682, 188] on span "PCEO Preview Internal" at bounding box center [725, 180] width 193 height 17
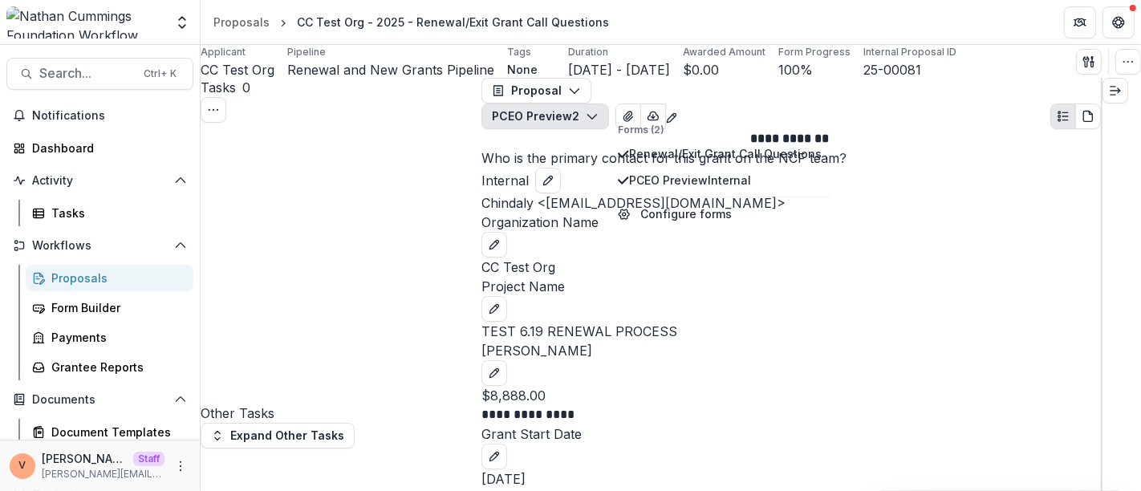
click at [720, 17] on header "Proposals CC Test Org - 2025 - Renewal/Exit Grant Call Questions" at bounding box center [671, 22] width 940 height 44
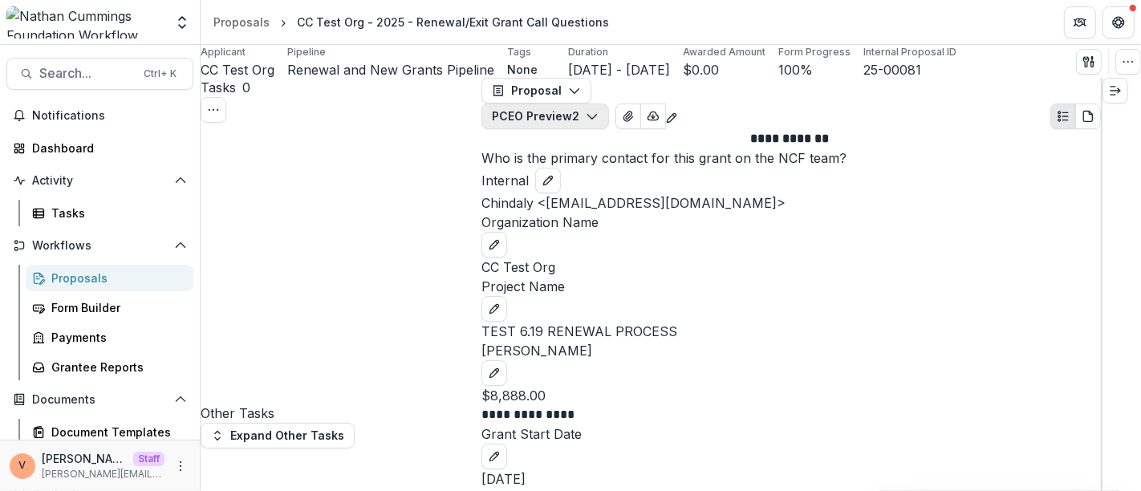
click at [598, 110] on icon "button" at bounding box center [592, 116] width 13 height 13
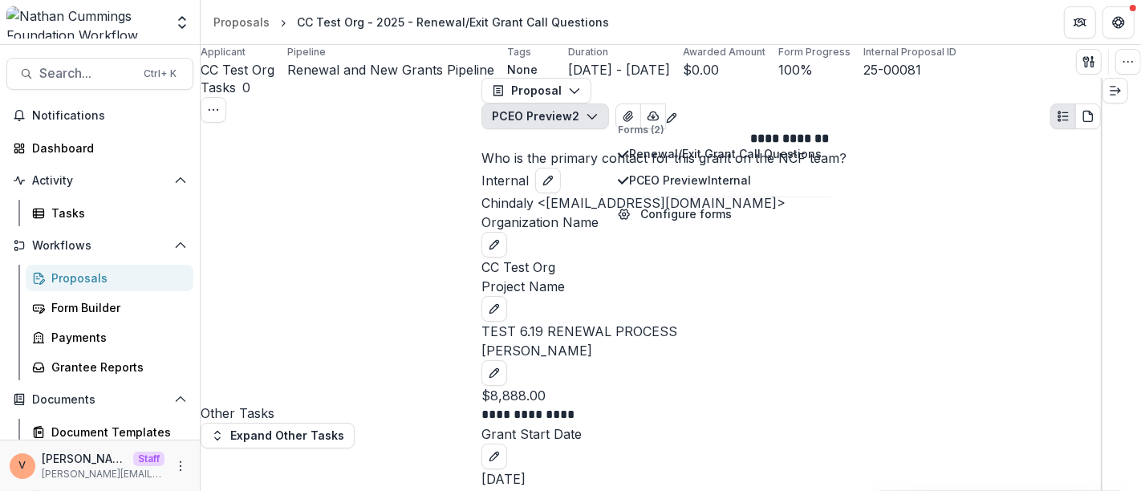
click at [740, 22] on header "Proposals CC Test Org - 2025 - Renewal/Exit Grant Call Questions" at bounding box center [671, 22] width 940 height 44
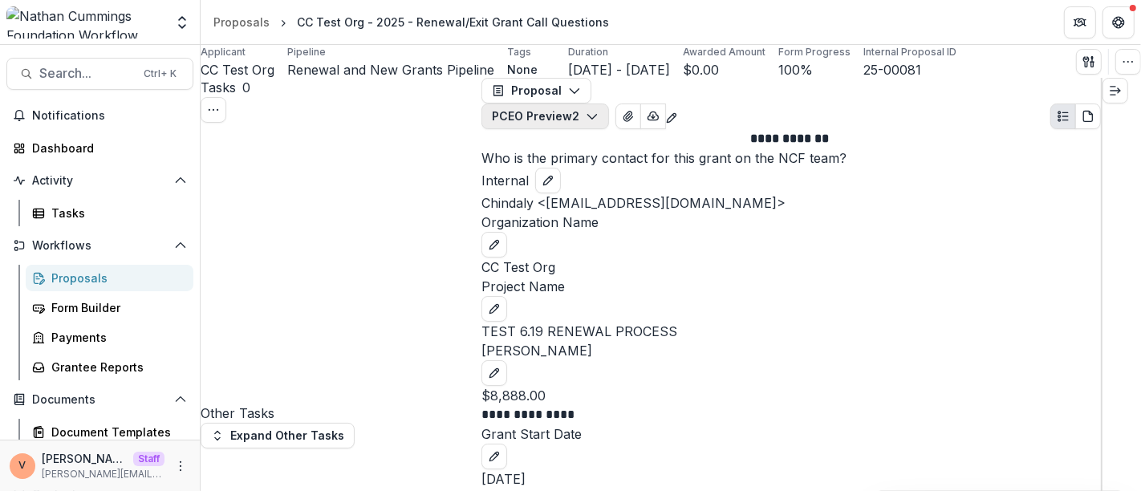
click at [598, 110] on icon "button" at bounding box center [592, 116] width 13 height 13
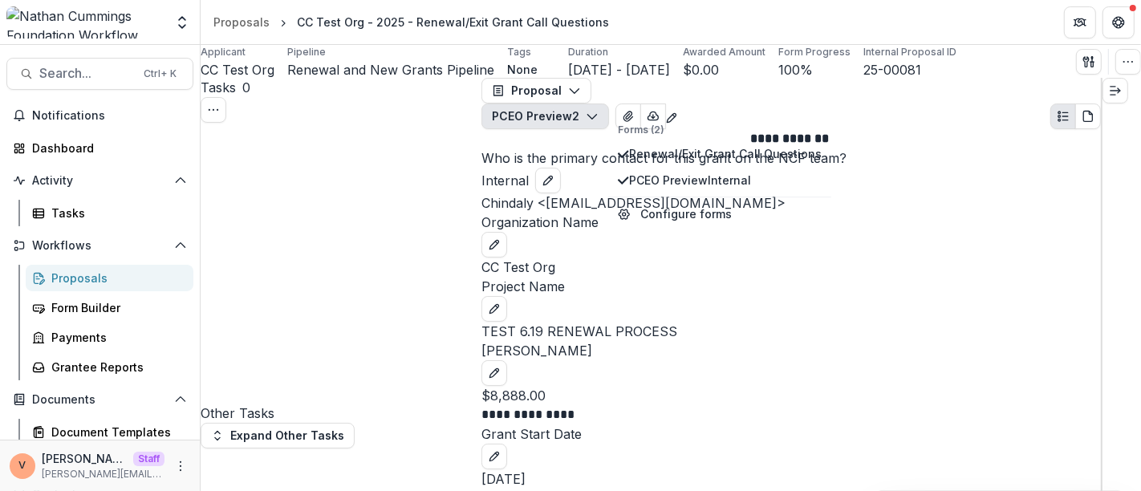
click at [711, 28] on header "Proposals CC Test Org - 2025 - Renewal/Exit Grant Call Questions" at bounding box center [671, 22] width 940 height 44
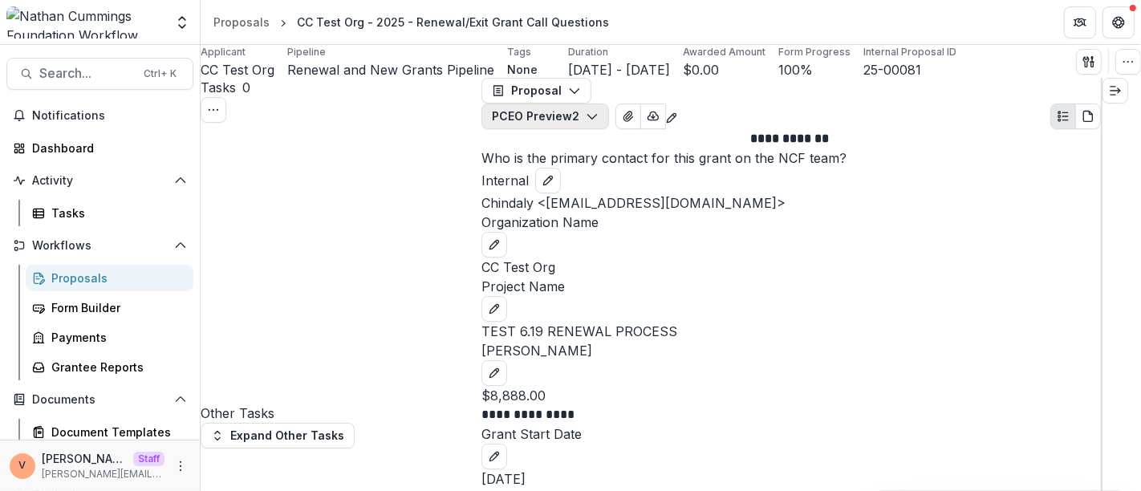
click at [598, 110] on icon "button" at bounding box center [592, 116] width 13 height 13
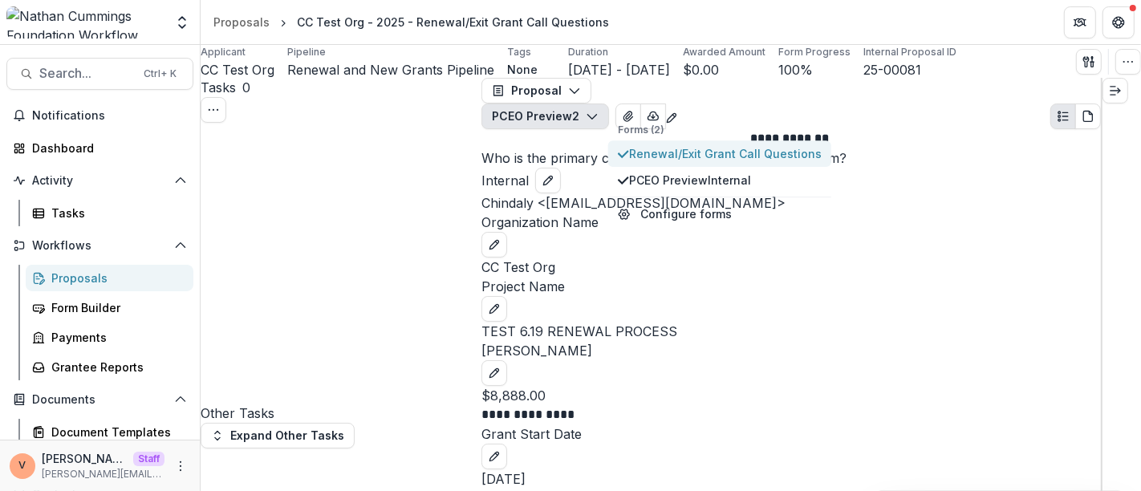
click at [622, 158] on polygon "button" at bounding box center [623, 154] width 11 height 8
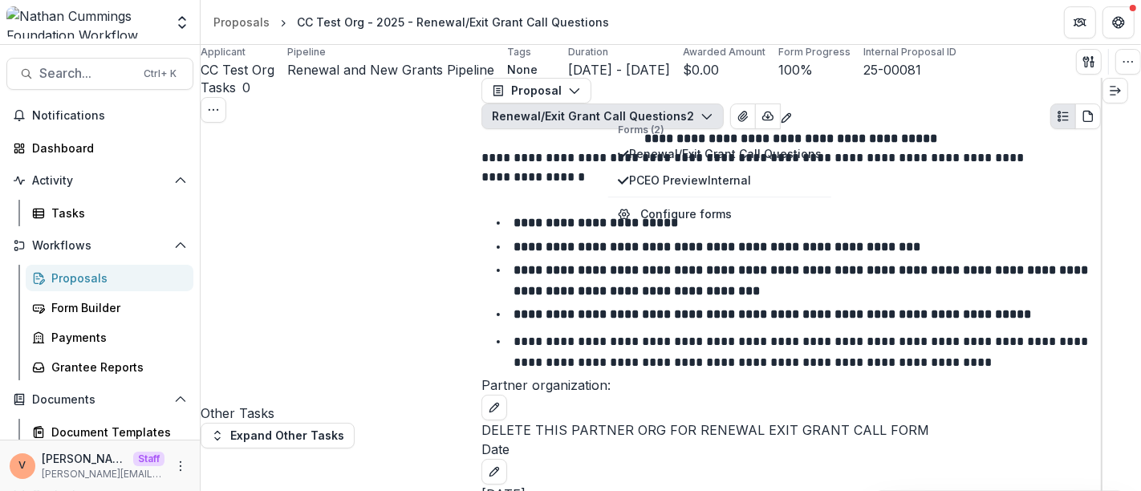
click at [657, 30] on header "Proposals CC Test Org - 2025 - Renewal/Exit Grant Call Questions" at bounding box center [671, 22] width 940 height 44
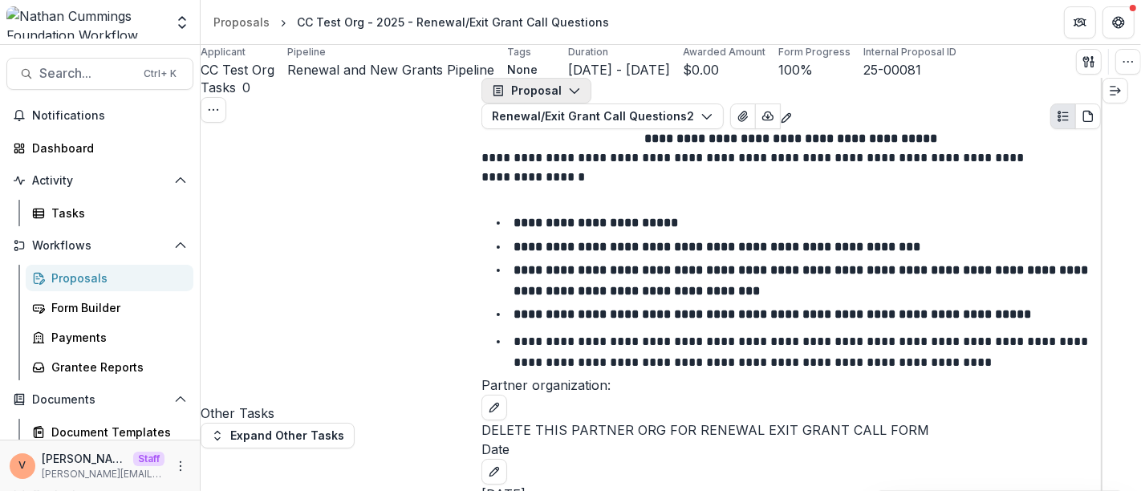
click at [578, 94] on polyline "button" at bounding box center [574, 91] width 9 height 5
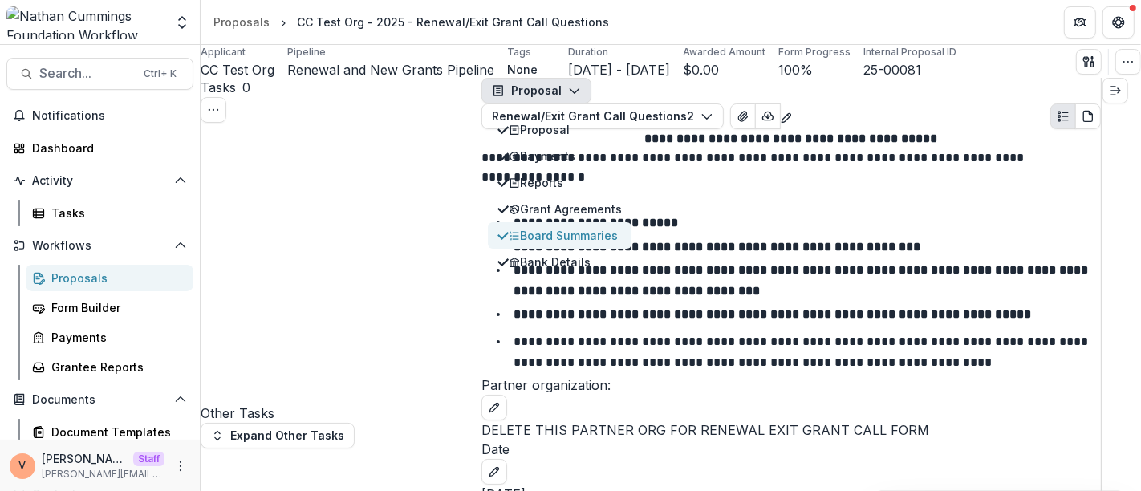
click at [598, 244] on div "Board Summaries" at bounding box center [565, 235] width 113 height 17
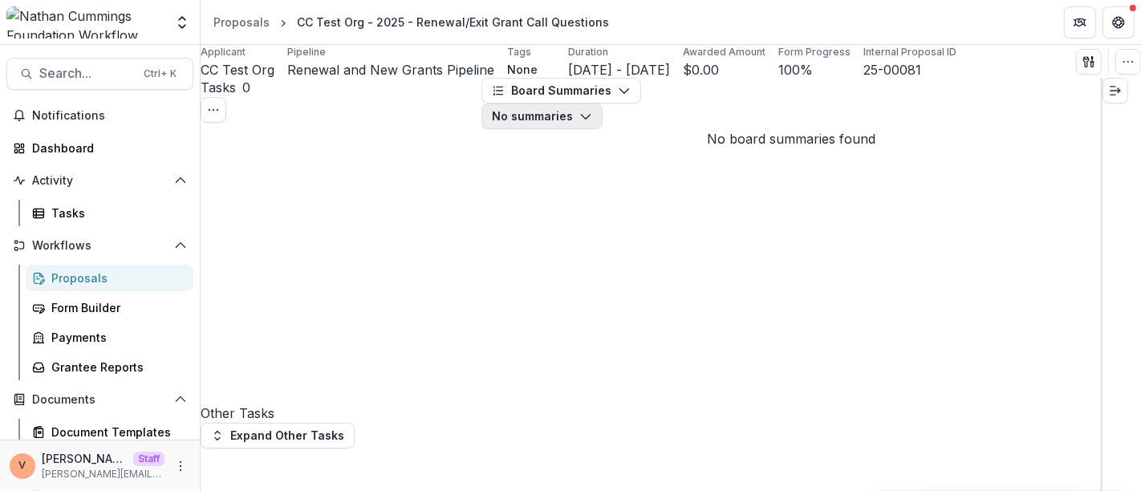
click at [592, 110] on icon "button" at bounding box center [585, 116] width 13 height 13
click at [910, 60] on div "Applicant CC Test Org Pipeline Renewal and New Grants Pipeline Tags None All ta…" at bounding box center [671, 61] width 940 height 33
click at [626, 94] on polyline "button" at bounding box center [623, 91] width 9 height 5
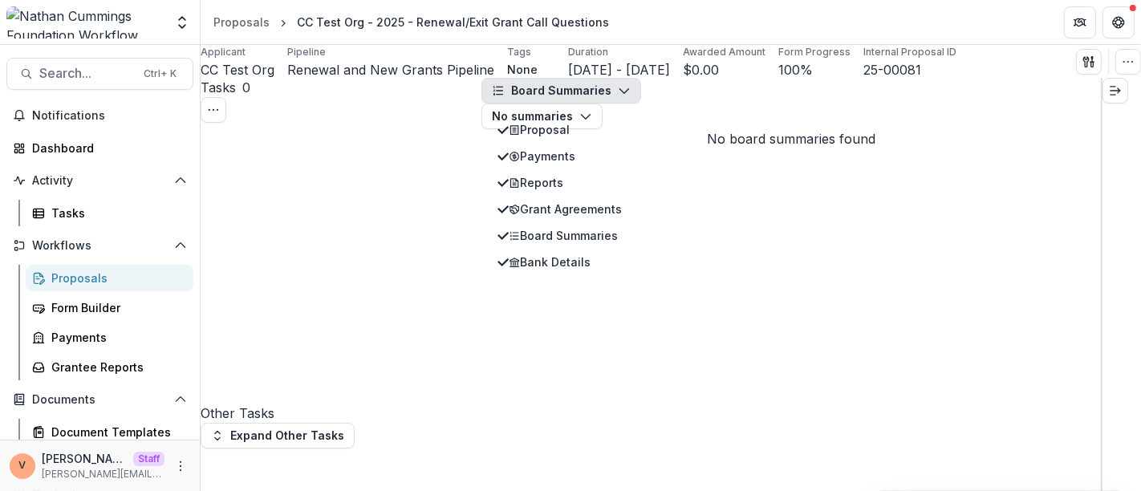
click at [881, 87] on div "Board Summaries Proposal Payments Reports Grant Agreements Board Summaries Bank…" at bounding box center [790, 103] width 619 height 51
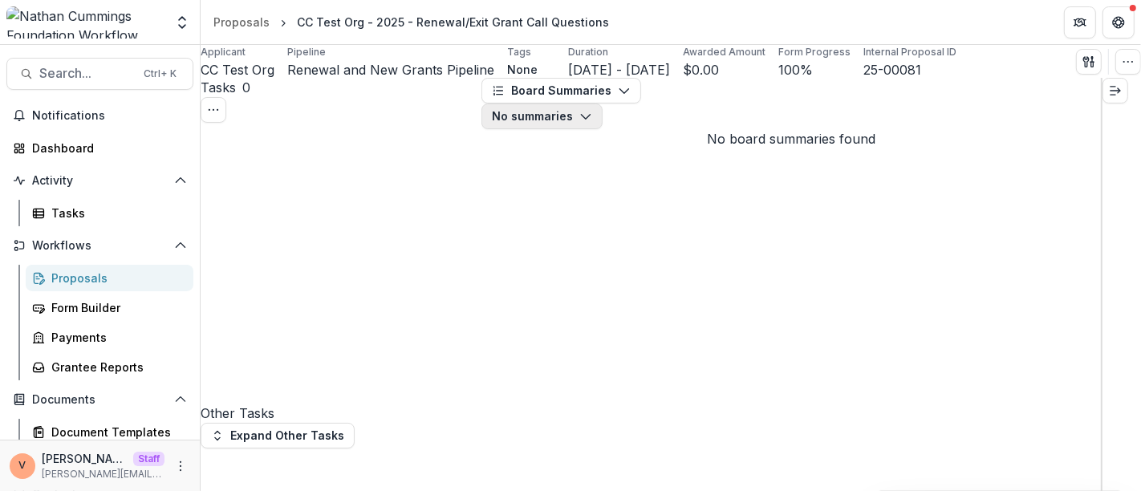
click at [590, 115] on polyline "button" at bounding box center [585, 117] width 9 height 5
click at [592, 110] on icon "button" at bounding box center [585, 116] width 13 height 13
click at [852, 103] on div "No summaries Board Summaries No Agreements" at bounding box center [790, 116] width 619 height 26
click at [624, 97] on icon "button" at bounding box center [624, 90] width 13 height 13
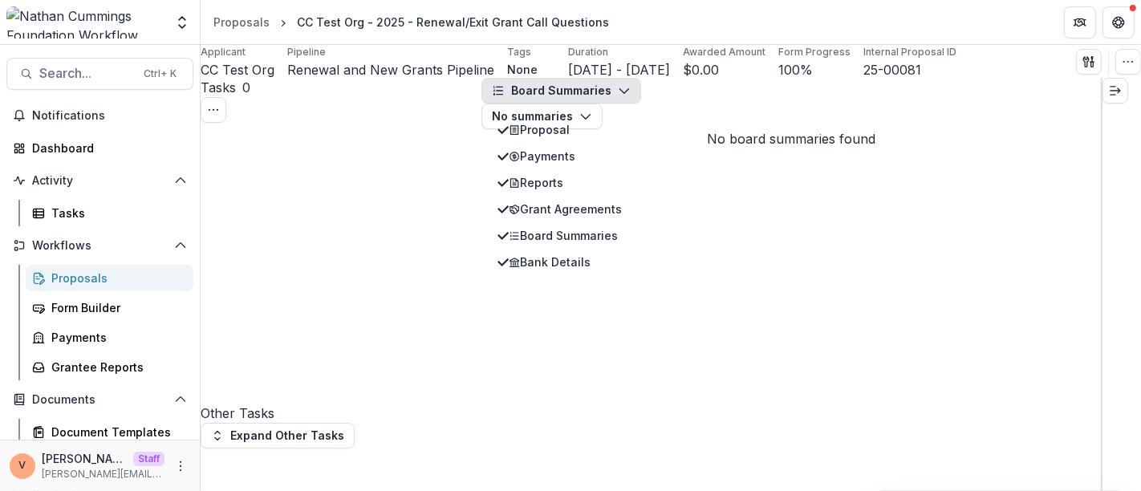
click at [719, 26] on header "Proposals CC Test Org - 2025 - Renewal/Exit Grant Call Questions" at bounding box center [671, 22] width 940 height 44
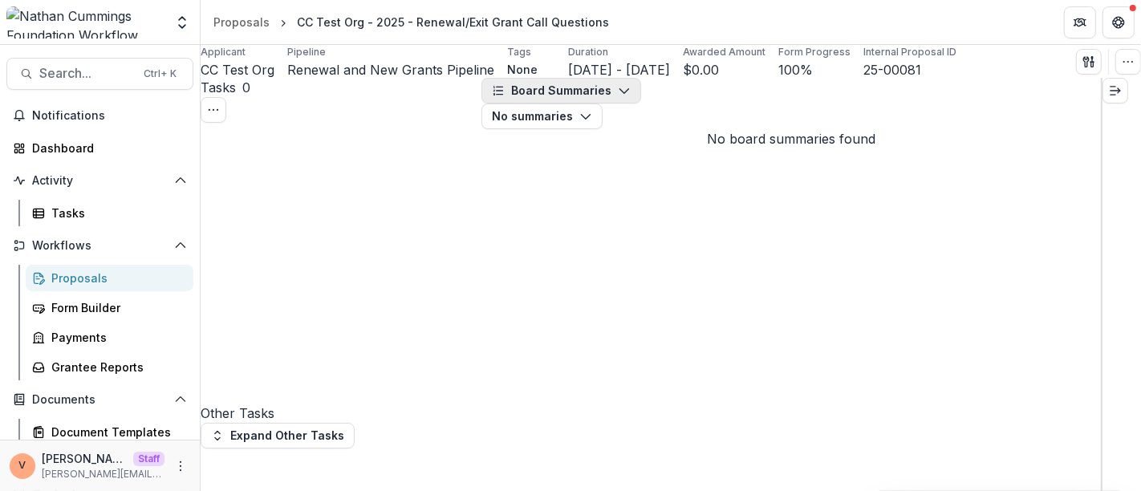
click at [626, 97] on icon "button" at bounding box center [624, 90] width 13 height 13
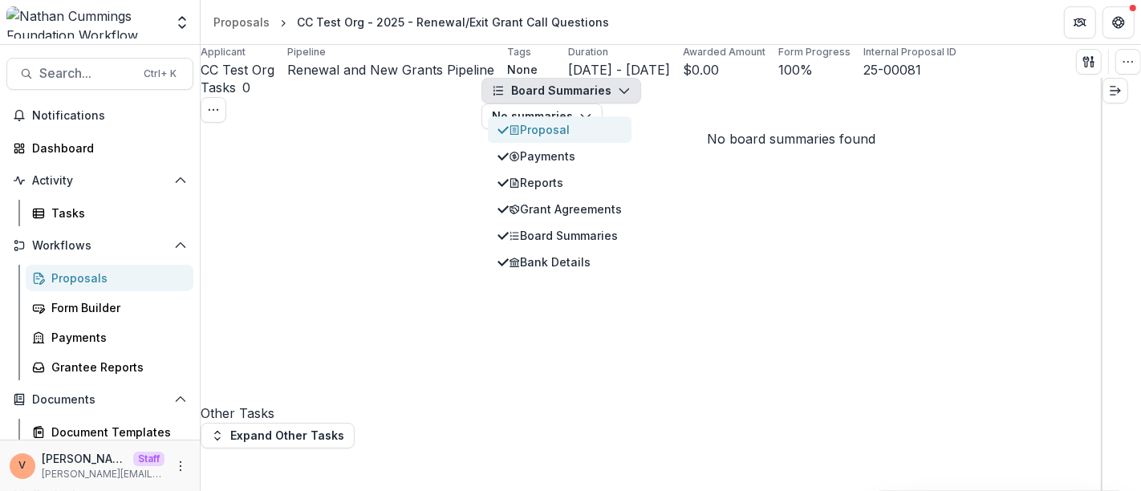
click at [586, 136] on div "Proposal" at bounding box center [565, 129] width 113 height 17
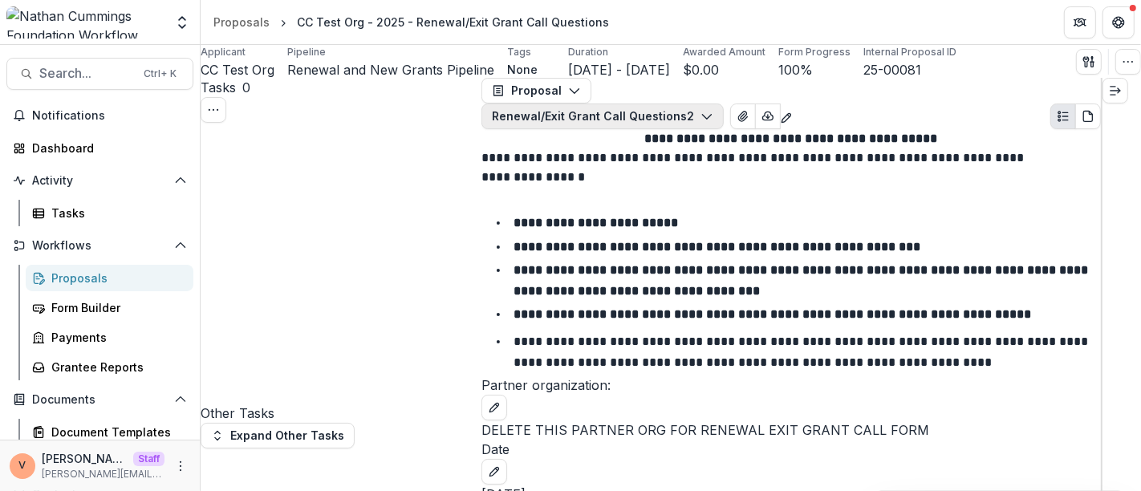
click at [724, 104] on button "Renewal/Exit Grant Call Questions 2" at bounding box center [602, 116] width 242 height 26
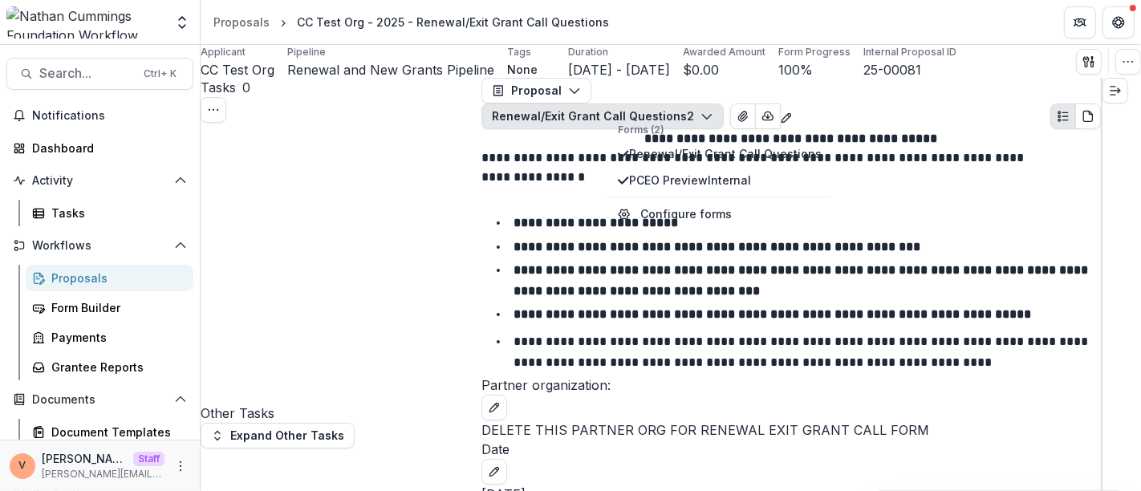
click at [786, 8] on header "Proposals CC Test Org - 2025 - Renewal/Exit Grant Call Questions" at bounding box center [671, 22] width 940 height 44
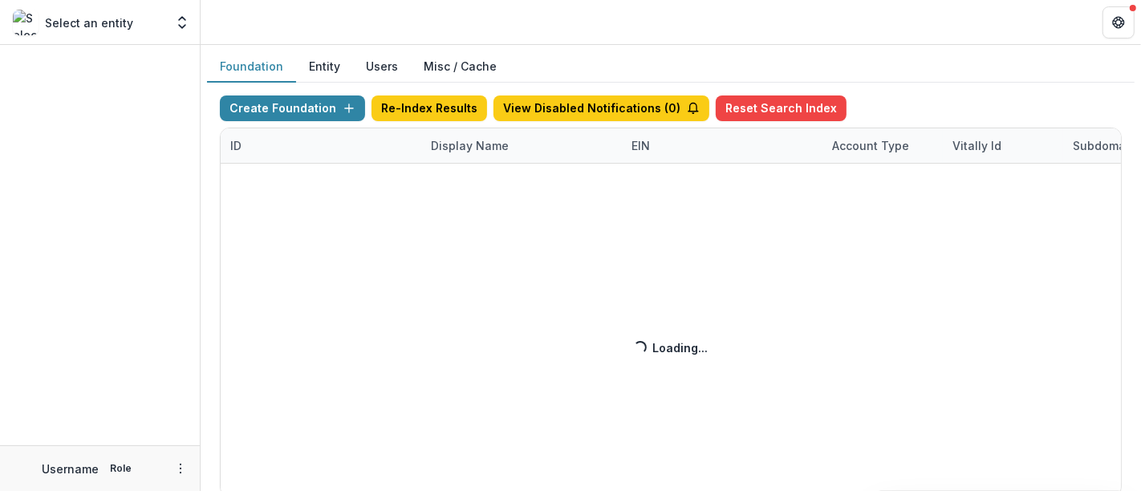
click at [456, 148] on div "Create Foundation Re-Index Results View Disabled Notifications ( 0 ) Reset Sear…" at bounding box center [671, 295] width 902 height 401
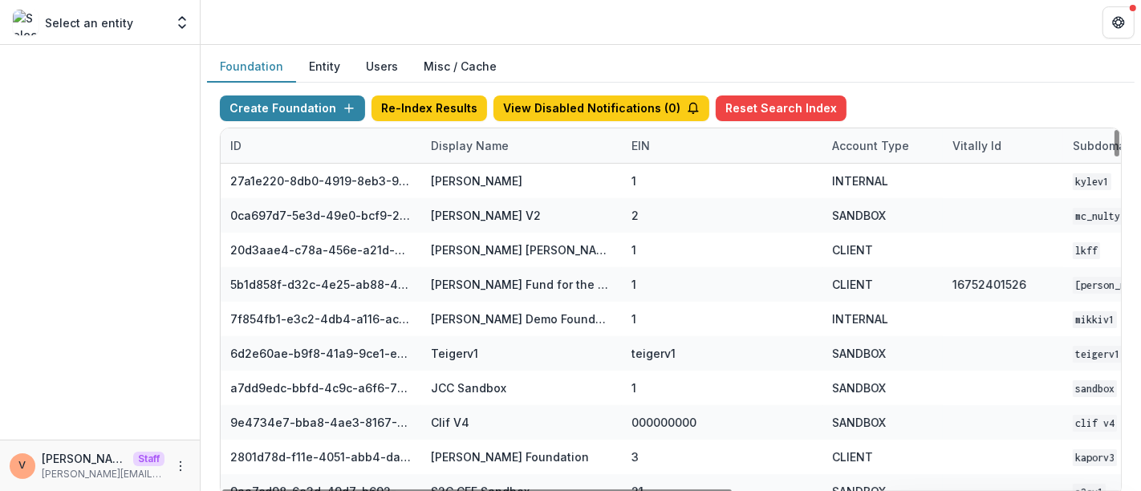
click at [461, 144] on div "Display Name" at bounding box center [469, 145] width 97 height 17
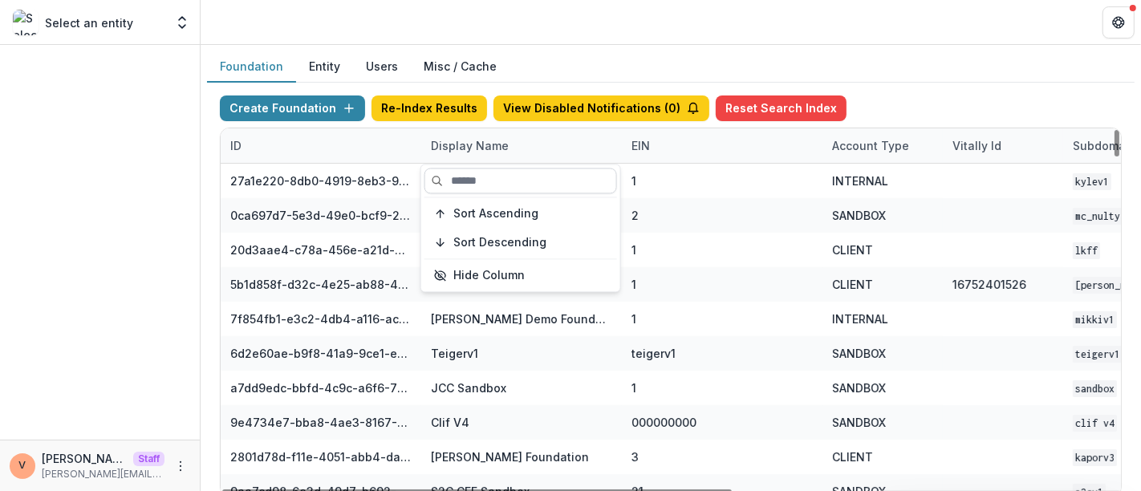
click at [474, 186] on input at bounding box center [520, 181] width 193 height 26
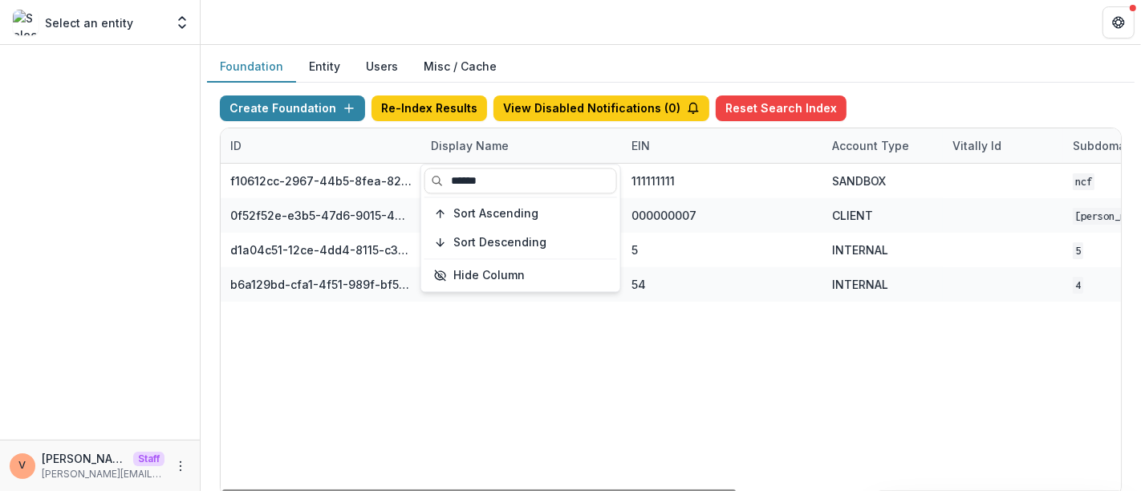
type input "******"
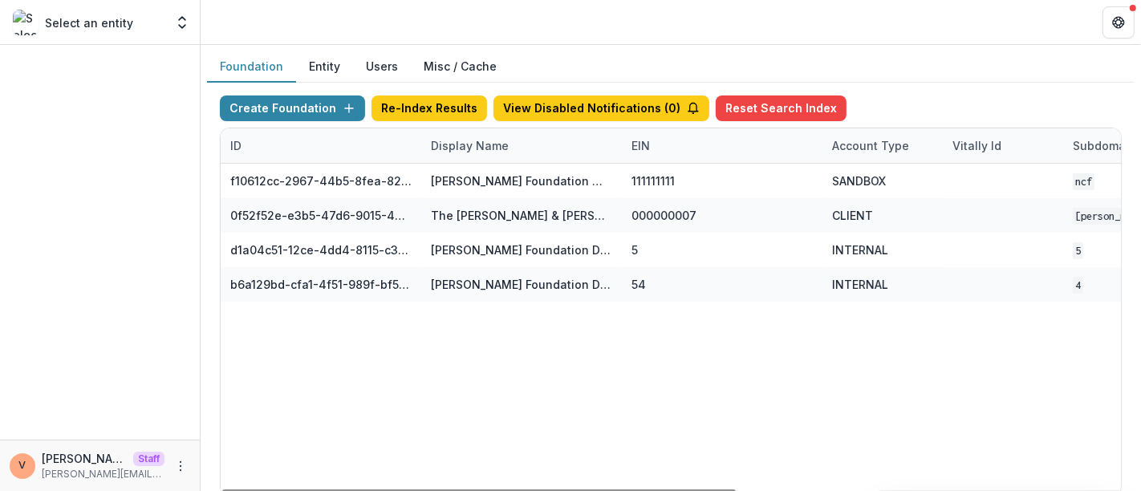
click at [554, 48] on div "Foundation Entity Users Misc / Cache Create Foundation Re-Index Results View Di…" at bounding box center [671, 280] width 940 height 471
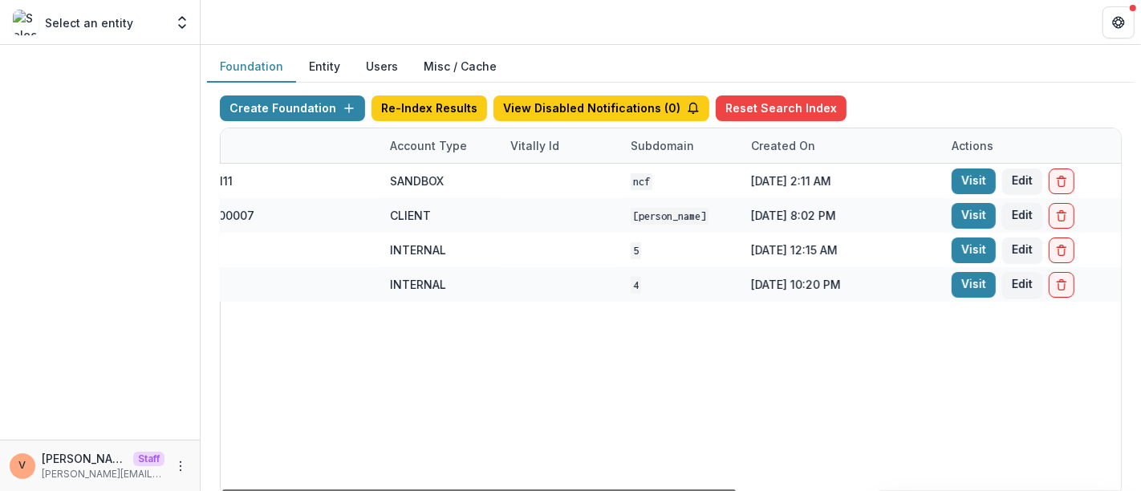
scroll to position [0, 588]
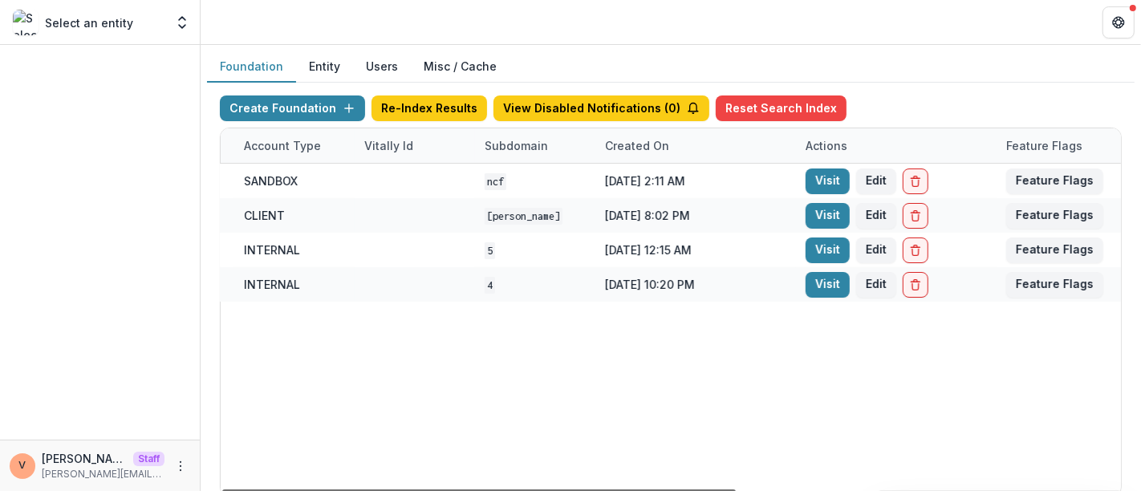
drag, startPoint x: 520, startPoint y: 490, endPoint x: 856, endPoint y: 484, distance: 336.1
click at [736, 489] on div at bounding box center [478, 491] width 513 height 5
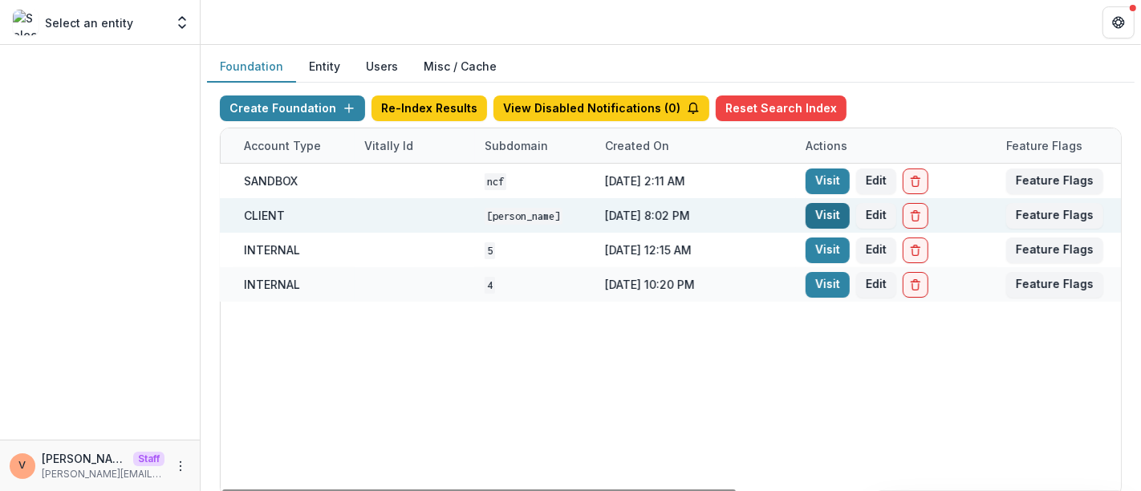
click at [822, 214] on link "Visit" at bounding box center [827, 216] width 44 height 26
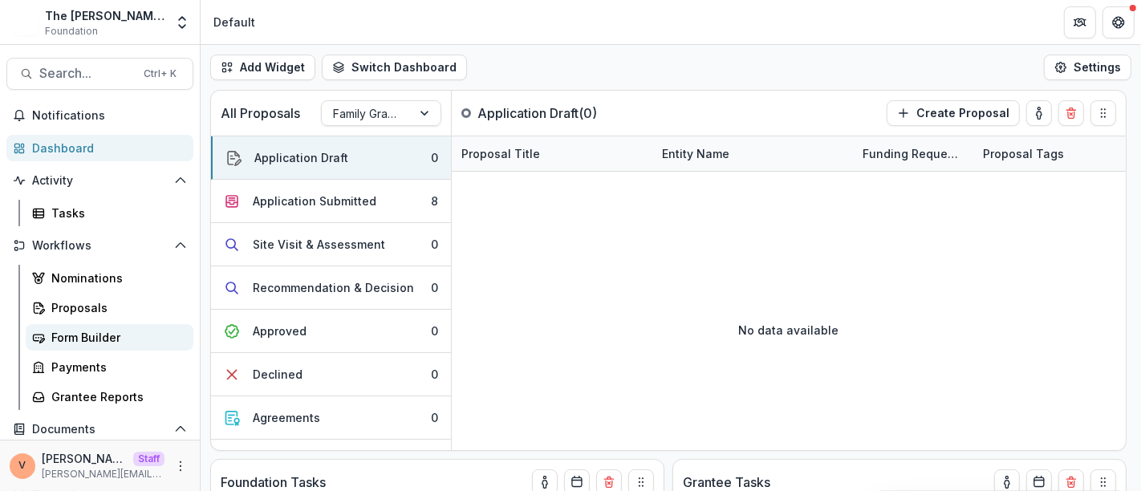
click at [100, 341] on div "Form Builder" at bounding box center [115, 337] width 129 height 17
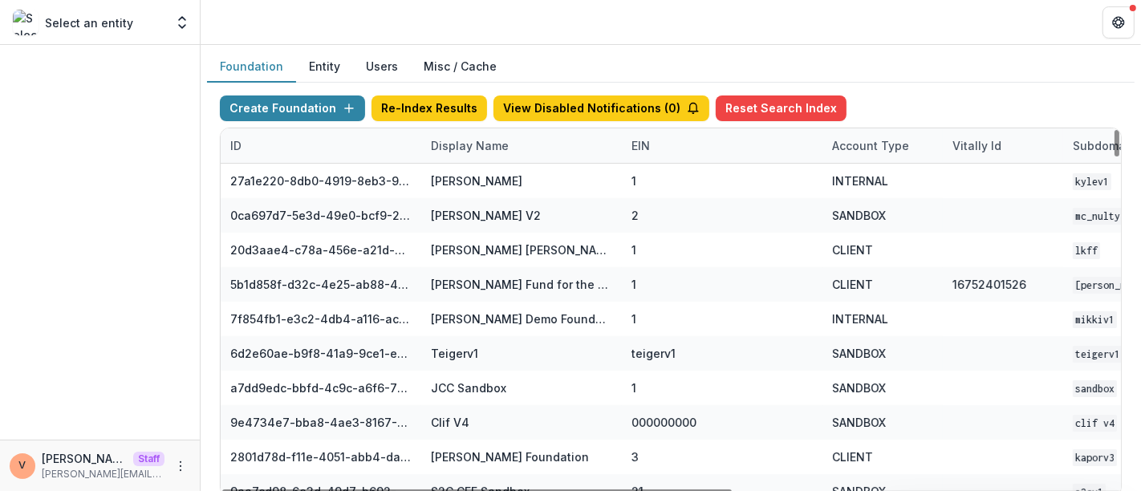
click at [482, 145] on div "Display Name" at bounding box center [469, 145] width 97 height 17
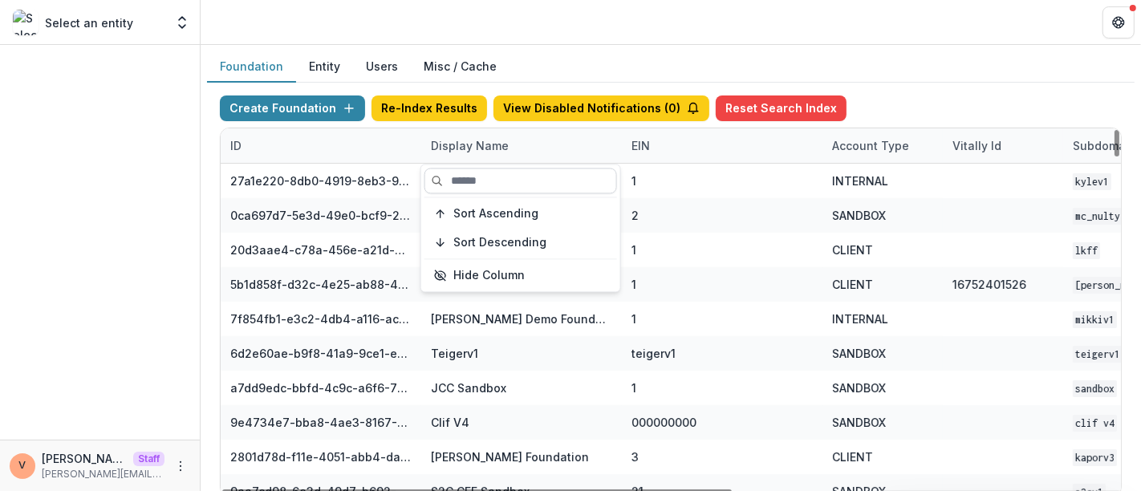
click at [476, 180] on input at bounding box center [520, 181] width 193 height 26
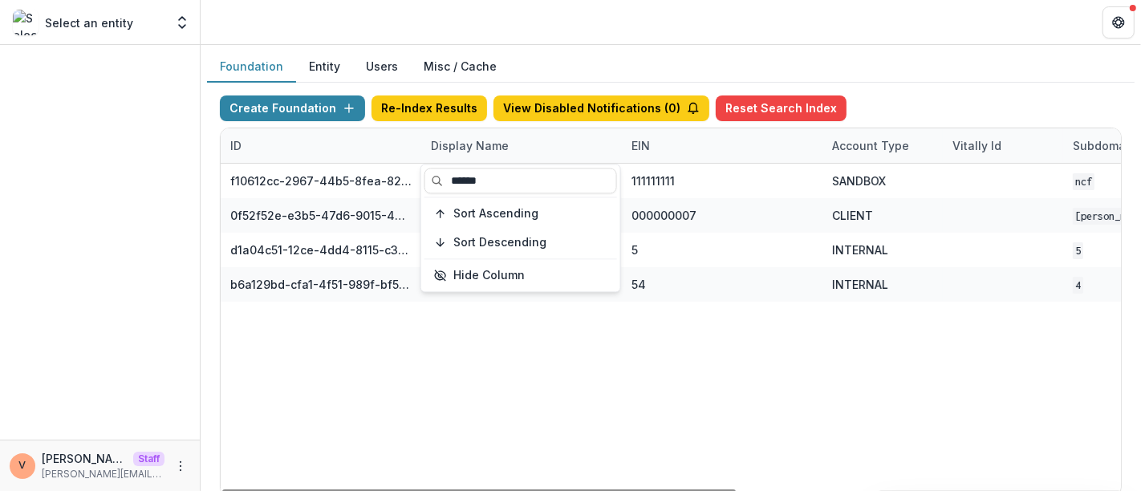
type input "******"
click at [734, 28] on header at bounding box center [671, 22] width 940 height 44
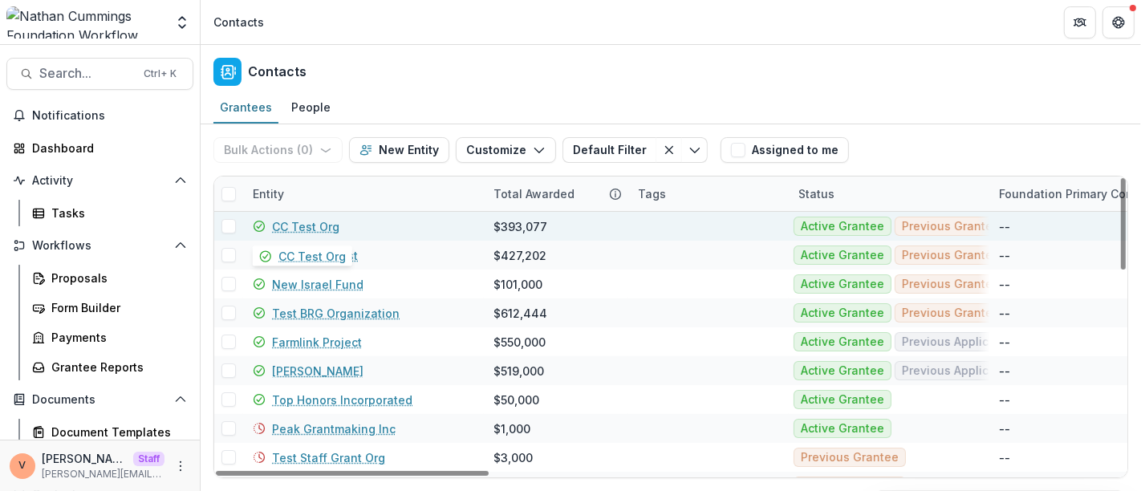
click at [316, 228] on link "CC Test Org" at bounding box center [305, 226] width 67 height 17
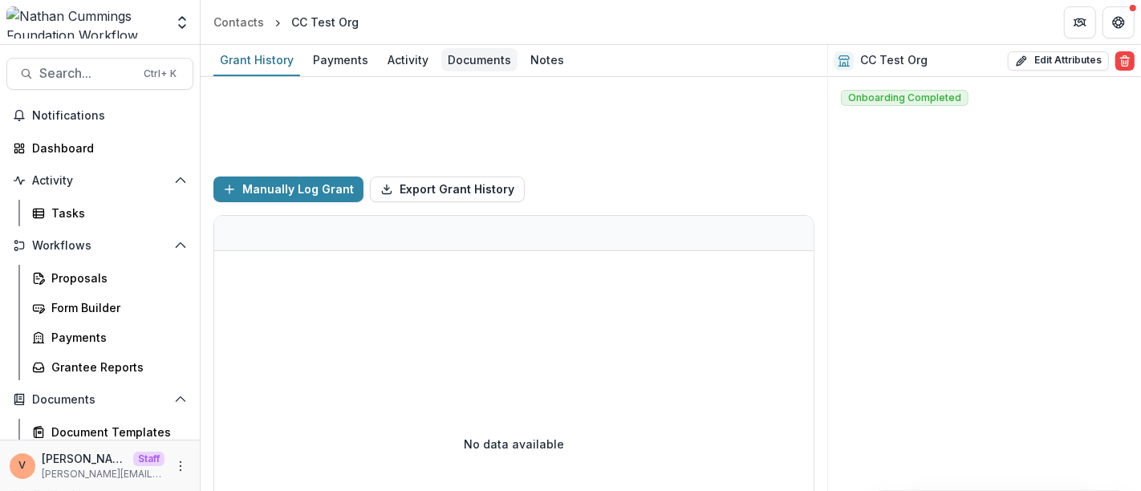
click at [475, 50] on div "Documents" at bounding box center [479, 59] width 76 height 23
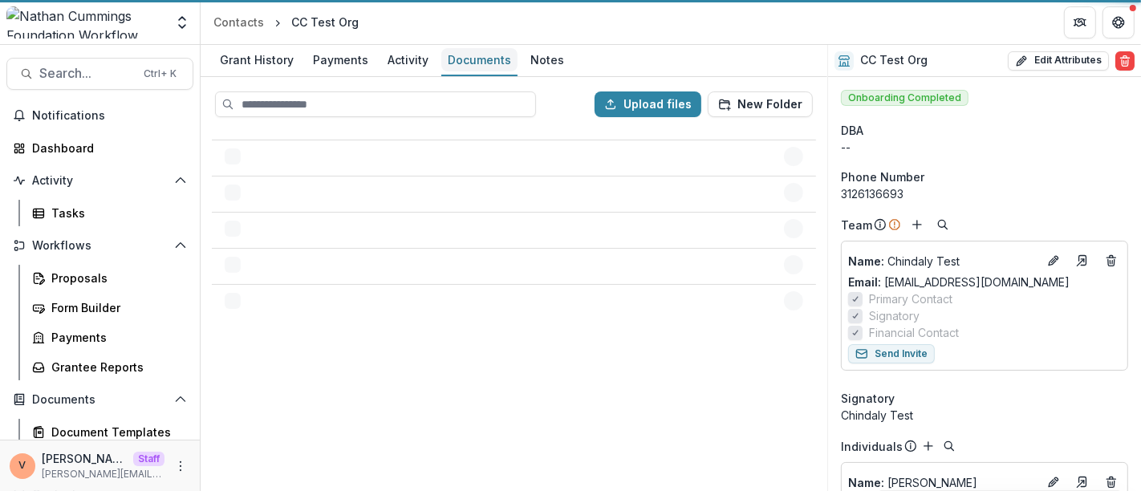
click at [474, 55] on div "Documents" at bounding box center [479, 59] width 76 height 23
